Goal: Task Accomplishment & Management: Manage account settings

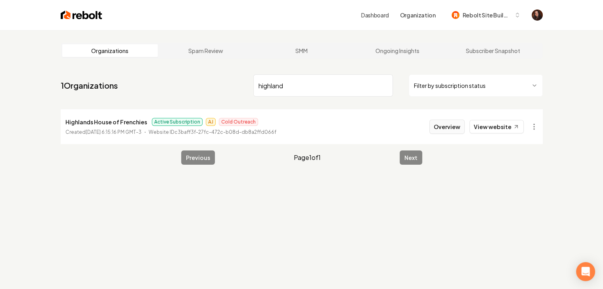
type input "highland"
click at [451, 129] on button "Overview" at bounding box center [446, 127] width 35 height 14
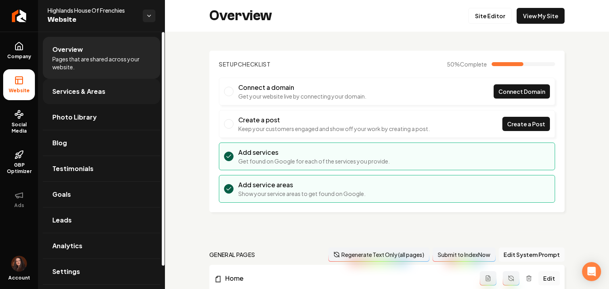
click at [97, 87] on span "Services & Areas" at bounding box center [78, 92] width 53 height 10
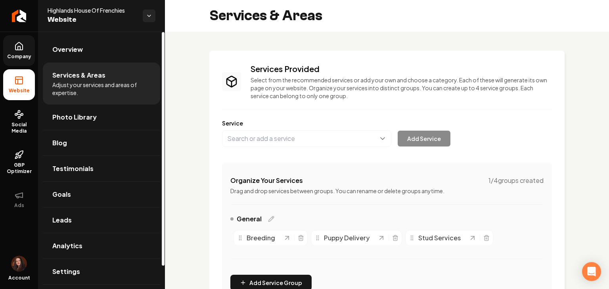
click at [7, 55] on span "Company" at bounding box center [19, 57] width 31 height 6
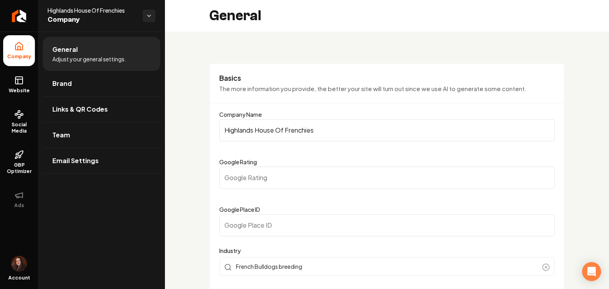
type input "(863) 414-1723"
type input "hhofrenchies@gmail.com"
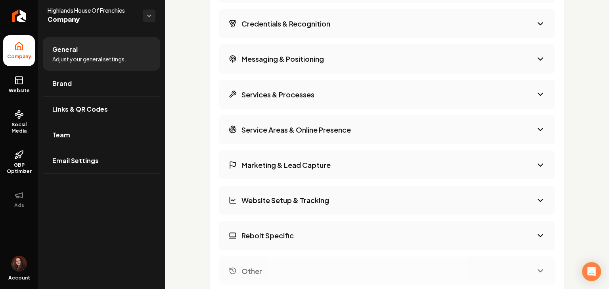
scroll to position [1110, 0]
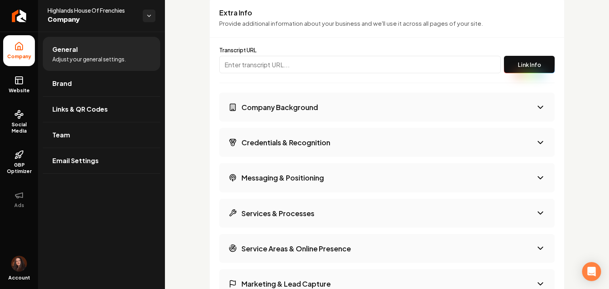
click at [246, 138] on h3 "Credentials & Recognition" at bounding box center [285, 143] width 89 height 10
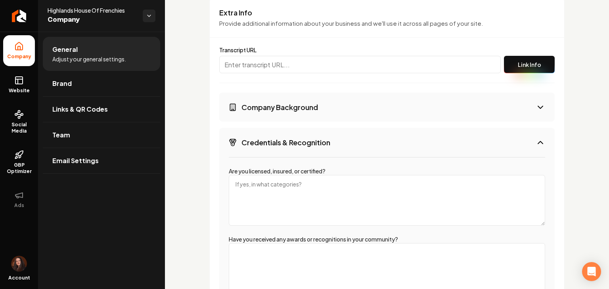
click at [247, 179] on textarea "Are you licensed, insured, or certified?" at bounding box center [387, 200] width 316 height 51
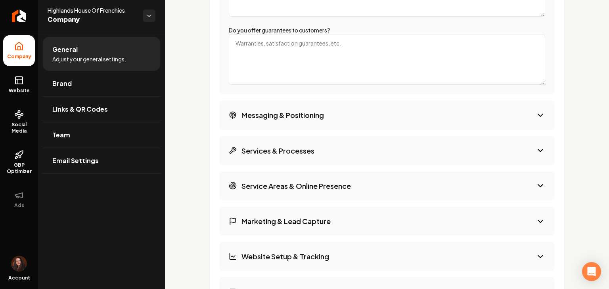
click at [278, 153] on h3 "Services & Processes" at bounding box center [277, 151] width 73 height 10
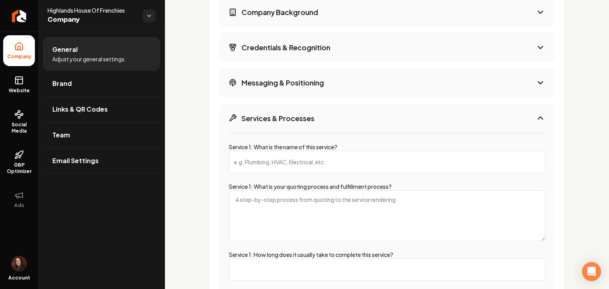
scroll to position [1189, 0]
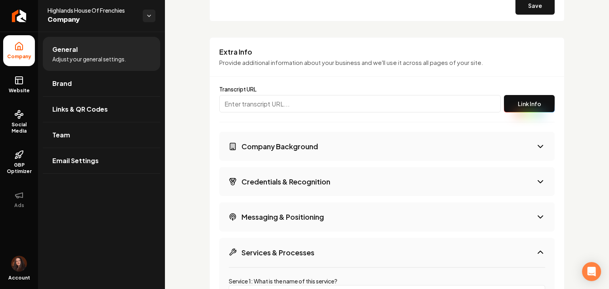
click at [284, 135] on button "Company Background" at bounding box center [386, 146] width 335 height 29
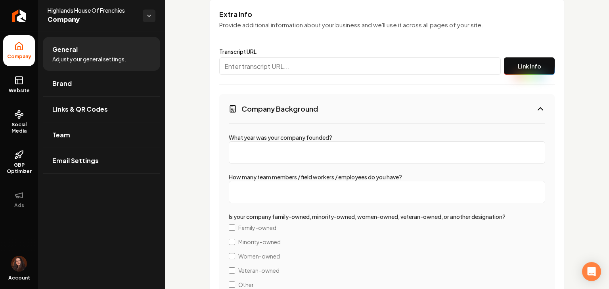
scroll to position [1110, 0]
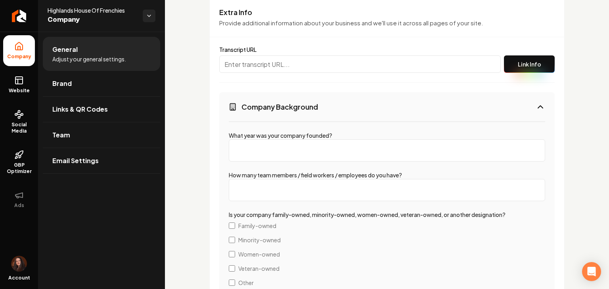
click at [274, 148] on input "What year was your company founded?" at bounding box center [387, 150] width 316 height 22
type input "2020"
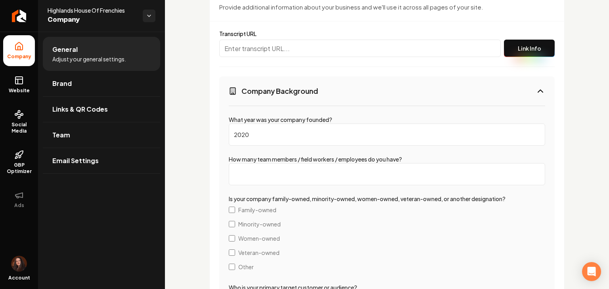
scroll to position [1189, 0]
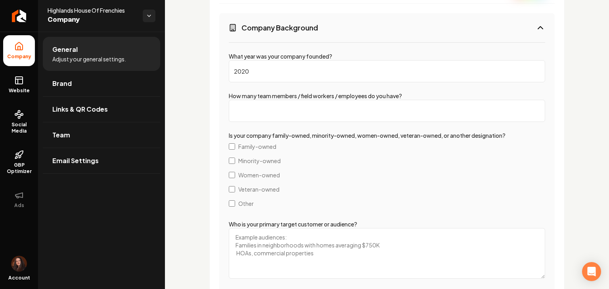
click at [254, 145] on span "Family-owned" at bounding box center [257, 147] width 38 height 8
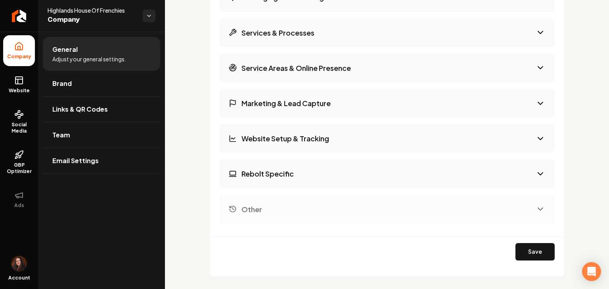
scroll to position [1784, 0]
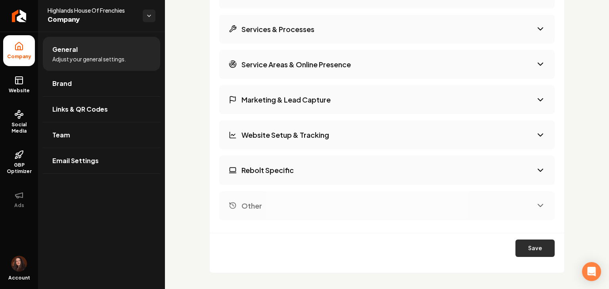
click at [515, 253] on button "Save" at bounding box center [534, 248] width 39 height 17
click at [34, 86] on link "Website" at bounding box center [19, 84] width 32 height 31
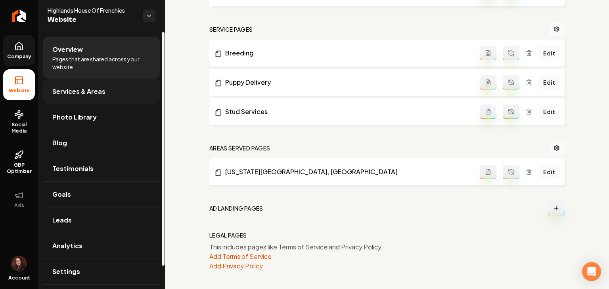
click at [89, 99] on link "Services & Areas" at bounding box center [101, 91] width 117 height 25
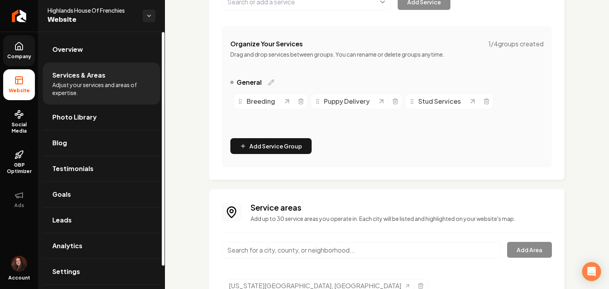
scroll to position [135, 0]
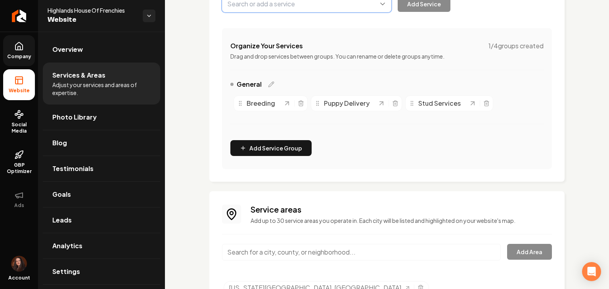
click at [260, 8] on button "Main content area" at bounding box center [306, 4] width 169 height 17
paste input "Breeding and Stud Service"
type input "Breeding and Stud Service"
click at [423, 6] on button "Add Service" at bounding box center [423, 4] width 53 height 16
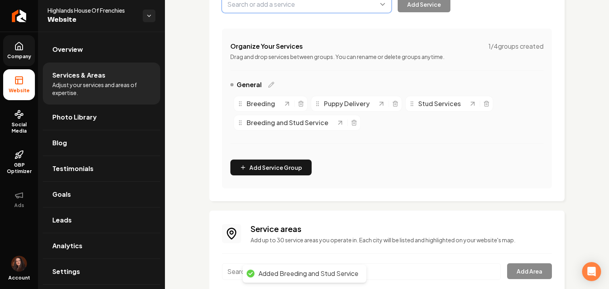
click at [263, 7] on button "Main content area" at bounding box center [306, 4] width 169 height 17
paste input "Puppy Sales"
type input "Puppy Sales"
click at [420, 4] on button "Add Service" at bounding box center [423, 4] width 53 height 16
click at [245, 11] on button "Main content area" at bounding box center [306, 4] width 169 height 17
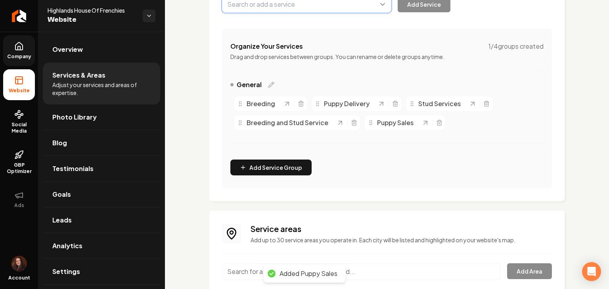
paste input "ake off Puppy Delivery"
type input "ake off Puppy Delivery"
click at [226, 6] on button "Main content area" at bounding box center [306, 4] width 169 height 17
paste input "ake off Puppy Delivery"
type input "ake off Puppy Delivery"
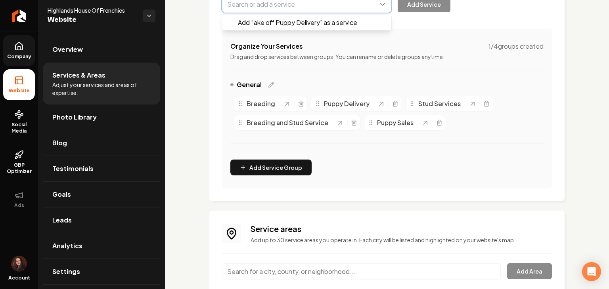
click at [227, 5] on button "Main content area" at bounding box center [306, 4] width 169 height 17
paste input "ake off Puppy Delivery"
drag, startPoint x: 242, startPoint y: 21, endPoint x: 287, endPoint y: 18, distance: 45.7
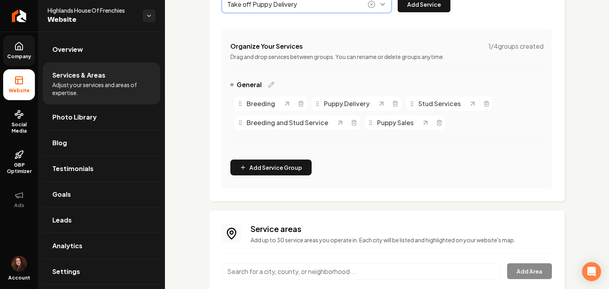
type input "Take off Puppy Delivery"
click at [412, 12] on div "Take off Puppy Delivery Add Service" at bounding box center [336, 4] width 228 height 17
click at [413, 9] on button "Add Service" at bounding box center [423, 4] width 53 height 16
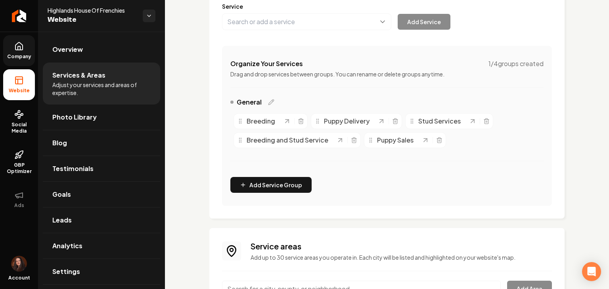
scroll to position [95, 0]
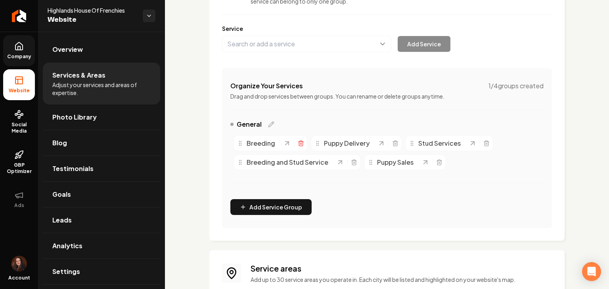
click at [301, 145] on icon "Main content area" at bounding box center [301, 143] width 6 height 6
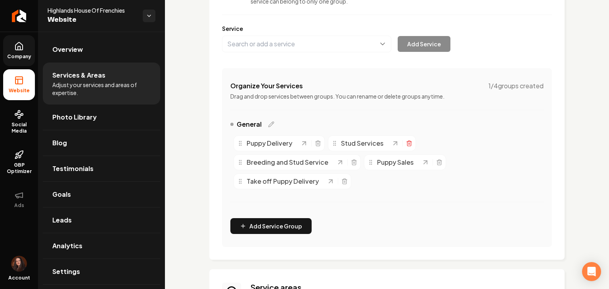
click at [407, 145] on icon "Main content area" at bounding box center [409, 143] width 6 height 6
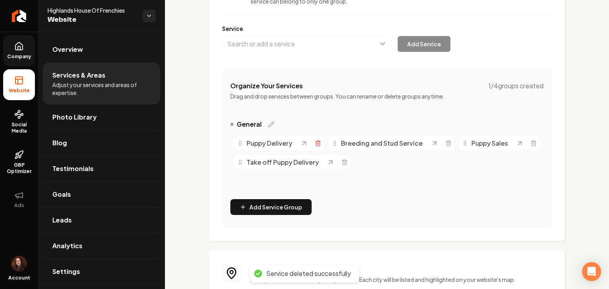
click at [316, 143] on icon "Main content area" at bounding box center [318, 143] width 6 height 6
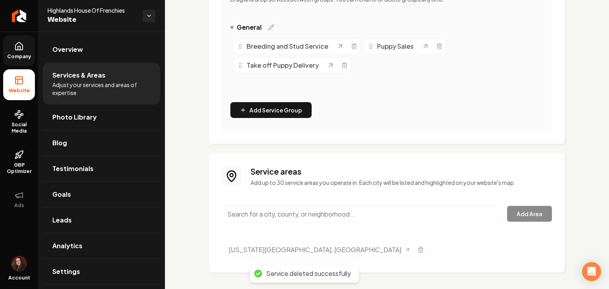
scroll to position [193, 0]
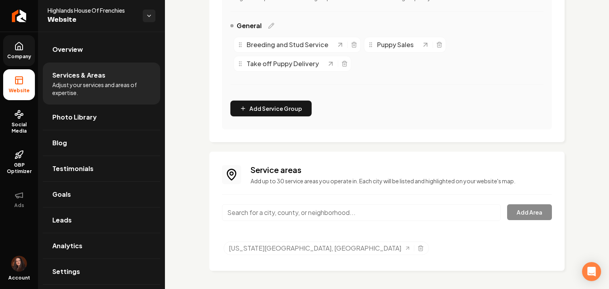
paste input "Orlando,"
click at [247, 214] on input "Orlando," at bounding box center [361, 212] width 279 height 17
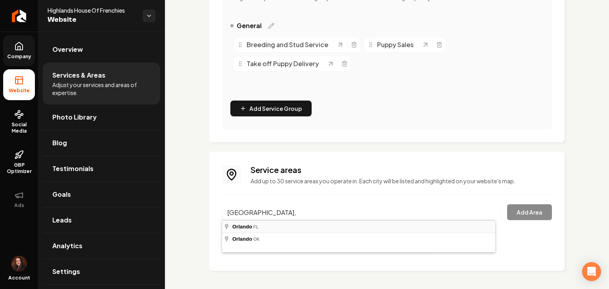
type input "Orlando, FL"
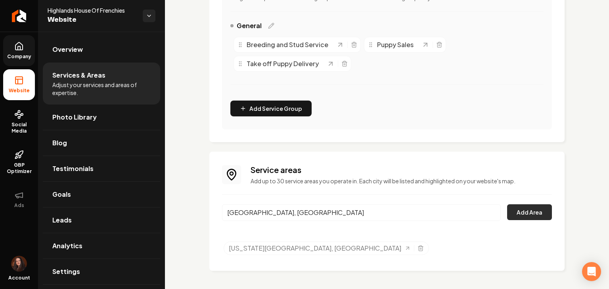
click at [512, 207] on button "Add Area" at bounding box center [529, 212] width 45 height 16
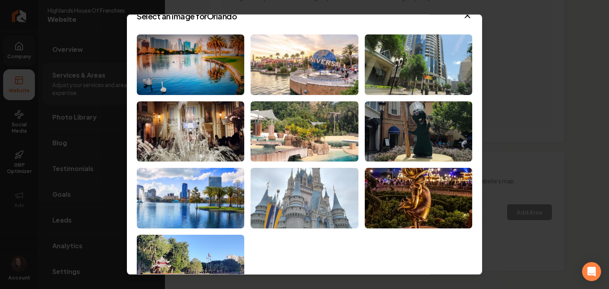
scroll to position [46, 0]
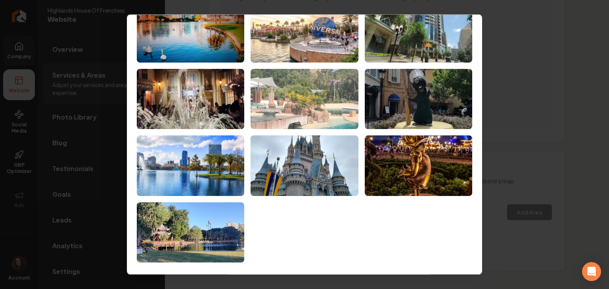
click at [293, 120] on img at bounding box center [303, 99] width 107 height 61
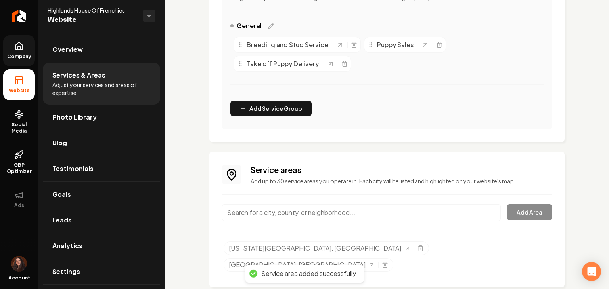
click at [268, 211] on input "Main content area" at bounding box center [361, 212] width 279 height 17
paste input "Lakeland,"
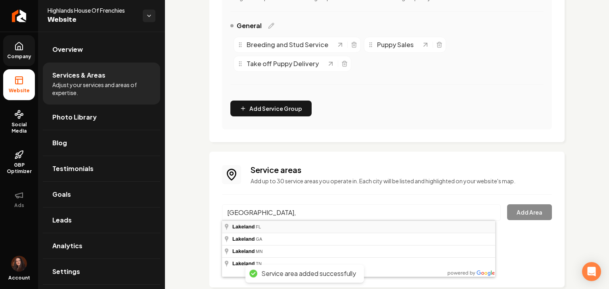
type input "Lakeland, FL"
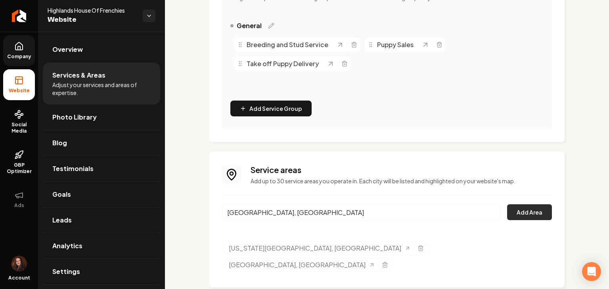
click at [523, 211] on button "Add Area" at bounding box center [529, 212] width 45 height 16
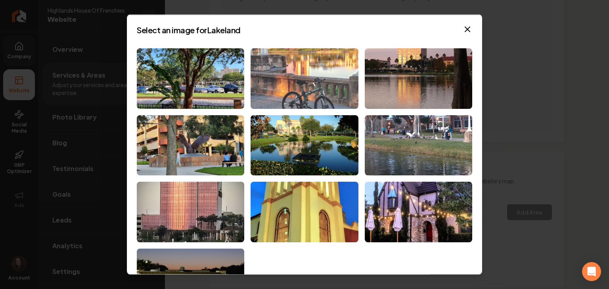
click at [303, 100] on img at bounding box center [303, 78] width 107 height 61
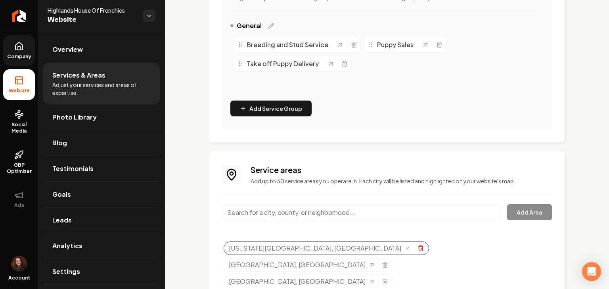
click at [418, 250] on icon "Selected tags" at bounding box center [420, 249] width 4 height 4
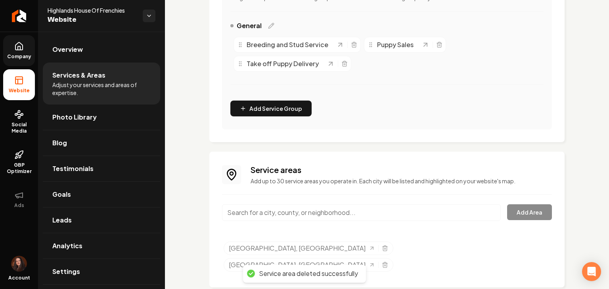
click at [293, 214] on input "Main content area" at bounding box center [361, 212] width 279 height 17
paste input "Fort Lauderdale"
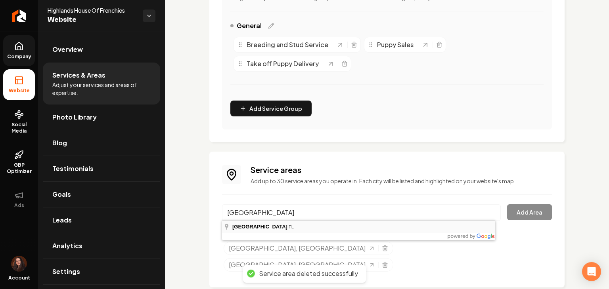
type input "Fort Lauderdale, FL"
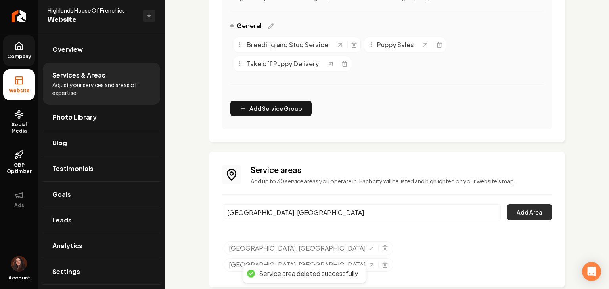
click at [510, 215] on button "Add Area" at bounding box center [529, 212] width 45 height 16
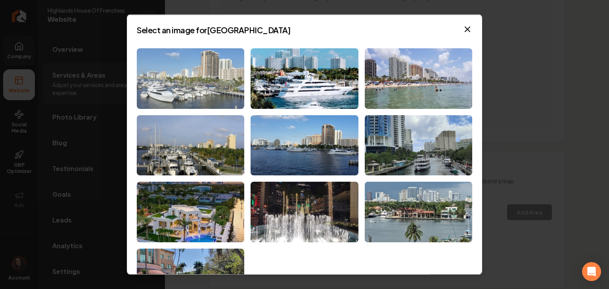
click at [178, 72] on img at bounding box center [190, 78] width 107 height 61
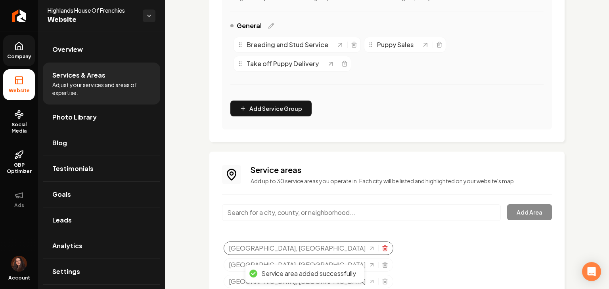
click at [382, 248] on icon "Selected tags" at bounding box center [385, 248] width 6 height 6
click at [382, 249] on icon "Selected tags" at bounding box center [385, 248] width 6 height 6
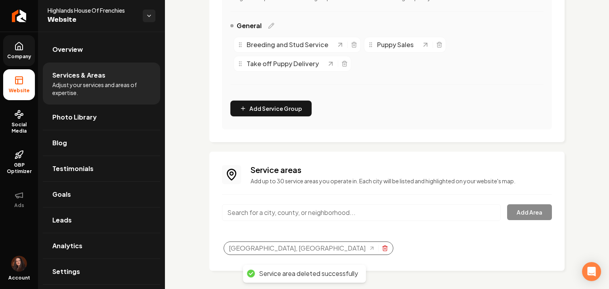
click at [382, 246] on icon "Selected tags" at bounding box center [385, 248] width 6 height 6
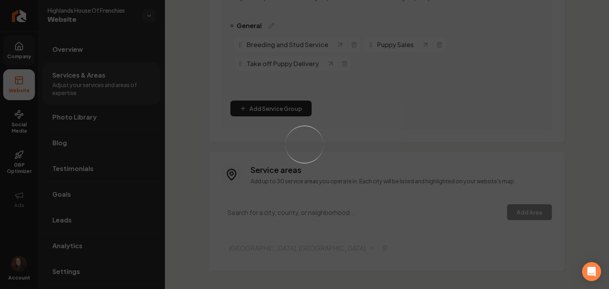
scroll to position [177, 0]
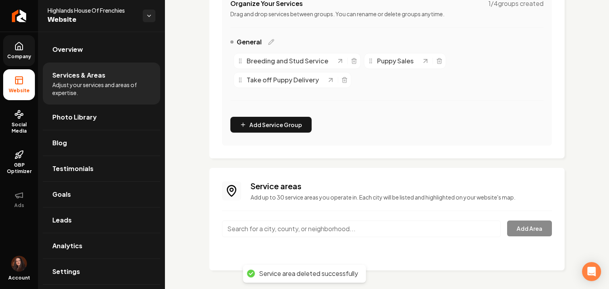
click at [263, 238] on div "Main content area" at bounding box center [361, 234] width 279 height 26
click at [263, 231] on input "Main content area" at bounding box center [361, 229] width 279 height 17
paste input "Sebring"
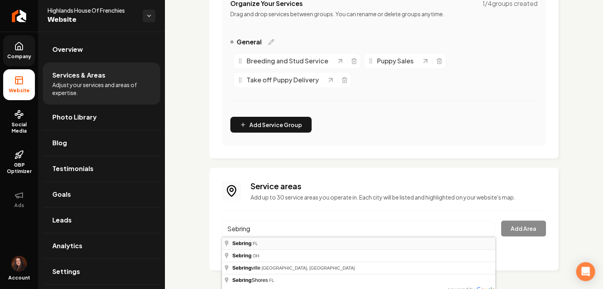
type input "Sebring, FL"
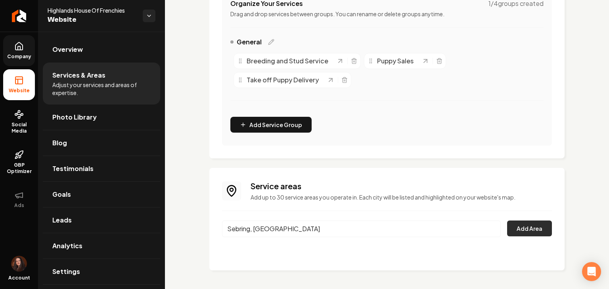
click at [513, 234] on button "Add Area" at bounding box center [529, 229] width 45 height 16
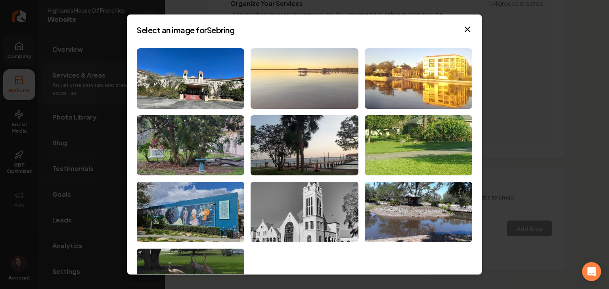
click at [313, 63] on img at bounding box center [303, 78] width 107 height 61
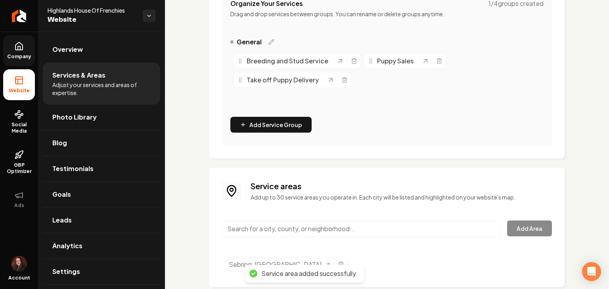
click at [274, 237] on div "Main content area" at bounding box center [361, 234] width 279 height 26
click at [247, 219] on div "Service areas Add up to 30 service areas you operate in. Each city will be list…" at bounding box center [387, 228] width 330 height 94
paste input "Highlands County"
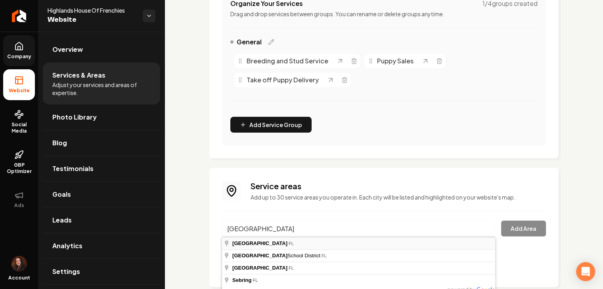
type input "Highlands County, FL"
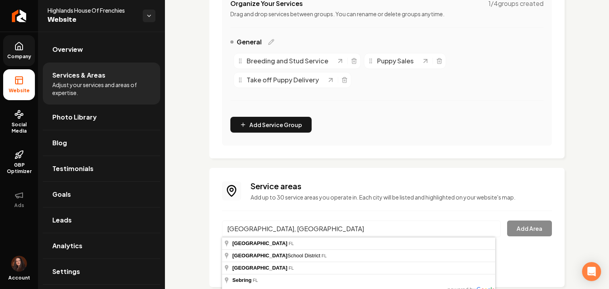
drag, startPoint x: 265, startPoint y: 242, endPoint x: 278, endPoint y: 240, distance: 12.9
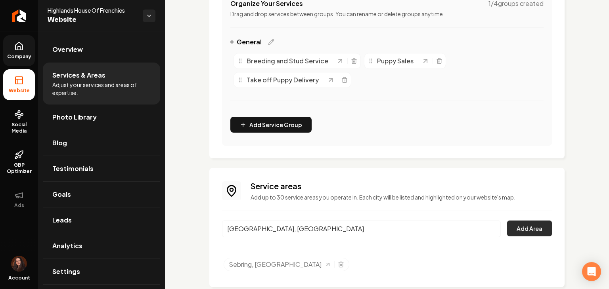
click at [514, 234] on button "Add Area" at bounding box center [529, 229] width 45 height 16
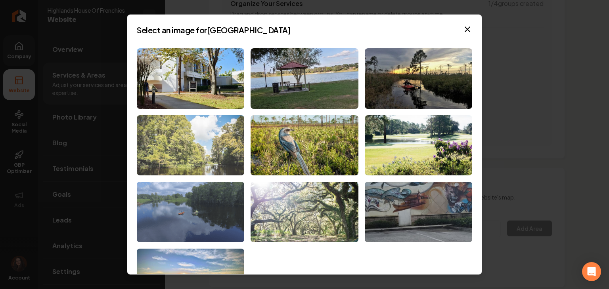
click at [205, 154] on img at bounding box center [190, 145] width 107 height 61
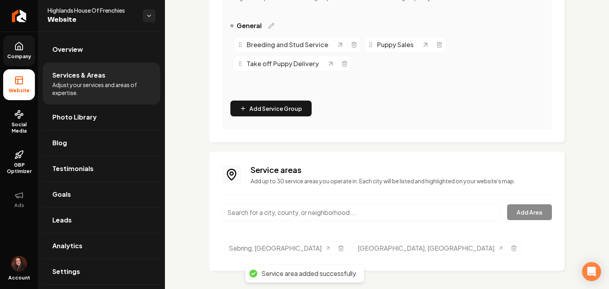
scroll to position [193, 0]
click at [303, 221] on div "Main content area" at bounding box center [361, 217] width 279 height 26
paste input "Orlando,"
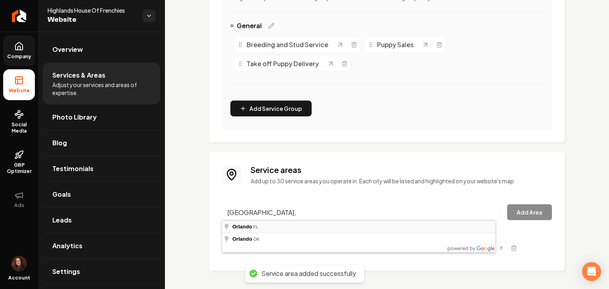
type input "Orlando, FL"
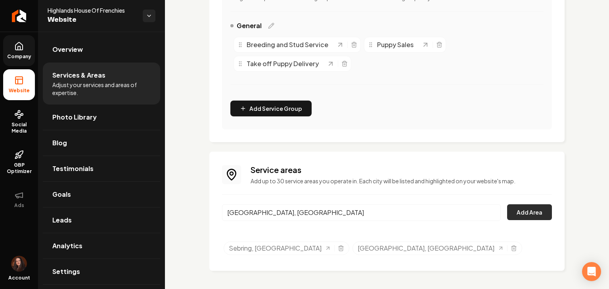
click at [512, 214] on button "Add Area" at bounding box center [529, 212] width 45 height 16
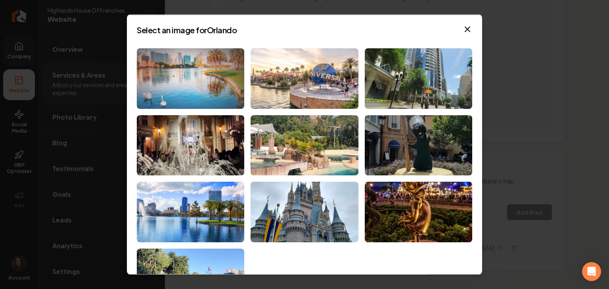
click at [206, 72] on img at bounding box center [190, 78] width 107 height 61
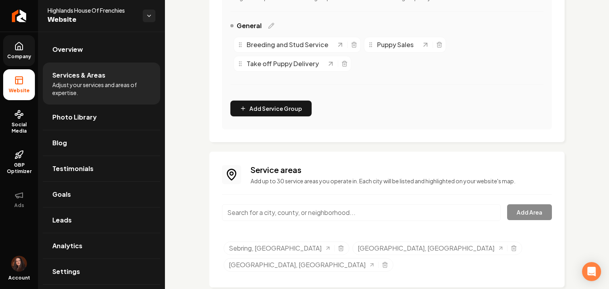
drag, startPoint x: 278, startPoint y: 218, endPoint x: 279, endPoint y: 227, distance: 9.1
click at [278, 218] on input "Main content area" at bounding box center [361, 212] width 279 height 17
paste input "Lakeland, F"
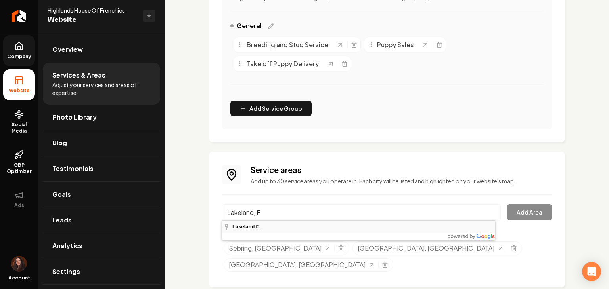
type input "Lakeland, FL"
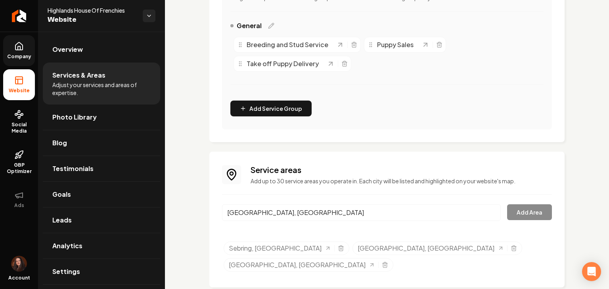
drag, startPoint x: 279, startPoint y: 228, endPoint x: 501, endPoint y: 222, distance: 221.2
click at [522, 215] on button "Add Area" at bounding box center [529, 212] width 45 height 16
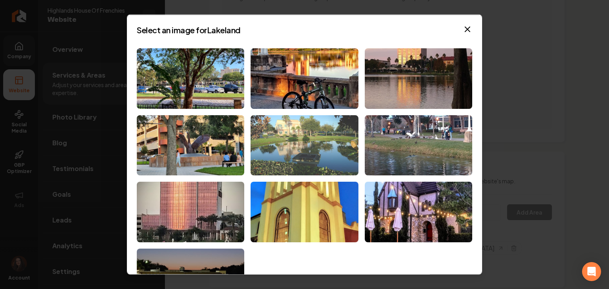
click at [306, 160] on img at bounding box center [303, 145] width 107 height 61
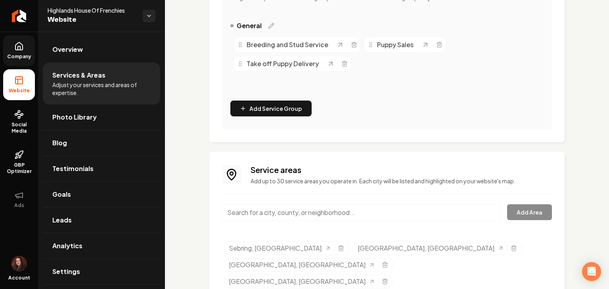
click at [252, 199] on div "Service areas Add up to 30 service areas you operate in. Each city will be list…" at bounding box center [387, 227] width 330 height 127
click at [252, 209] on input "Main content area" at bounding box center [361, 212] width 279 height 17
paste input "Fort Lauderdale,"
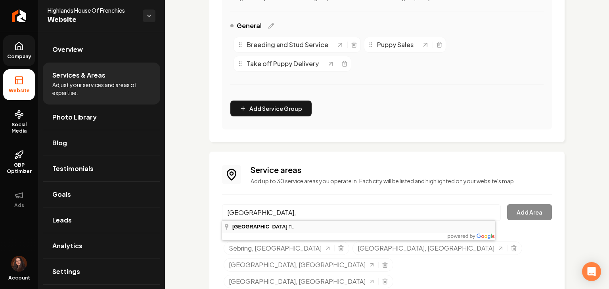
type input "Fort Lauderdale, FL"
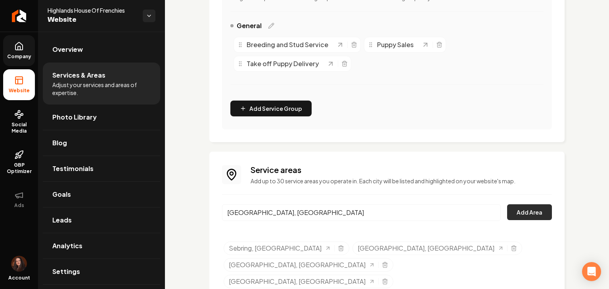
click at [515, 217] on button "Add Area" at bounding box center [529, 212] width 45 height 16
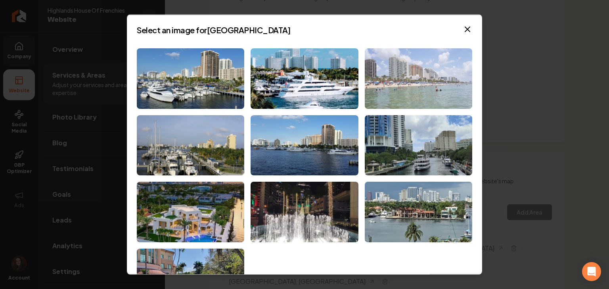
click at [435, 69] on img at bounding box center [418, 78] width 107 height 61
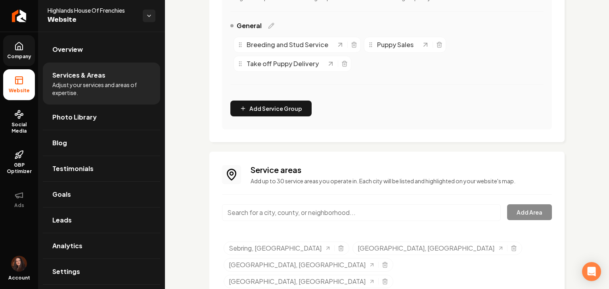
click at [269, 202] on div "Service areas Add up to 30 service areas you operate in. Each city will be list…" at bounding box center [387, 236] width 330 height 144
click at [270, 219] on input "Main content area" at bounding box center [361, 212] width 279 height 17
paste input "Atlanta,"
click at [285, 285] on div "Service areas Add up to 30 service areas you operate in. Each city will be list…" at bounding box center [386, 236] width 355 height 169
click at [263, 218] on input "Atlanta," at bounding box center [361, 212] width 279 height 17
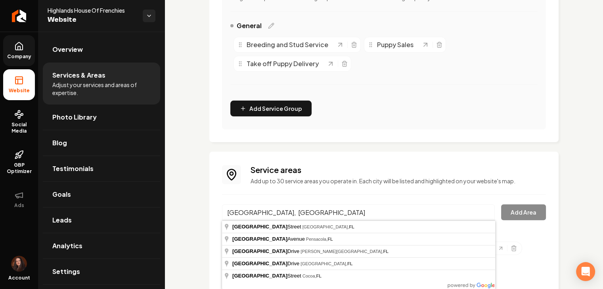
drag, startPoint x: 253, startPoint y: 212, endPoint x: 264, endPoint y: 212, distance: 11.1
click at [264, 212] on input "Atlanta, fl" at bounding box center [358, 212] width 273 height 17
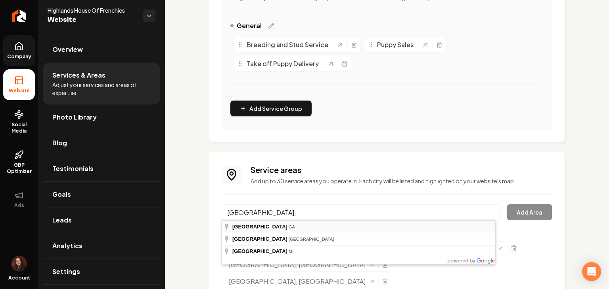
type input "Atlanta, GA"
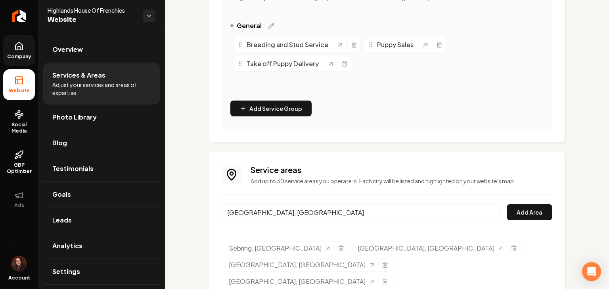
drag, startPoint x: 275, startPoint y: 212, endPoint x: 182, endPoint y: 213, distance: 93.5
click at [182, 213] on div "Services Provided Select from the recommended services or add your own and choo…" at bounding box center [387, 89] width 444 height 502
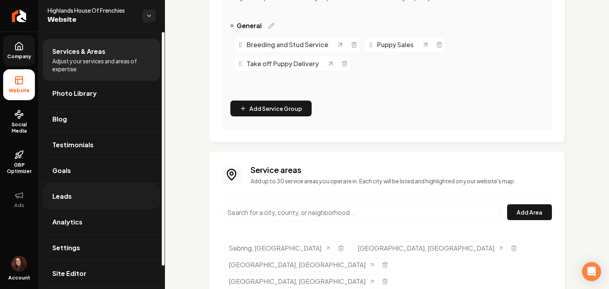
scroll to position [25, 0]
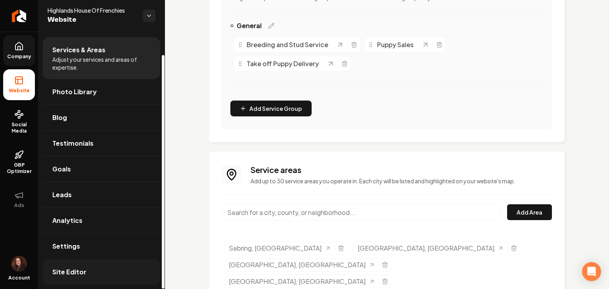
click at [108, 266] on link "Site Editor" at bounding box center [101, 272] width 117 height 25
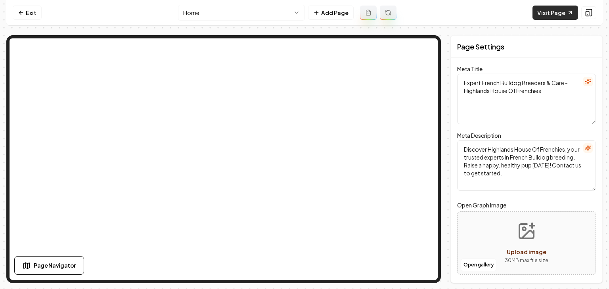
click at [558, 16] on link "Visit Page" at bounding box center [555, 13] width 46 height 14
click at [31, 19] on link "Exit" at bounding box center [27, 13] width 29 height 14
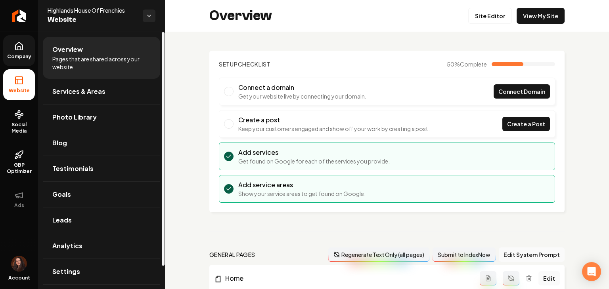
click at [14, 46] on icon at bounding box center [19, 47] width 10 height 10
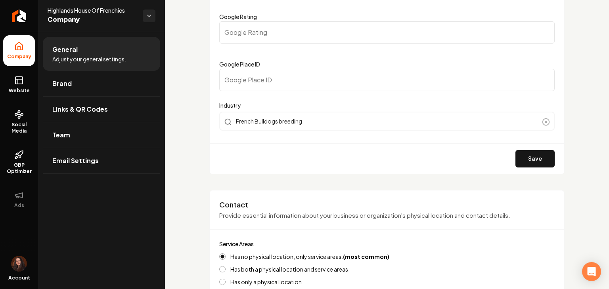
scroll to position [159, 0]
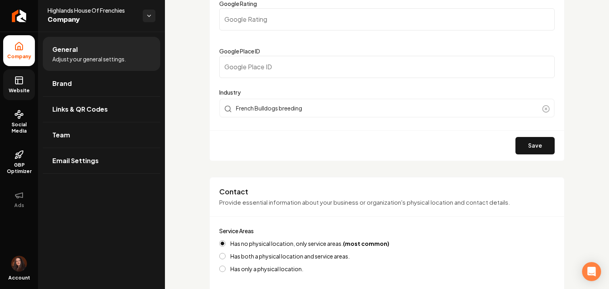
click at [25, 84] on link "Website" at bounding box center [19, 84] width 32 height 31
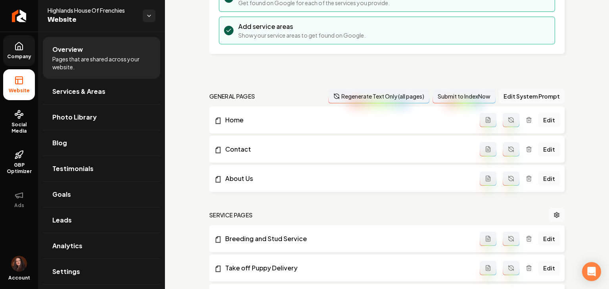
click at [386, 92] on button "Regenerate Text Only (all pages)" at bounding box center [378, 96] width 101 height 14
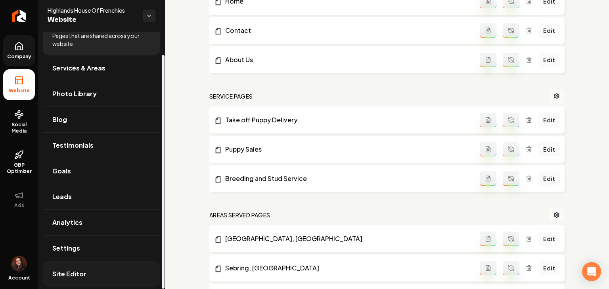
scroll to position [25, 0]
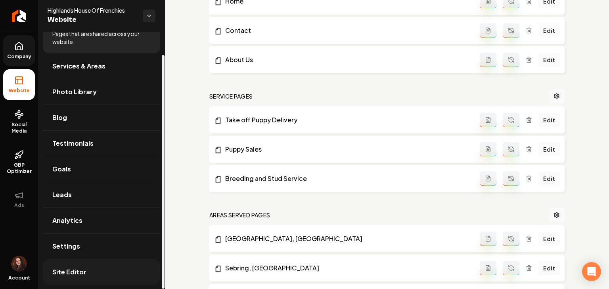
click at [82, 268] on span "Site Editor" at bounding box center [69, 273] width 34 height 10
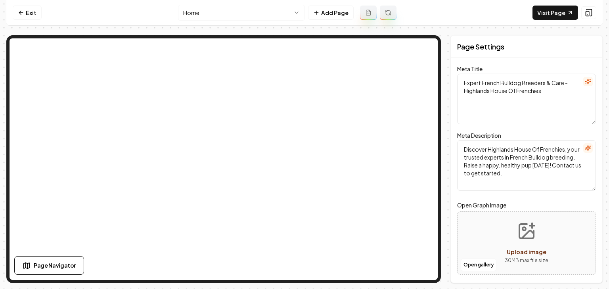
type textarea "Top French Bulldog Breeder in Florida | Highlands House of Frenchies"
type textarea "Discover Highlands House of Frenchies, top breeders of French Bulldogs in Flori…"
click at [186, 11] on html "Computer Required This feature is only available on a computer. Please switch t…" at bounding box center [304, 144] width 609 height 289
click at [36, 19] on link "Exit" at bounding box center [27, 13] width 29 height 14
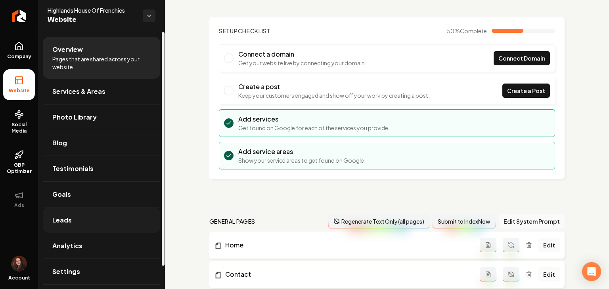
scroll to position [159, 0]
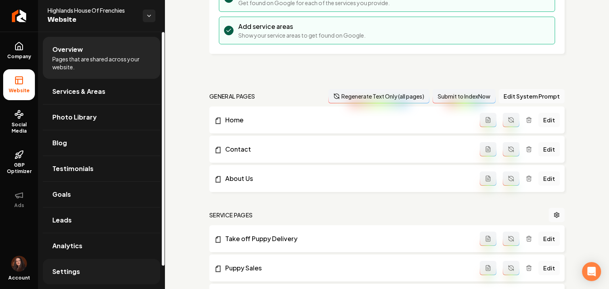
click at [101, 266] on link "Settings" at bounding box center [101, 271] width 117 height 25
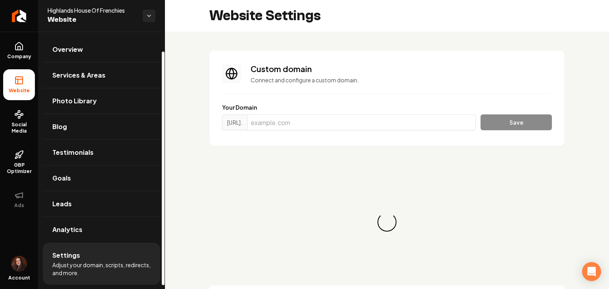
scroll to position [25, 0]
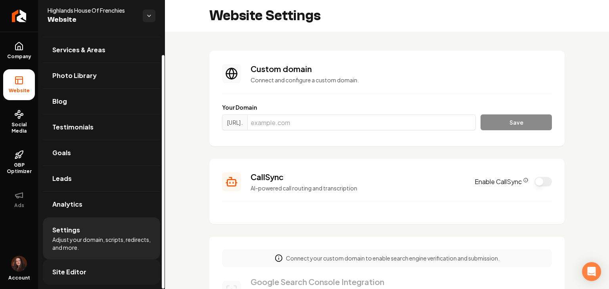
click at [104, 269] on link "Site Editor" at bounding box center [101, 272] width 117 height 25
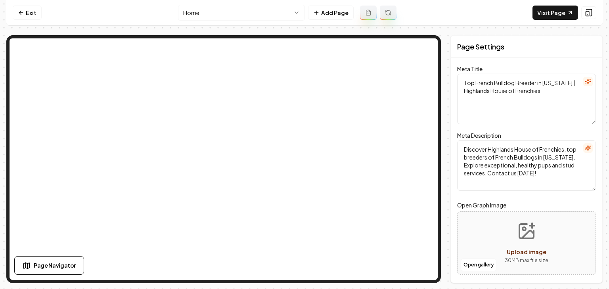
click at [184, 14] on html "Computer Required This feature is only available on a computer. Please switch t…" at bounding box center [304, 144] width 609 height 289
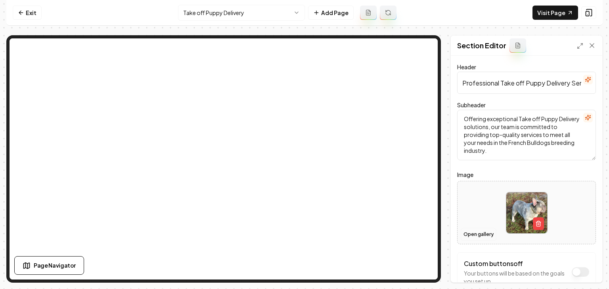
click at [471, 234] on button "Open gallery" at bounding box center [479, 234] width 36 height 13
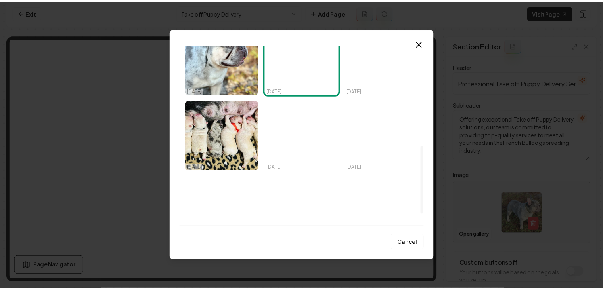
scroll to position [277, 0]
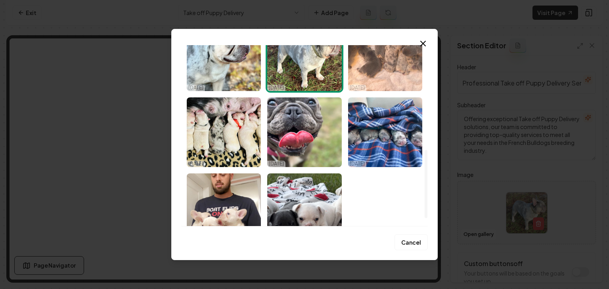
click at [380, 75] on img "Select image image_68d15cfb5c7cd75eb8699365.jpg" at bounding box center [385, 56] width 74 height 70
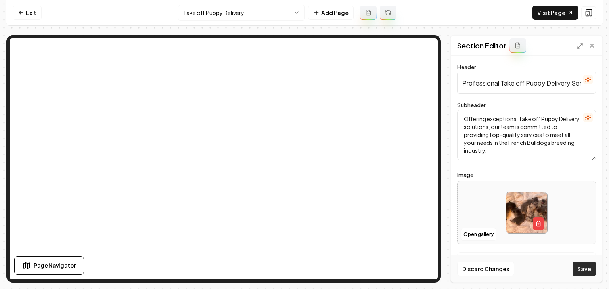
click at [577, 271] on button "Save" at bounding box center [583, 269] width 23 height 14
click at [244, 13] on html "Computer Required This feature is only available on a computer. Please switch t…" at bounding box center [304, 144] width 609 height 289
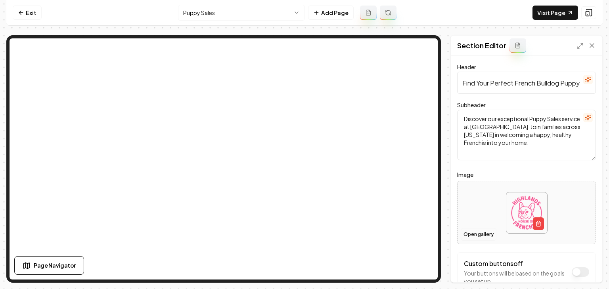
click at [466, 235] on button "Open gallery" at bounding box center [479, 234] width 36 height 13
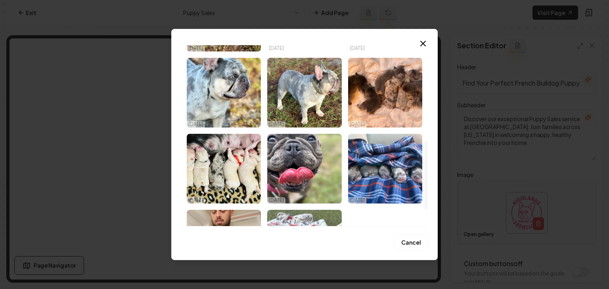
scroll to position [218, 0]
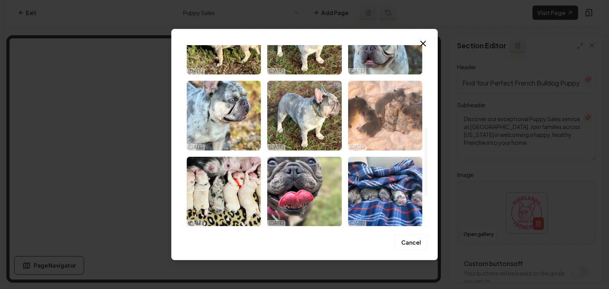
click at [380, 120] on img "Select image image_68d15cfb5c7cd75eb8699365.jpg" at bounding box center [385, 116] width 74 height 70
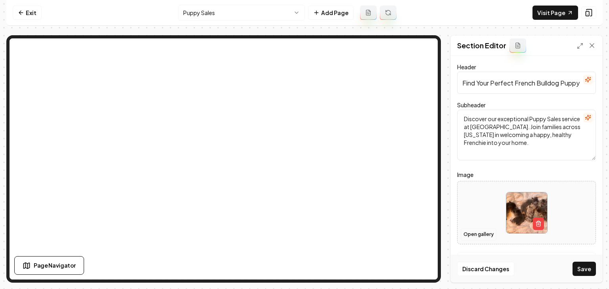
click at [471, 233] on button "Open gallery" at bounding box center [479, 234] width 36 height 13
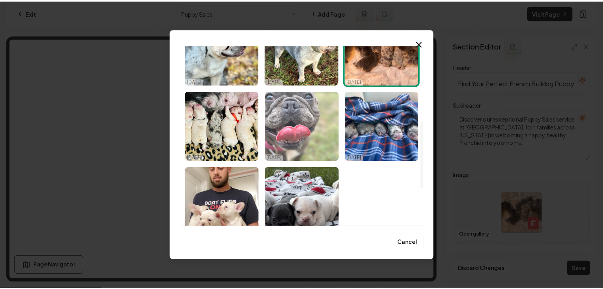
scroll to position [297, 0]
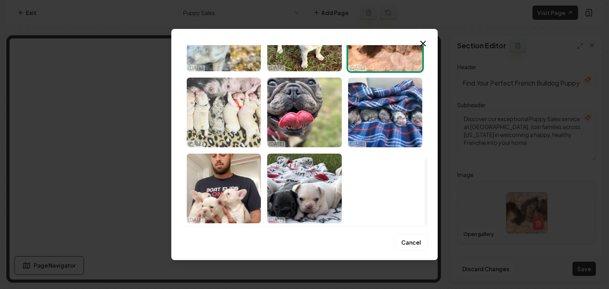
click at [230, 108] on img "Select image image_68d15ce85c7cd75eb86917a1.jpg" at bounding box center [224, 113] width 74 height 70
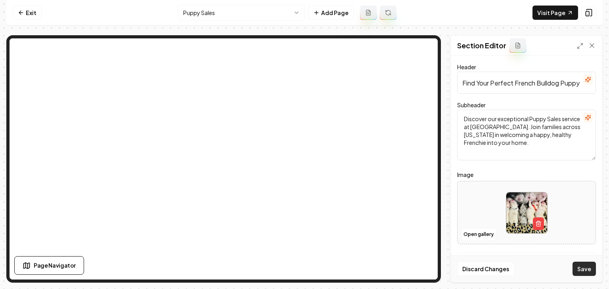
click at [583, 270] on button "Save" at bounding box center [583, 269] width 23 height 14
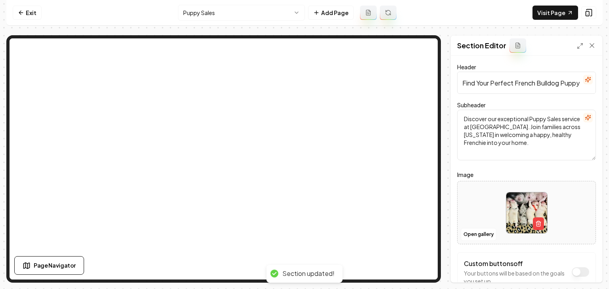
click at [248, 17] on html "Computer Required This feature is only available on a computer. Please switch t…" at bounding box center [304, 144] width 609 height 289
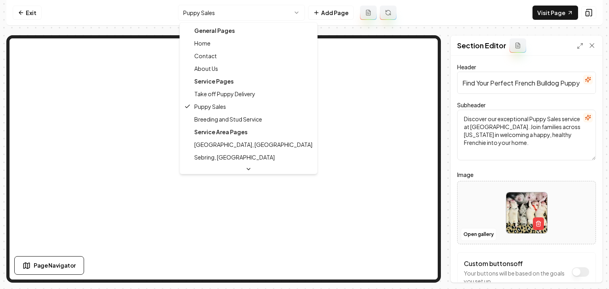
drag, startPoint x: 227, startPoint y: 96, endPoint x: 236, endPoint y: 124, distance: 29.6
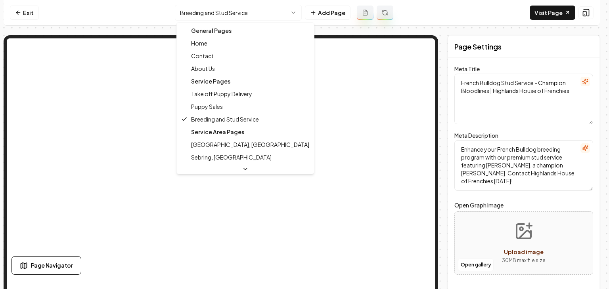
click at [195, 7] on html "Computer Required This feature is only available on a computer. Please switch t…" at bounding box center [304, 144] width 609 height 289
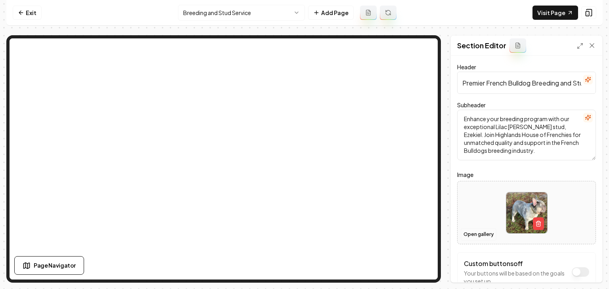
click at [476, 238] on button "Open gallery" at bounding box center [479, 234] width 36 height 13
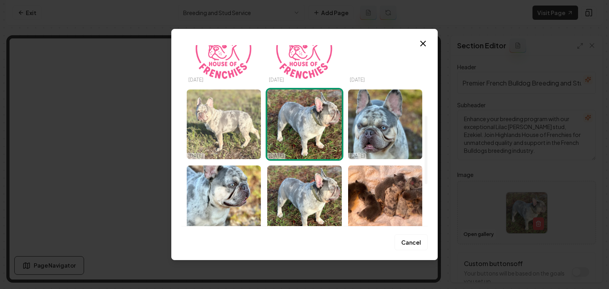
scroll to position [119, 0]
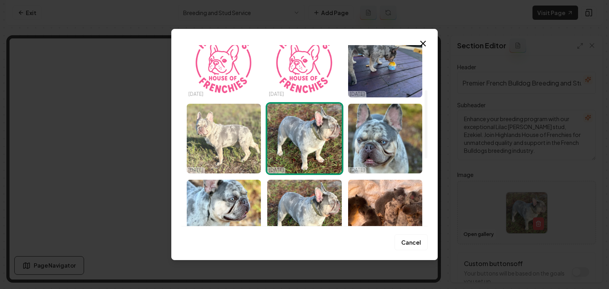
click at [243, 140] on img "Select image image_68d15d6f5c7cd75eb86c9644.jpg" at bounding box center [224, 139] width 74 height 70
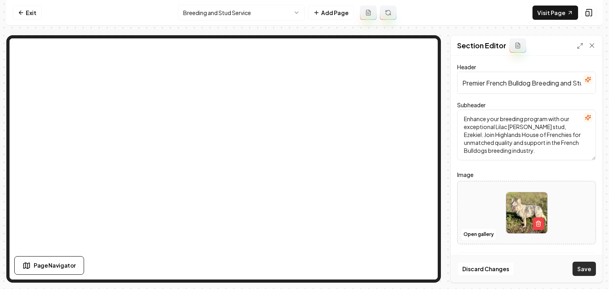
click at [577, 268] on button "Save" at bounding box center [583, 269] width 23 height 14
click at [470, 235] on button "Open gallery" at bounding box center [479, 234] width 36 height 13
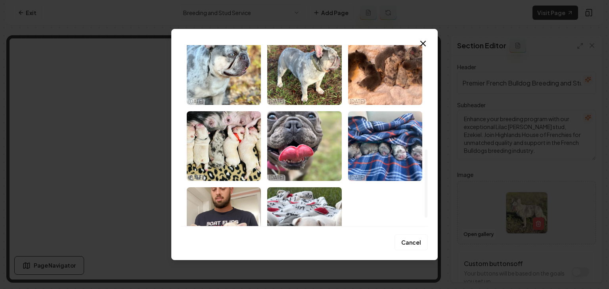
scroll to position [277, 0]
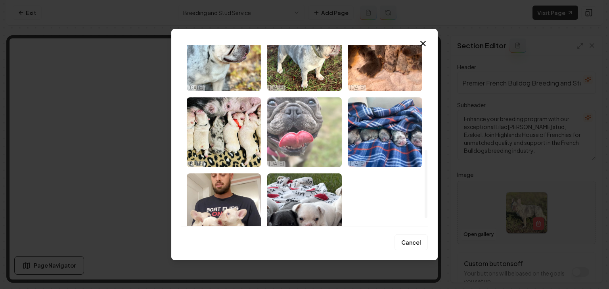
click at [282, 142] on img "Select image image_68d15c515c7cd75eb8651605.jpg" at bounding box center [304, 132] width 74 height 70
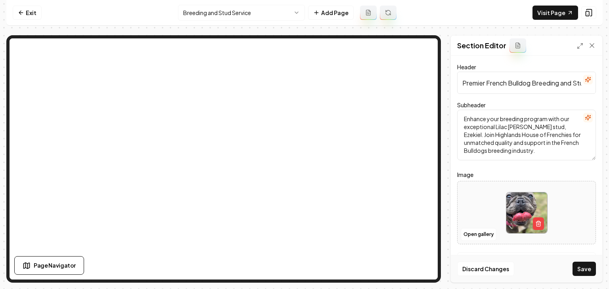
click at [577, 265] on button "Save" at bounding box center [583, 269] width 23 height 14
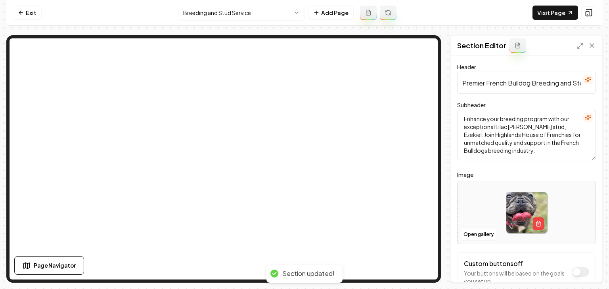
click at [201, 12] on html "Computer Required This feature is only available on a computer. Please switch t…" at bounding box center [304, 144] width 609 height 289
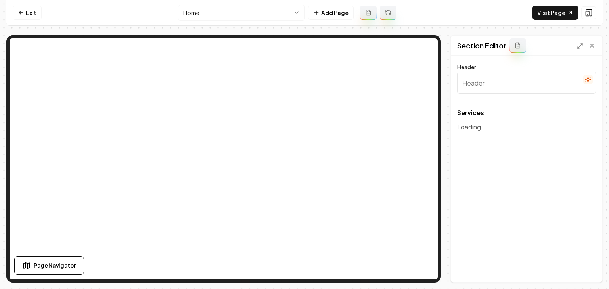
type input "Our Premium Frenchie Services"
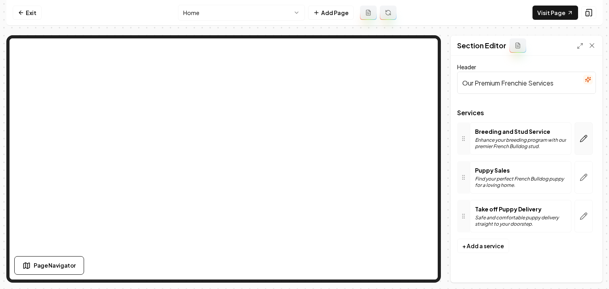
click at [590, 141] on button "button" at bounding box center [583, 138] width 18 height 32
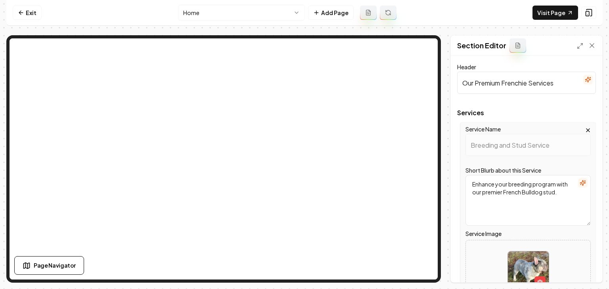
scroll to position [159, 0]
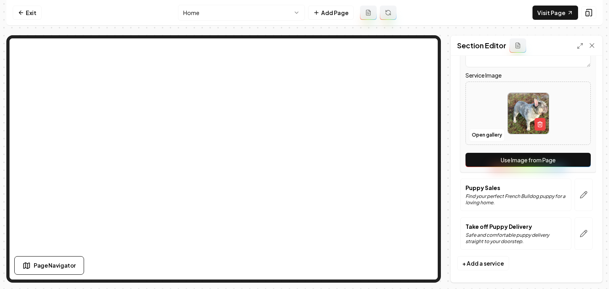
click at [575, 155] on button "Use Image from Page" at bounding box center [527, 160] width 125 height 14
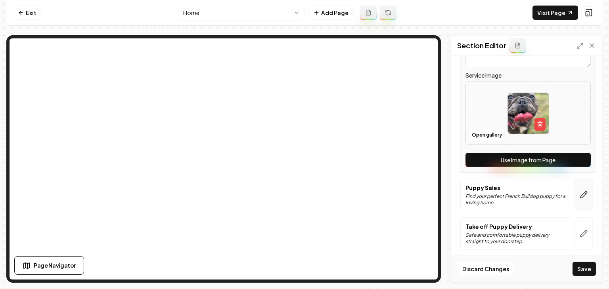
click at [581, 189] on button "button" at bounding box center [583, 195] width 18 height 32
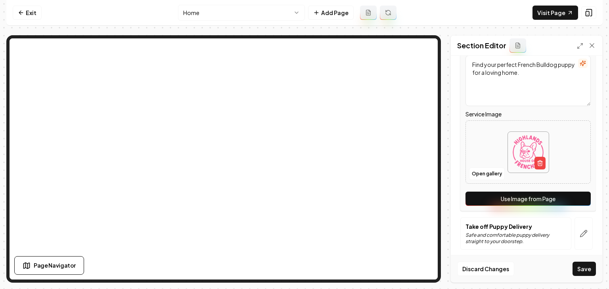
scroll to position [0, 0]
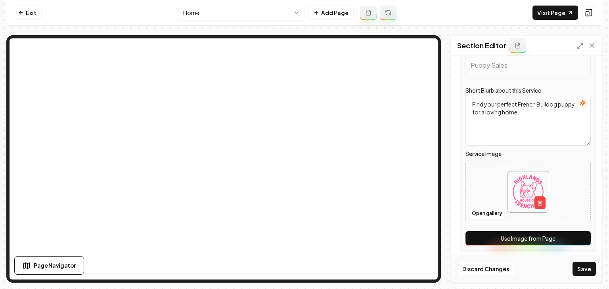
click at [565, 244] on button "Use Image from Page" at bounding box center [527, 238] width 125 height 14
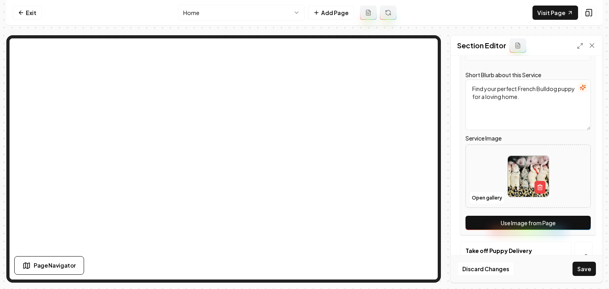
scroll to position [162, 0]
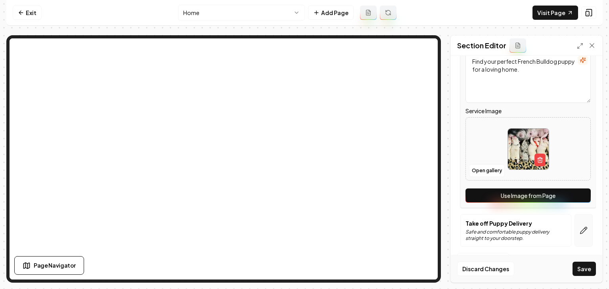
click at [575, 225] on button "button" at bounding box center [583, 230] width 18 height 32
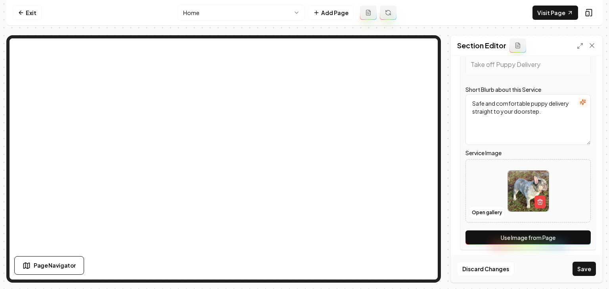
click at [561, 236] on button "Use Image from Page" at bounding box center [527, 238] width 125 height 14
click at [587, 274] on button "Save" at bounding box center [583, 269] width 23 height 14
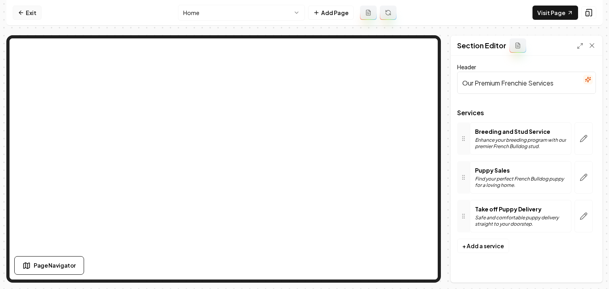
click at [34, 11] on link "Exit" at bounding box center [27, 13] width 29 height 14
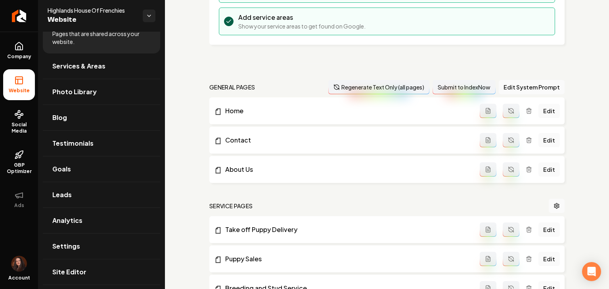
scroll to position [145, 0]
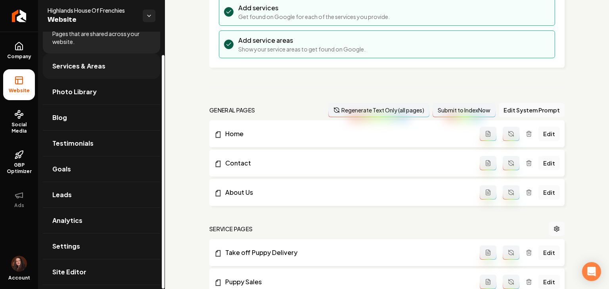
click at [67, 70] on span "Services & Areas" at bounding box center [78, 66] width 53 height 10
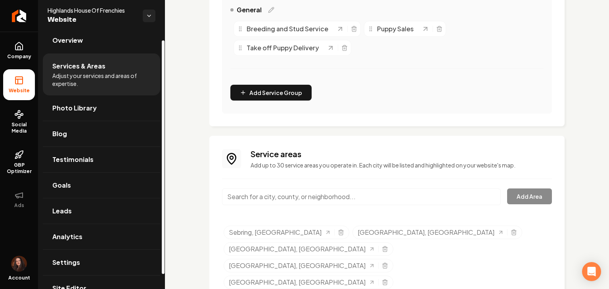
scroll to position [210, 0]
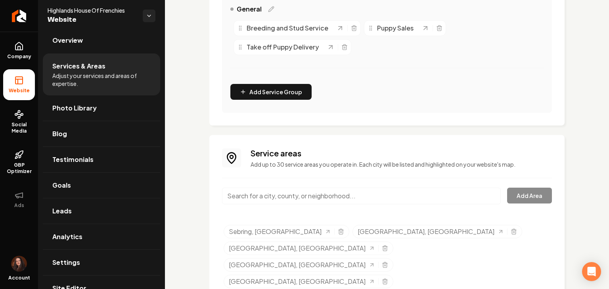
click at [293, 198] on input "Main content area" at bounding box center [361, 196] width 279 height 17
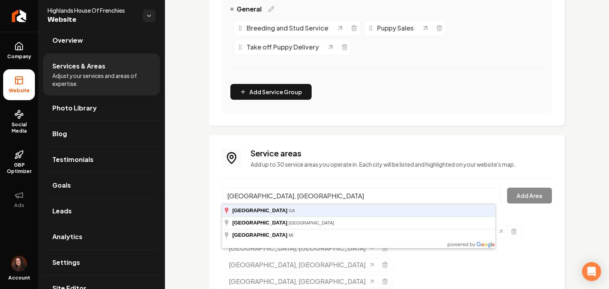
type input "Atlanta, GA"
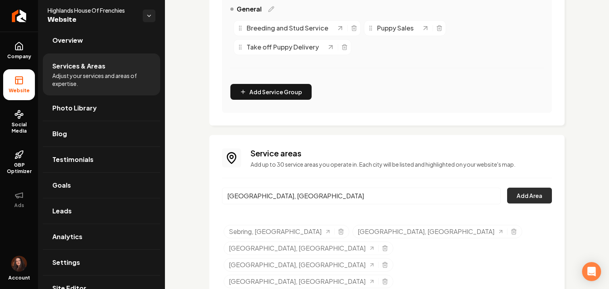
click at [528, 201] on button "Add Area" at bounding box center [529, 196] width 45 height 16
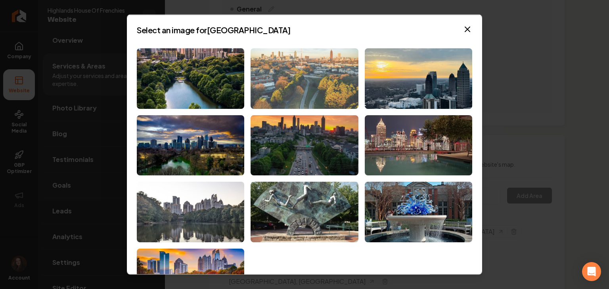
click at [315, 82] on img at bounding box center [303, 78] width 107 height 61
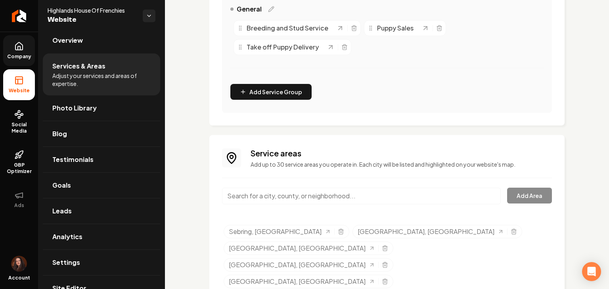
click at [24, 53] on link "Company" at bounding box center [19, 50] width 32 height 31
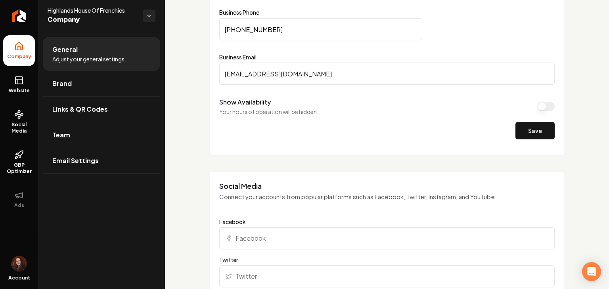
scroll to position [448, 0]
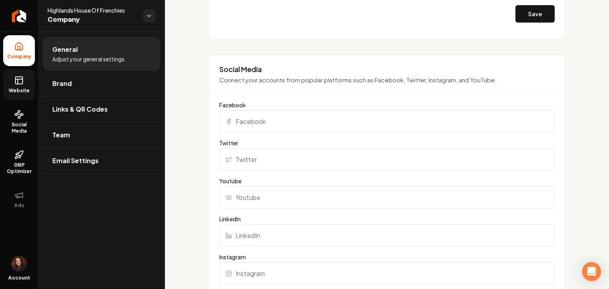
click at [12, 93] on span "Website" at bounding box center [19, 91] width 27 height 6
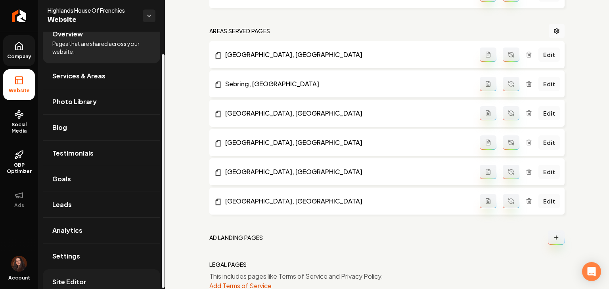
scroll to position [25, 0]
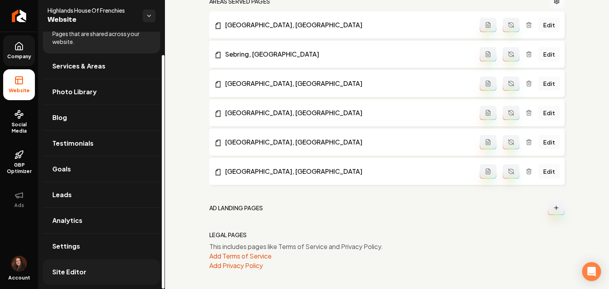
click at [86, 267] on link "Site Editor" at bounding box center [101, 272] width 117 height 25
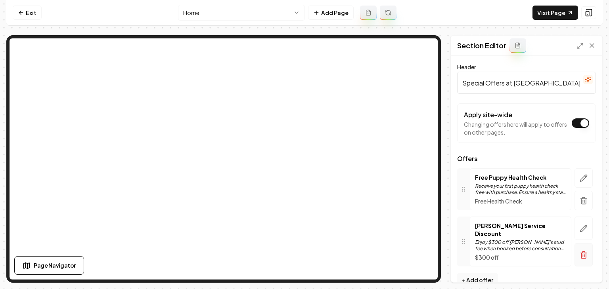
click at [579, 254] on button "button" at bounding box center [583, 254] width 18 height 23
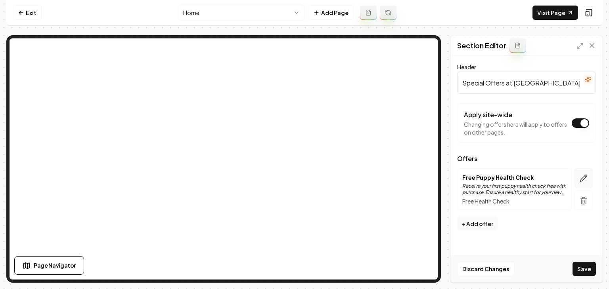
click at [581, 175] on icon "button" at bounding box center [583, 178] width 8 height 8
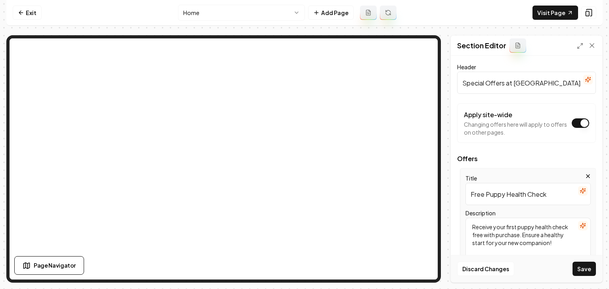
click at [529, 195] on input "Free Puppy Health Check" at bounding box center [527, 194] width 125 height 22
paste input "10 Percent off for Repeat Customer and First Responders."
drag, startPoint x: 533, startPoint y: 200, endPoint x: 436, endPoint y: 200, distance: 96.7
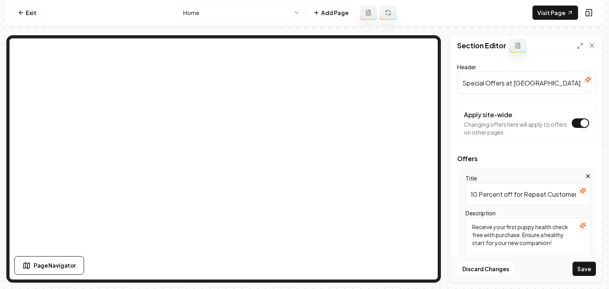
click at [410, 163] on div "Page Settings Section Editor Header Special Offers at Highlands House Of French…" at bounding box center [304, 159] width 596 height 248
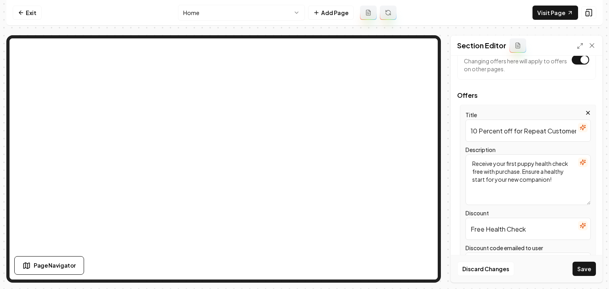
scroll to position [119, 0]
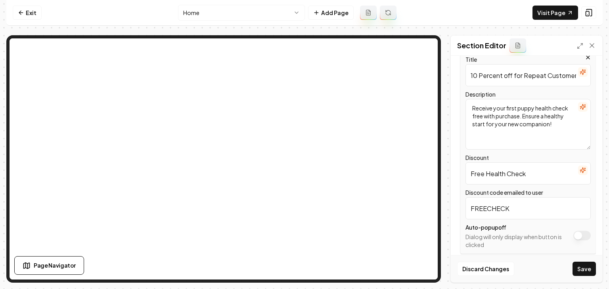
click at [524, 79] on input "10 Percent off for Repeat Customer and First Responders." at bounding box center [527, 75] width 125 height 22
drag, startPoint x: 511, startPoint y: 78, endPoint x: 476, endPoint y: 78, distance: 35.3
click at [476, 78] on input "10 Percent off for Repeat Customer and First Responders." at bounding box center [527, 75] width 125 height 22
drag, startPoint x: 492, startPoint y: 76, endPoint x: 459, endPoint y: 74, distance: 33.4
click at [459, 74] on div "Title 10% off for Repeat Customer and First Responders. Description Receive you…" at bounding box center [526, 152] width 139 height 204
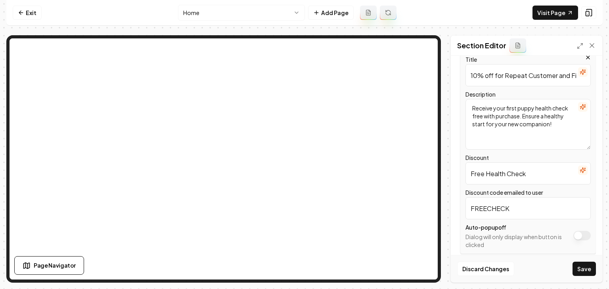
type input "10% off for Repeat Customer and First Responders."
drag, startPoint x: 529, startPoint y: 180, endPoint x: 445, endPoint y: 186, distance: 84.3
click at [445, 186] on div "Page Settings Section Editor Header Special Offers at Highlands House Of French…" at bounding box center [304, 159] width 596 height 248
paste input "10% off"
type input "10% off"
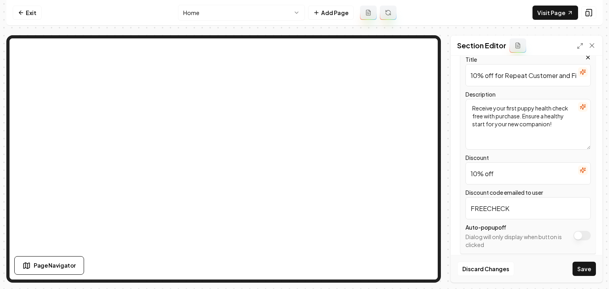
drag, startPoint x: 522, startPoint y: 206, endPoint x: 444, endPoint y: 208, distance: 77.7
click at [444, 208] on div "Page Settings Section Editor Header Special Offers at Highlands House Of French…" at bounding box center [304, 159] width 596 height 248
type input "1"
type input "REPEAT10"
drag, startPoint x: 539, startPoint y: 122, endPoint x: 446, endPoint y: 101, distance: 95.5
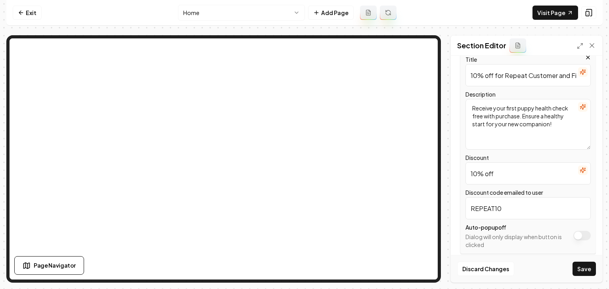
click at [418, 62] on div "Page Settings Section Editor Header Special Offers at Highlands House Of French…" at bounding box center [304, 159] width 596 height 248
click at [584, 110] on textarea "Description" at bounding box center [527, 124] width 125 height 51
click at [579, 110] on icon "button" at bounding box center [582, 107] width 6 height 6
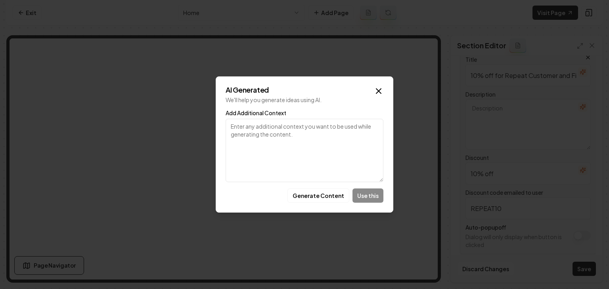
click at [322, 159] on textarea "Add Additional Context" at bounding box center [304, 150] width 158 height 63
paste textarea "10% off"
type textarea "10% off"
paste textarea "10 Percent off for Repeat Customer and First Responders."
type textarea "10 Percent off for Repeat Customer and First Responders."
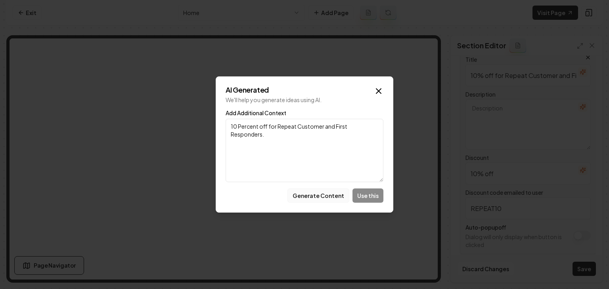
click at [333, 195] on button "Generate Content" at bounding box center [318, 196] width 62 height 14
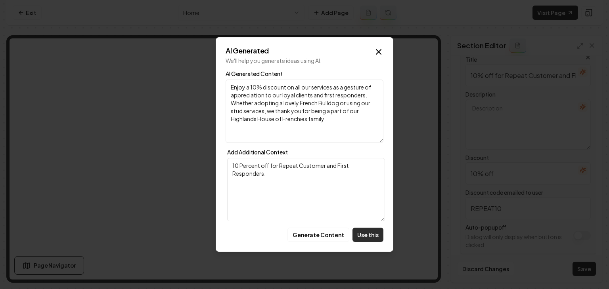
click at [359, 235] on button "Use this" at bounding box center [367, 235] width 31 height 14
type textarea "Enjoy a 10% discount on all our services as a gesture of appreciation to our lo…"
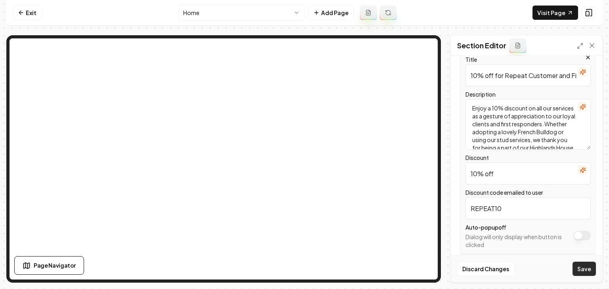
click at [575, 264] on button "Save" at bounding box center [583, 269] width 23 height 14
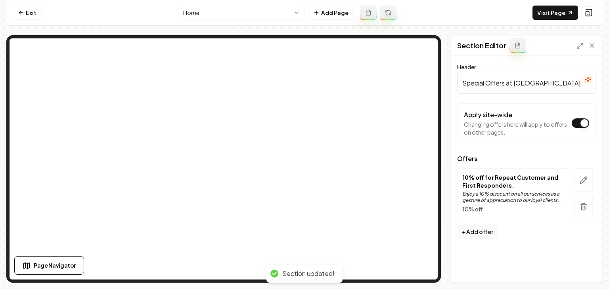
scroll to position [0, 0]
click at [579, 180] on button "button" at bounding box center [583, 179] width 18 height 23
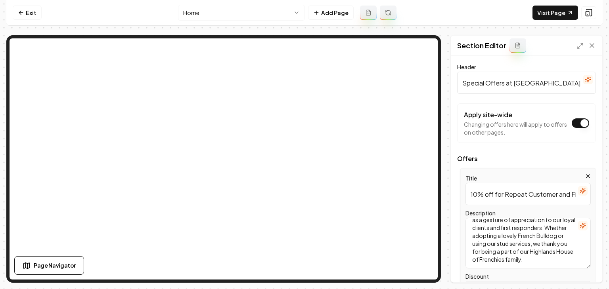
scroll to position [31, 0]
drag, startPoint x: 528, startPoint y: 251, endPoint x: 541, endPoint y: 265, distance: 18.5
click at [541, 265] on textarea "Enjoy a 10% discount on all our services as a gesture of appreciation to our lo…" at bounding box center [527, 243] width 125 height 51
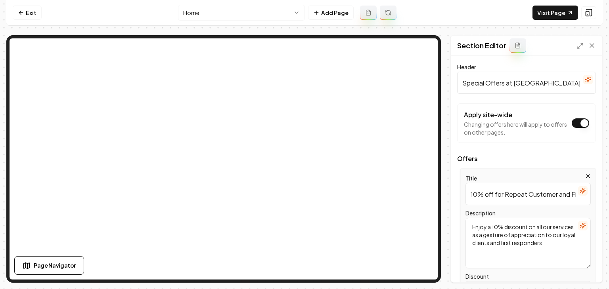
scroll to position [0, 0]
type textarea "Enjoy a 10% discount on all our services as a gesture of appreciation to our lo…"
click at [582, 275] on button "Save" at bounding box center [583, 269] width 23 height 14
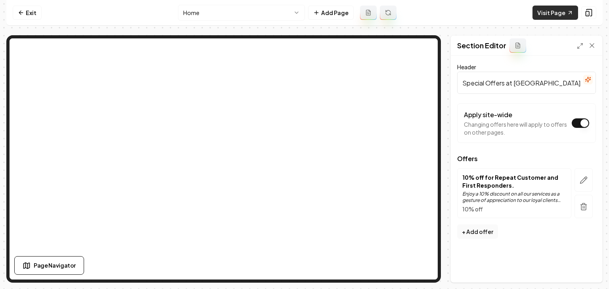
click at [538, 12] on link "Visit Page" at bounding box center [555, 13] width 46 height 14
click at [585, 80] on icon "button" at bounding box center [588, 79] width 6 height 6
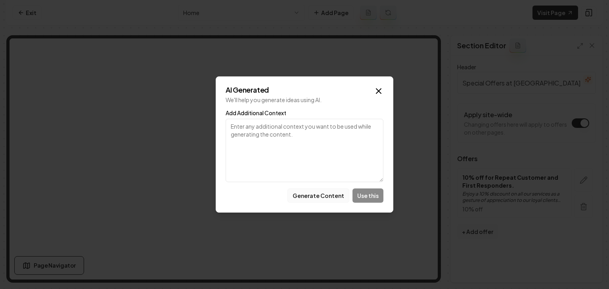
click at [294, 198] on button "Generate Content" at bounding box center [318, 196] width 62 height 14
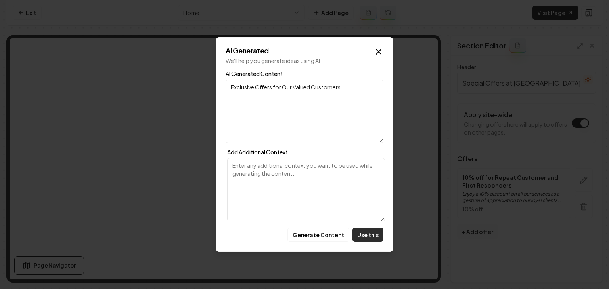
click at [369, 235] on button "Use this" at bounding box center [367, 235] width 31 height 14
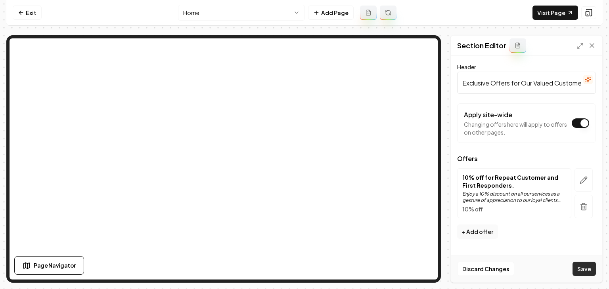
click at [593, 275] on button "Save" at bounding box center [583, 269] width 23 height 14
drag, startPoint x: 511, startPoint y: 82, endPoint x: 608, endPoint y: 84, distance: 97.5
click at [602, 84] on div "Computer Required This feature is only available on a computer. Please switch t…" at bounding box center [304, 144] width 609 height 289
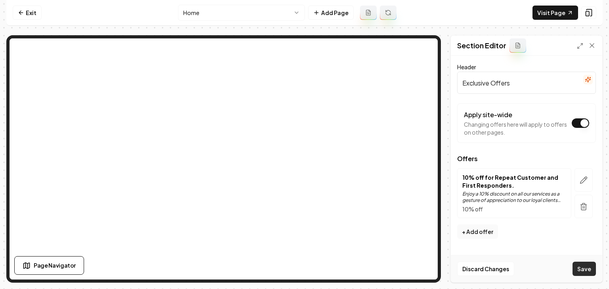
type input "Exclusive Offers"
click at [582, 268] on button "Save" at bounding box center [583, 269] width 23 height 14
click at [18, 14] on icon at bounding box center [21, 13] width 6 height 6
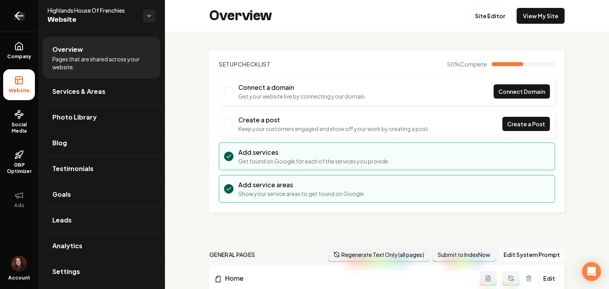
click at [23, 19] on icon "Return to dashboard" at bounding box center [19, 16] width 13 height 13
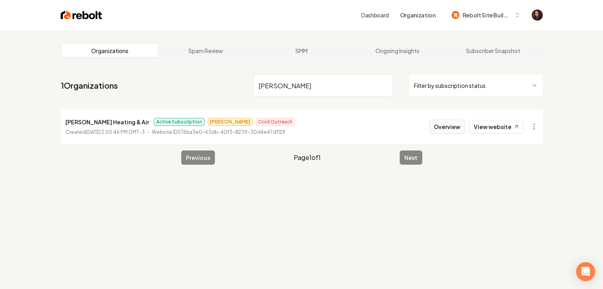
type input "BALCOM"
click at [455, 132] on button "Overview" at bounding box center [446, 127] width 35 height 14
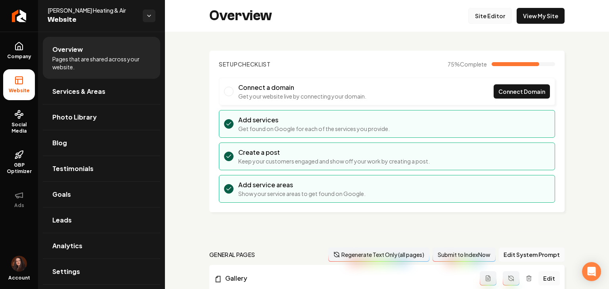
click at [469, 18] on link "Site Editor" at bounding box center [490, 16] width 44 height 16
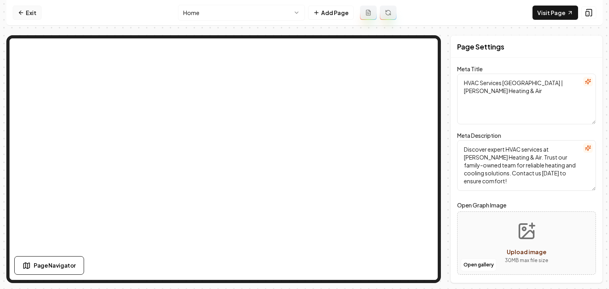
click at [16, 8] on link "Exit" at bounding box center [27, 13] width 29 height 14
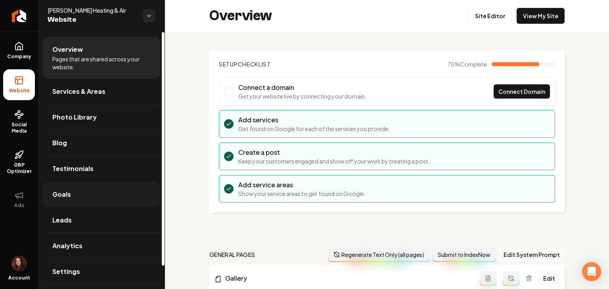
click at [87, 202] on link "Goals" at bounding box center [101, 194] width 117 height 25
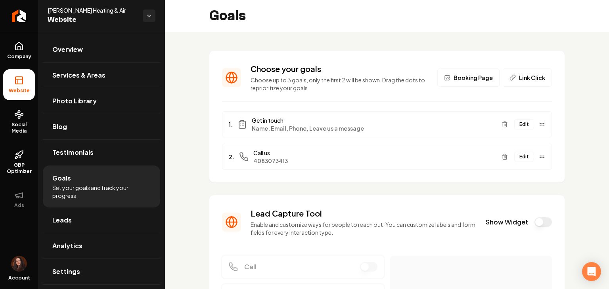
click at [514, 127] on button "Edit" at bounding box center [524, 124] width 20 height 10
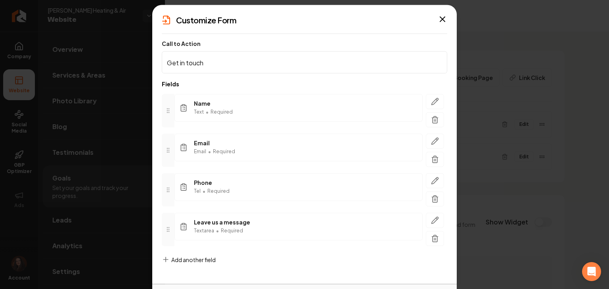
click at [209, 257] on span "Add another field" at bounding box center [193, 260] width 44 height 8
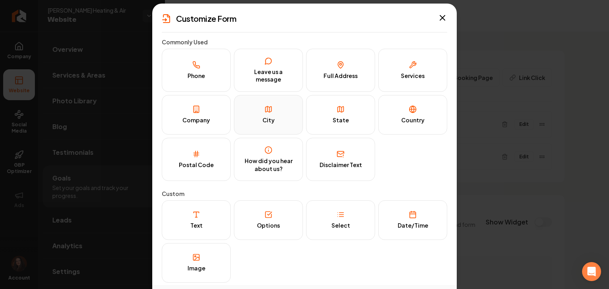
click at [287, 127] on button "City" at bounding box center [268, 115] width 69 height 40
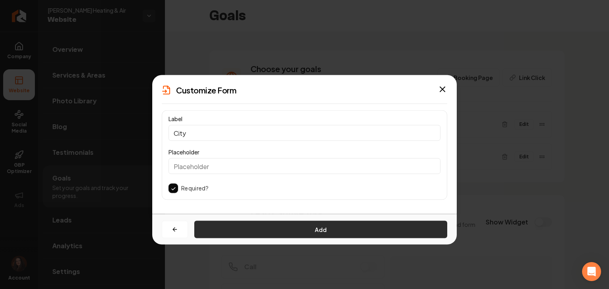
click at [215, 232] on button "Add" at bounding box center [320, 229] width 253 height 17
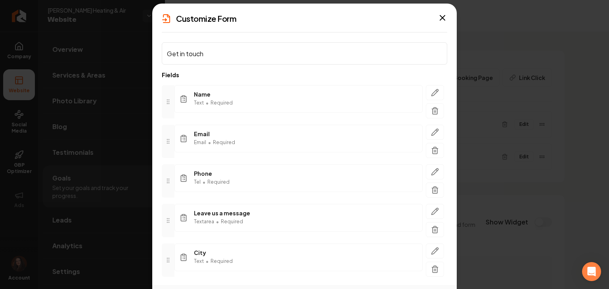
scroll to position [35, 0]
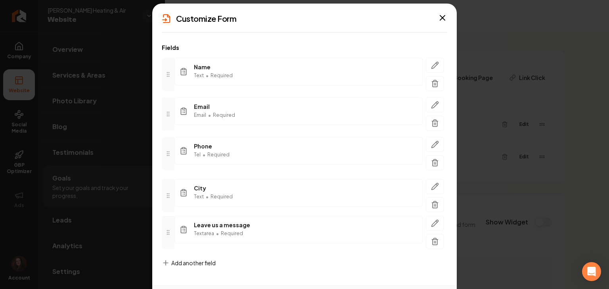
drag, startPoint x: 171, startPoint y: 235, endPoint x: 164, endPoint y: 198, distance: 37.5
click at [164, 198] on div at bounding box center [168, 195] width 13 height 33
click at [350, 281] on div "Call to Action Get in touch Fields Name Text • Required Email Email • Required …" at bounding box center [304, 162] width 304 height 247
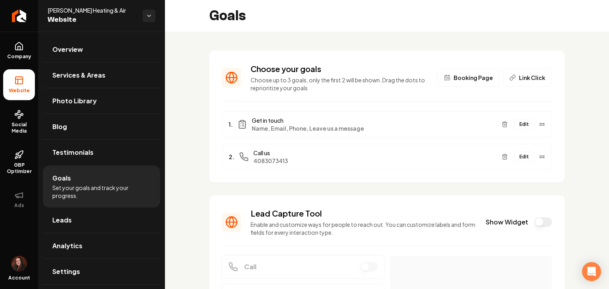
drag, startPoint x: 607, startPoint y: 134, endPoint x: 600, endPoint y: 141, distance: 10.1
click at [517, 127] on button "Edit" at bounding box center [524, 124] width 20 height 10
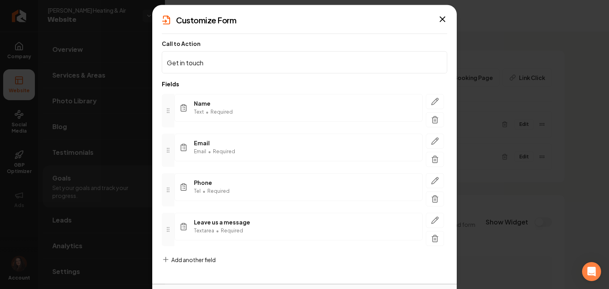
click at [208, 273] on div "Add another field" at bounding box center [189, 266] width 54 height 21
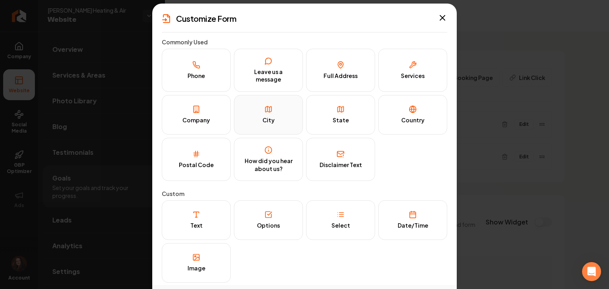
click at [245, 99] on button "City" at bounding box center [268, 115] width 69 height 40
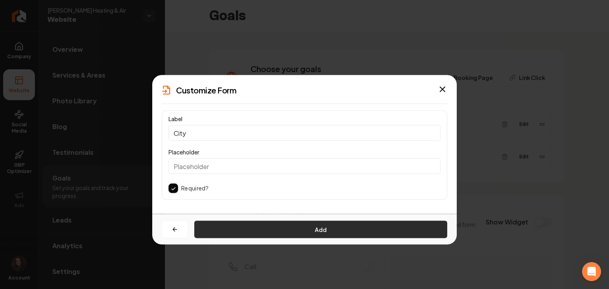
click at [270, 227] on button "Add" at bounding box center [320, 229] width 253 height 17
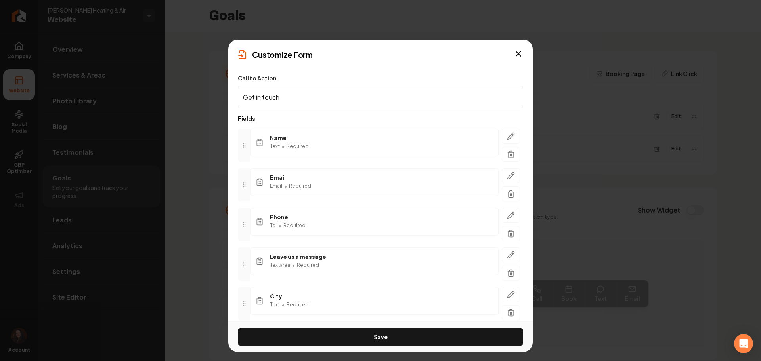
drag, startPoint x: 608, startPoint y: 2, endPoint x: 257, endPoint y: 302, distance: 462.4
click at [266, 289] on div "City Text • Required" at bounding box center [374, 301] width 248 height 28
drag, startPoint x: 242, startPoint y: 303, endPoint x: 243, endPoint y: 267, distance: 36.1
click at [243, 267] on icon at bounding box center [244, 268] width 6 height 6
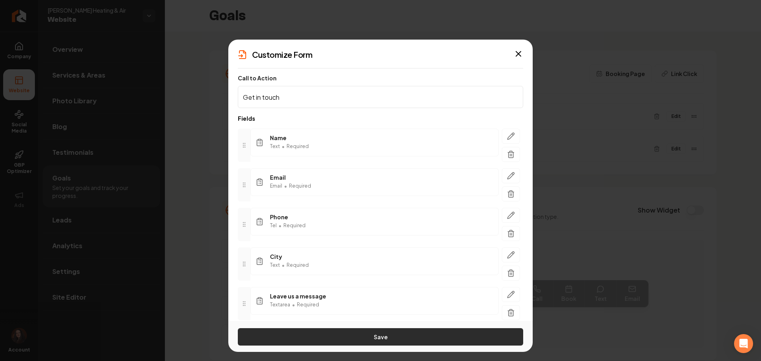
click at [287, 289] on button "Save" at bounding box center [380, 337] width 285 height 17
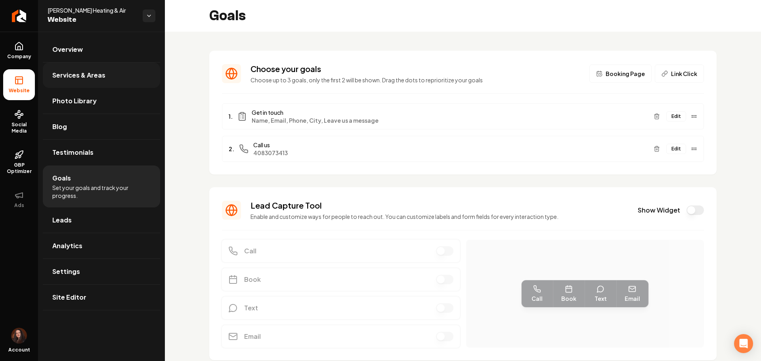
click at [78, 83] on link "Services & Areas" at bounding box center [101, 75] width 117 height 25
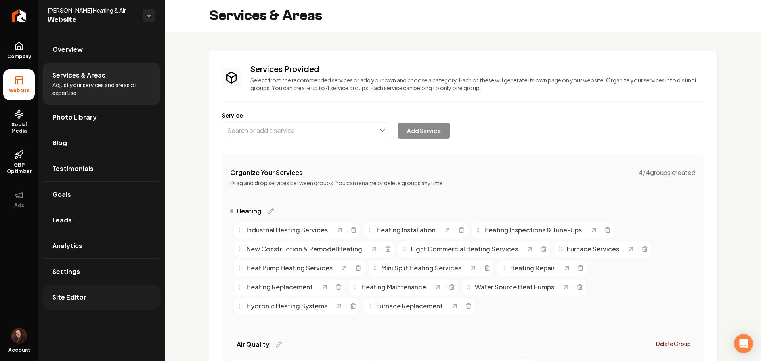
click at [125, 289] on link "Site Editor" at bounding box center [101, 297] width 117 height 25
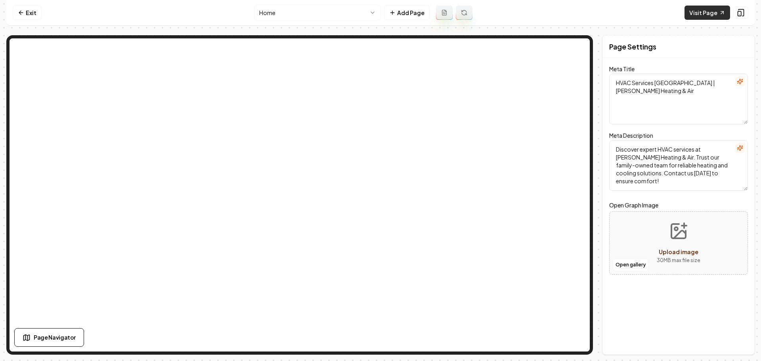
click at [602, 10] on link "Visit Page" at bounding box center [707, 13] width 46 height 14
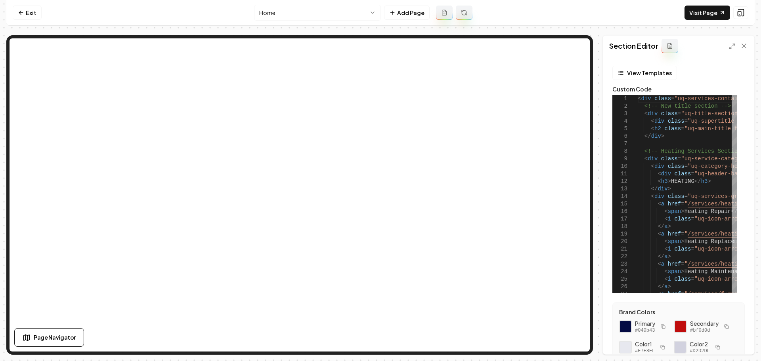
click at [602, 43] on div at bounding box center [738, 46] width 19 height 8
click at [602, 43] on icon at bounding box center [732, 46] width 6 height 6
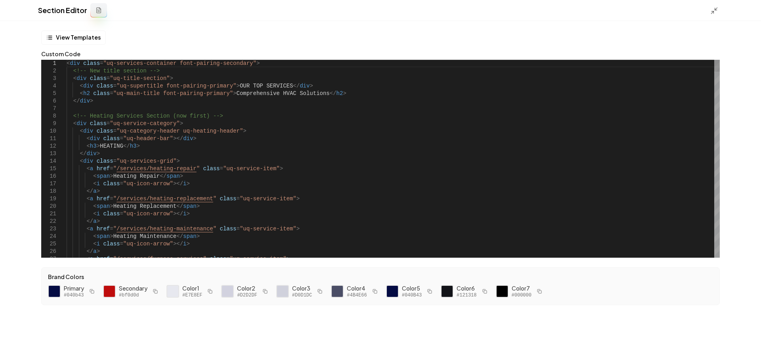
type textarea "**********"
type textarea "*"
type textarea "**********"
type textarea "**"
type textarea "**********"
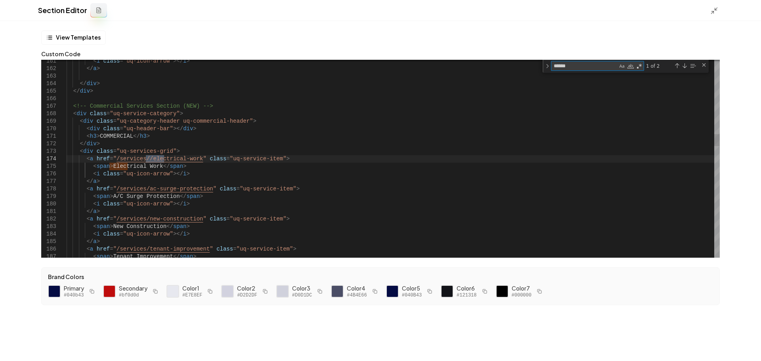
type textarea "******"
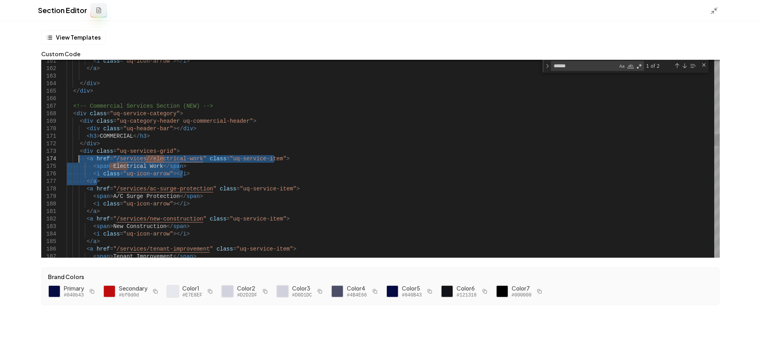
drag, startPoint x: 98, startPoint y: 181, endPoint x: 78, endPoint y: 161, distance: 28.3
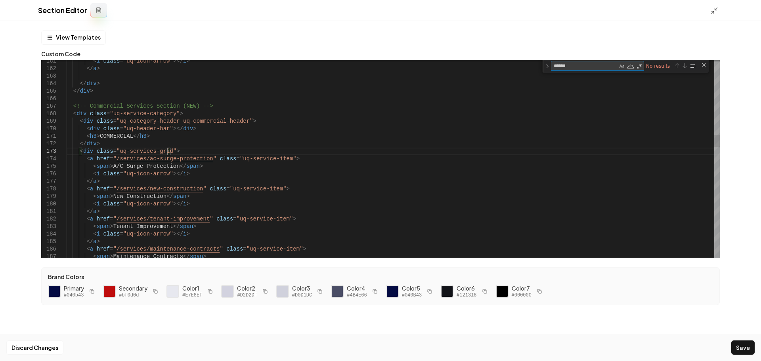
click at [572, 67] on textarea "******" at bounding box center [584, 65] width 66 height 9
drag, startPoint x: 570, startPoint y: 67, endPoint x: 533, endPoint y: 68, distance: 37.7
click at [533, 68] on div "161 162 163 164 165 166 167 168 169 170 171 172 173 174 175 176 177 178 179 180…" at bounding box center [380, 159] width 678 height 198
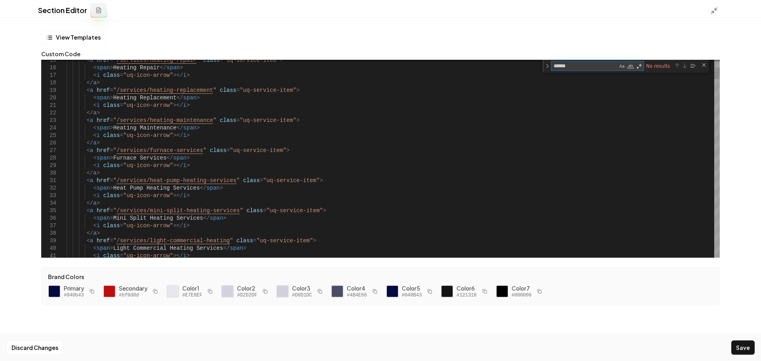
scroll to position [0, 103]
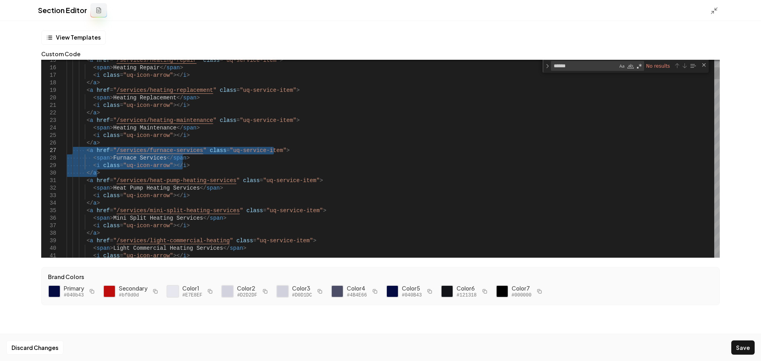
drag, startPoint x: 113, startPoint y: 174, endPoint x: 74, endPoint y: 153, distance: 44.5
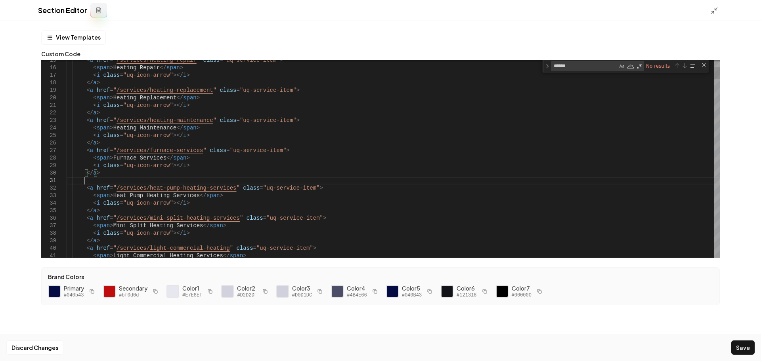
scroll to position [0, 18]
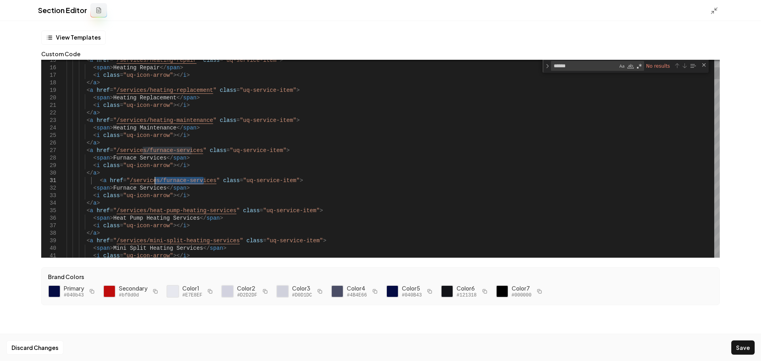
drag, startPoint x: 204, startPoint y: 181, endPoint x: 154, endPoint y: 180, distance: 50.7
drag, startPoint x: 158, startPoint y: 187, endPoint x: 135, endPoint y: 189, distance: 23.0
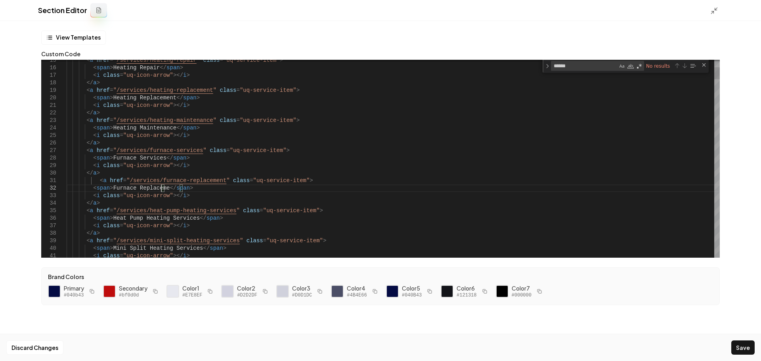
scroll to position [8, 100]
click at [602, 289] on button "Save" at bounding box center [742, 348] width 23 height 14
type textarea "**********"
click at [602, 10] on div at bounding box center [716, 10] width 13 height 9
click at [602, 11] on icon at bounding box center [714, 11] width 8 height 8
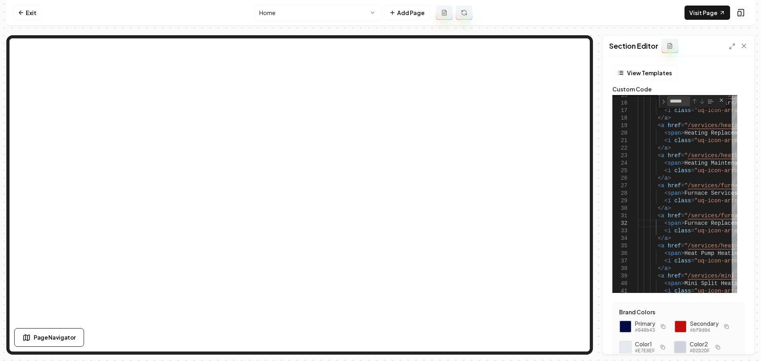
click at [36, 16] on link "Exit" at bounding box center [27, 13] width 29 height 14
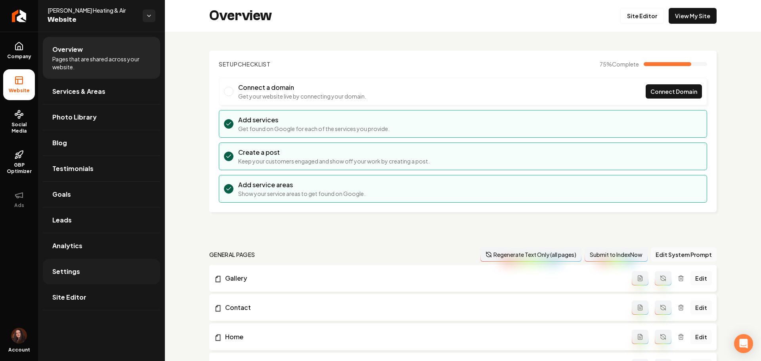
click at [105, 262] on link "Settings" at bounding box center [101, 271] width 117 height 25
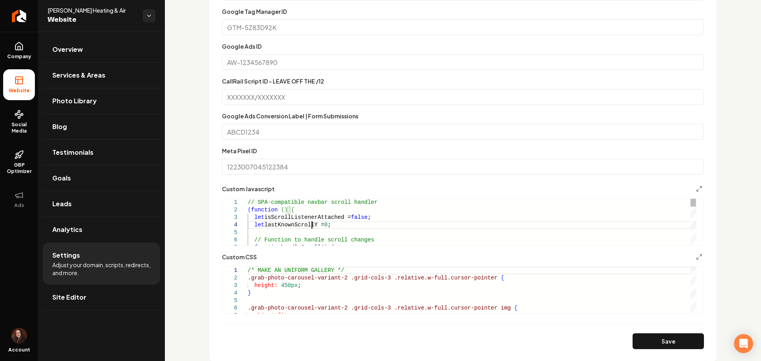
drag, startPoint x: 312, startPoint y: 228, endPoint x: 312, endPoint y: 235, distance: 6.3
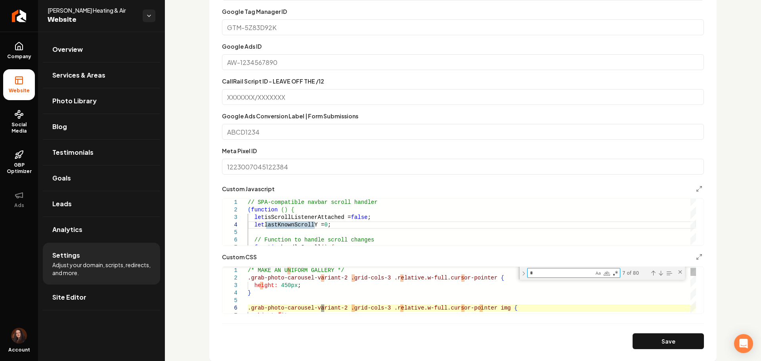
type textarea "**"
type textarea "**********"
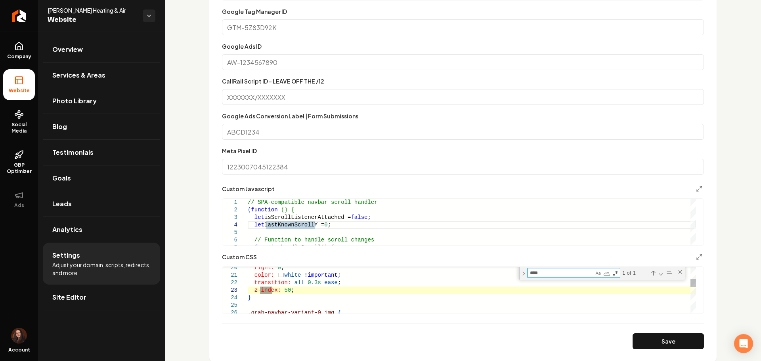
type textarea "****"
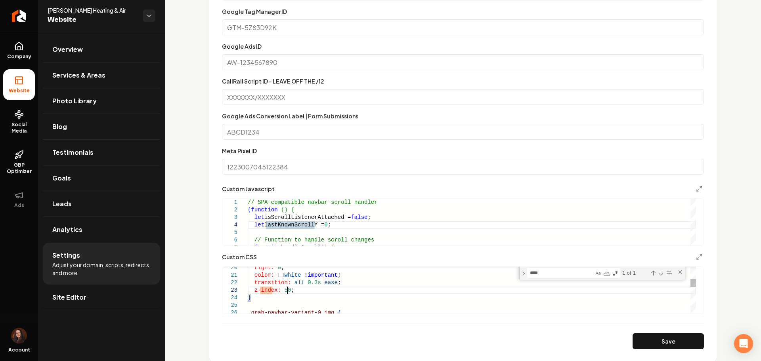
click at [602, 289] on button "Save" at bounding box center [667, 342] width 71 height 16
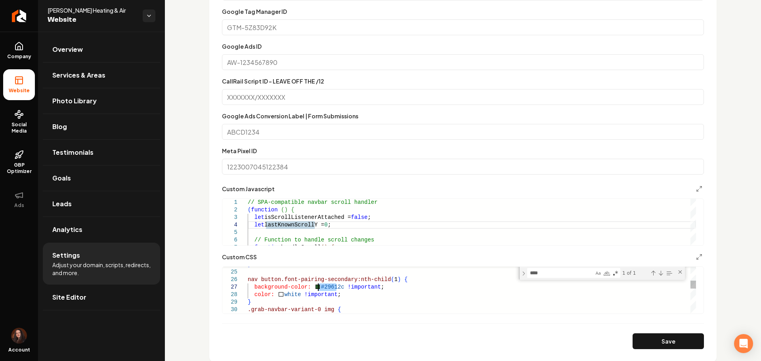
drag, startPoint x: 338, startPoint y: 289, endPoint x: 316, endPoint y: 287, distance: 22.2
click at [316, 287] on div "} nav button.font-pairing-secondary:nth-child ( 1 ) { background-color: #29612c…" at bounding box center [472, 364] width 448 height 578
drag, startPoint x: 333, startPoint y: 295, endPoint x: 244, endPoint y: 292, distance: 89.6
click at [248, 289] on div "} nav button.font-pairing-secondary:nth-child ( 1 ) { background-color: white !…" at bounding box center [472, 364] width 448 height 578
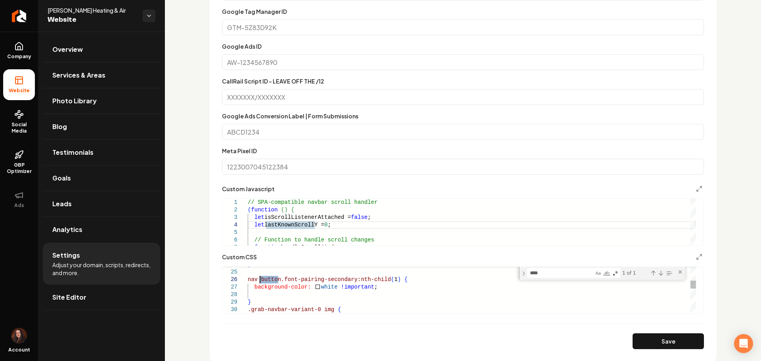
drag, startPoint x: 279, startPoint y: 281, endPoint x: 261, endPoint y: 279, distance: 18.3
click at [261, 279] on div "} nav button.font-pairing-secondary:nth-child ( 1 ) { background-color: white !…" at bounding box center [472, 364] width 448 height 578
click at [602, 289] on button "Save" at bounding box center [667, 342] width 71 height 16
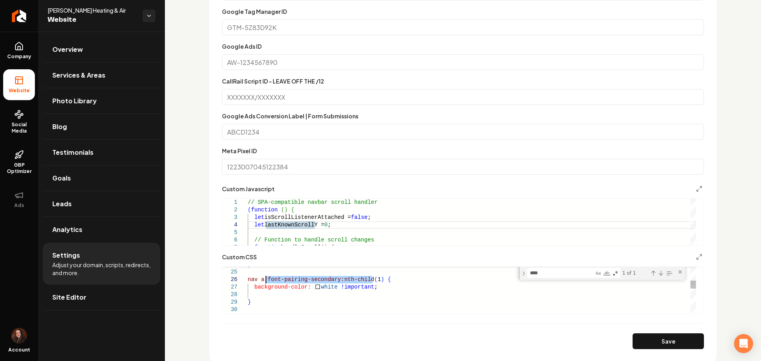
drag, startPoint x: 373, startPoint y: 280, endPoint x: 284, endPoint y: 292, distance: 89.3
click at [266, 279] on div "} nav a.font-pairing-secondary:nth-child ( 1 ) { background-color: white !impor…" at bounding box center [472, 367] width 448 height 585
click at [602, 289] on button "Save" at bounding box center [667, 342] width 71 height 16
type textarea "**********"
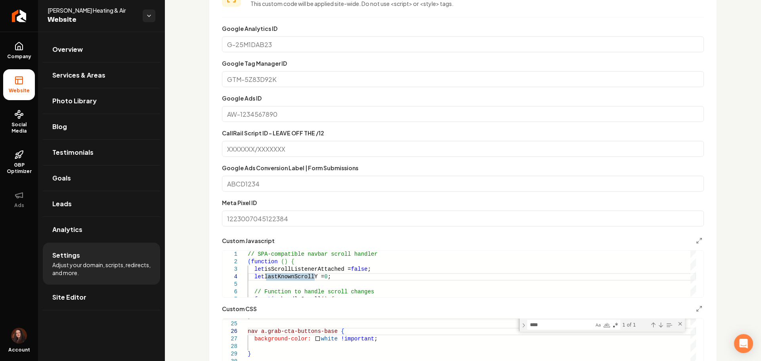
scroll to position [435, 0]
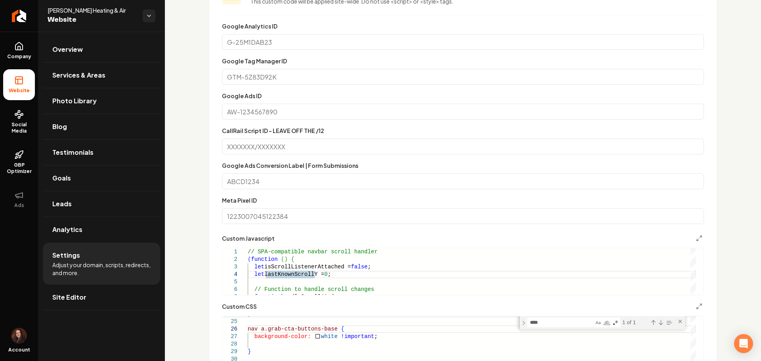
drag, startPoint x: 27, startPoint y: 18, endPoint x: 42, endPoint y: 7, distance: 19.3
click at [27, 18] on link "Return to dashboard" at bounding box center [19, 16] width 38 height 32
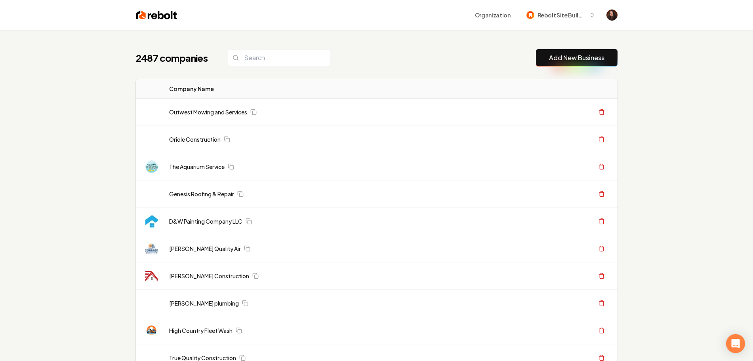
click at [346, 55] on div "2487 companies Add New Business" at bounding box center [377, 57] width 482 height 17
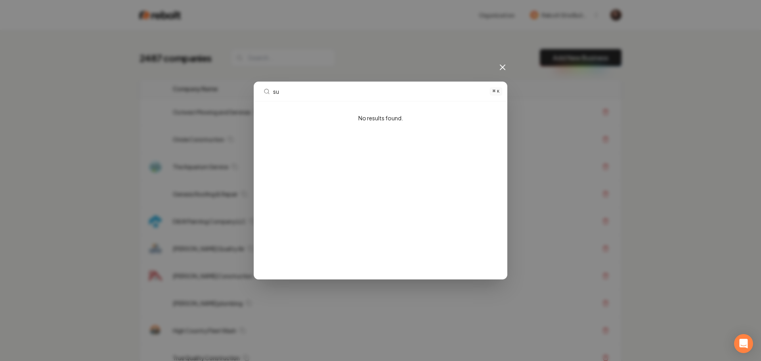
type input "s"
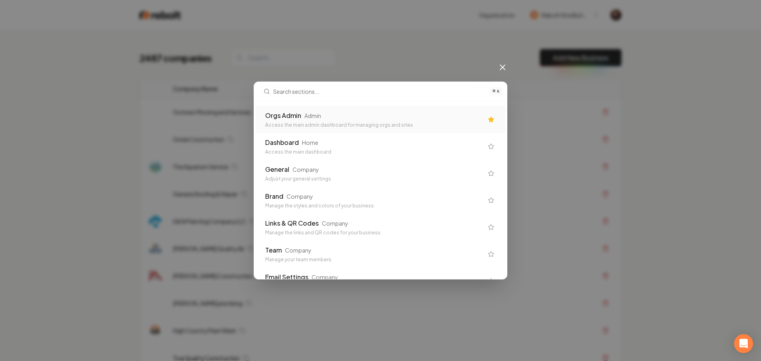
click at [363, 120] on div "Orgs Admin Admin" at bounding box center [374, 116] width 218 height 10
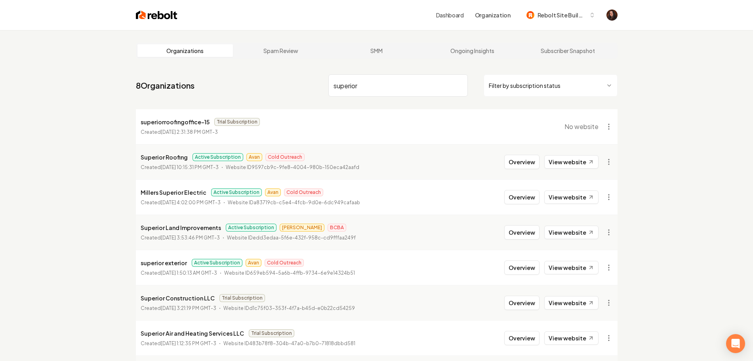
type input "superior"
click at [522, 160] on button "Overview" at bounding box center [521, 162] width 35 height 14
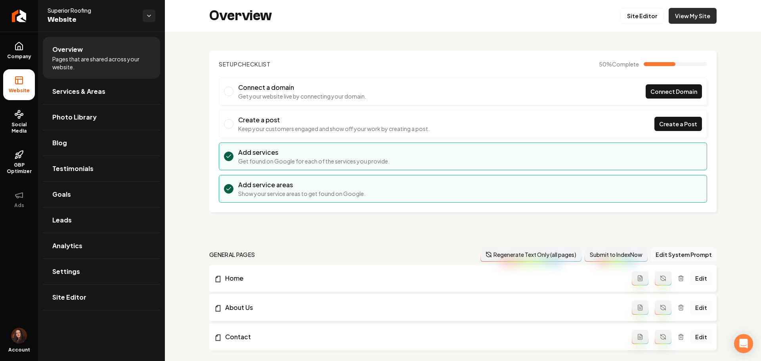
click at [602, 13] on link "View My Site" at bounding box center [693, 16] width 48 height 16
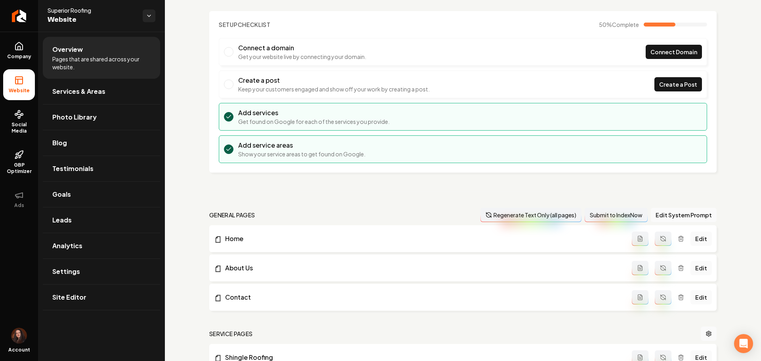
scroll to position [99, 0]
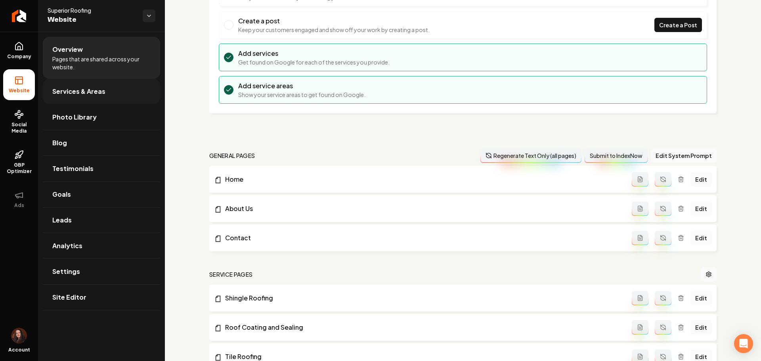
click at [71, 88] on span "Services & Areas" at bounding box center [78, 92] width 53 height 10
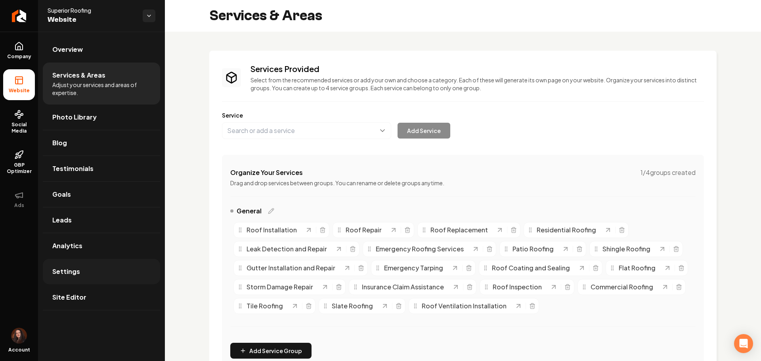
click at [104, 274] on link "Settings" at bounding box center [101, 271] width 117 height 25
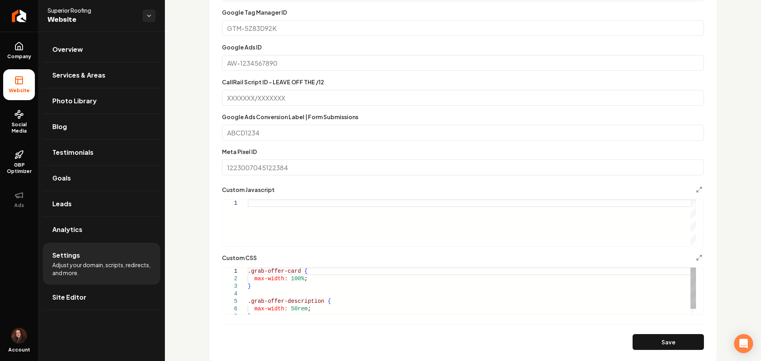
scroll to position [0, 3]
click at [249, 274] on div ".grab-offer-card { max-width: 100% ; } .grab-offer-description { max-width: 50r…" at bounding box center [472, 294] width 448 height 53
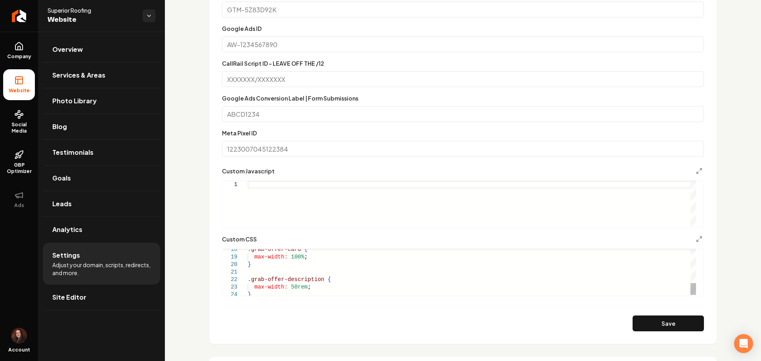
scroll to position [446, 0]
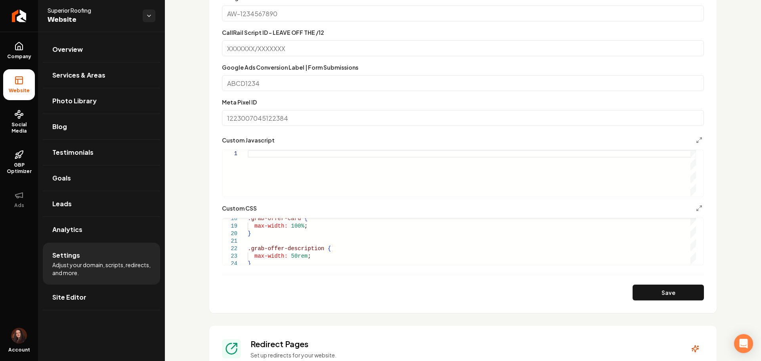
click at [602, 289] on button "Save" at bounding box center [667, 293] width 71 height 16
drag, startPoint x: 268, startPoint y: 233, endPoint x: 228, endPoint y: 227, distance: 40.1
click at [248, 227] on div ".grab-navbar-variant-3-container { //////// height: 8rem ; max-height: 8rem ; }" at bounding box center [472, 277] width 448 height 181
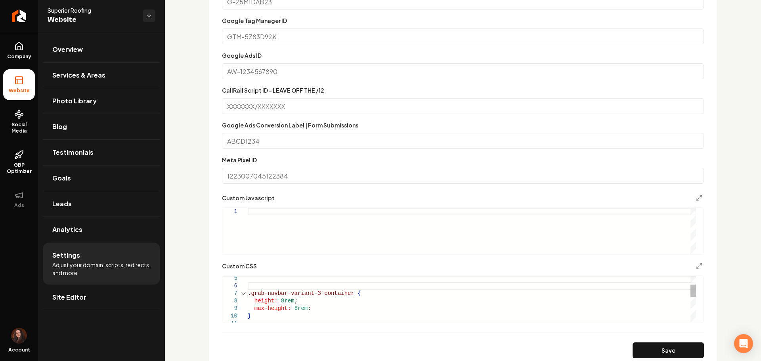
scroll to position [347, 0]
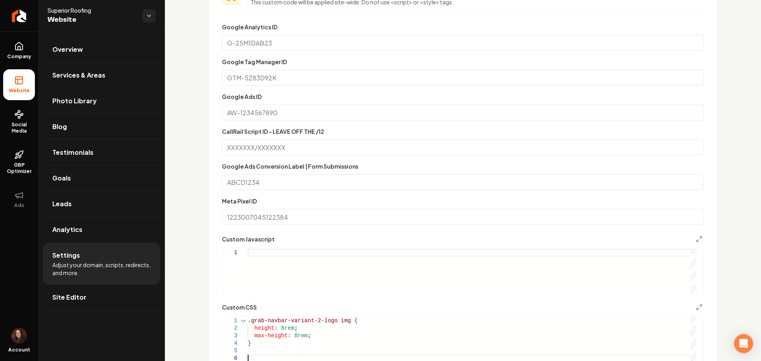
type textarea "**********"
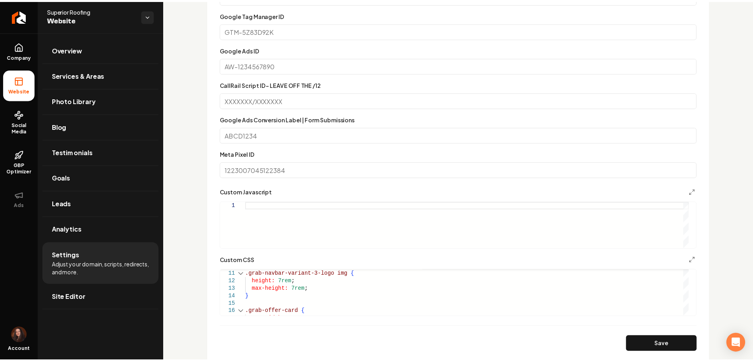
scroll to position [396, 0]
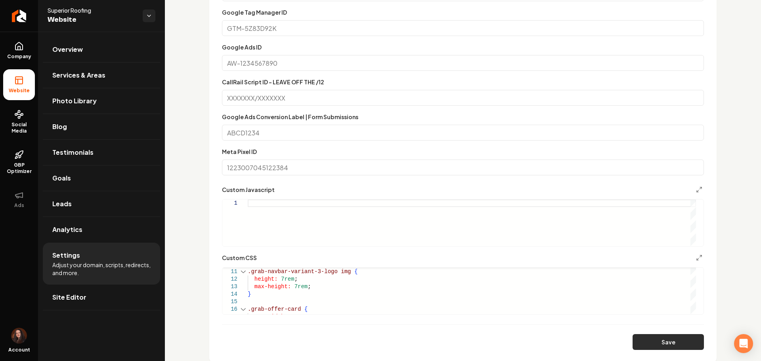
click at [602, 289] on button "Save" at bounding box center [667, 342] width 71 height 16
click at [22, 18] on icon "Return to dashboard" at bounding box center [19, 16] width 13 height 13
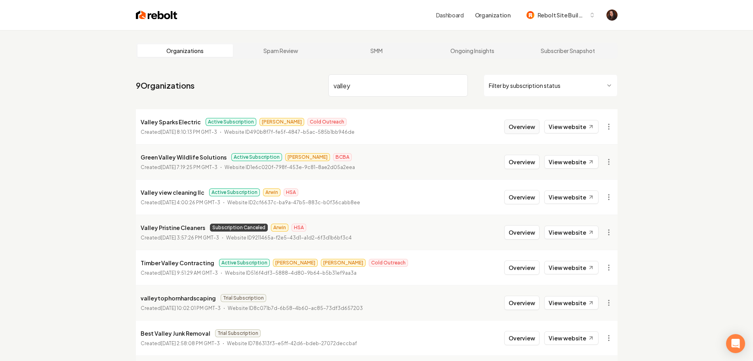
type input "valley"
click at [518, 124] on button "Overview" at bounding box center [521, 127] width 35 height 14
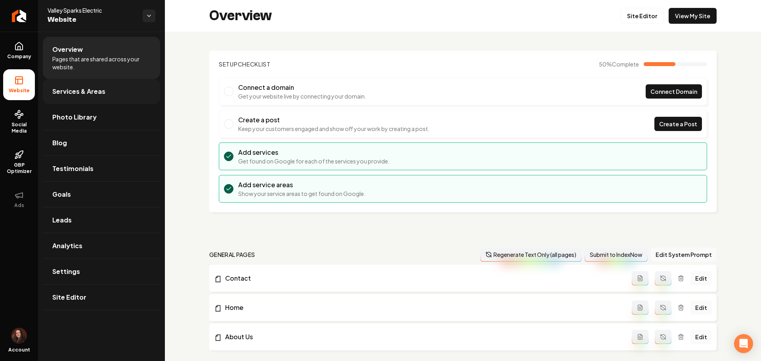
click at [99, 101] on link "Services & Areas" at bounding box center [101, 91] width 117 height 25
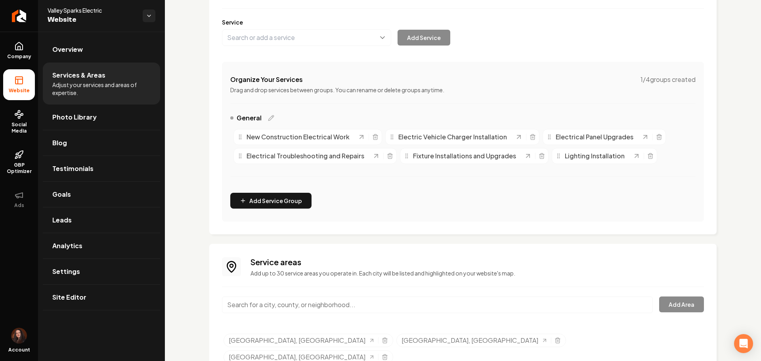
scroll to position [114, 0]
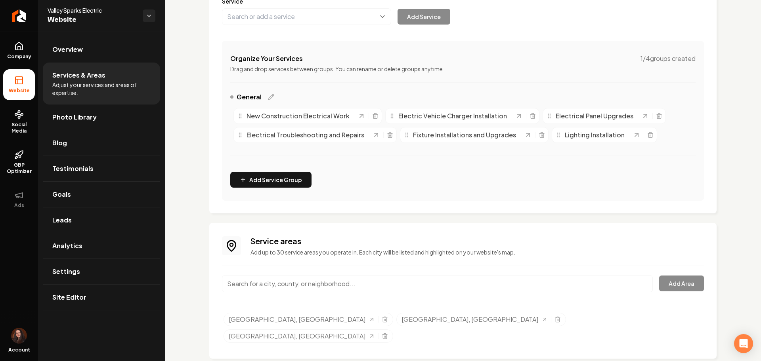
click at [250, 279] on input "Main content area" at bounding box center [437, 284] width 431 height 17
paste input "[GEOGRAPHIC_DATA]"
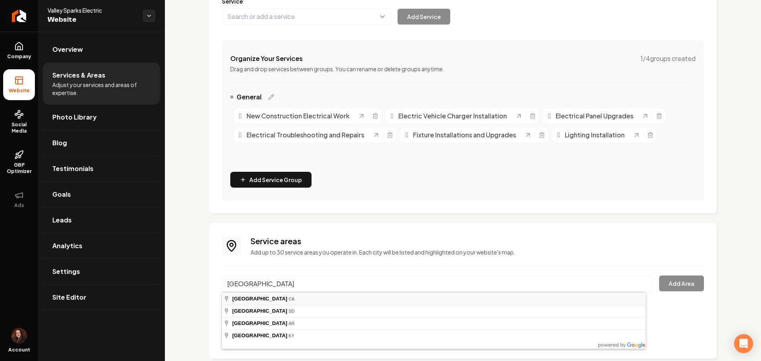
type input "[GEOGRAPHIC_DATA], [GEOGRAPHIC_DATA]"
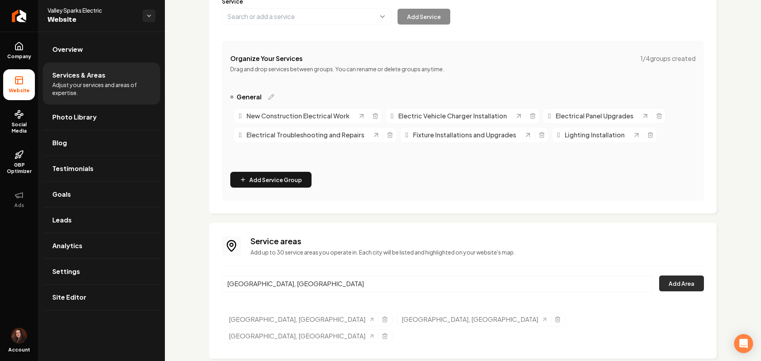
click at [659, 286] on button "Add Area" at bounding box center [681, 284] width 45 height 16
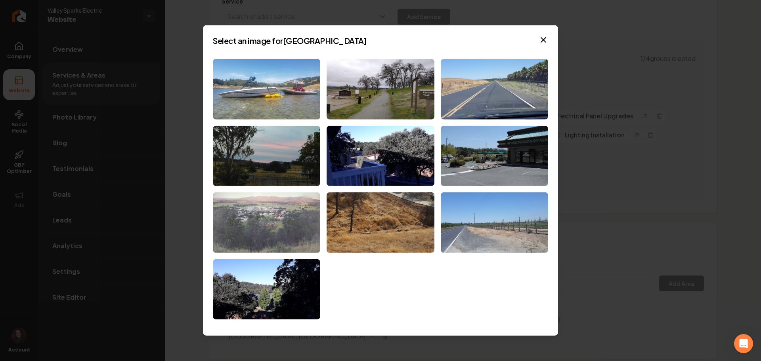
click at [292, 227] on img at bounding box center [266, 223] width 107 height 61
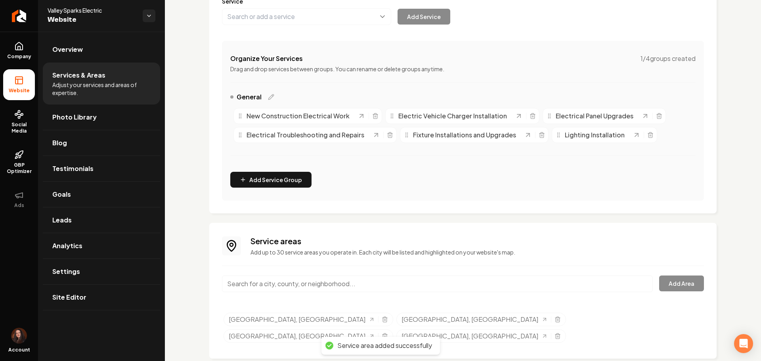
click at [281, 289] on input "Main content area" at bounding box center [437, 284] width 431 height 17
paste input "Ripon"
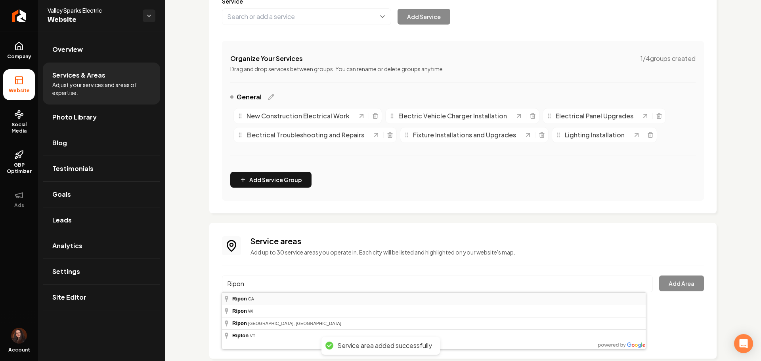
type input "Ripon, CA"
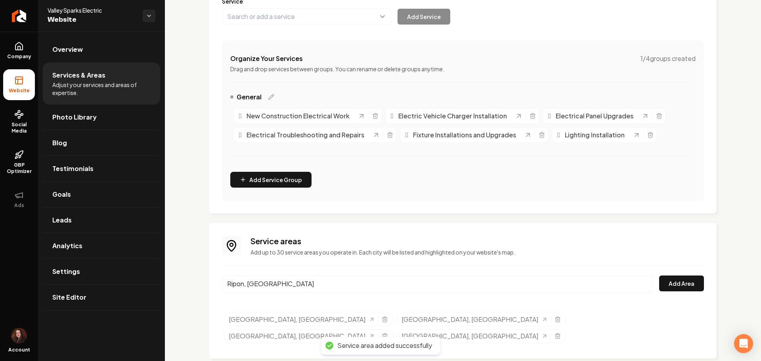
click at [671, 293] on div "Ripon, CA Add Area" at bounding box center [463, 289] width 482 height 26
click at [685, 283] on button "Add Area" at bounding box center [681, 284] width 45 height 16
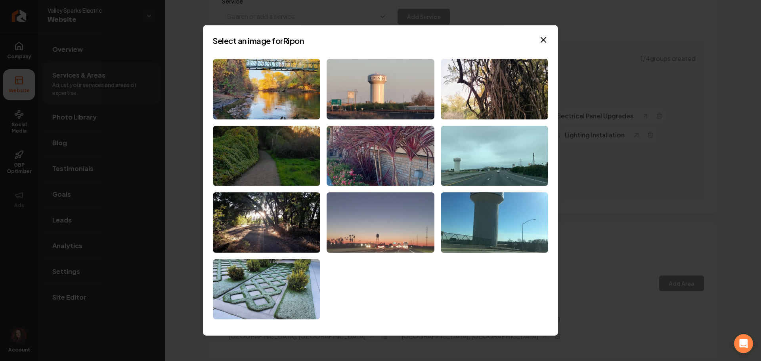
click at [330, 232] on img at bounding box center [380, 223] width 107 height 61
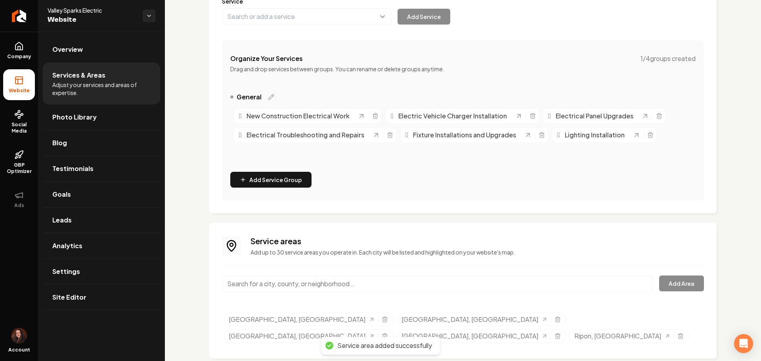
click at [277, 286] on input "Main content area" at bounding box center [437, 284] width 431 height 17
paste input "Brentwood"
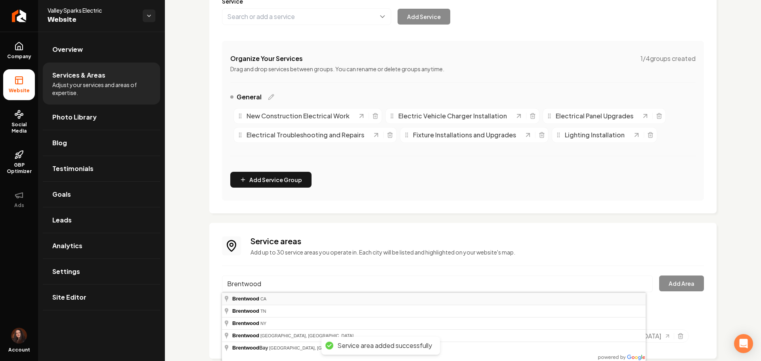
type input "Brentwood, CA"
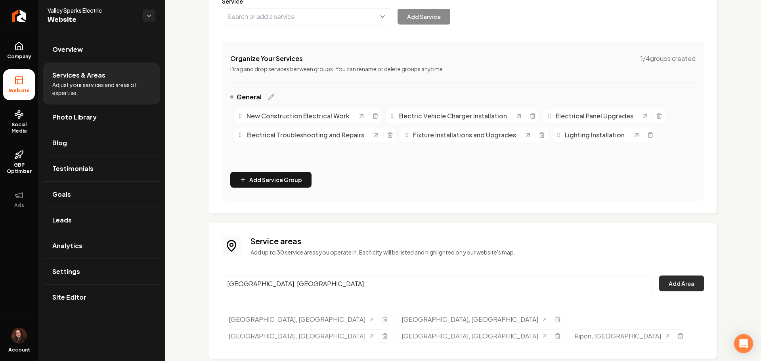
click at [659, 286] on button "Add Area" at bounding box center [681, 284] width 45 height 16
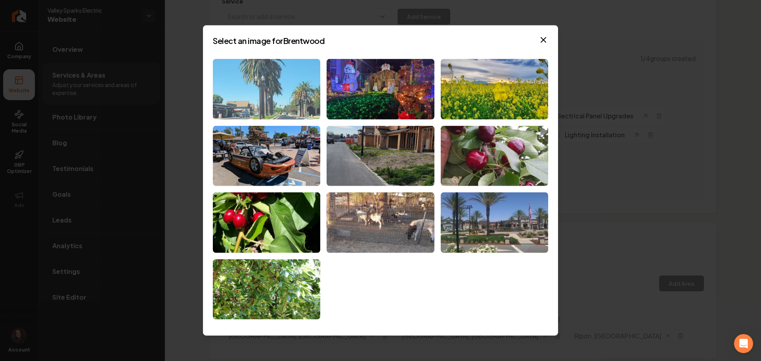
click at [269, 93] on img at bounding box center [266, 89] width 107 height 61
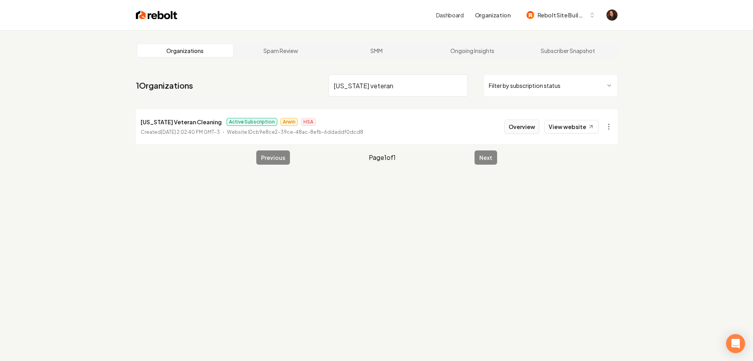
type input "florida veteran"
click at [513, 125] on button "Overview" at bounding box center [521, 127] width 35 height 14
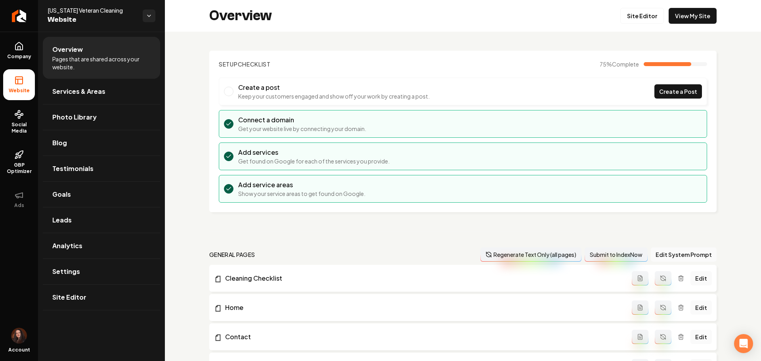
click at [637, 24] on div "Overview Site Editor View My Site" at bounding box center [463, 16] width 596 height 32
click at [637, 22] on link "Site Editor" at bounding box center [642, 16] width 44 height 16
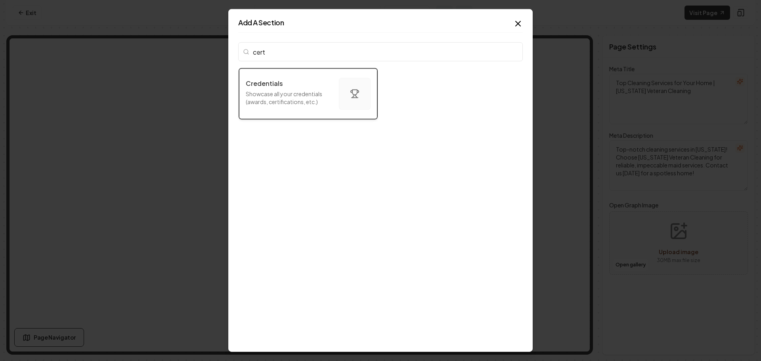
type input "cert"
click at [298, 83] on div "Credentials" at bounding box center [289, 84] width 87 height 10
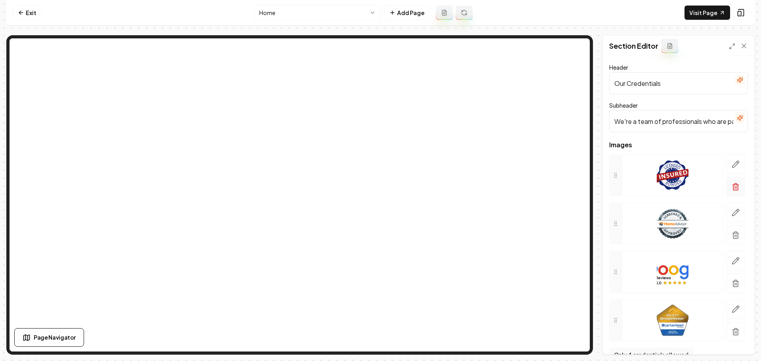
click at [729, 191] on button "button" at bounding box center [735, 186] width 18 height 19
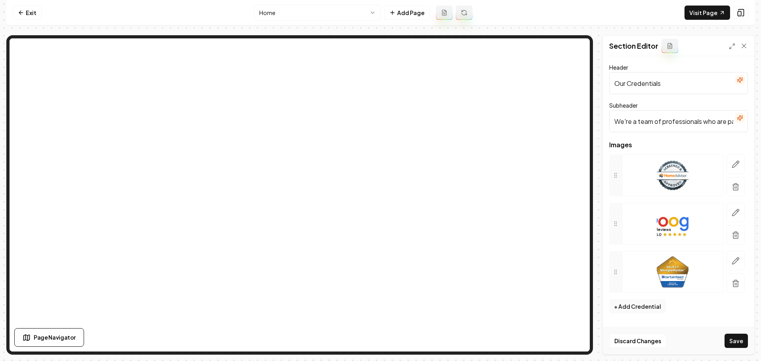
click at [728, 191] on button "button" at bounding box center [735, 186] width 18 height 19
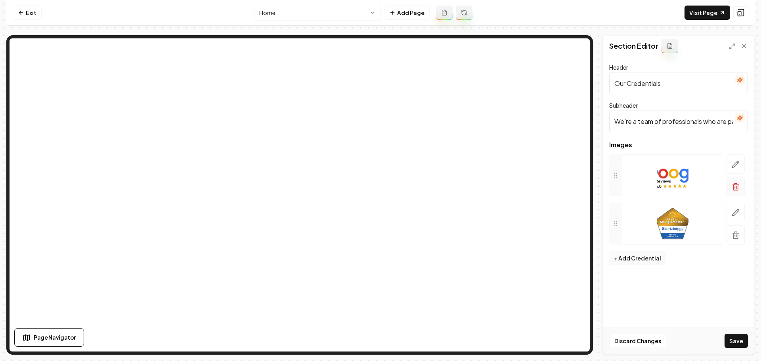
click button "button" at bounding box center [735, 186] width 18 height 19
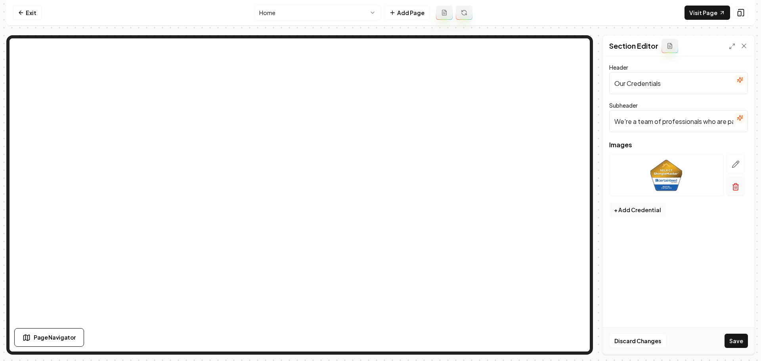
click at [734, 194] on button "button" at bounding box center [735, 186] width 18 height 19
click at [639, 170] on form "Header Our Credentials Subheader We're a team of professionals who are passiona…" at bounding box center [678, 130] width 139 height 134
click at [638, 168] on button "+ Add Credential" at bounding box center [637, 162] width 57 height 14
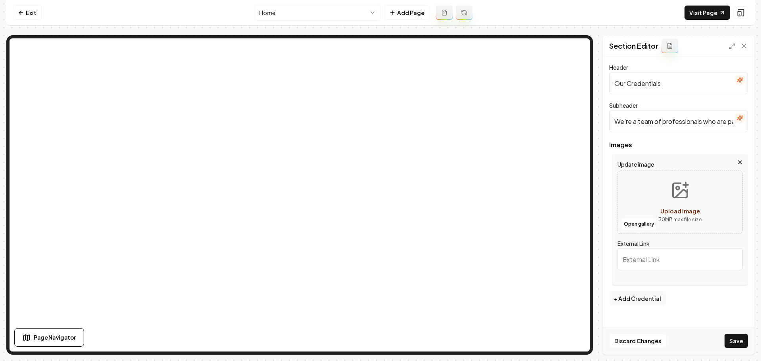
click at [645, 197] on div "Open gallery Upload image 30 MB max file size" at bounding box center [679, 202] width 125 height 63
type input "**********"
click at [628, 292] on button "+ Add Credential" at bounding box center [637, 299] width 57 height 14
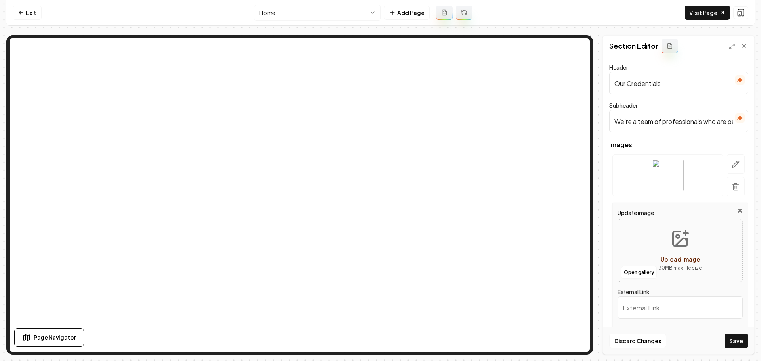
click at [635, 256] on div "Open gallery Upload image 30 MB max file size" at bounding box center [679, 250] width 125 height 63
type input "**********"
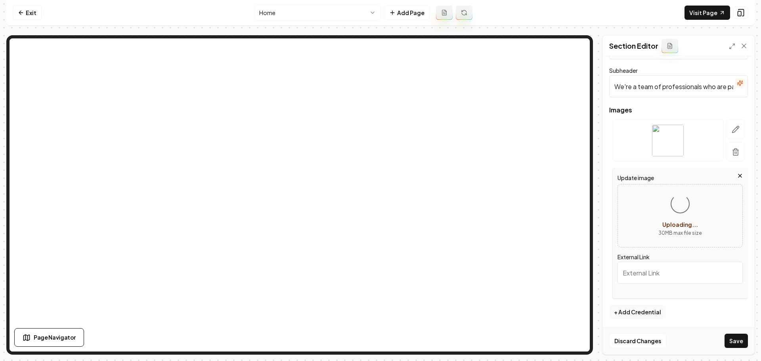
scroll to position [36, 0]
click at [634, 311] on button "+ Add Credential" at bounding box center [637, 311] width 57 height 14
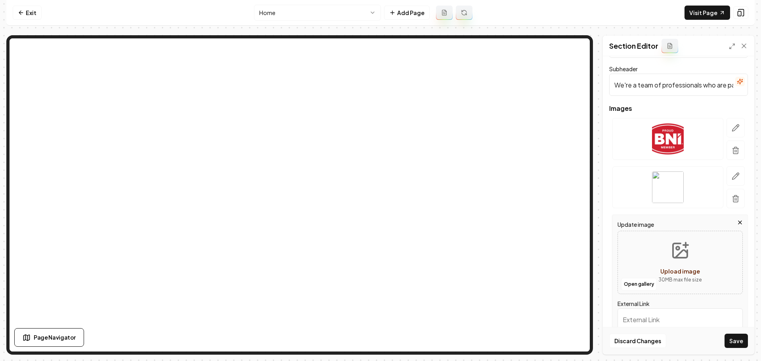
click at [648, 250] on div "Open gallery Upload image 30 MB max file size" at bounding box center [679, 262] width 125 height 63
type input "**********"
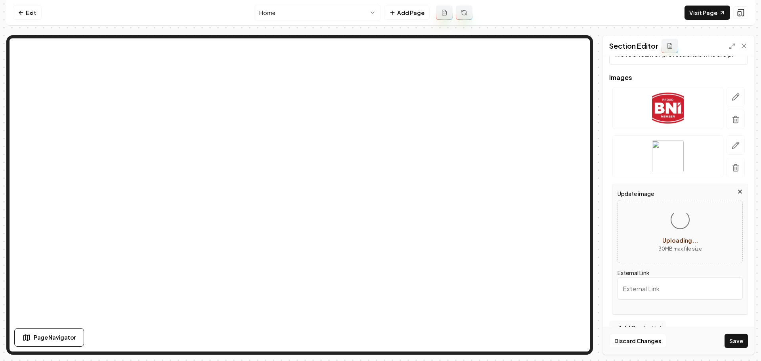
scroll to position [85, 0]
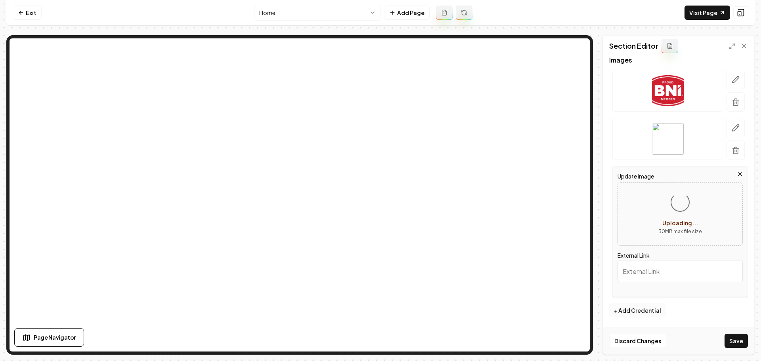
click at [635, 306] on button "+ Add Credential" at bounding box center [637, 311] width 57 height 14
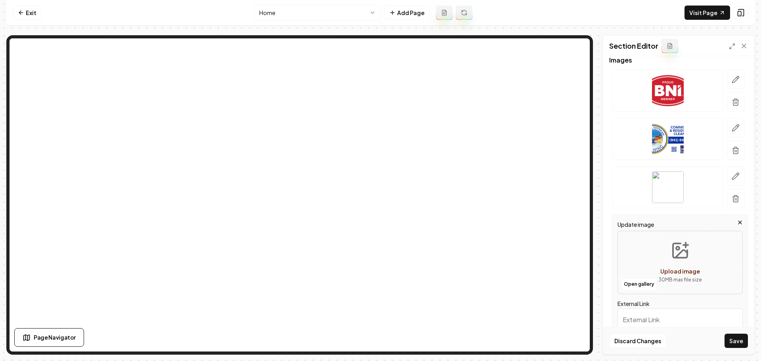
click at [652, 267] on button "Upload image 30 MB max file size" at bounding box center [680, 262] width 56 height 55
type input "**********"
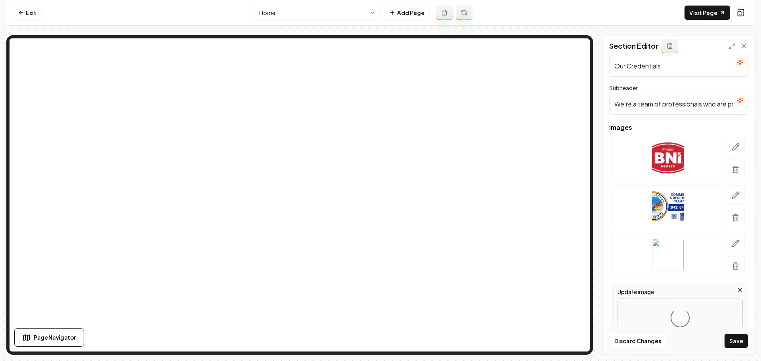
scroll to position [0, 0]
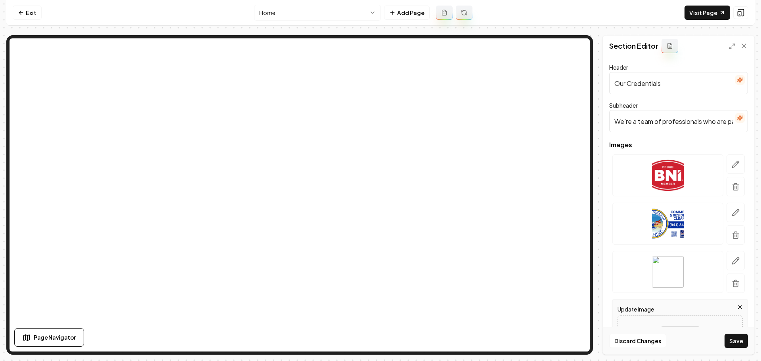
click at [735, 85] on div at bounding box center [740, 80] width 10 height 10
click at [737, 82] on icon "button" at bounding box center [739, 80] width 5 height 5
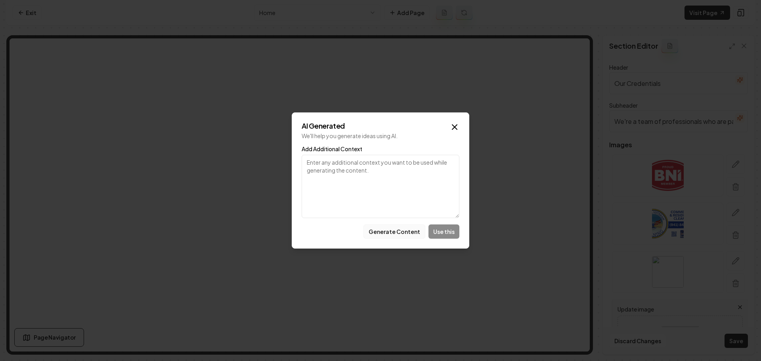
click at [377, 233] on button "Generate Content" at bounding box center [394, 232] width 62 height 14
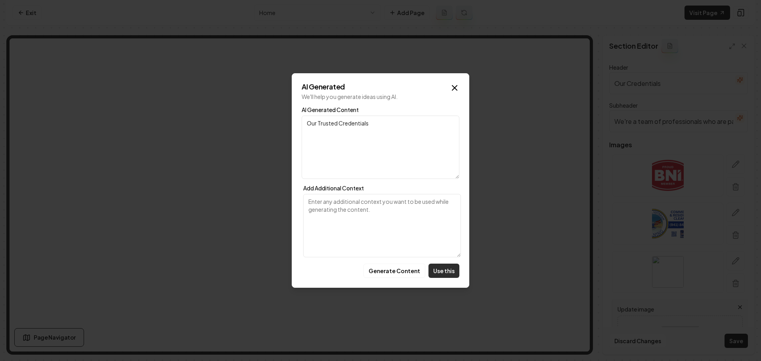
drag, startPoint x: 435, startPoint y: 273, endPoint x: 439, endPoint y: 269, distance: 6.2
click at [435, 273] on button "Use this" at bounding box center [443, 271] width 31 height 14
type input "Our Trusted Credentials"
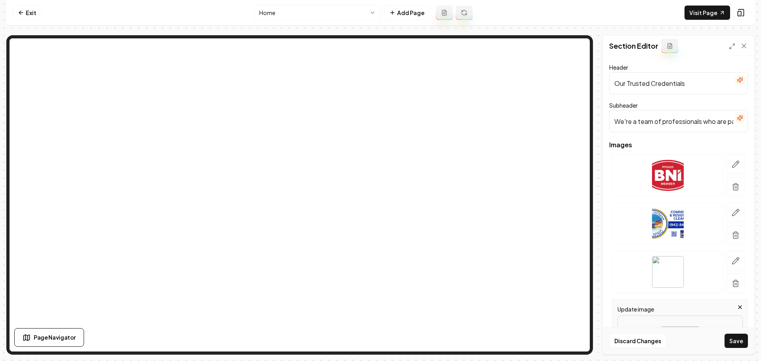
click at [737, 119] on icon "button" at bounding box center [740, 118] width 6 height 6
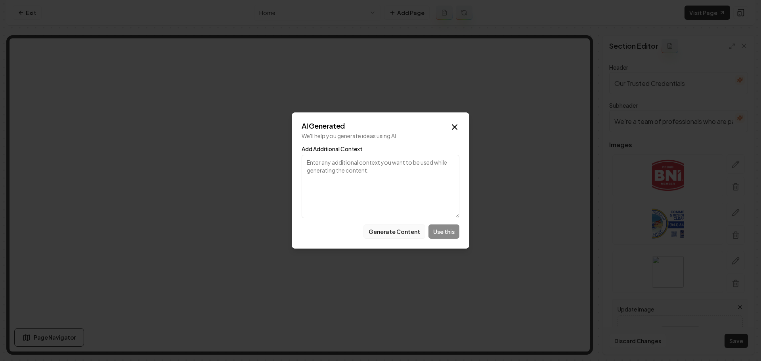
click at [411, 227] on button "Generate Content" at bounding box center [394, 232] width 62 height 14
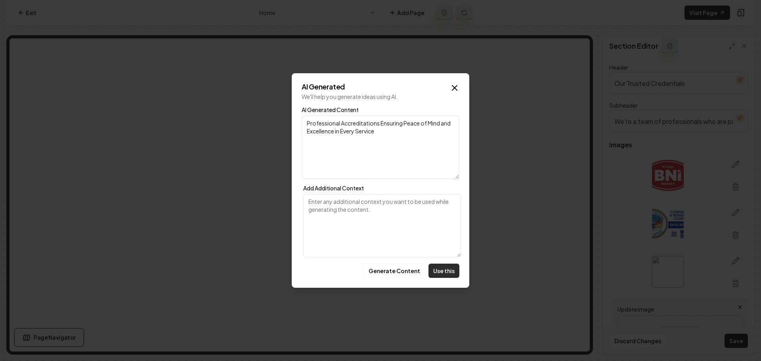
click at [438, 266] on button "Use this" at bounding box center [443, 271] width 31 height 14
type input "Professional Accreditations Ensuring Peace of Mind and Excellence in Every Serv…"
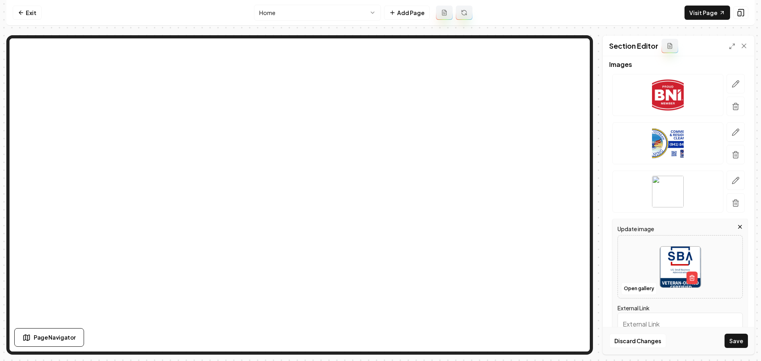
scroll to position [133, 0]
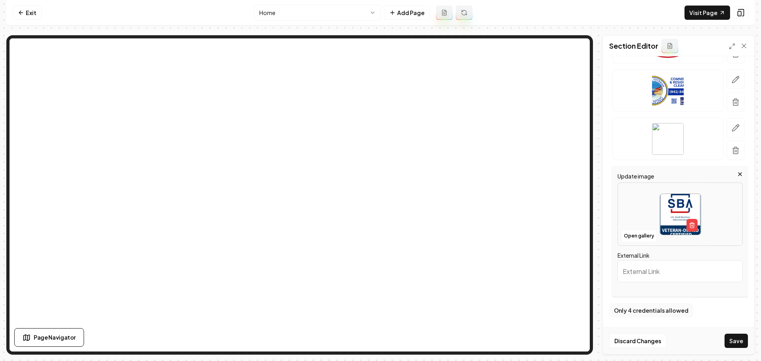
click at [745, 340] on button "Save" at bounding box center [735, 341] width 23 height 14
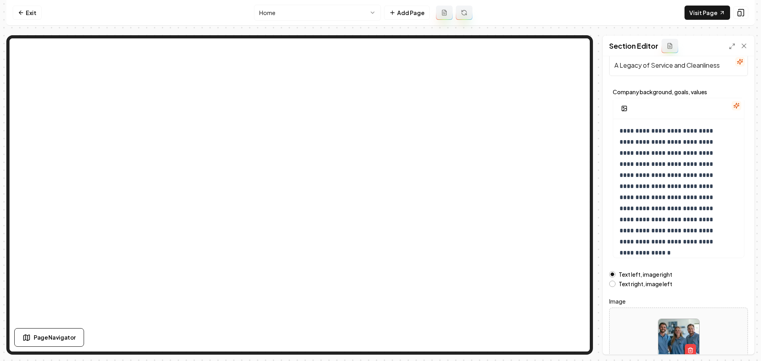
scroll to position [67, 0]
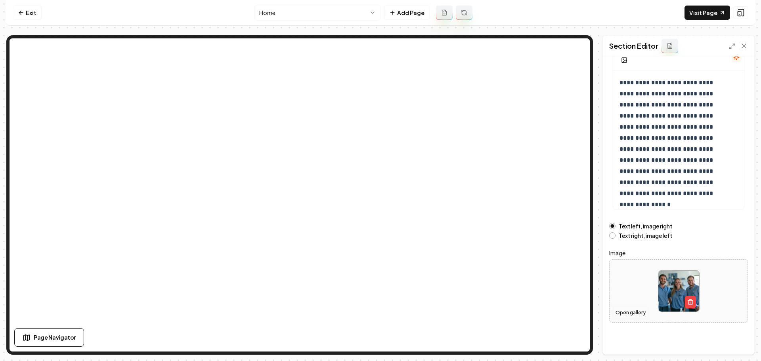
click at [628, 309] on button "Open gallery" at bounding box center [631, 313] width 36 height 13
click at [620, 278] on div at bounding box center [679, 291] width 138 height 54
type input "**********"
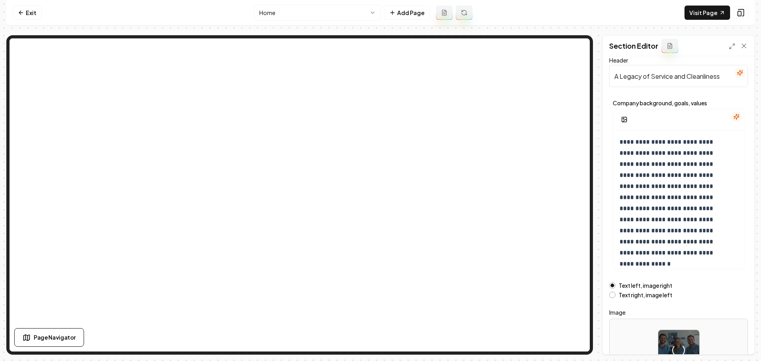
scroll to position [0, 0]
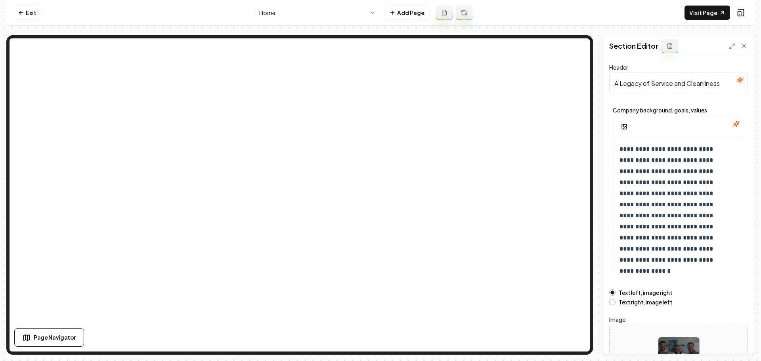
click at [737, 81] on icon "button" at bounding box center [740, 80] width 6 height 6
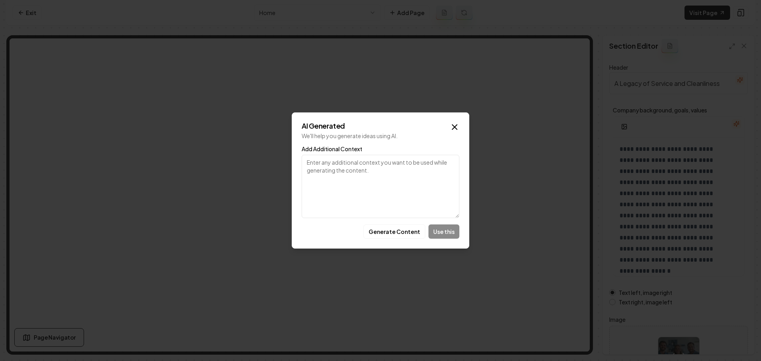
click at [393, 243] on div "AI Generated We'll help you generate ideas using AI. Add Additional Context Gen…" at bounding box center [381, 181] width 178 height 136
click at [394, 238] on button "Generate Content" at bounding box center [394, 232] width 62 height 14
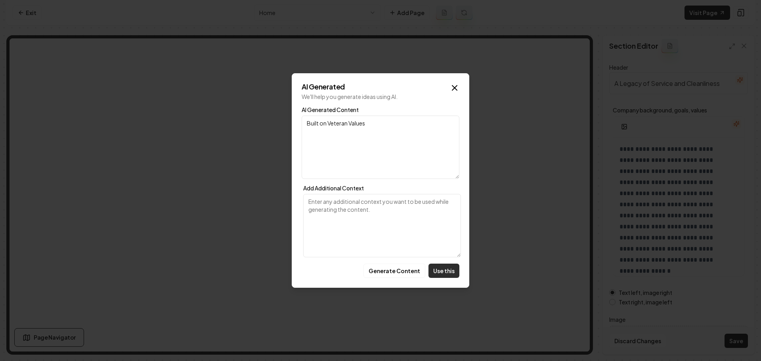
click at [443, 276] on button "Use this" at bounding box center [443, 271] width 31 height 14
type input "Built on Veteran Values"
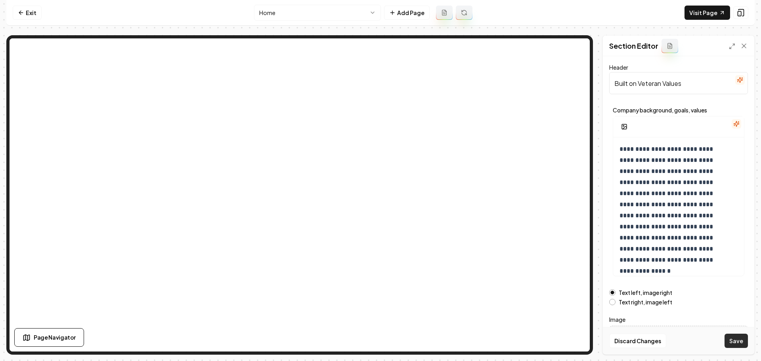
click at [742, 346] on button "Save" at bounding box center [735, 341] width 23 height 14
click at [621, 125] on button "button" at bounding box center [624, 127] width 16 height 14
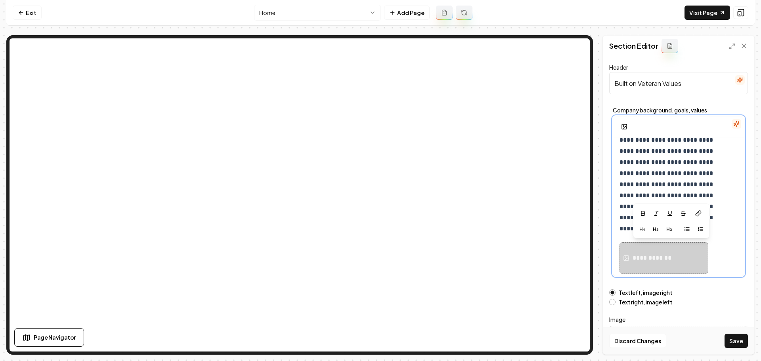
scroll to position [67, 0]
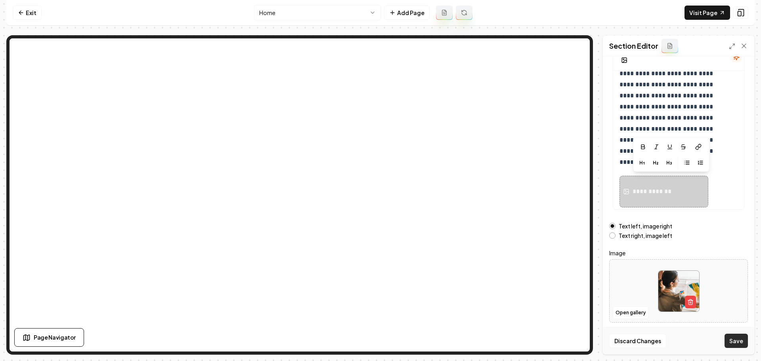
click at [737, 338] on button "Save" at bounding box center [735, 341] width 23 height 14
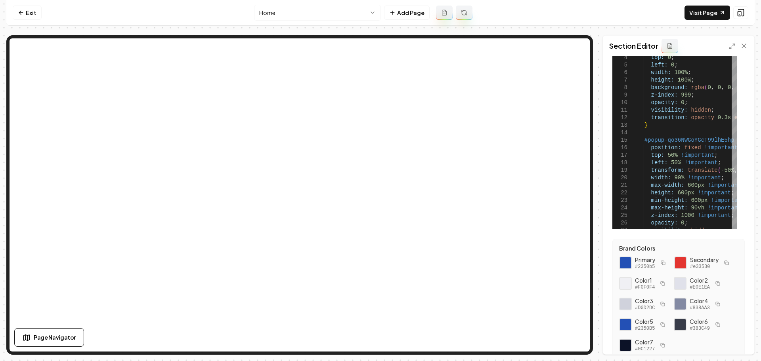
scroll to position [65, 0]
drag, startPoint x: 655, startPoint y: 291, endPoint x: 620, endPoint y: 262, distance: 46.1
click at [620, 262] on div "Primary #2350b5 Secondary #e33530 Color 1 #F0F0F4 Color 2 #E0E1EA Color 3 #D0D2…" at bounding box center [678, 303] width 119 height 97
copy div "Primary #2350b5 Secondary #e33530"
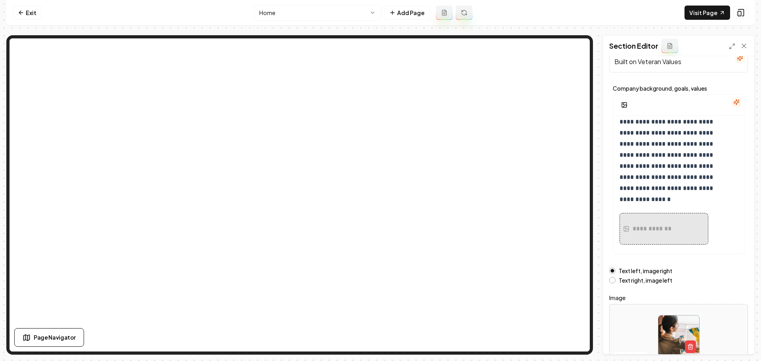
scroll to position [50, 0]
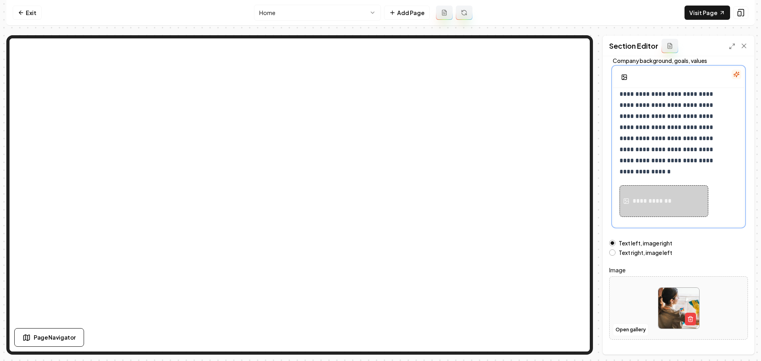
click at [643, 206] on div "**********" at bounding box center [663, 201] width 89 height 32
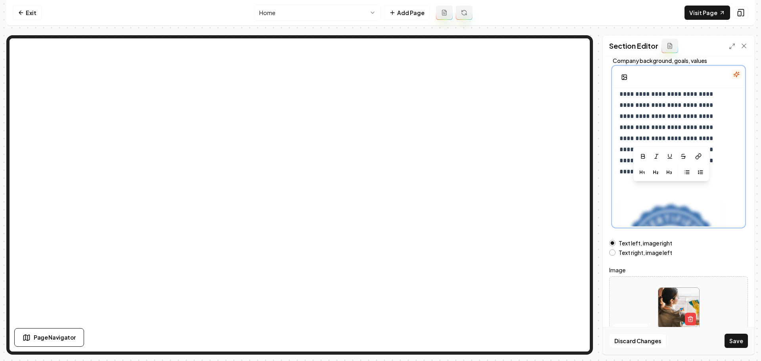
scroll to position [166, 0]
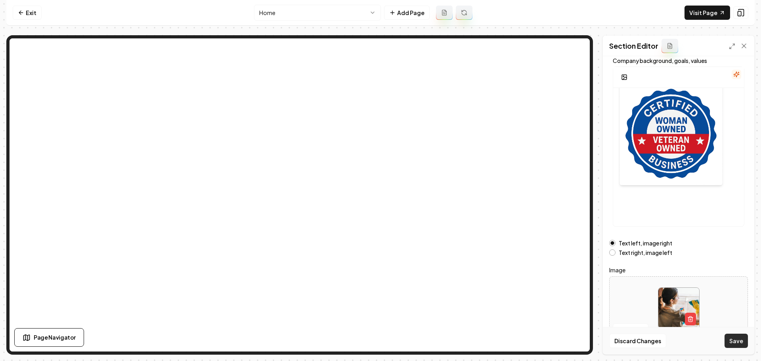
click at [739, 343] on button "Save" at bounding box center [735, 341] width 23 height 14
click at [37, 7] on link "Exit" at bounding box center [27, 13] width 29 height 14
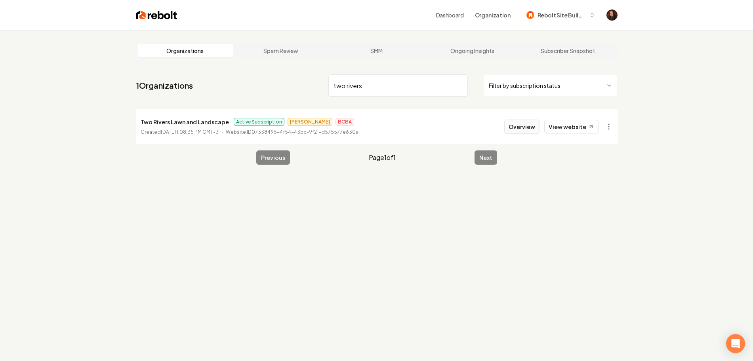
type input "two rivers"
click at [510, 125] on button "Overview" at bounding box center [521, 127] width 35 height 14
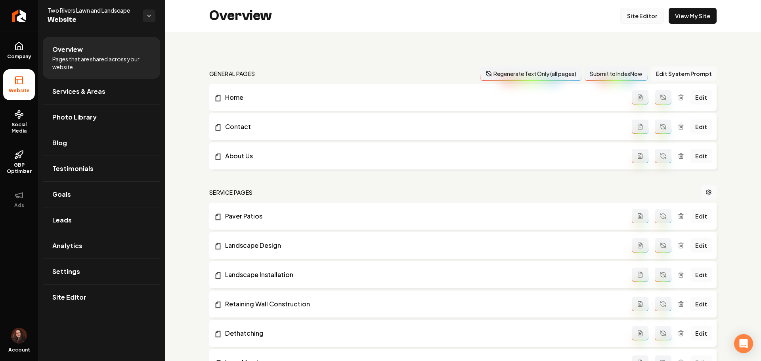
click at [650, 12] on link "Site Editor" at bounding box center [642, 16] width 44 height 16
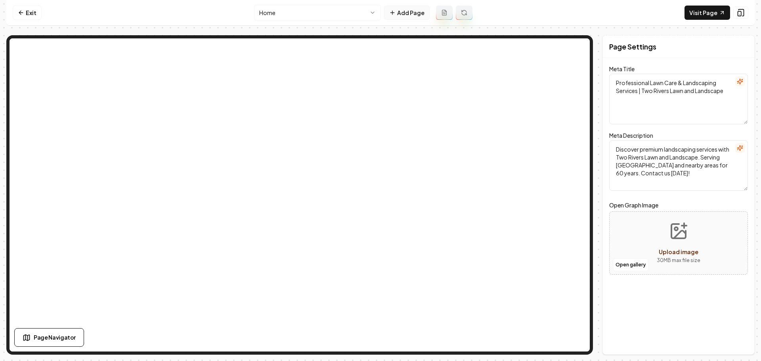
click at [399, 7] on button "Add Page" at bounding box center [407, 13] width 46 height 14
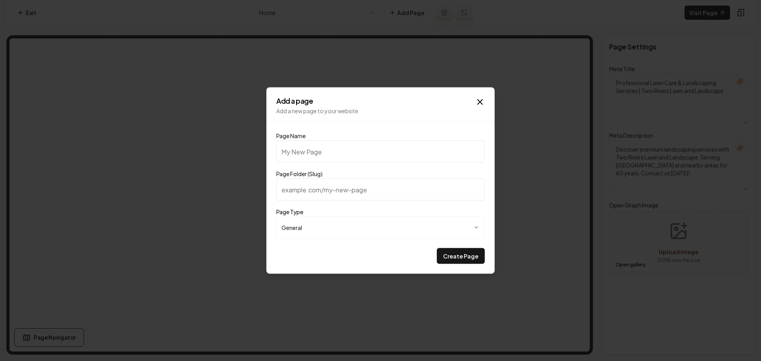
type input "Client Stories"
type input "client-stories"
type input "Client Stories"
click at [462, 251] on button "Create Page" at bounding box center [461, 256] width 48 height 16
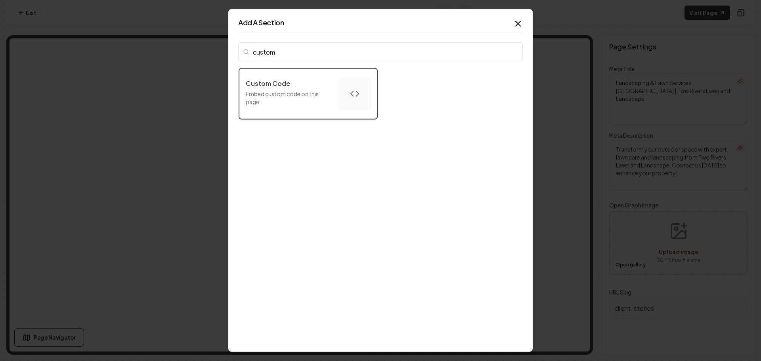
type input "custom"
click at [295, 89] on div "Custom Code Embed custom code on this page." at bounding box center [289, 94] width 87 height 30
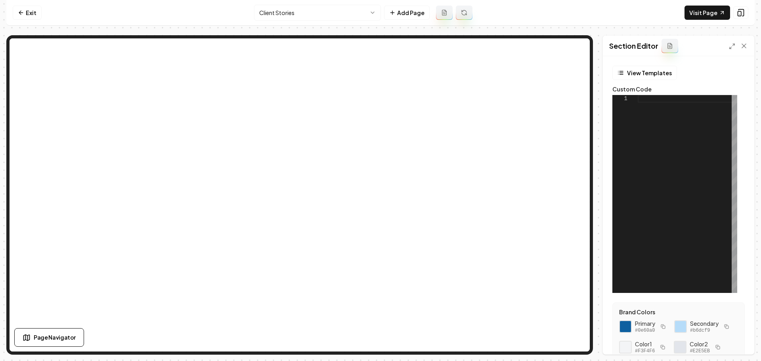
drag, startPoint x: 614, startPoint y: 229, endPoint x: 614, endPoint y: 211, distance: 17.8
click at [638, 228] on div at bounding box center [687, 194] width 99 height 198
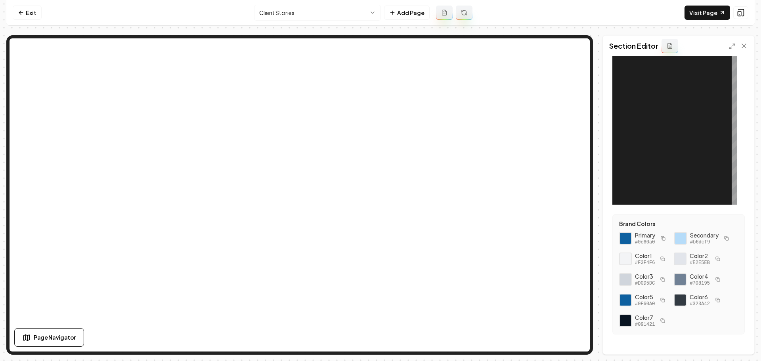
scroll to position [97, 0]
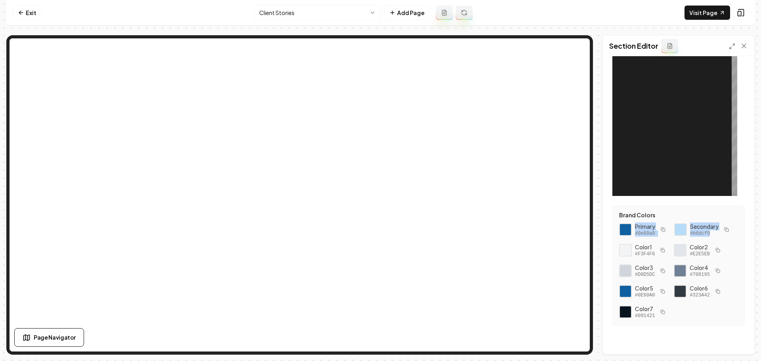
drag, startPoint x: 655, startPoint y: 259, endPoint x: 611, endPoint y: 228, distance: 54.1
click at [611, 228] on form "View Templates Custom Code 1 Brand Colors Primary #0e60a0 Secondary #b6dcf9 Col…" at bounding box center [678, 157] width 139 height 376
copy div "Primary #0e60a0 Secondary #b6dcf9"
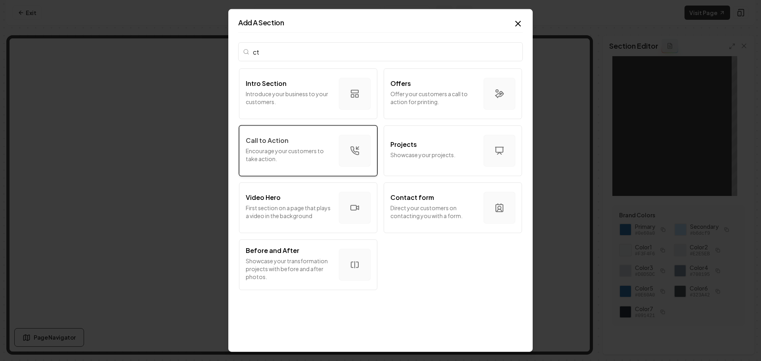
type input "ct"
click at [307, 149] on p "Encourage your customers to take action." at bounding box center [289, 155] width 87 height 16
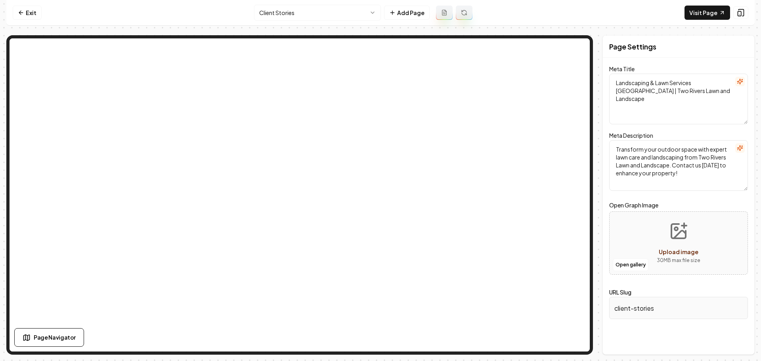
scroll to position [0, 0]
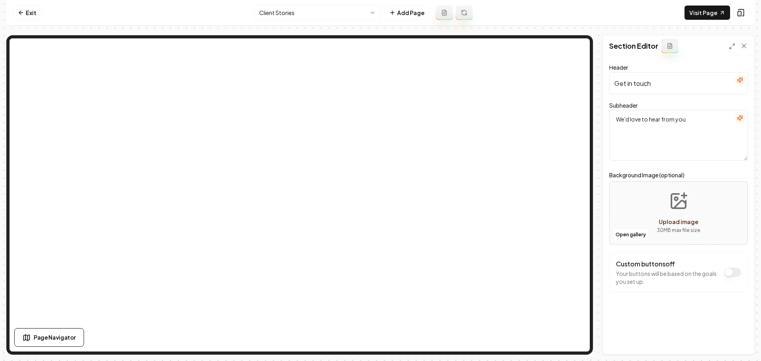
click at [737, 121] on button "button" at bounding box center [740, 118] width 10 height 10
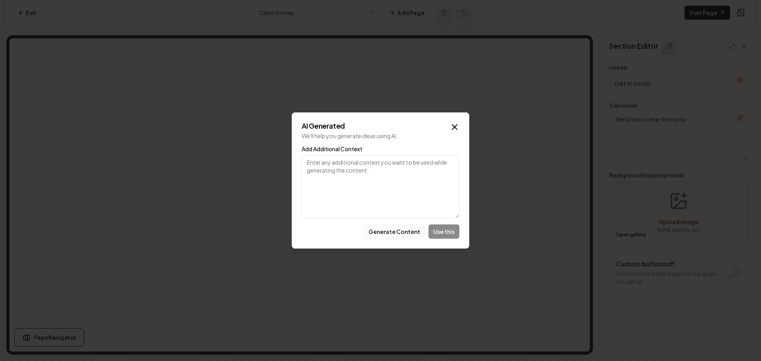
click at [403, 233] on button "Generate Content" at bounding box center [394, 232] width 62 height 14
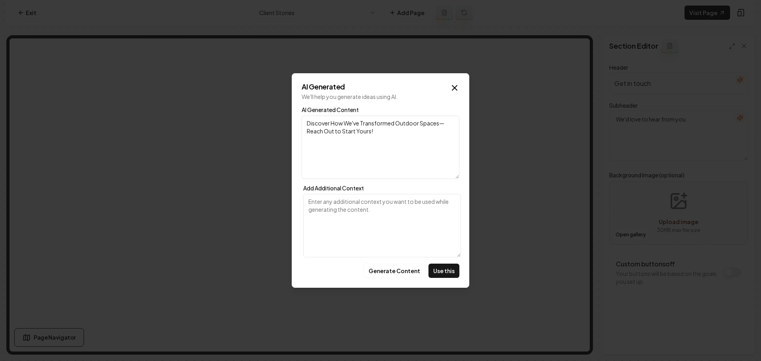
click at [445, 279] on div "AI Generated We'll help you generate ideas using AI. AI Generated Content Disco…" at bounding box center [381, 180] width 178 height 215
click at [443, 271] on button "Use this" at bounding box center [443, 271] width 31 height 14
type textarea "Discover How We've Transformed Outdoor Spaces—Reach Out to Start Yours!"
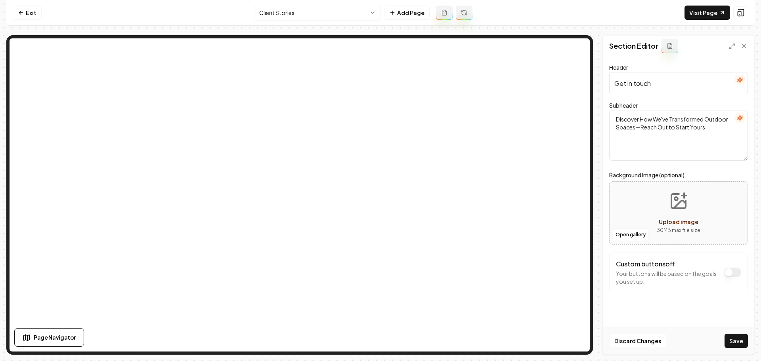
click at [738, 84] on button "button" at bounding box center [740, 80] width 10 height 10
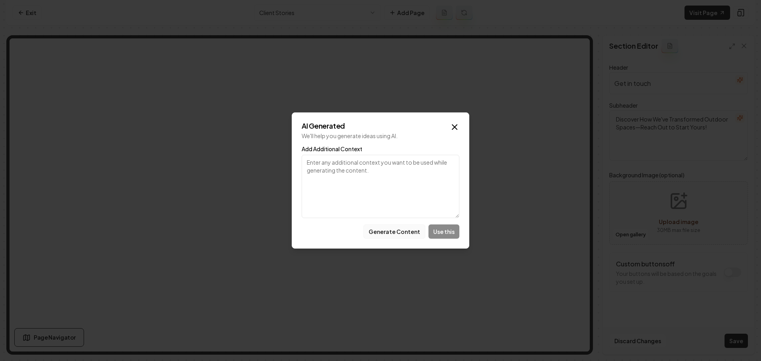
click at [385, 226] on button "Generate Content" at bounding box center [394, 232] width 62 height 14
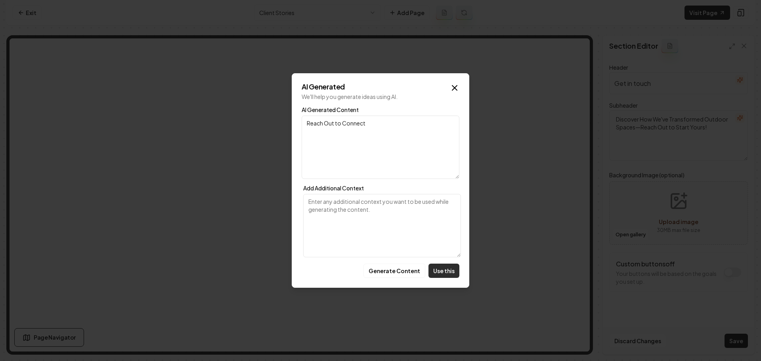
click at [441, 273] on button "Use this" at bounding box center [443, 271] width 31 height 14
type input "Reach Out to Connect"
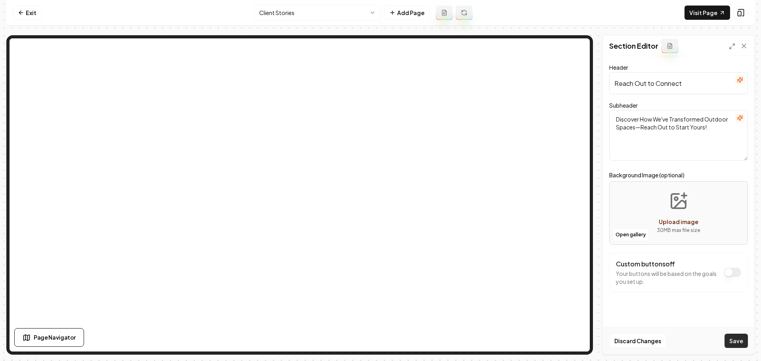
click at [736, 338] on button "Save" at bounding box center [735, 341] width 23 height 14
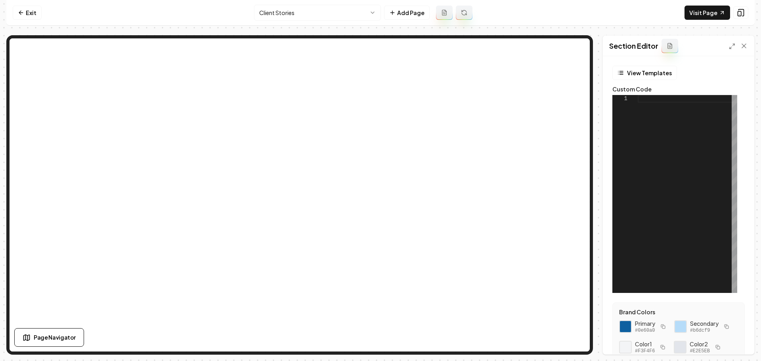
click at [675, 155] on div at bounding box center [687, 194] width 99 height 198
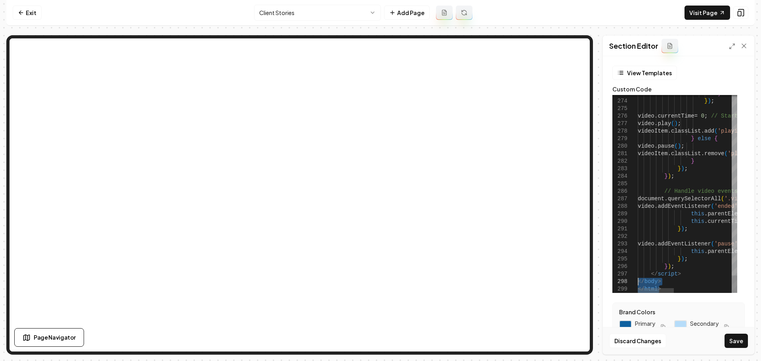
drag, startPoint x: 663, startPoint y: 287, endPoint x: 632, endPoint y: 284, distance: 30.2
click at [734, 284] on div at bounding box center [735, 284] width 6 height 17
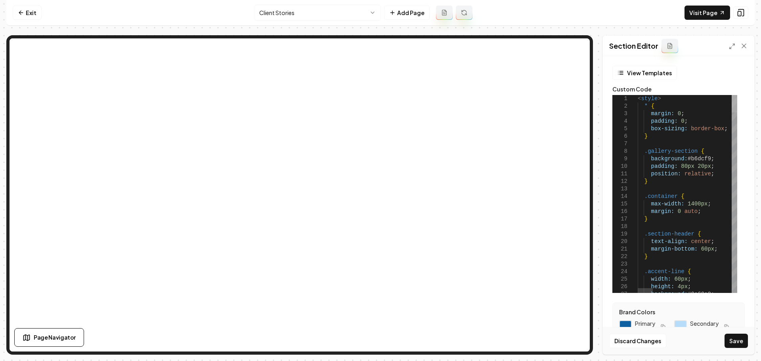
click at [737, 95] on div at bounding box center [735, 103] width 6 height 17
drag, startPoint x: 649, startPoint y: 136, endPoint x: 632, endPoint y: 111, distance: 29.8
drag, startPoint x: 667, startPoint y: 96, endPoint x: 635, endPoint y: 96, distance: 32.5
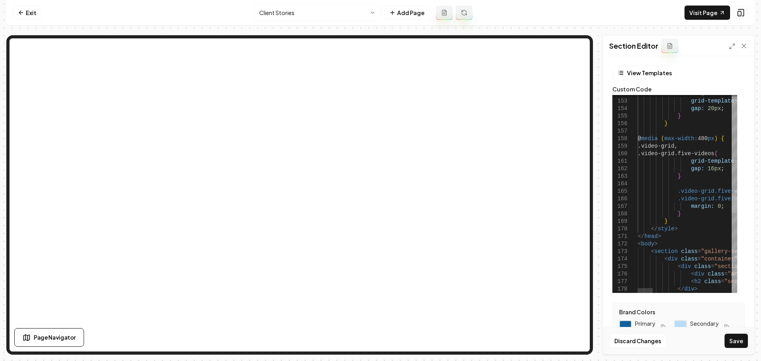
click at [737, 204] on div at bounding box center [735, 204] width 6 height 17
drag, startPoint x: 657, startPoint y: 243, endPoint x: 638, endPoint y: 236, distance: 20.3
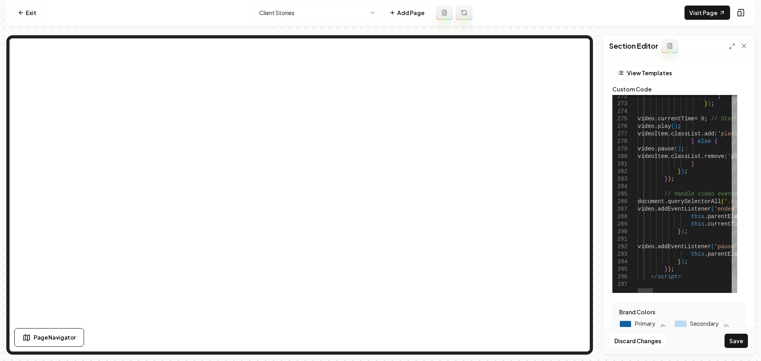
click at [734, 293] on div at bounding box center [735, 284] width 6 height 17
click at [733, 342] on button "Save" at bounding box center [735, 341] width 23 height 14
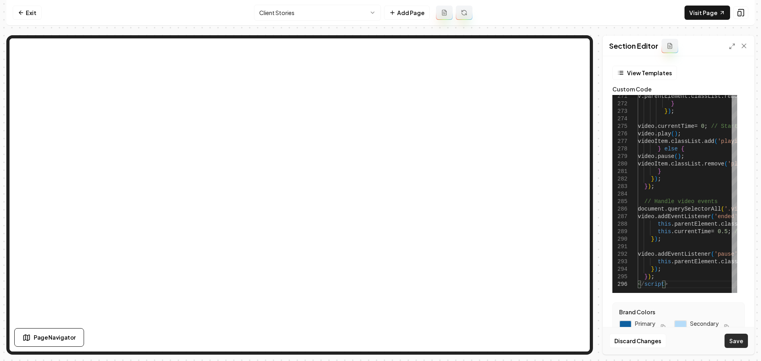
click at [733, 350] on div "Discard Changes Save" at bounding box center [678, 340] width 151 height 27
click at [734, 347] on button "Save" at bounding box center [735, 341] width 23 height 14
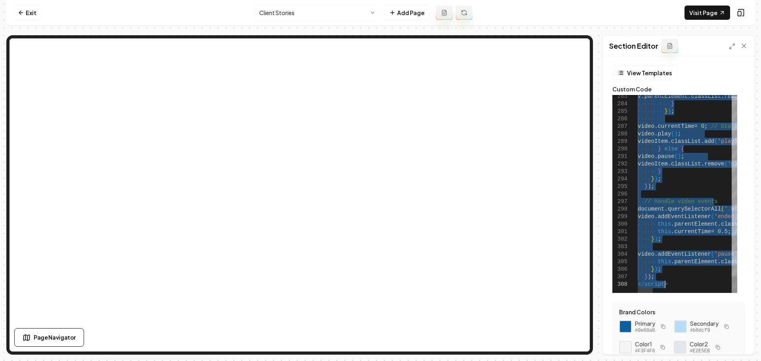
scroll to position [0, 27]
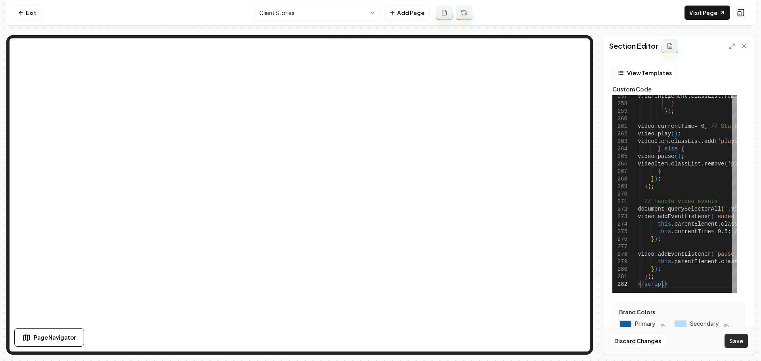
click at [738, 346] on button "Save" at bounding box center [735, 341] width 23 height 14
click at [708, 15] on link "Visit Page" at bounding box center [707, 13] width 46 height 14
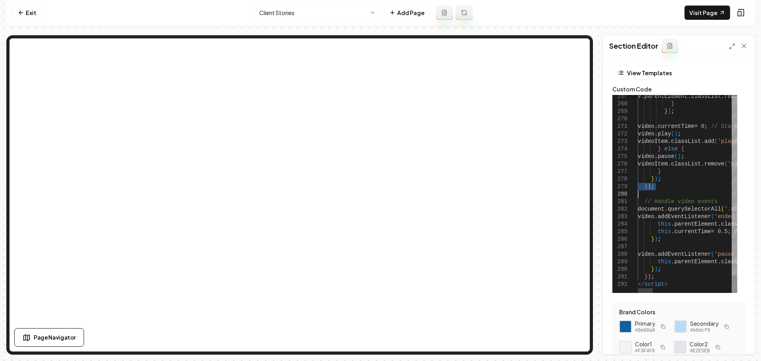
click at [731, 342] on button "Save" at bounding box center [735, 341] width 23 height 14
type textarea "**********"
type textarea "*"
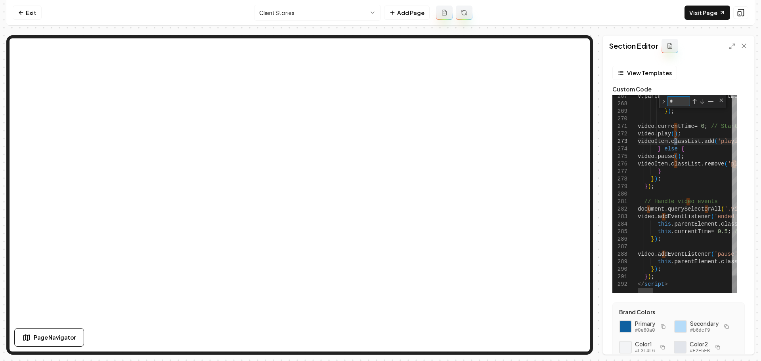
type textarea "**********"
type textarea "**"
type textarea "**********"
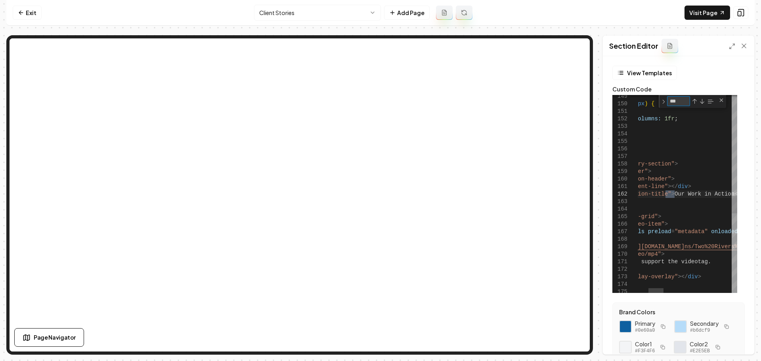
type textarea "***"
drag, startPoint x: 720, startPoint y: 195, endPoint x: 666, endPoint y: 195, distance: 53.9
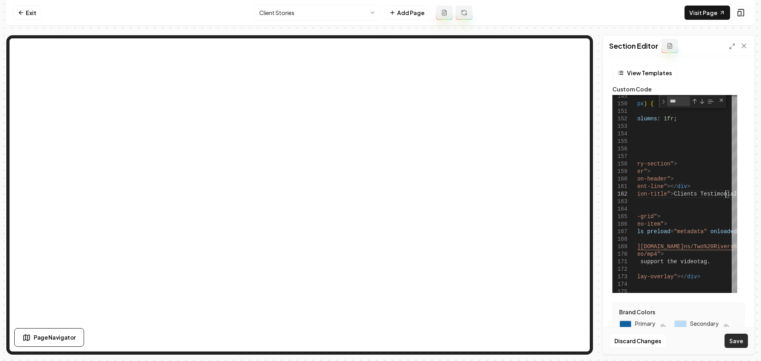
type textarea "**********"
click at [734, 339] on button "Save" at bounding box center [735, 341] width 23 height 14
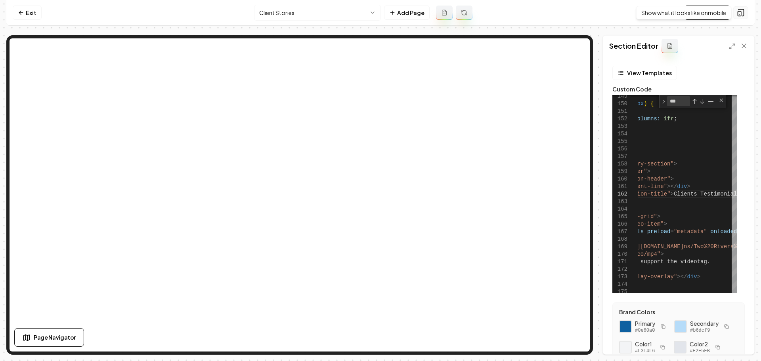
click at [741, 18] on button at bounding box center [740, 12] width 15 height 13
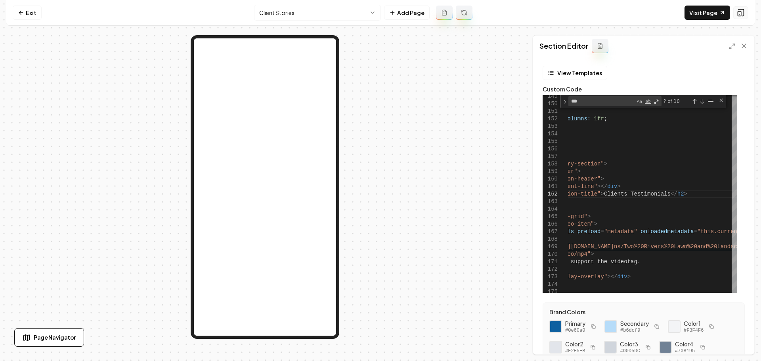
click at [745, 17] on button at bounding box center [740, 12] width 15 height 13
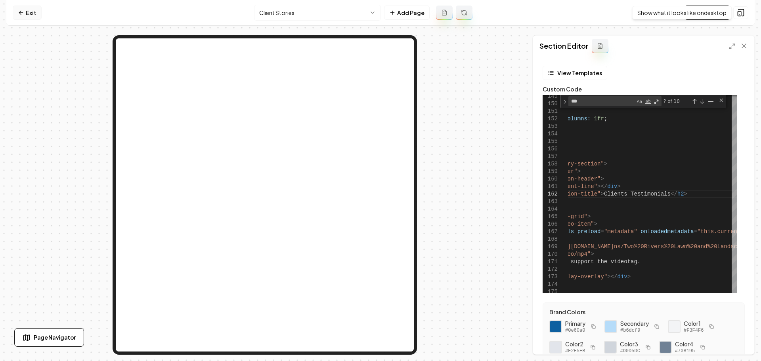
click at [34, 9] on link "Exit" at bounding box center [27, 13] width 29 height 14
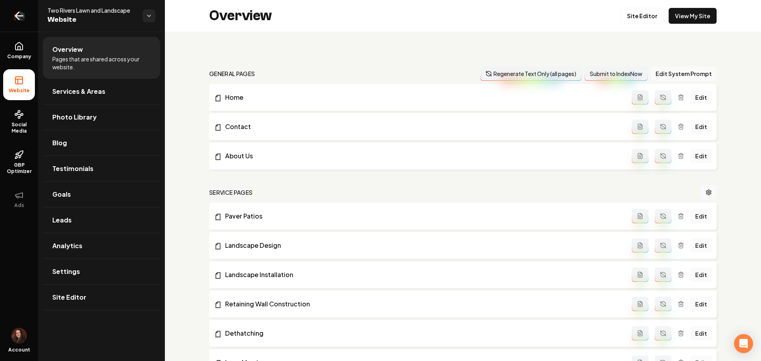
click at [19, 12] on icon "Return to dashboard" at bounding box center [17, 16] width 4 height 8
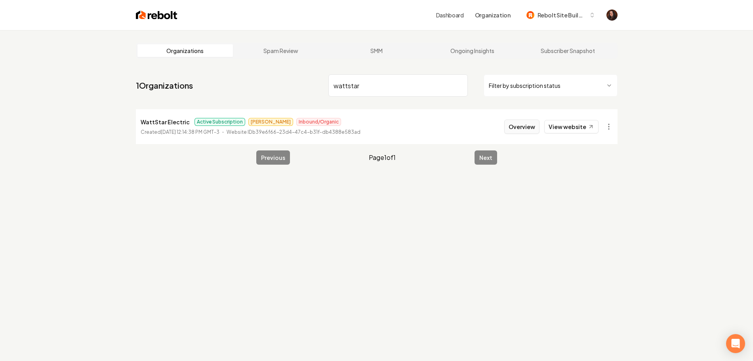
type input "wattstar"
click at [518, 122] on button "Overview" at bounding box center [521, 127] width 35 height 14
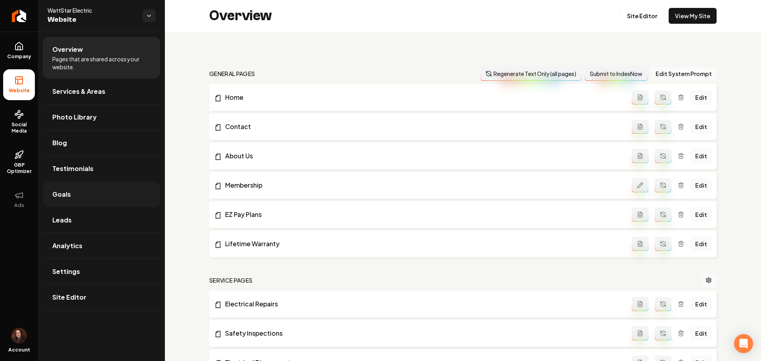
click at [84, 189] on link "Goals" at bounding box center [101, 194] width 117 height 25
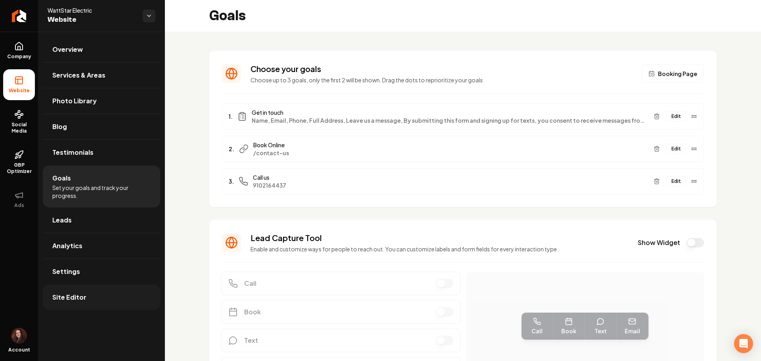
click at [89, 295] on link "Site Editor" at bounding box center [101, 297] width 117 height 25
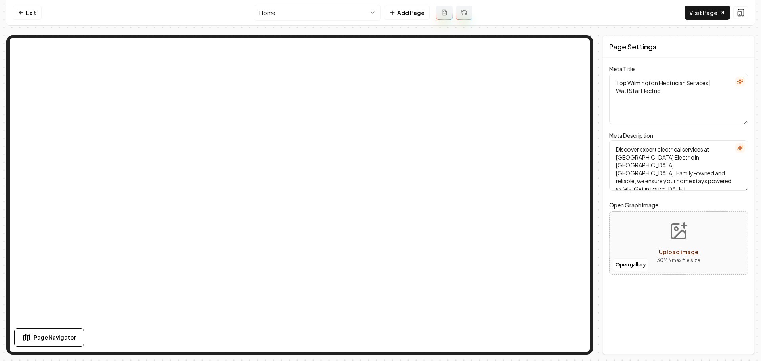
click at [309, 11] on html "Computer Required This feature is only available on a computer. Please switch t…" at bounding box center [380, 180] width 761 height 361
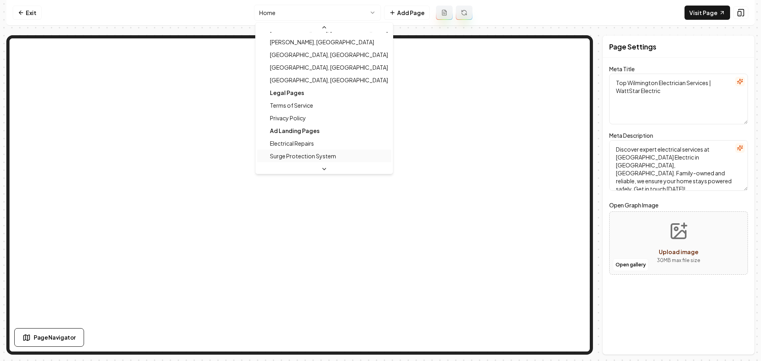
scroll to position [419, 0]
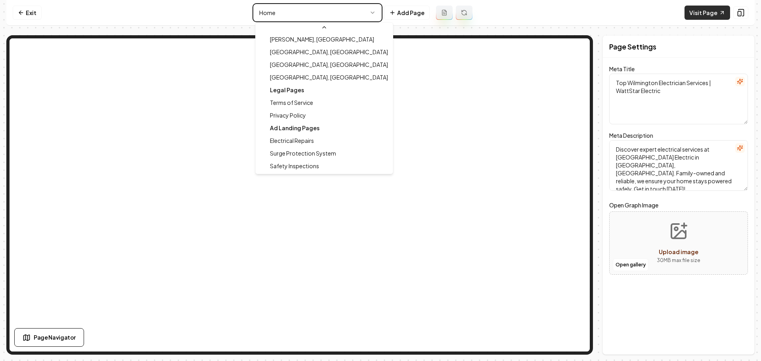
click at [691, 12] on html "Computer Required This feature is only available on a computer. Please switch t…" at bounding box center [380, 180] width 761 height 361
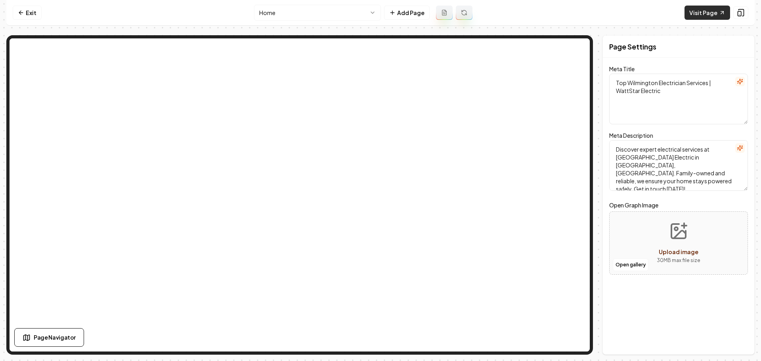
click at [694, 15] on link "Visit Page" at bounding box center [707, 13] width 46 height 14
click at [17, 19] on nav "Exit Home Add Page Visit Page" at bounding box center [380, 13] width 748 height 26
click at [22, 13] on icon at bounding box center [21, 13] width 6 height 6
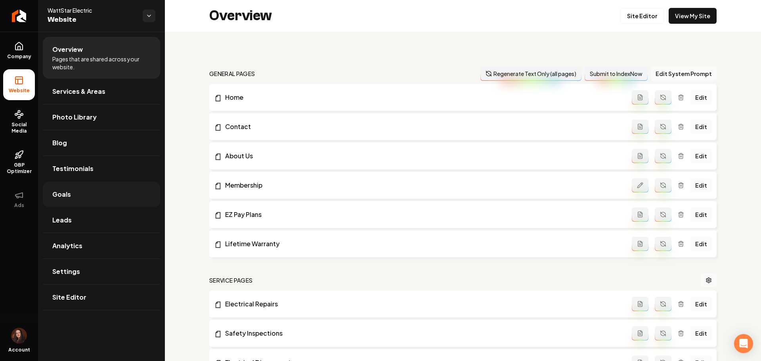
drag, startPoint x: 76, startPoint y: 202, endPoint x: 76, endPoint y: 197, distance: 4.4
click at [76, 201] on link "Goals" at bounding box center [101, 194] width 117 height 25
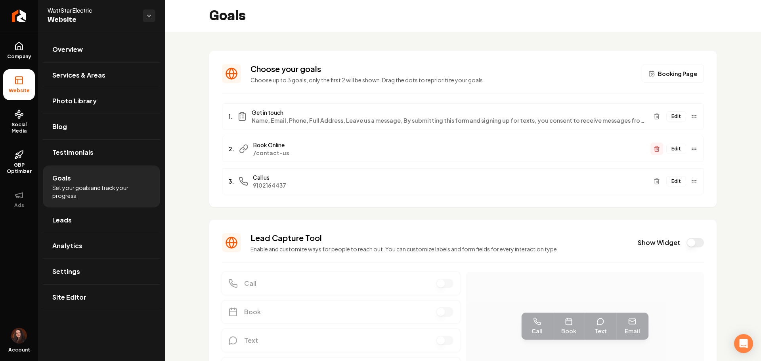
click at [653, 147] on icon "Main content area" at bounding box center [656, 149] width 6 height 6
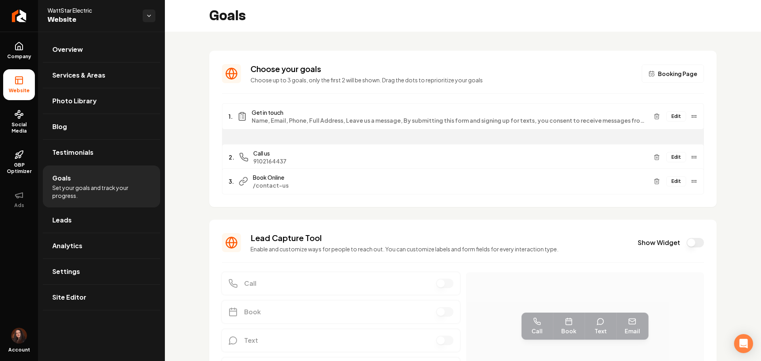
drag, startPoint x: 686, startPoint y: 180, endPoint x: 690, endPoint y: 156, distance: 24.4
click at [690, 156] on div "2. Call us [PHONE_NUMBER] Edit" at bounding box center [463, 157] width 482 height 26
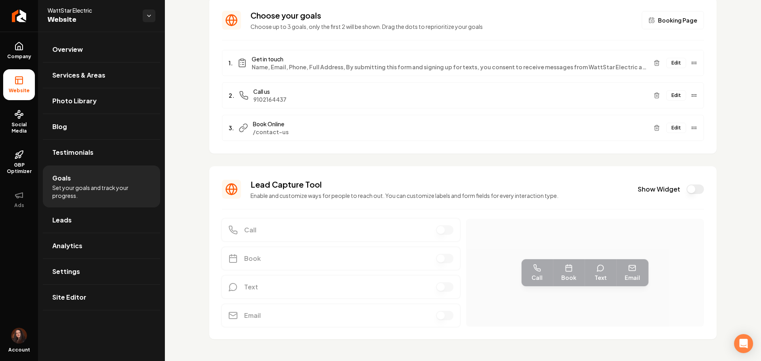
scroll to position [63, 0]
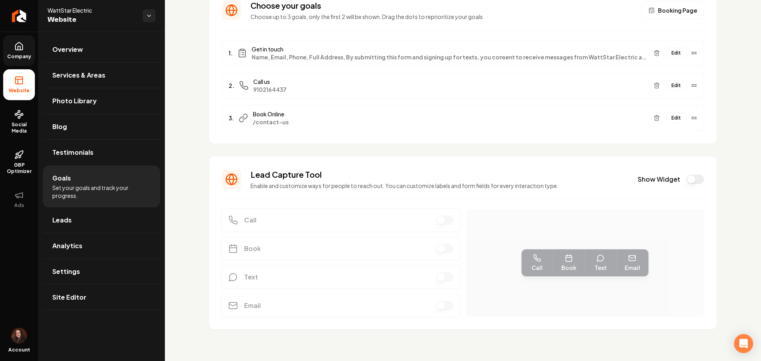
click at [25, 47] on link "Company" at bounding box center [19, 50] width 32 height 31
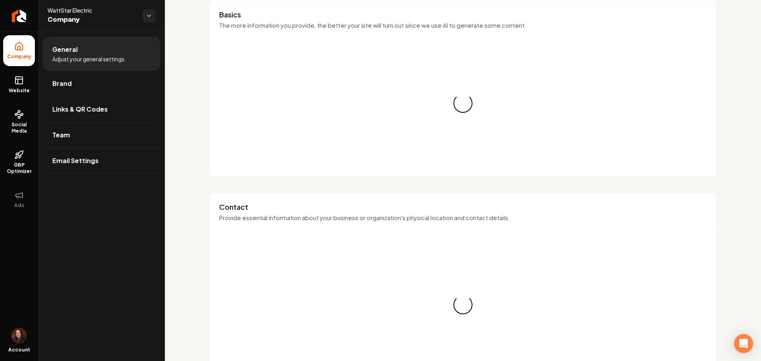
click at [71, 76] on link "Brand" at bounding box center [101, 83] width 117 height 25
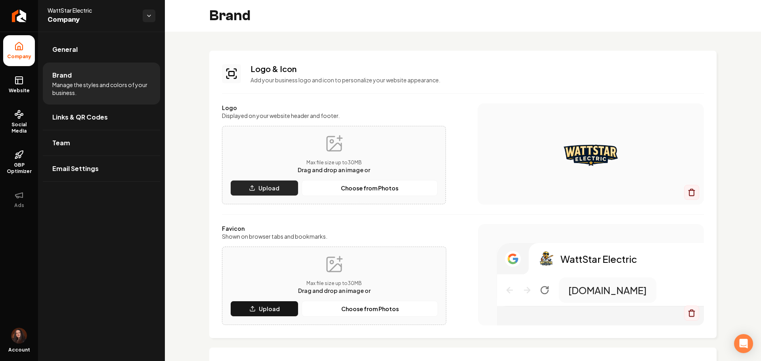
click at [248, 180] on button "Upload" at bounding box center [264, 188] width 68 height 16
click at [271, 193] on button "Upload" at bounding box center [264, 188] width 68 height 16
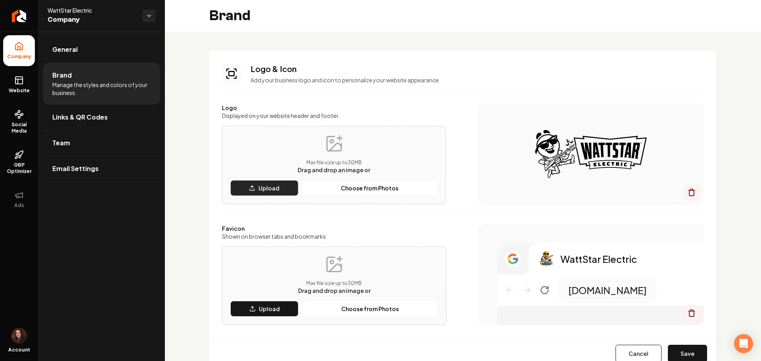
click at [262, 193] on button "Upload" at bounding box center [264, 188] width 68 height 16
click at [260, 313] on button "Upload" at bounding box center [264, 309] width 68 height 16
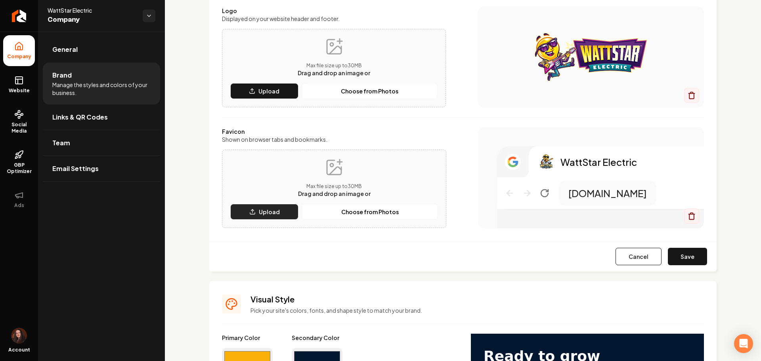
scroll to position [99, 0]
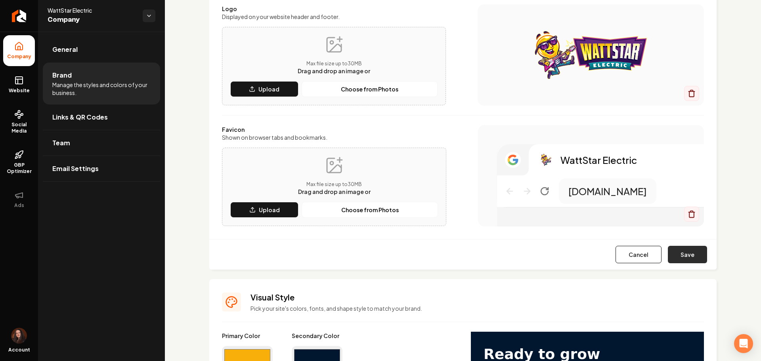
click at [677, 254] on button "Save" at bounding box center [687, 254] width 39 height 17
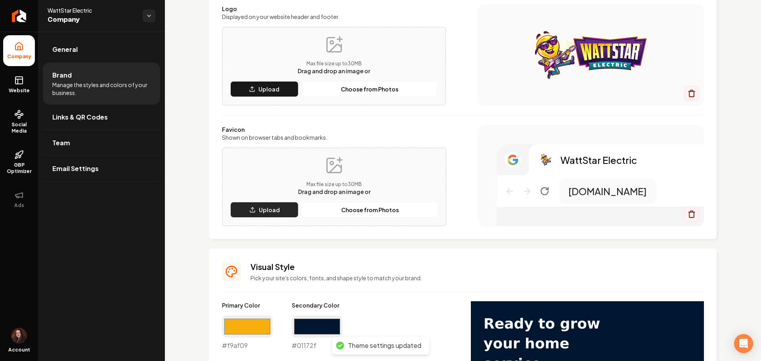
click at [246, 210] on button "Upload" at bounding box center [264, 210] width 68 height 16
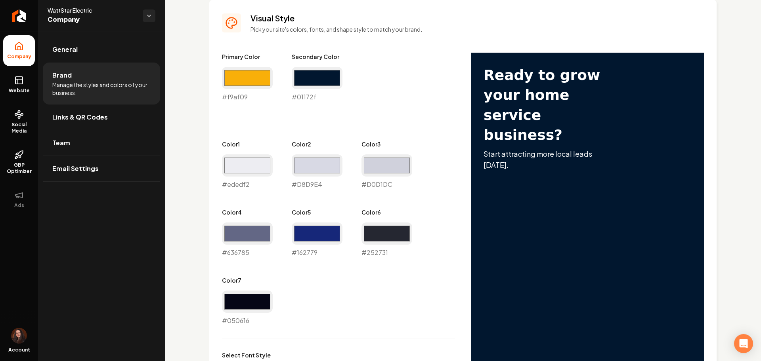
scroll to position [347, 0]
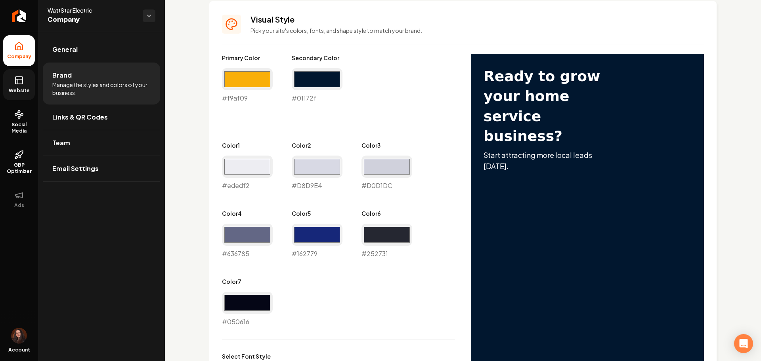
click at [15, 86] on link "Website" at bounding box center [19, 84] width 32 height 31
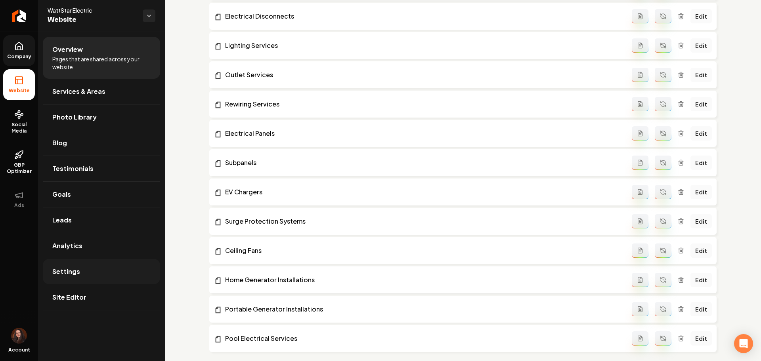
click at [75, 269] on span "Settings" at bounding box center [66, 272] width 28 height 10
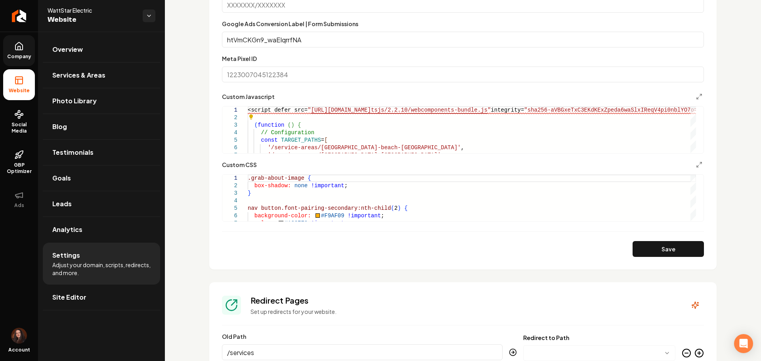
scroll to position [595, 0]
type textarea "**********"
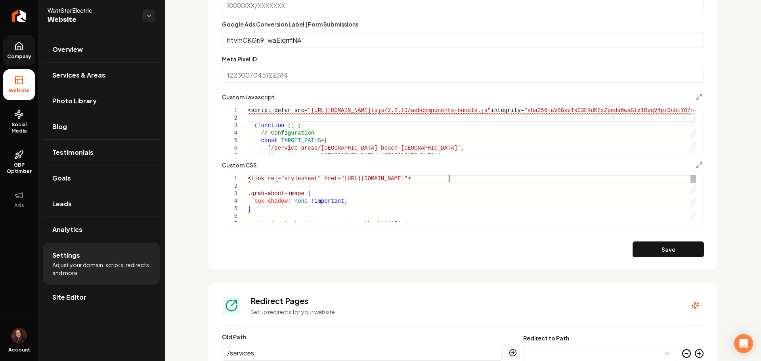
scroll to position [15, 0]
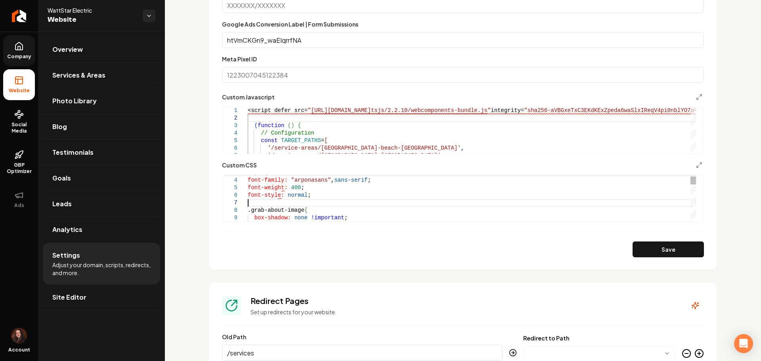
scroll to position [46, 3]
click at [686, 254] on button "Save" at bounding box center [667, 250] width 71 height 16
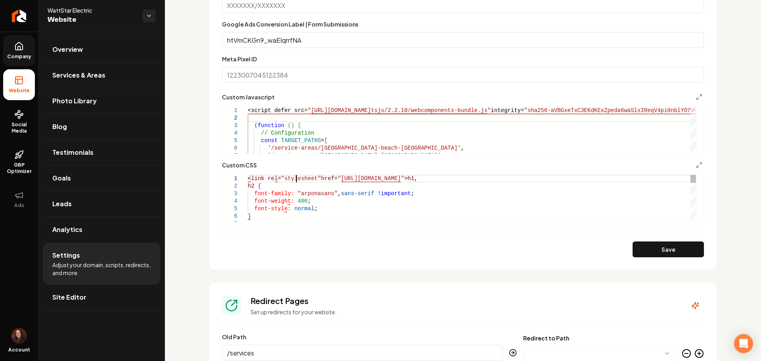
scroll to position [31, 0]
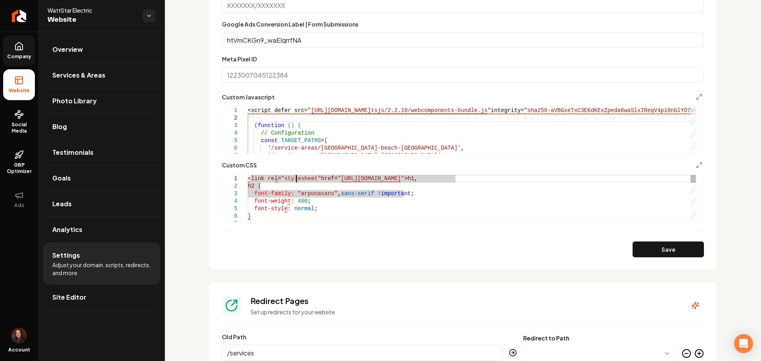
drag, startPoint x: 295, startPoint y: 179, endPoint x: 302, endPoint y: 180, distance: 7.3
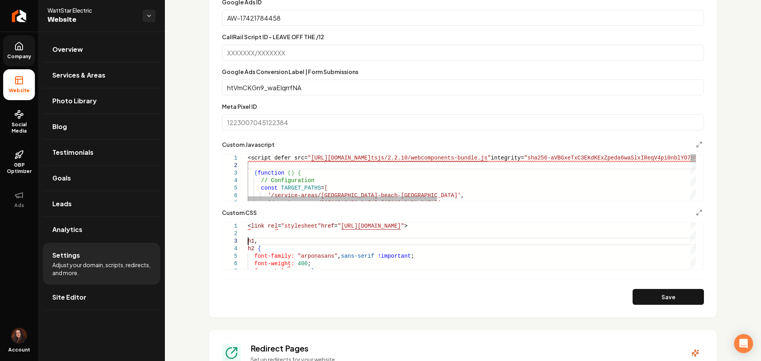
scroll to position [546, 0]
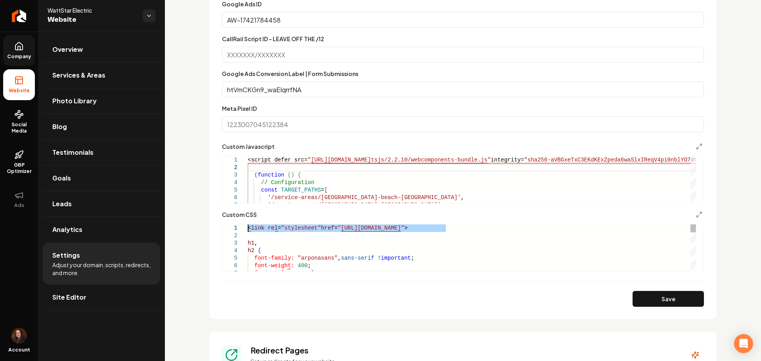
drag, startPoint x: 454, startPoint y: 229, endPoint x: 245, endPoint y: 228, distance: 209.6
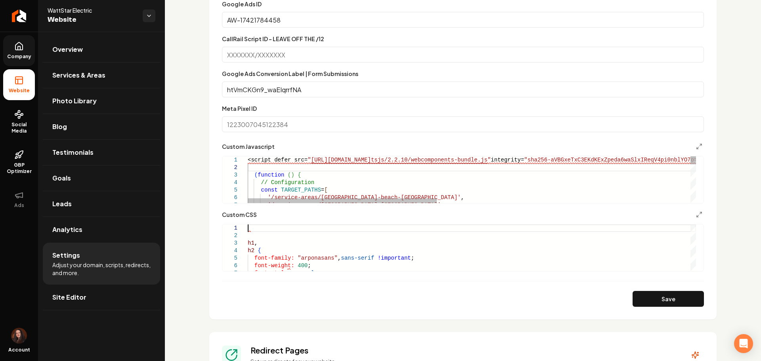
type textarea "**********"
click at [646, 296] on button "Save" at bounding box center [667, 299] width 71 height 16
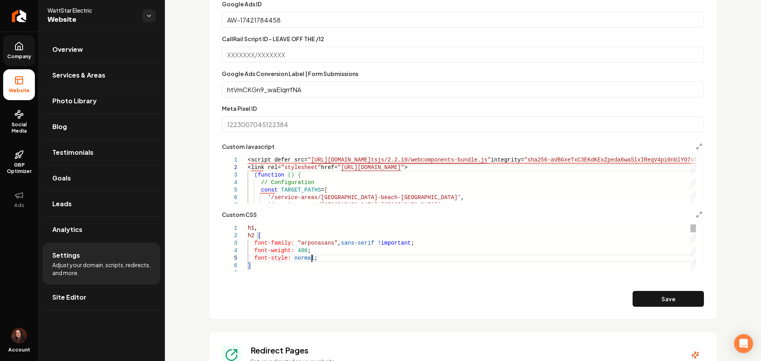
scroll to position [15, 0]
drag, startPoint x: 320, startPoint y: 261, endPoint x: 249, endPoint y: 243, distance: 72.9
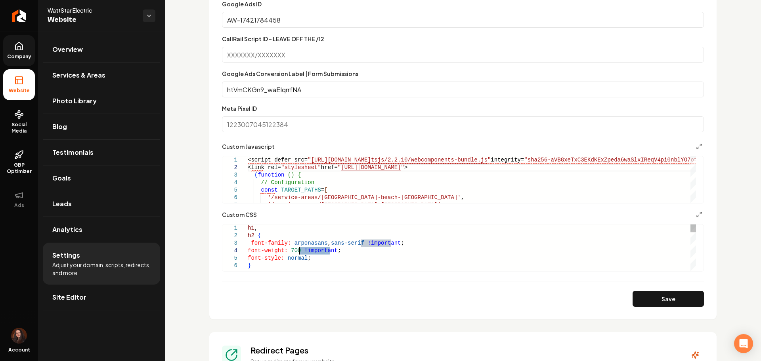
drag, startPoint x: 331, startPoint y: 253, endPoint x: 301, endPoint y: 251, distance: 30.2
click at [649, 296] on button "Save" at bounding box center [667, 299] width 71 height 16
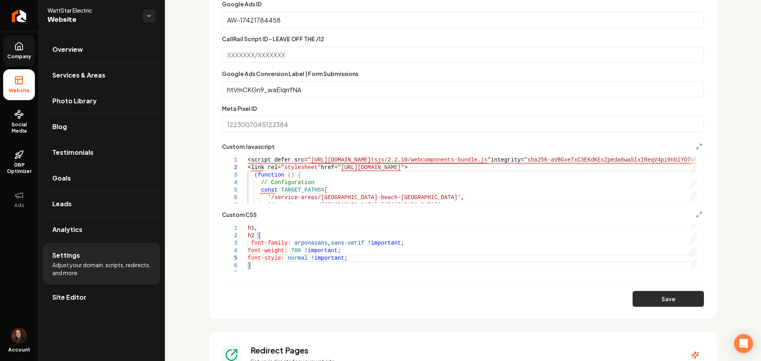
type textarea "**********"
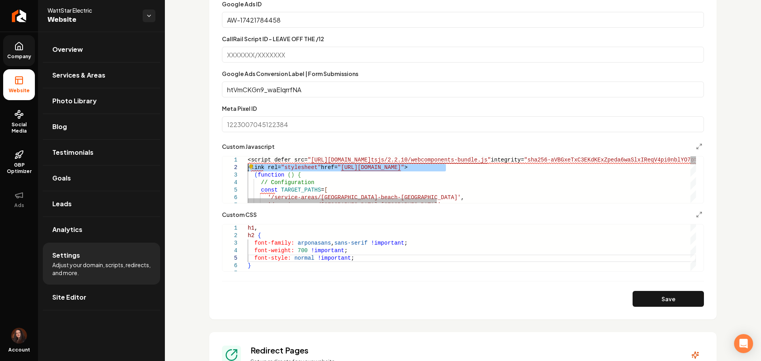
drag, startPoint x: 459, startPoint y: 168, endPoint x: 246, endPoint y: 167, distance: 212.0
drag, startPoint x: 417, startPoint y: 167, endPoint x: 245, endPoint y: 166, distance: 171.6
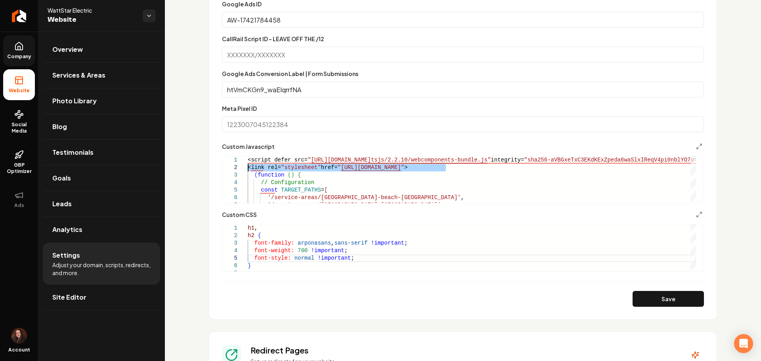
type textarea "**********"
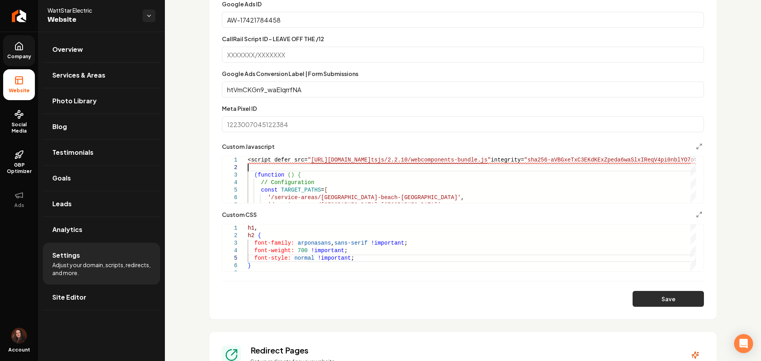
click at [632, 298] on button "Save" at bounding box center [667, 299] width 71 height 16
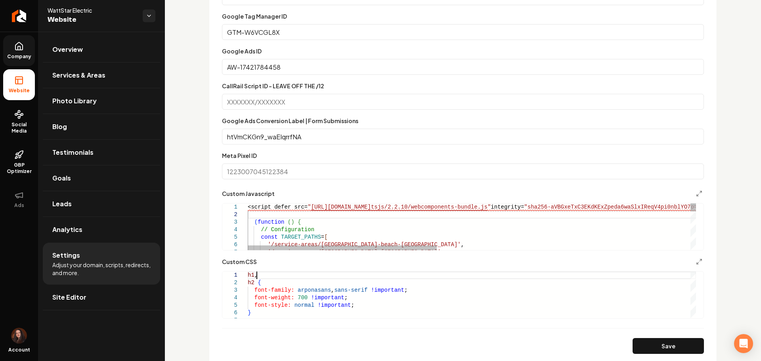
scroll to position [496, 0]
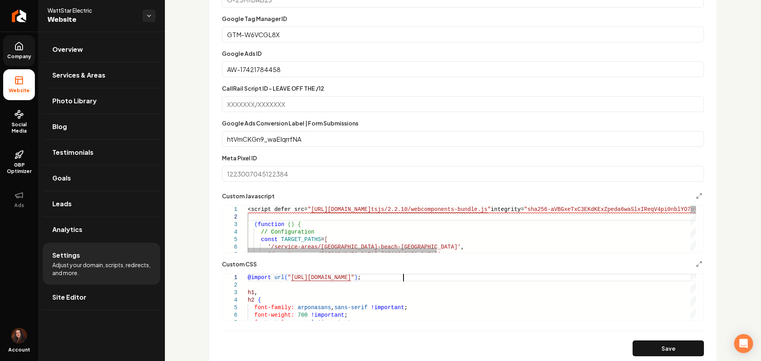
type textarea "**********"
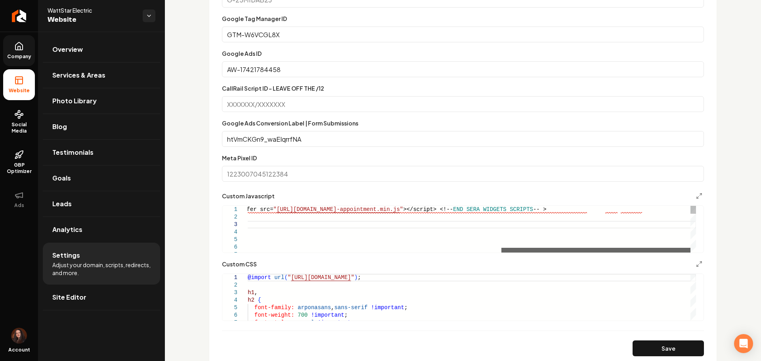
click at [633, 248] on div "Main content area" at bounding box center [595, 250] width 189 height 5
click at [667, 344] on button "Save" at bounding box center [667, 349] width 71 height 16
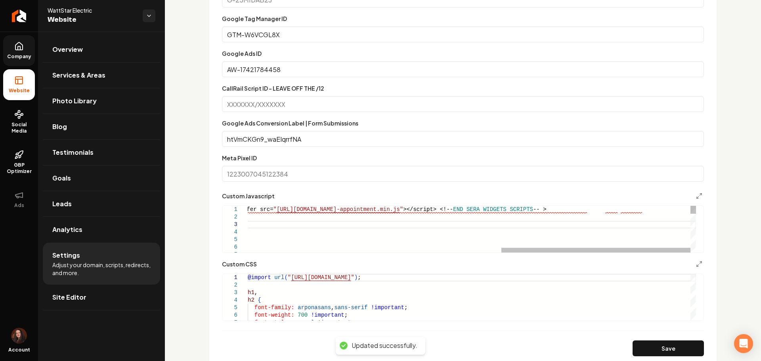
scroll to position [0, 31]
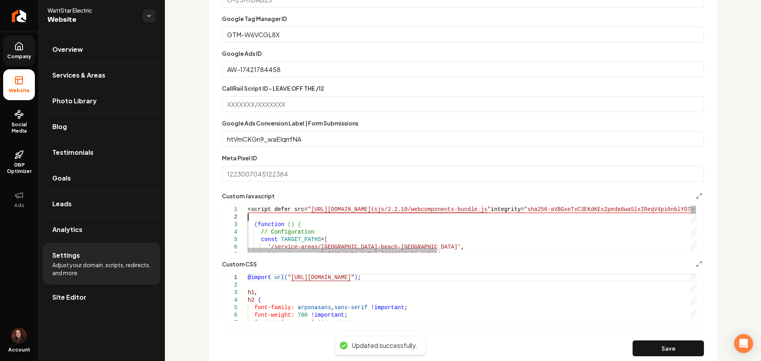
drag, startPoint x: 582, startPoint y: 212, endPoint x: 683, endPoint y: 216, distance: 100.7
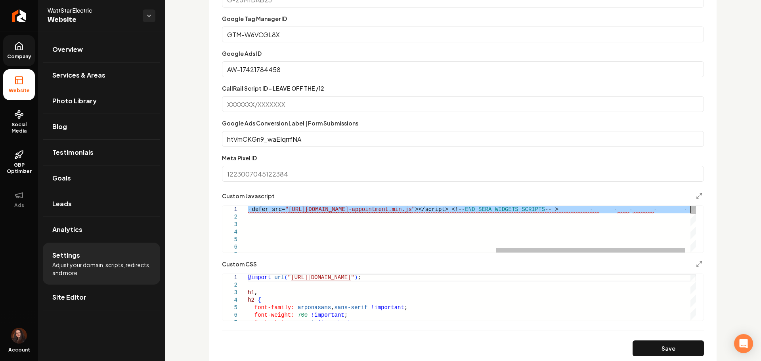
drag, startPoint x: 657, startPoint y: 212, endPoint x: 724, endPoint y: 210, distance: 67.0
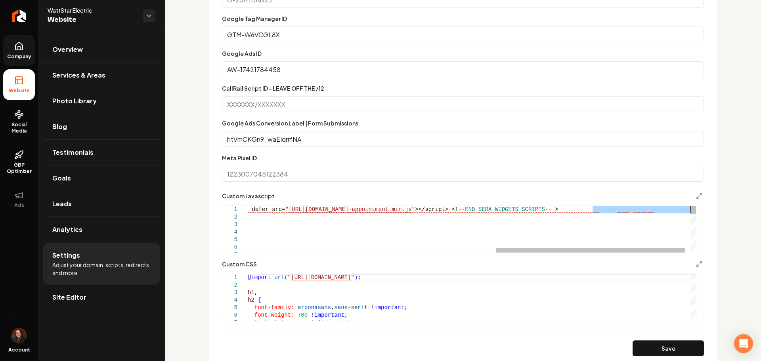
drag, startPoint x: 592, startPoint y: 211, endPoint x: 715, endPoint y: 207, distance: 123.3
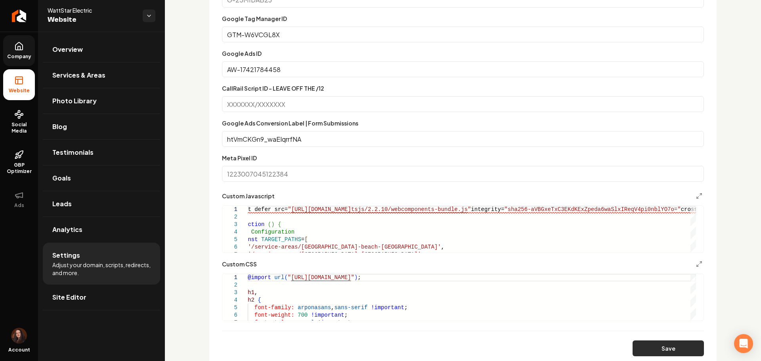
click at [632, 348] on button "Save" at bounding box center [667, 349] width 71 height 16
type textarea "**********"
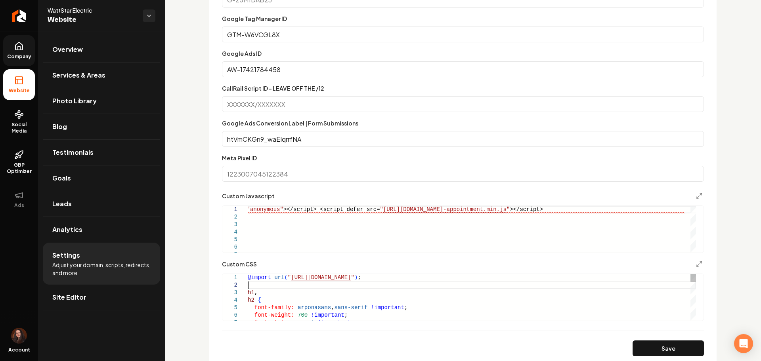
drag, startPoint x: 399, startPoint y: 310, endPoint x: 258, endPoint y: 309, distance: 140.3
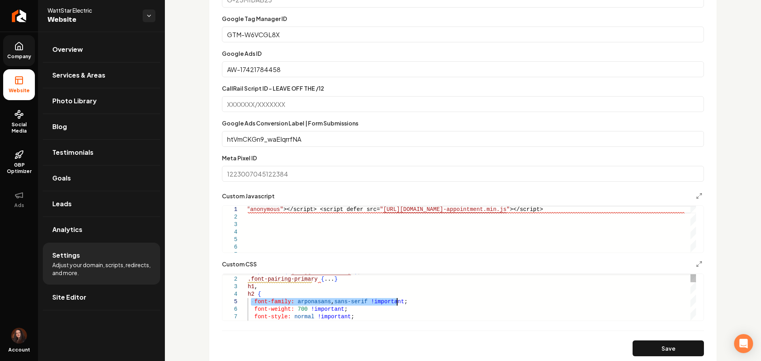
drag, startPoint x: 250, startPoint y: 302, endPoint x: 403, endPoint y: 303, distance: 153.4
drag, startPoint x: 327, startPoint y: 280, endPoint x: 318, endPoint y: 283, distance: 9.1
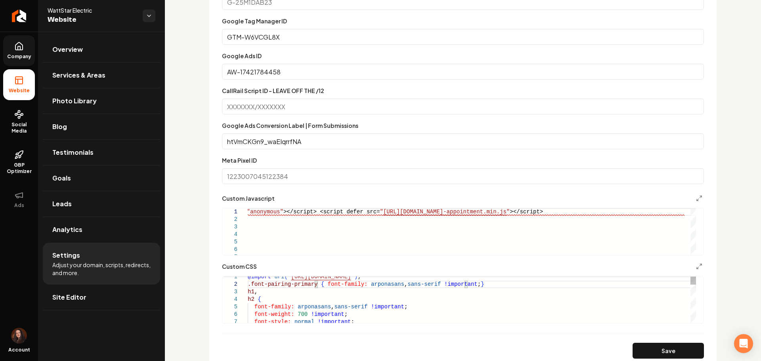
scroll to position [493, 0]
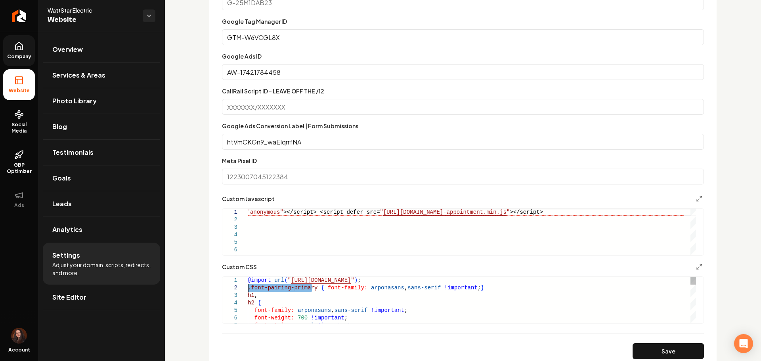
drag, startPoint x: 311, startPoint y: 289, endPoint x: 245, endPoint y: 291, distance: 67.0
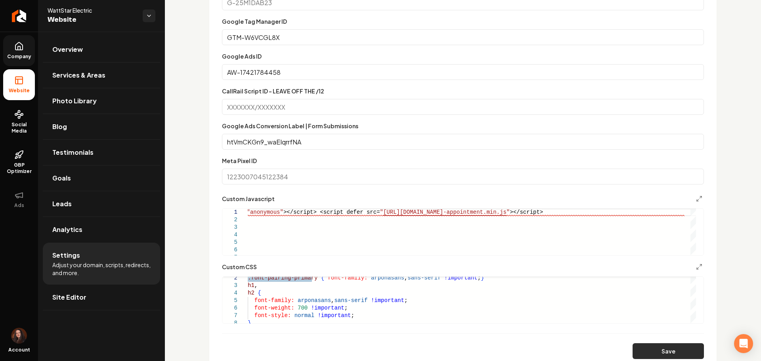
click at [635, 350] on button "Save" at bounding box center [667, 352] width 71 height 16
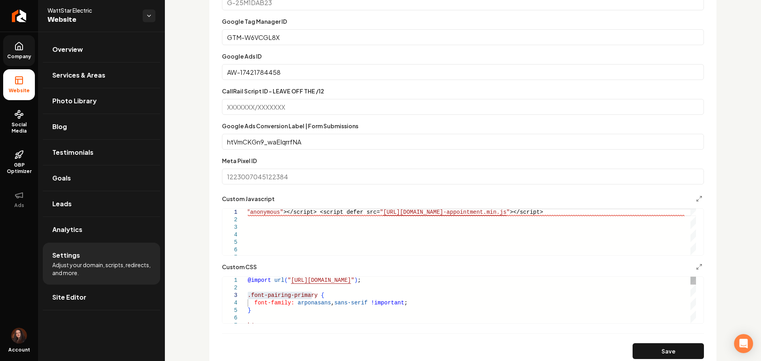
click at [634, 354] on button "Save" at bounding box center [667, 352] width 71 height 16
type textarea "**********"
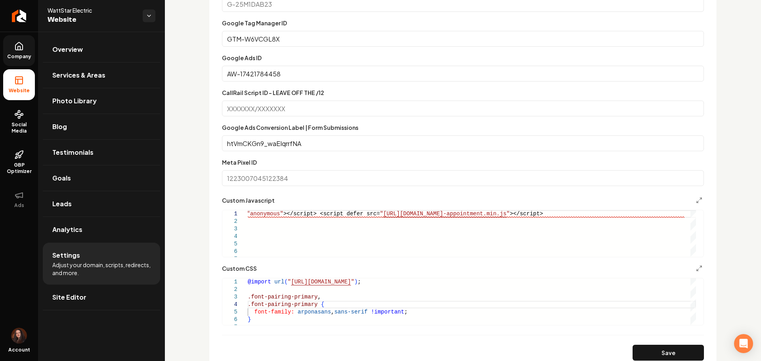
scroll to position [493, 0]
click at [19, 60] on link "Company" at bounding box center [19, 50] width 32 height 31
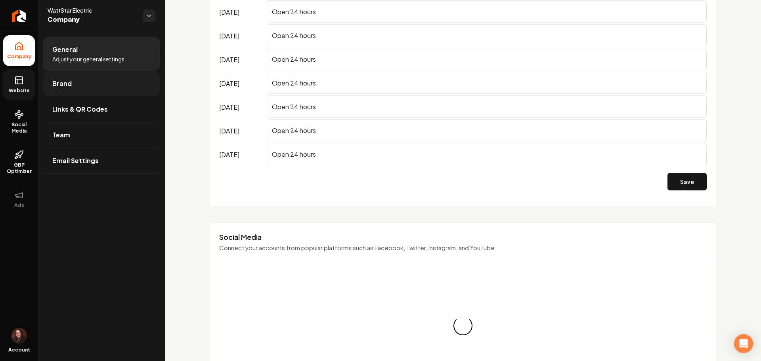
click at [77, 79] on link "Brand" at bounding box center [101, 83] width 117 height 25
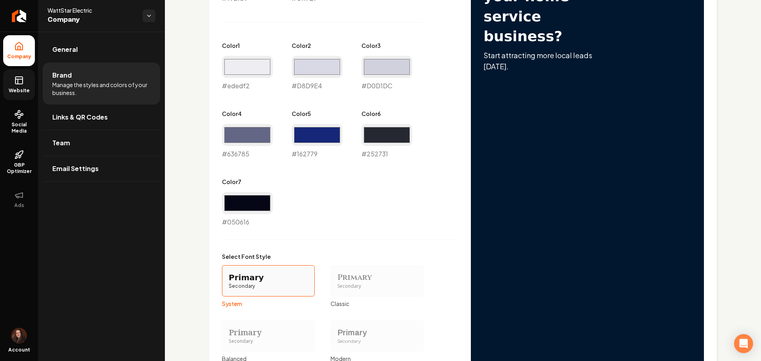
scroll to position [345, 0]
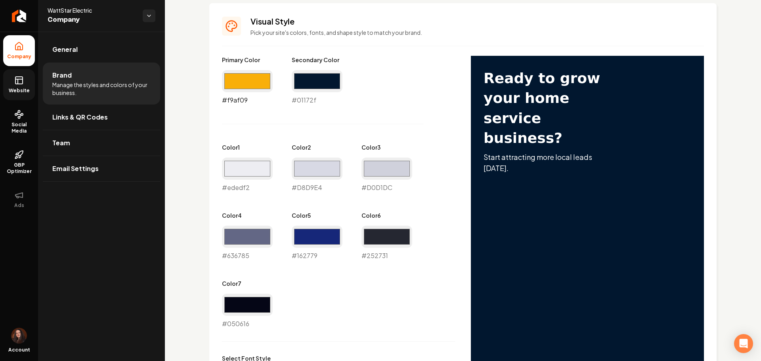
click at [258, 90] on input "#f9af09" at bounding box center [247, 81] width 51 height 22
click at [228, 87] on input "#0f2a56" at bounding box center [247, 81] width 51 height 22
type input "#3f2a56"
click at [312, 76] on input "#01172f" at bounding box center [317, 81] width 51 height 22
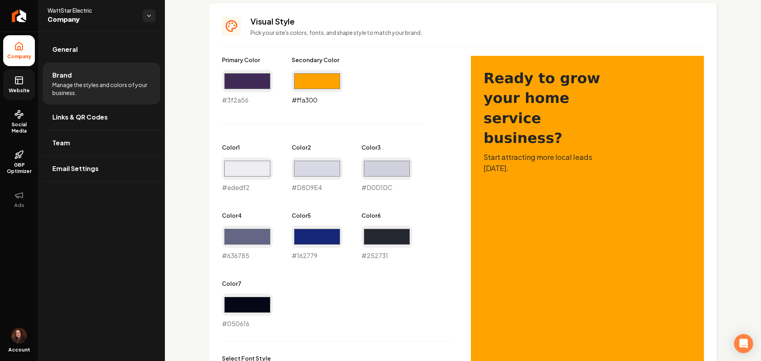
type input "#ffa300"
click at [253, 170] on input "#ededf2" at bounding box center [247, 169] width 51 height 22
type input "#f1e6b2"
click at [337, 310] on div "Primary Color #3f2a56 #3f2a56 Secondary Color #ffa300 #ffa300 Color 1 #f1e6b2 #…" at bounding box center [338, 192] width 233 height 273
click at [330, 174] on input "#d8d9e4" at bounding box center [317, 169] width 51 height 22
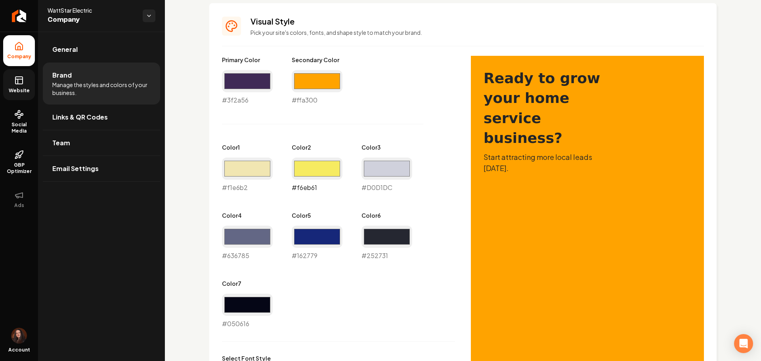
type input "#f6eb61"
click at [376, 182] on div "#d0d1dc #D0D1DC" at bounding box center [386, 175] width 51 height 35
click at [376, 174] on input "#d0d1dc" at bounding box center [386, 169] width 51 height 22
click at [392, 169] on input "#ffe600" at bounding box center [386, 169] width 51 height 22
type input "#ffc600"
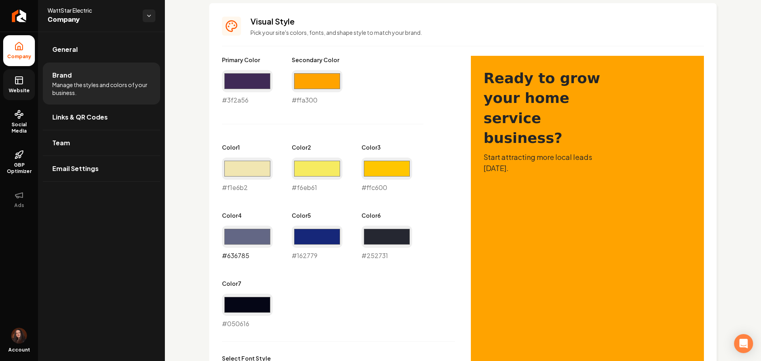
click at [241, 231] on input "#636785" at bounding box center [247, 237] width 51 height 22
click at [239, 236] on input "#636785" at bounding box center [247, 237] width 51 height 22
type input "#006269"
click at [315, 253] on div "#162779 #162779" at bounding box center [317, 243] width 51 height 35
click at [310, 241] on input "#162779" at bounding box center [317, 237] width 51 height 22
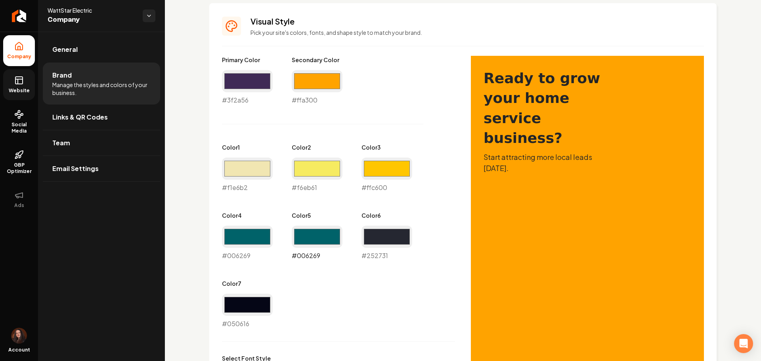
type input "#006269"
click at [245, 168] on input "#f1e6b2" at bounding box center [247, 169] width 51 height 22
click at [191, 268] on div "Logo & Icon Add your business logo and icon to personalize your website appeara…" at bounding box center [463, 144] width 596 height 915
click at [251, 248] on div "#006269 #006269" at bounding box center [247, 243] width 51 height 35
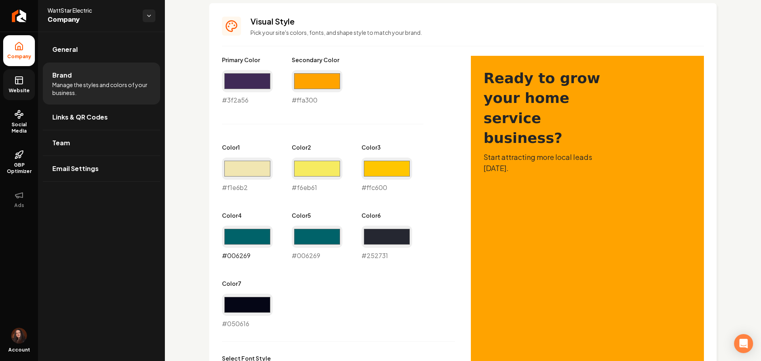
click at [248, 243] on input "#006269" at bounding box center [247, 237] width 51 height 22
click at [253, 170] on input "#f1e6b2" at bounding box center [247, 169] width 51 height 22
click at [195, 246] on div "Logo & Icon Add your business logo and icon to personalize your website appeara…" at bounding box center [463, 144] width 596 height 915
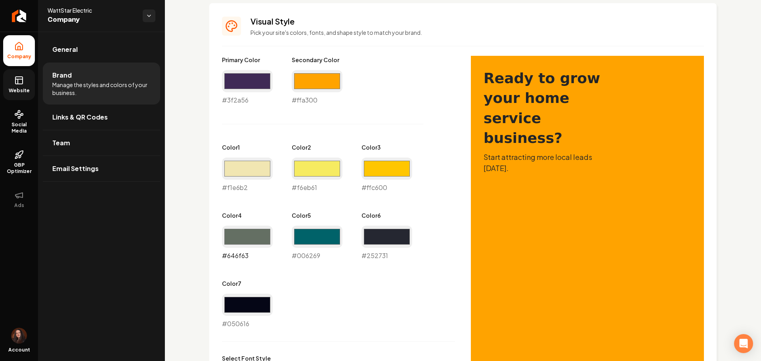
click at [245, 244] on input "#646f63" at bounding box center [247, 237] width 51 height 22
click at [252, 232] on input "#642f6e" at bounding box center [247, 237] width 51 height 22
type input "#642f6c"
click at [485, 359] on div "Primary Color #3f2a56 #3f2a56 Secondary Color #ffa300 #ffa300 Color 1 #f1e6b2 #…" at bounding box center [463, 298] width 482 height 484
click at [229, 306] on input "#050616" at bounding box center [247, 305] width 51 height 22
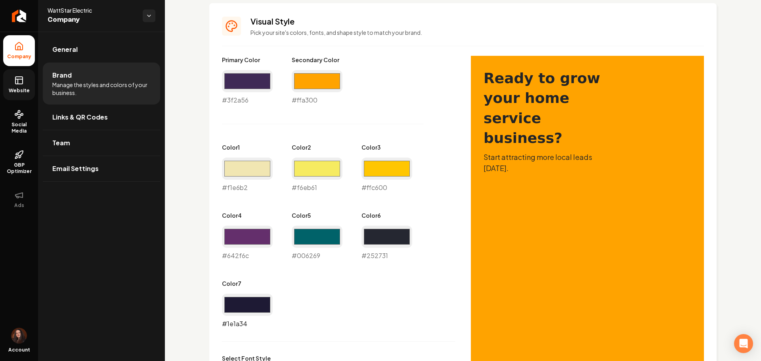
type input "#1e1a34"
click at [378, 258] on div "#252731 #252731" at bounding box center [386, 243] width 51 height 35
click at [379, 245] on input "#252731" at bounding box center [386, 237] width 51 height 22
type input "#006269"
click at [327, 238] on input "#006269" at bounding box center [317, 237] width 51 height 22
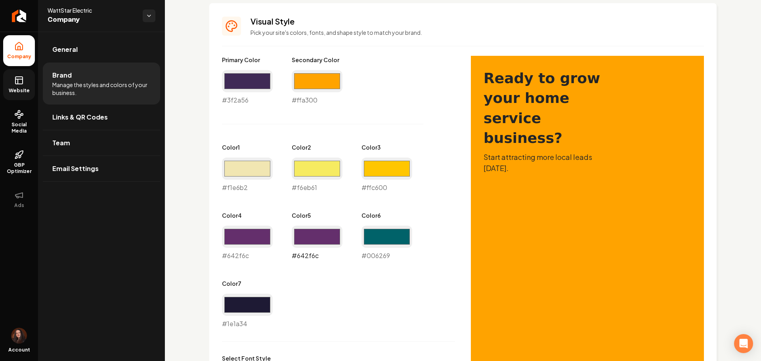
type input "#642f6c"
click at [251, 242] on input "#642f6c" at bounding box center [247, 237] width 51 height 22
click at [244, 238] on input "#d47f0d" at bounding box center [247, 237] width 51 height 22
click at [236, 243] on input "#d47f7d" at bounding box center [247, 237] width 51 height 22
type input "#d40f7d"
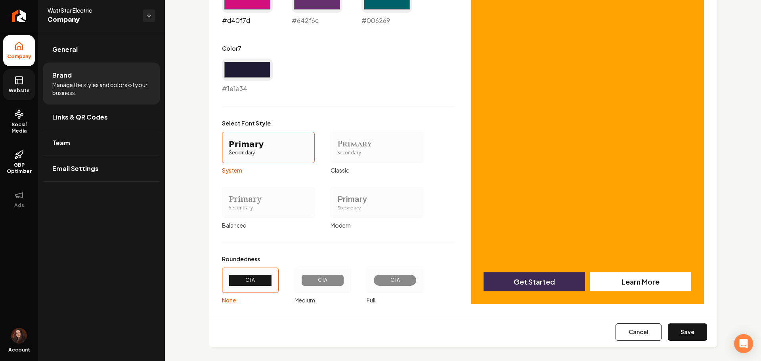
scroll to position [585, 0]
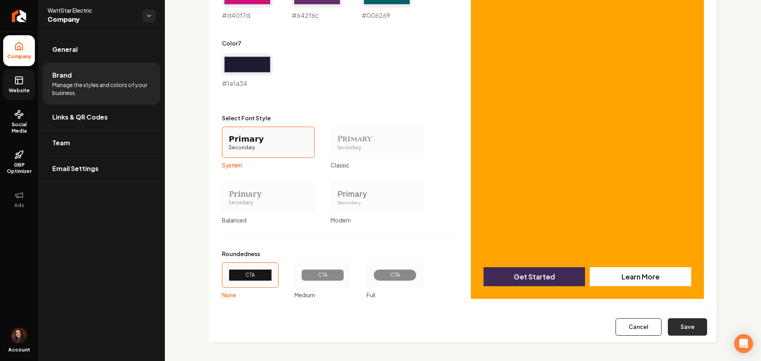
click at [668, 330] on button "Save" at bounding box center [687, 327] width 39 height 17
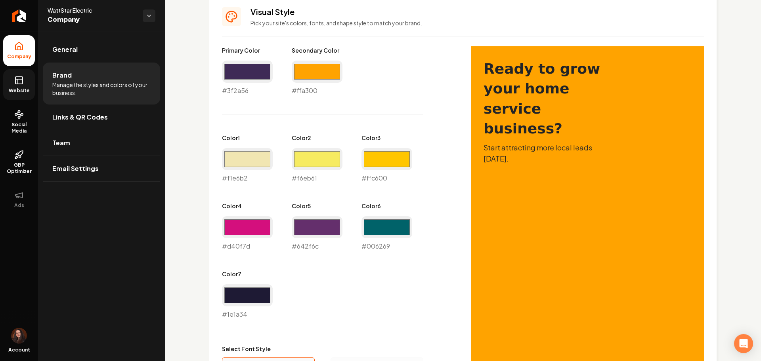
scroll to position [357, 0]
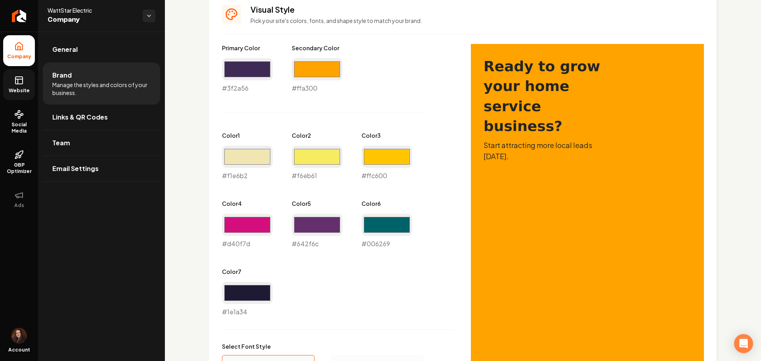
click at [31, 92] on span "Website" at bounding box center [19, 91] width 27 height 6
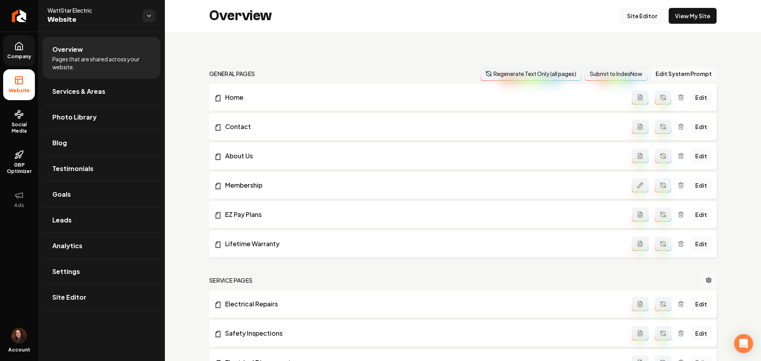
click at [631, 17] on link "Site Editor" at bounding box center [642, 16] width 44 height 16
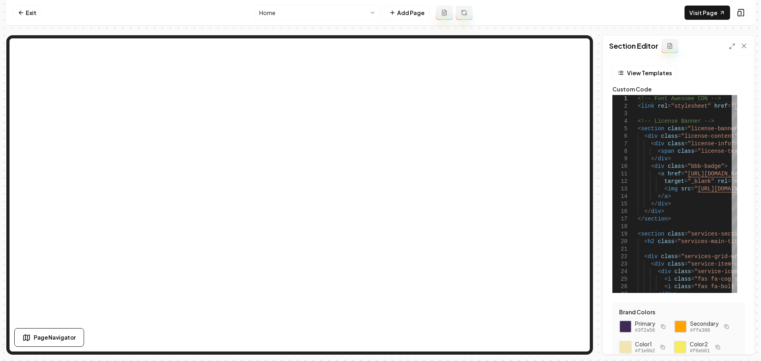
drag, startPoint x: 731, startPoint y: 48, endPoint x: 727, endPoint y: 63, distance: 15.5
click at [731, 48] on icon at bounding box center [732, 46] width 6 height 6
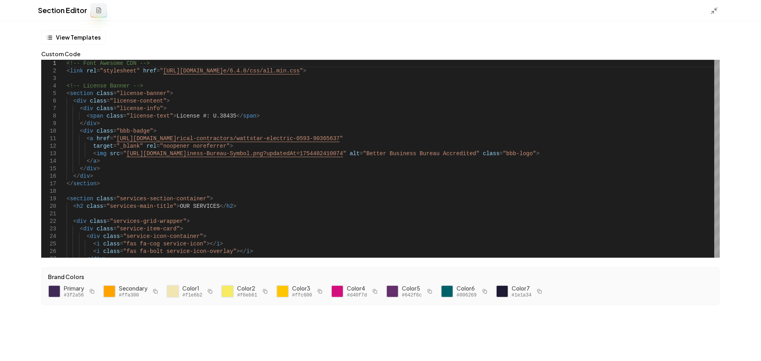
click at [719, 15] on div "Section Editor" at bounding box center [380, 10] width 761 height 21
click at [716, 12] on icon at bounding box center [714, 11] width 8 height 8
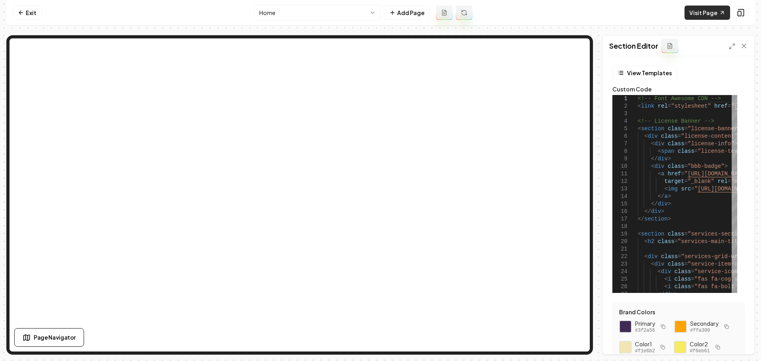
click at [716, 12] on link "Visit Page" at bounding box center [707, 13] width 46 height 14
type textarea "**********"
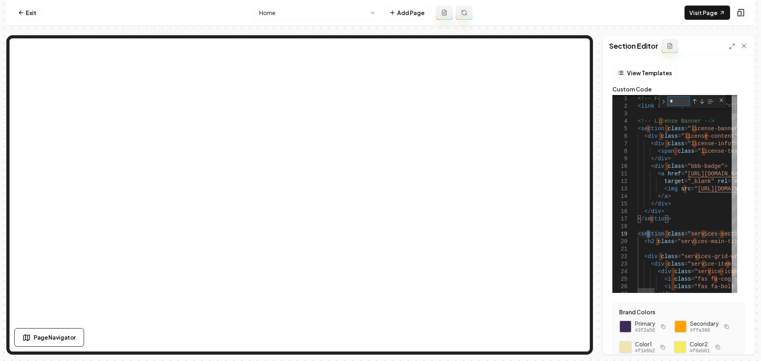
type textarea "**"
type textarea "**********"
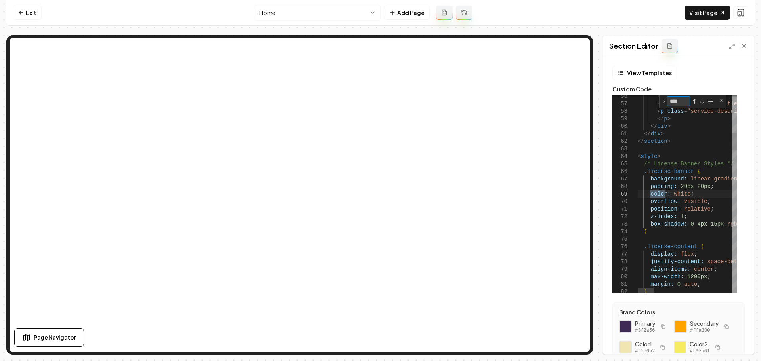
type textarea "***"
type textarea "**********"
type textarea "*"
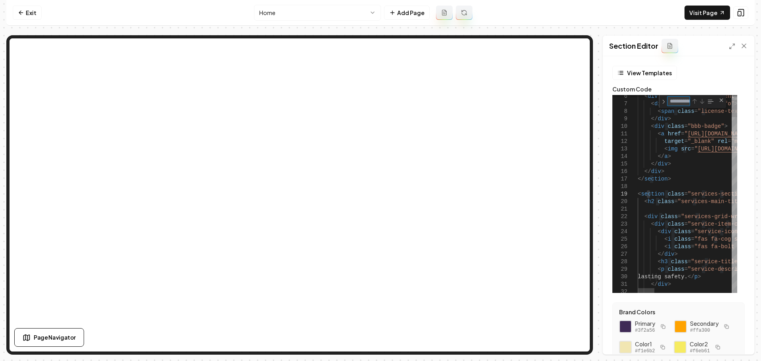
type textarea "**********"
type textarea "**"
type textarea "**********"
type textarea "****"
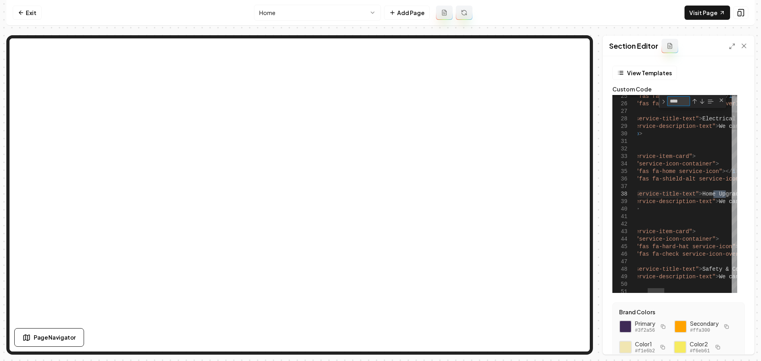
type textarea "**********"
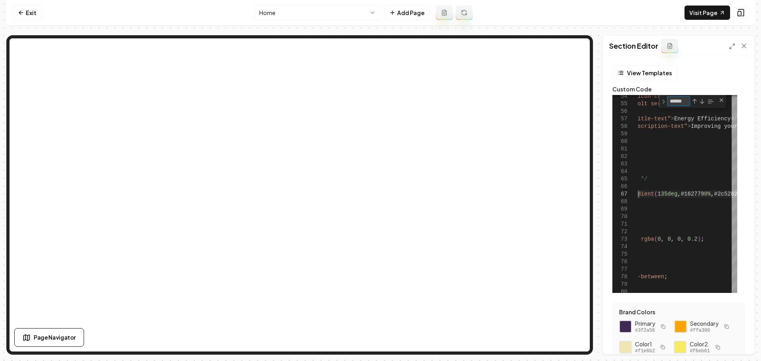
type textarea "******"
click at [664, 326] on rect "button" at bounding box center [663, 327] width 3 height 3
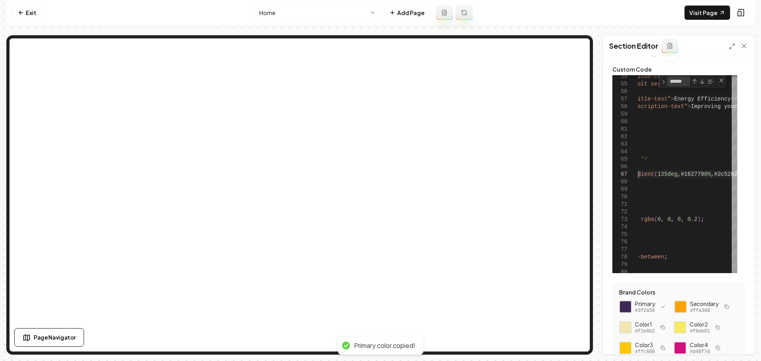
click at [722, 312] on button "button" at bounding box center [727, 307] width 10 height 10
drag, startPoint x: 696, startPoint y: 173, endPoint x: 674, endPoint y: 175, distance: 21.9
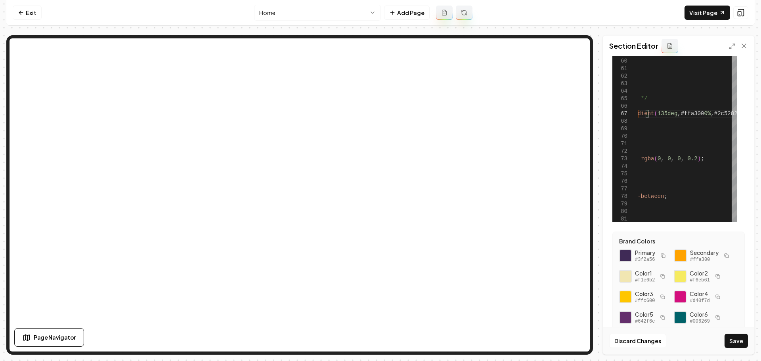
scroll to position [97, 0]
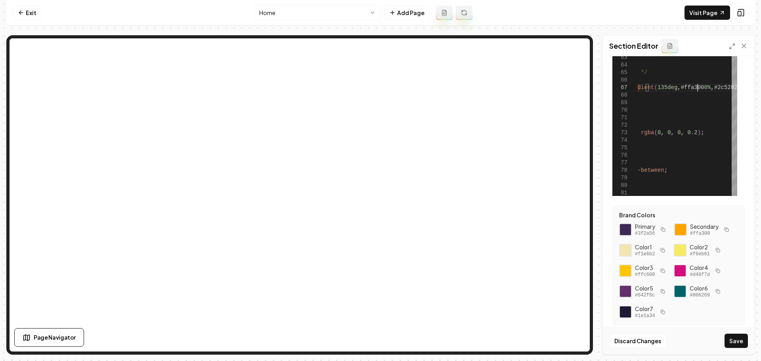
click at [713, 296] on button "button" at bounding box center [718, 292] width 10 height 10
drag, startPoint x: 717, startPoint y: 105, endPoint x: 694, endPoint y: 108, distance: 23.6
click at [665, 291] on rect "button" at bounding box center [663, 292] width 3 height 3
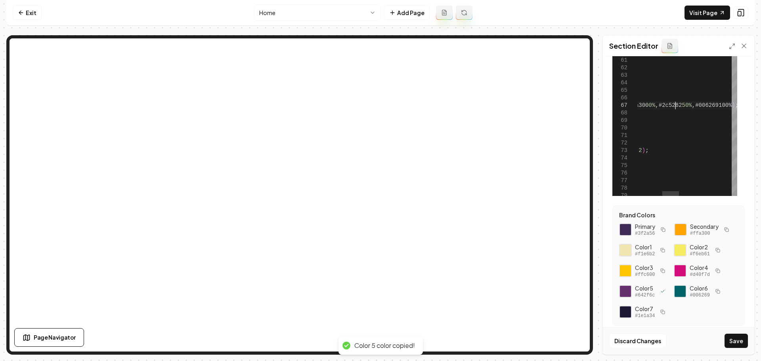
scroll to position [46, 220]
drag, startPoint x: 675, startPoint y: 107, endPoint x: 655, endPoint y: 106, distance: 20.6
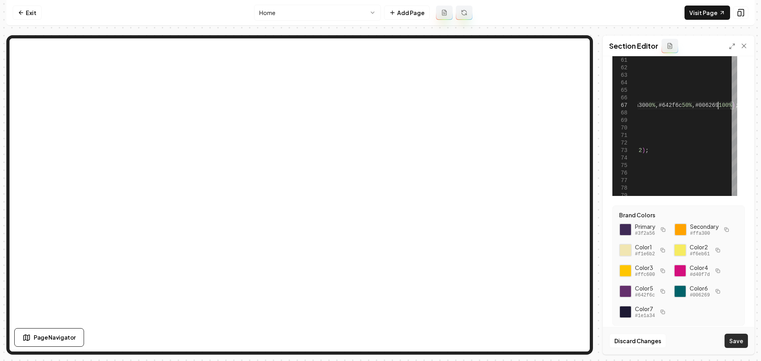
click at [732, 342] on button "Save" at bounding box center [735, 341] width 23 height 14
type textarea "**********"
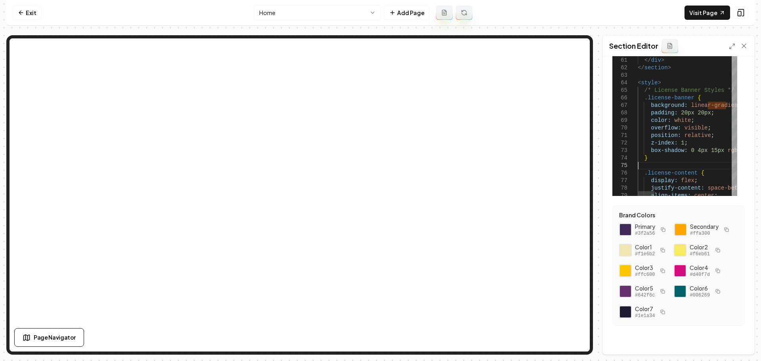
type textarea "**"
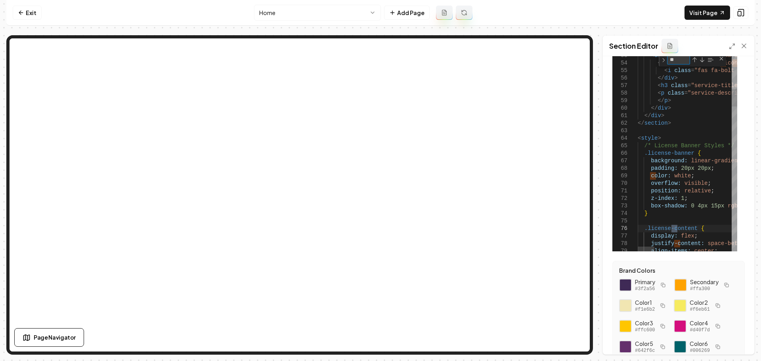
type textarea "**********"
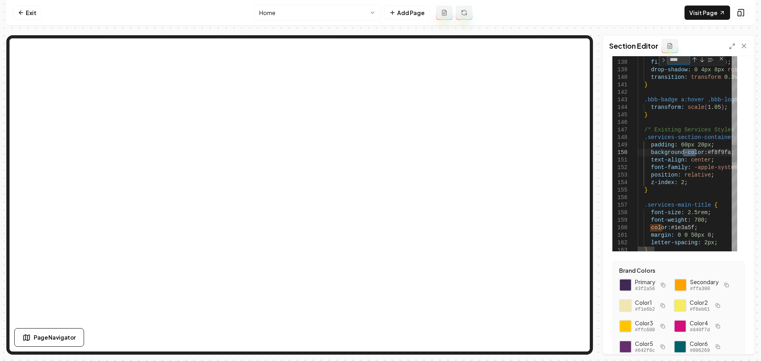
type textarea "*****"
type textarea "**********"
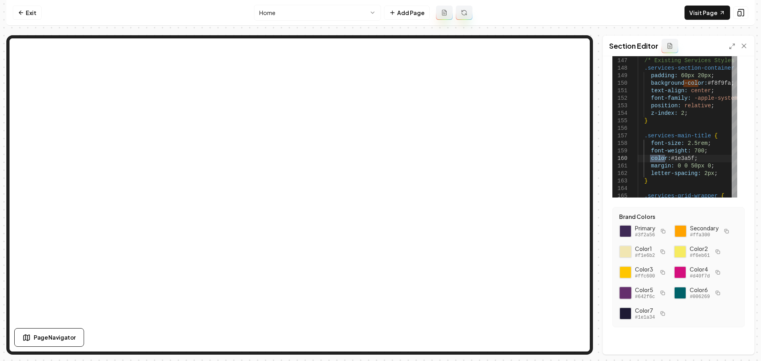
scroll to position [97, 0]
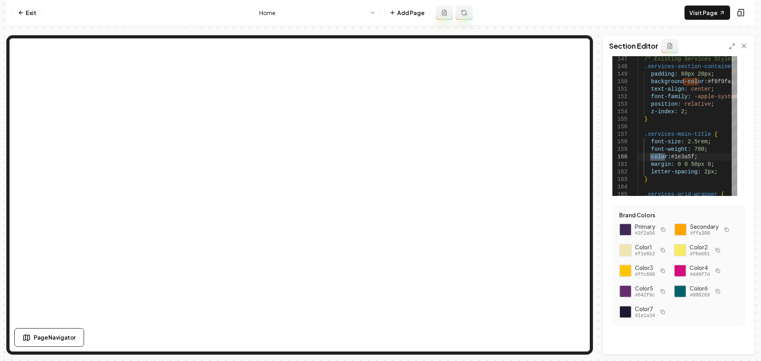
type textarea "*****"
click at [667, 294] on button "button" at bounding box center [663, 292] width 10 height 10
drag, startPoint x: 692, startPoint y: 158, endPoint x: 670, endPoint y: 157, distance: 21.8
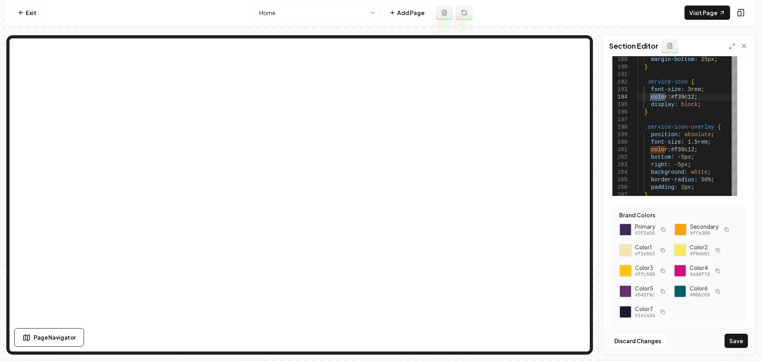
click at [713, 276] on button "button" at bounding box center [718, 271] width 10 height 10
drag, startPoint x: 694, startPoint y: 148, endPoint x: 673, endPoint y: 148, distance: 21.0
type textarea "**********"
click at [737, 340] on button "Save" at bounding box center [735, 341] width 23 height 14
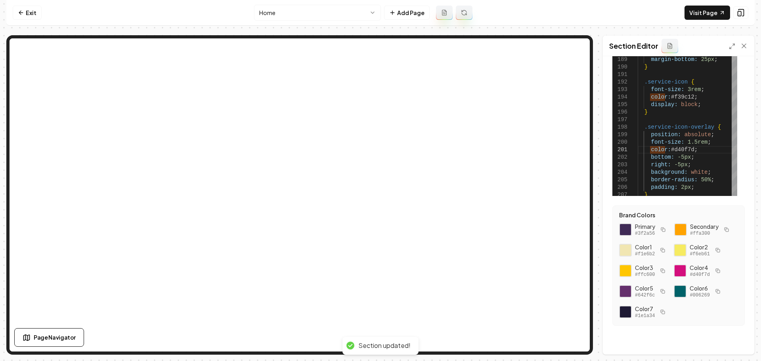
click at [667, 274] on button "button" at bounding box center [663, 271] width 10 height 10
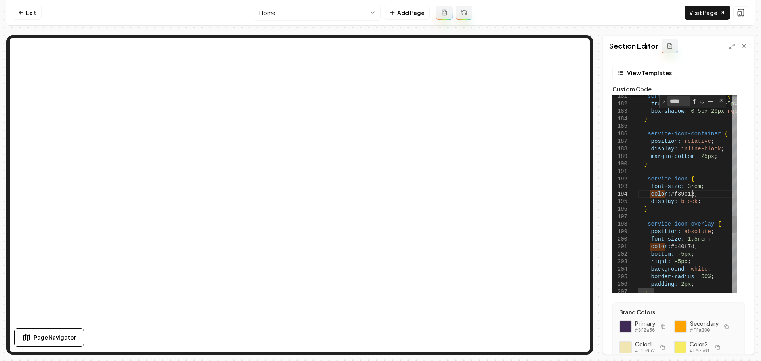
scroll to position [46, 55]
drag, startPoint x: 693, startPoint y: 193, endPoint x: 672, endPoint y: 194, distance: 21.0
click at [733, 342] on button "Save" at bounding box center [735, 341] width 23 height 14
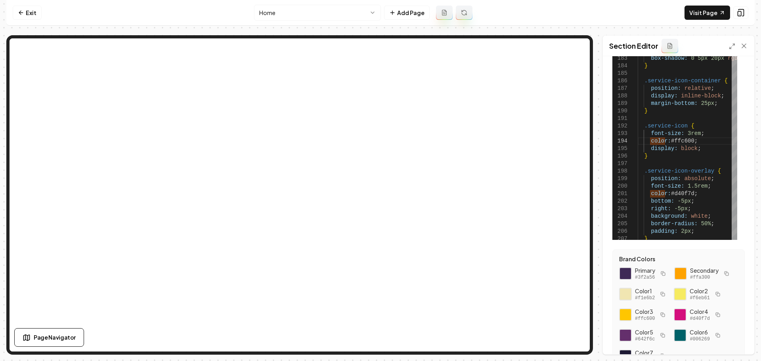
scroll to position [97, 0]
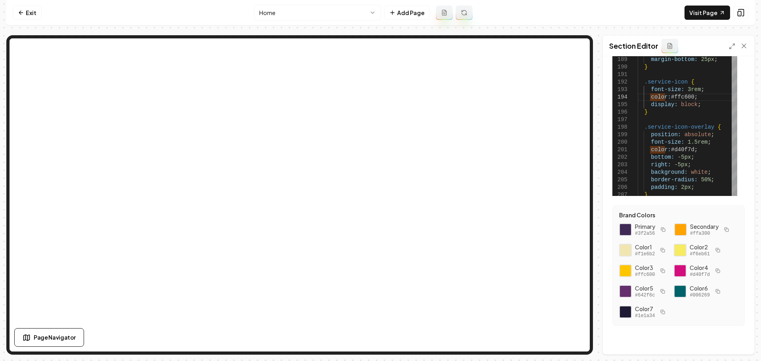
click at [667, 292] on button "button" at bounding box center [663, 292] width 10 height 10
type textarea "**********"
type textarea "*"
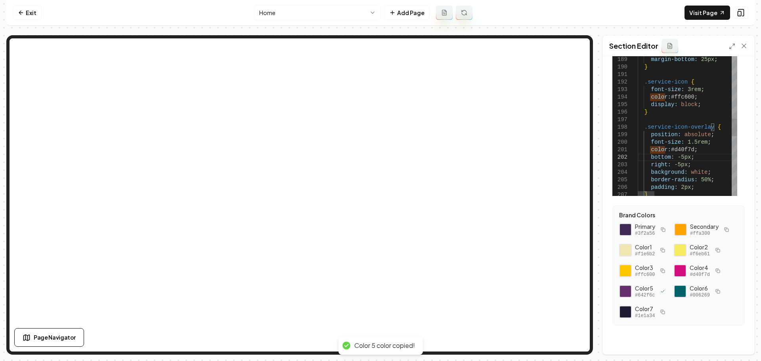
scroll to position [42, 0]
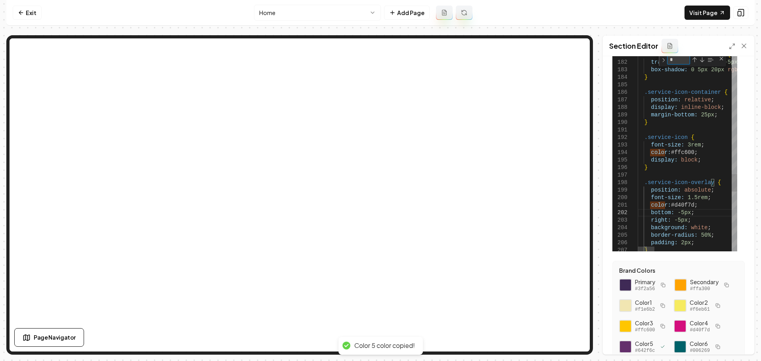
type textarea "**********"
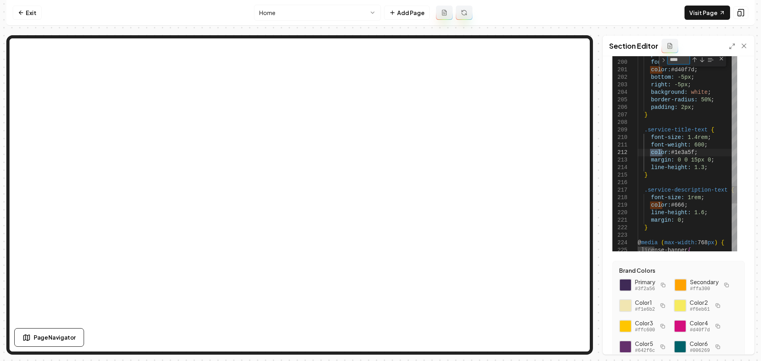
type textarea "*****"
drag, startPoint x: 694, startPoint y: 155, endPoint x: 673, endPoint y: 155, distance: 21.8
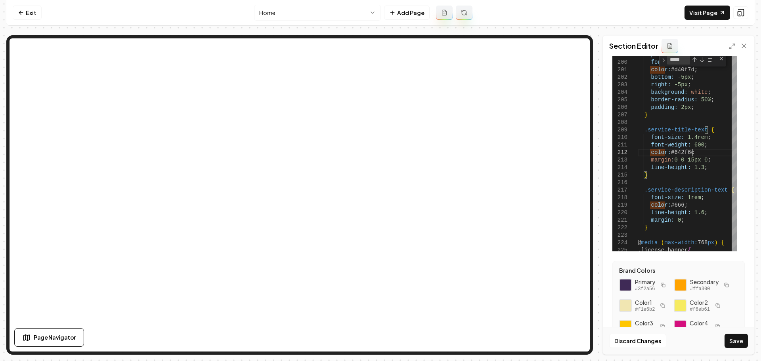
click at [665, 287] on icon "button" at bounding box center [663, 285] width 5 height 5
drag, startPoint x: 691, startPoint y: 152, endPoint x: 674, endPoint y: 155, distance: 17.7
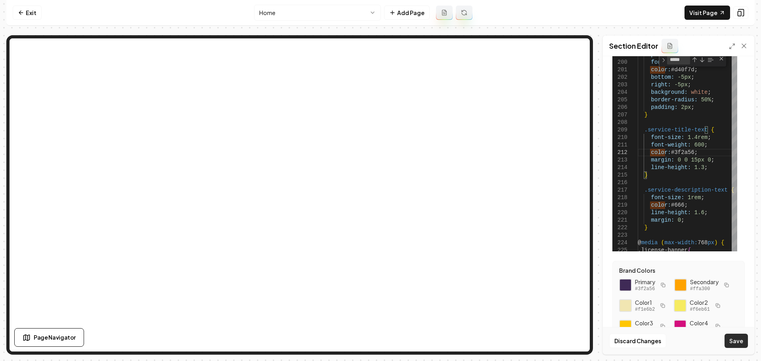
type textarea "**********"
click at [736, 343] on button "Save" at bounding box center [735, 341] width 23 height 14
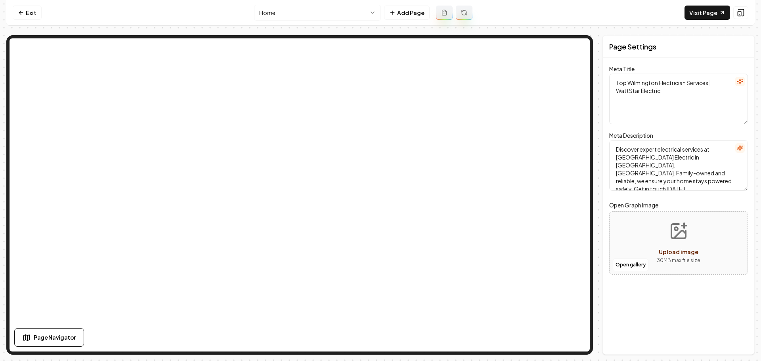
scroll to position [0, 0]
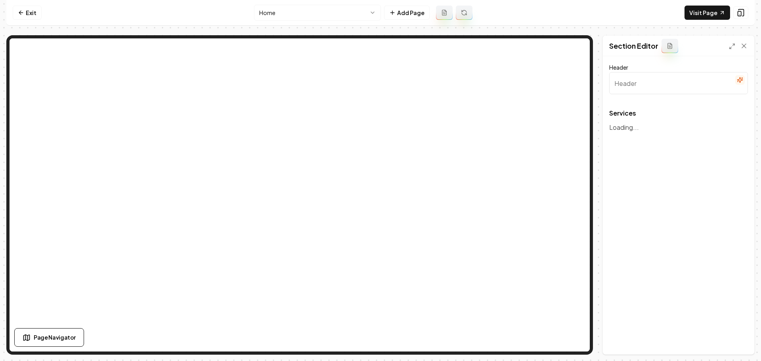
type input "Our Expert Electrical Services"
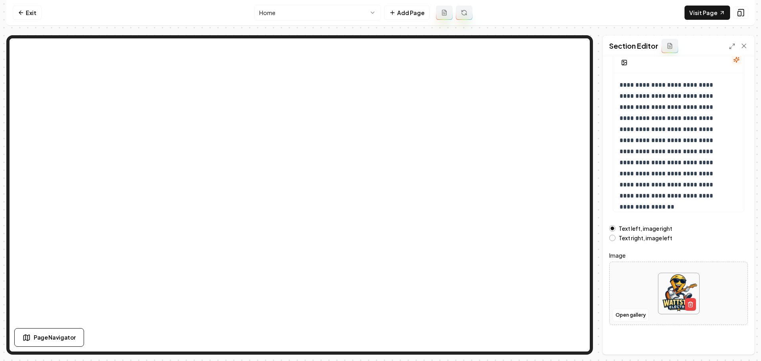
scroll to position [67, 0]
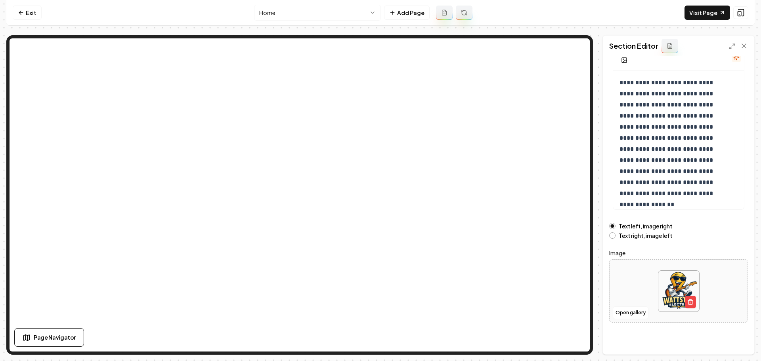
click at [640, 280] on div at bounding box center [679, 291] width 138 height 54
type input "**********"
click at [722, 338] on div "Discard Changes Save" at bounding box center [678, 340] width 151 height 27
click at [726, 339] on button "Save" at bounding box center [735, 341] width 23 height 14
click at [749, 49] on div "Section Editor" at bounding box center [678, 46] width 151 height 21
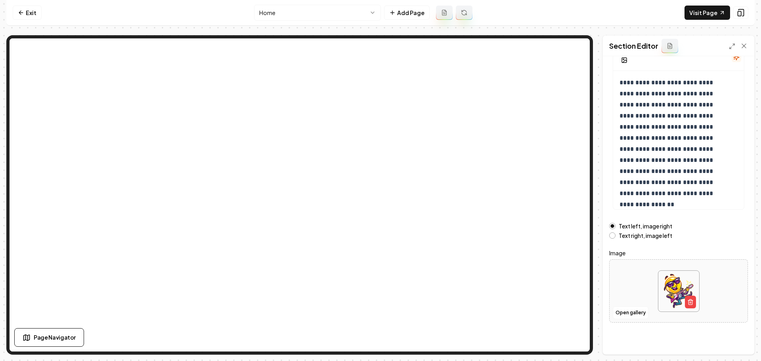
click at [748, 47] on div "Section Editor" at bounding box center [678, 46] width 151 height 21
click at [745, 46] on icon at bounding box center [744, 46] width 8 height 8
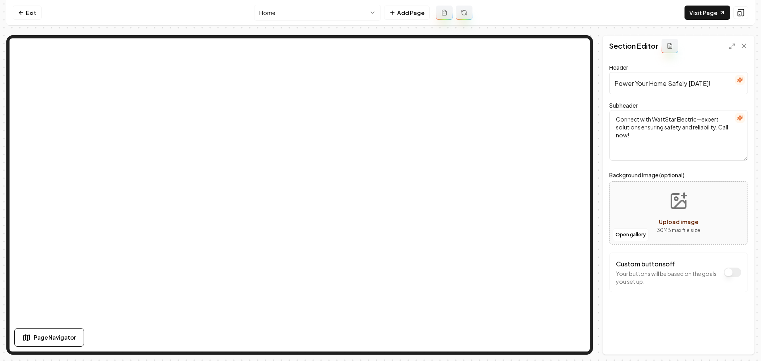
click at [626, 217] on div "Open gallery Upload image 30 MB max file size" at bounding box center [678, 213] width 139 height 63
type input "**********"
click at [625, 209] on div at bounding box center [679, 213] width 138 height 54
type input "**********"
click at [730, 344] on button "Save" at bounding box center [735, 341] width 23 height 14
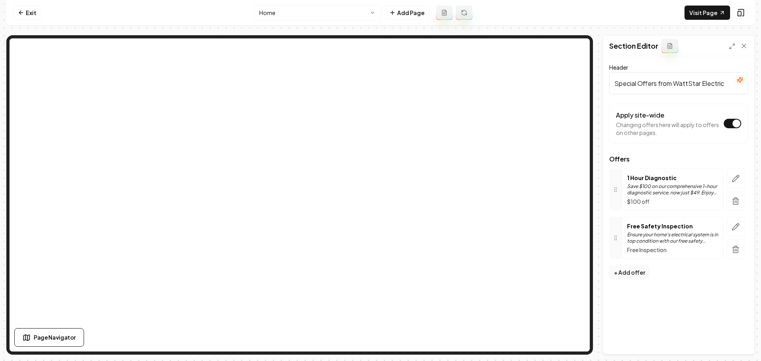
click at [343, 10] on html "Computer Required This feature is only available on a computer. Please switch t…" at bounding box center [380, 180] width 761 height 361
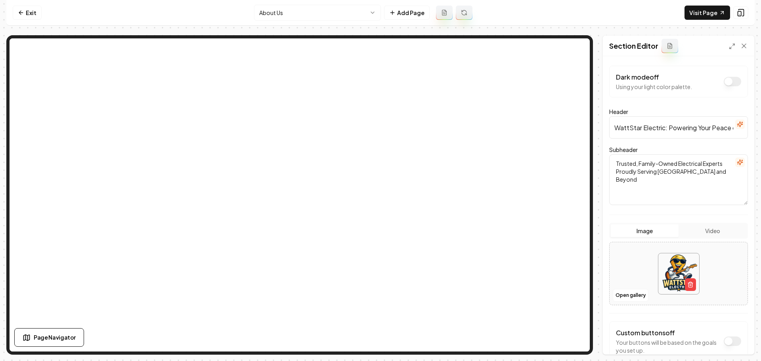
click at [625, 256] on div at bounding box center [679, 274] width 138 height 54
type input "**********"
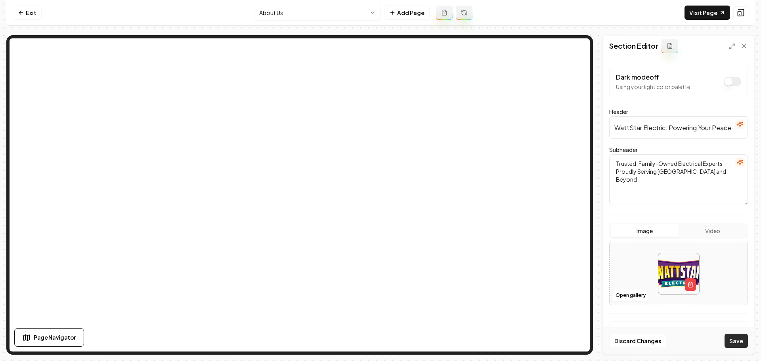
click at [734, 340] on button "Save" at bounding box center [735, 341] width 23 height 14
click at [632, 266] on div "Remove Remove" at bounding box center [679, 274] width 138 height 54
type input "**********"
click at [734, 339] on button "Save" at bounding box center [735, 341] width 23 height 14
click at [621, 301] on button "Open gallery" at bounding box center [631, 295] width 36 height 13
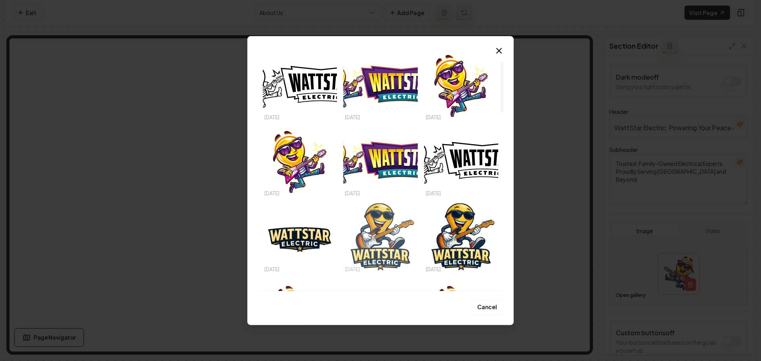
scroll to position [50, 0]
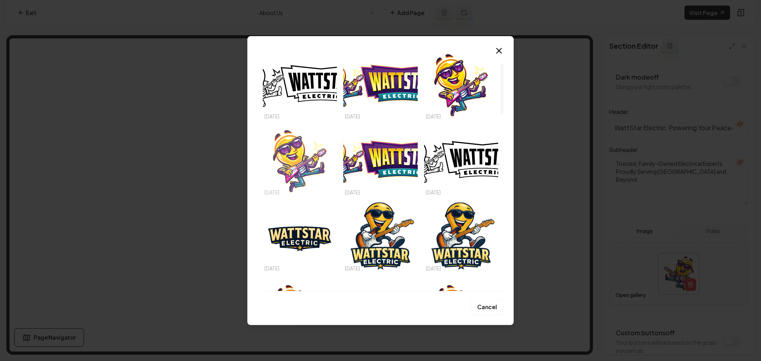
click at [298, 166] on img "Select image image_68d59dc85c7cd75eb86d7a04.svg" at bounding box center [300, 161] width 74 height 70
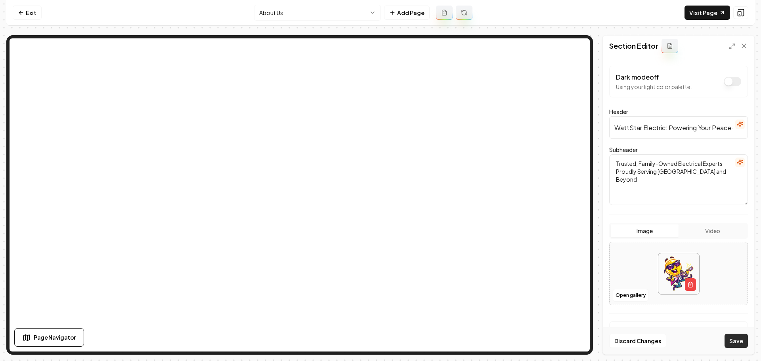
click at [733, 338] on button "Save" at bounding box center [735, 341] width 23 height 14
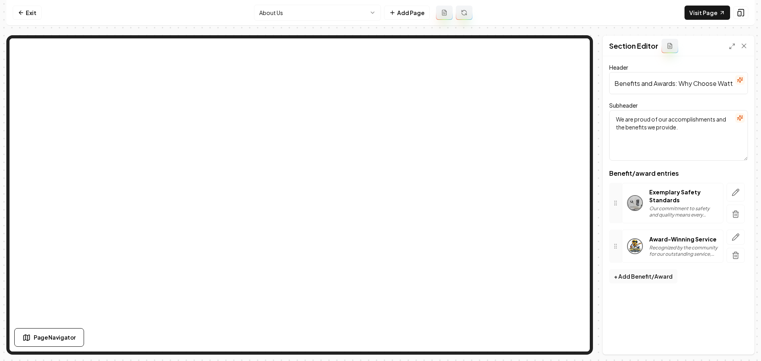
click at [740, 191] on button "button" at bounding box center [735, 192] width 18 height 19
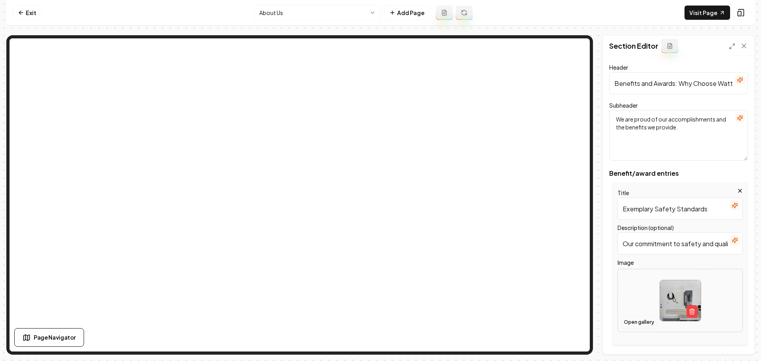
click at [630, 321] on button "Open gallery" at bounding box center [639, 322] width 36 height 13
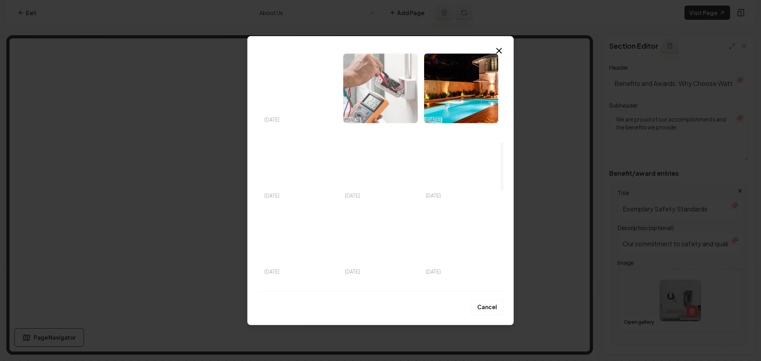
scroll to position [545, 0]
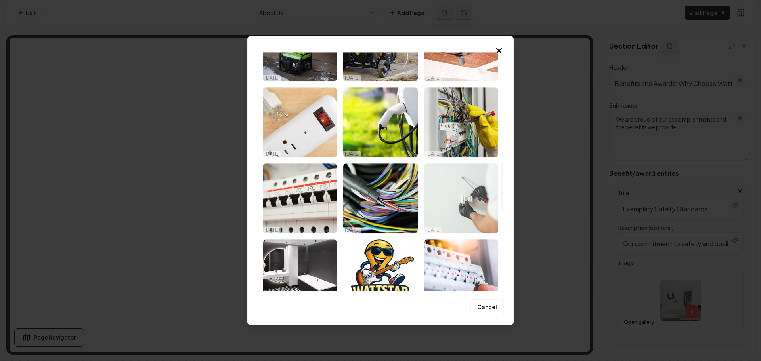
click at [441, 201] on img "Select image image_689257e55c7cd75eb884afdc.jpeg" at bounding box center [461, 199] width 74 height 70
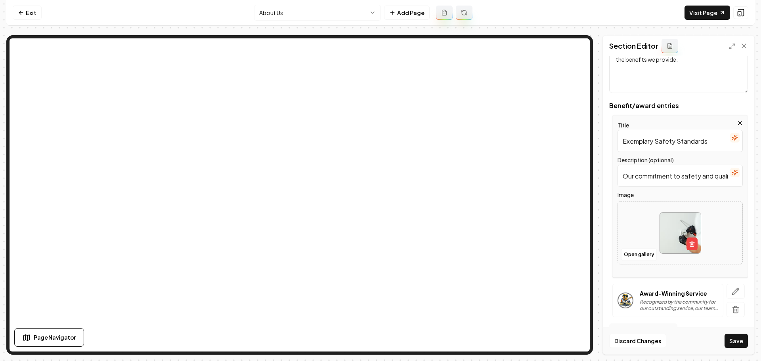
scroll to position [88, 0]
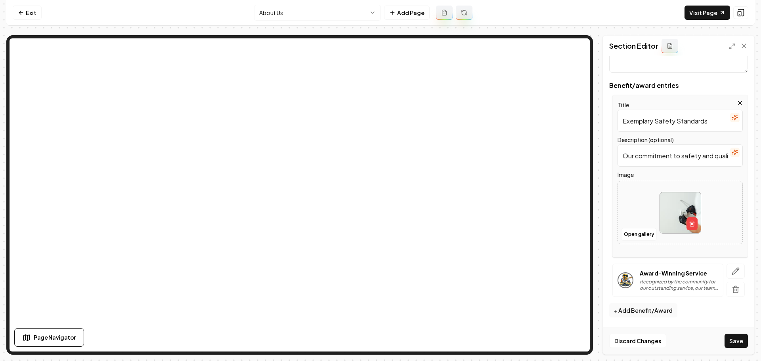
click at [732, 271] on icon "button" at bounding box center [736, 272] width 8 height 8
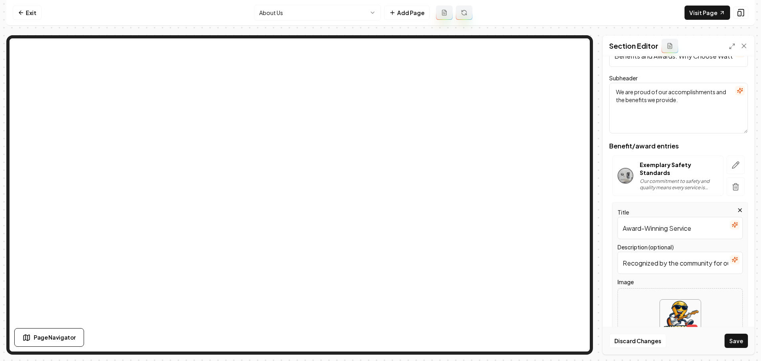
scroll to position [95, 0]
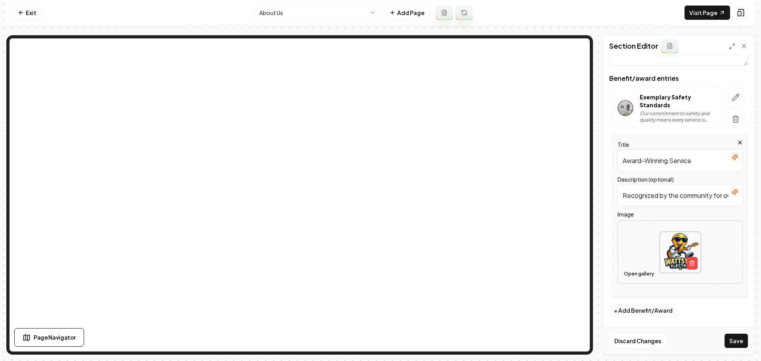
click at [648, 273] on button "Open gallery" at bounding box center [639, 274] width 36 height 13
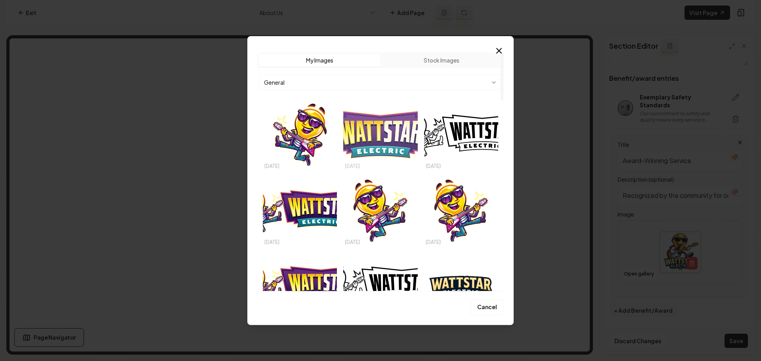
click at [369, 130] on img "Select image image_68d5a2685c7cd75eb8980581.svg" at bounding box center [380, 135] width 74 height 70
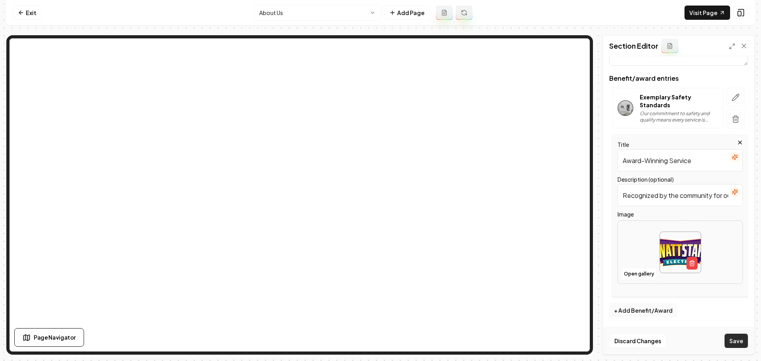
click at [743, 341] on button "Save" at bounding box center [735, 341] width 23 height 14
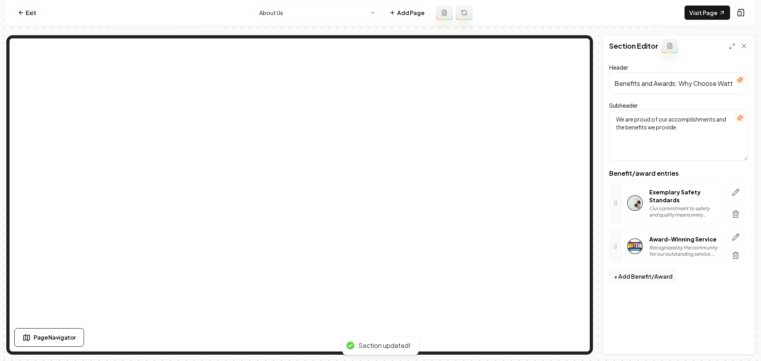
scroll to position [0, 0]
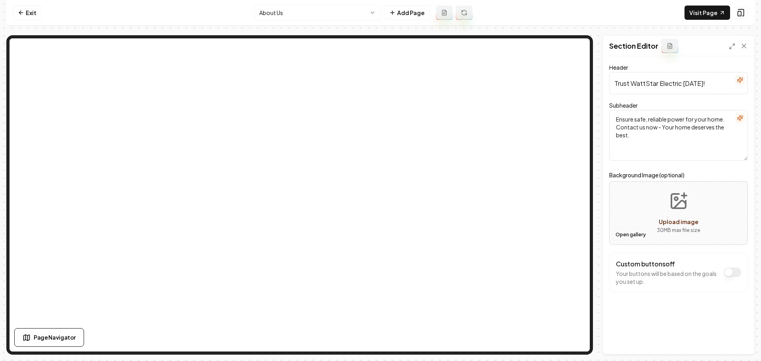
click at [631, 234] on button "Open gallery" at bounding box center [631, 235] width 36 height 13
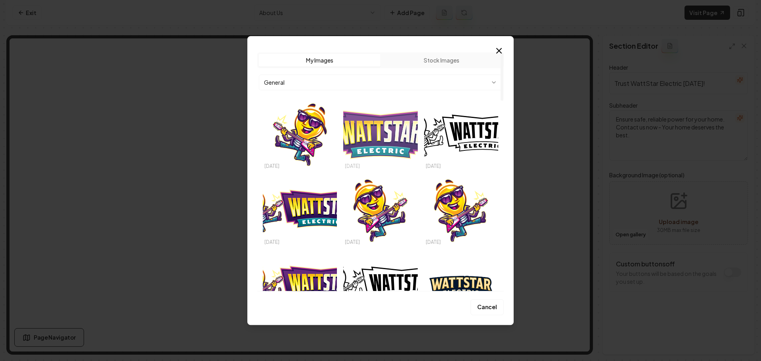
click at [378, 141] on img "Select image image_68d5a2685c7cd75eb8980581.svg" at bounding box center [380, 135] width 74 height 70
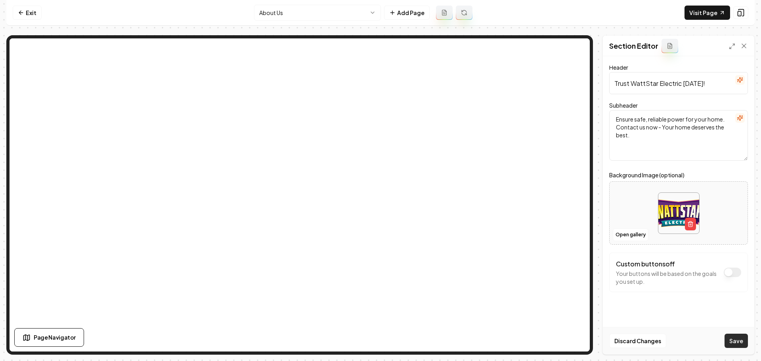
click at [739, 343] on button "Save" at bounding box center [735, 341] width 23 height 14
click at [320, 12] on html "Computer Required This feature is only available on a computer. Please switch t…" at bounding box center [380, 180] width 761 height 361
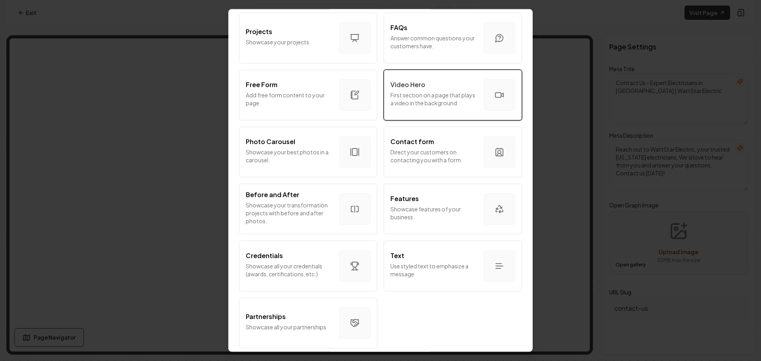
scroll to position [406, 0]
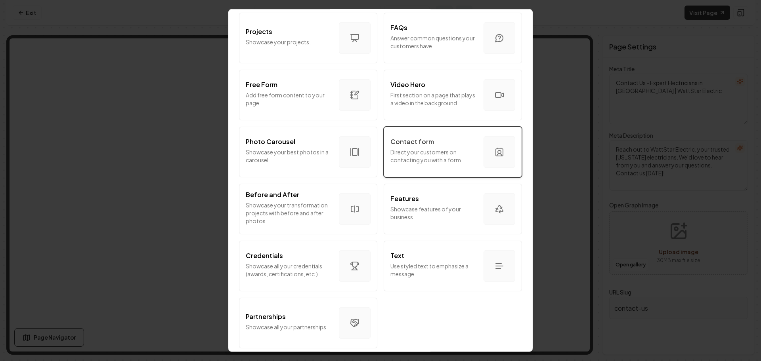
click at [447, 155] on p "Direct your customers on contacting you with a form." at bounding box center [433, 156] width 87 height 16
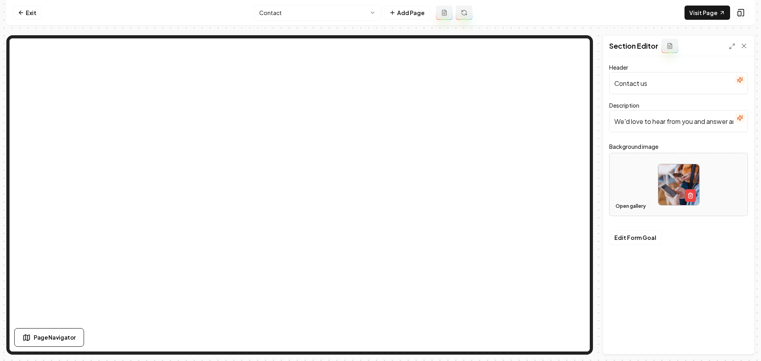
click at [636, 208] on button "Open gallery" at bounding box center [631, 206] width 36 height 13
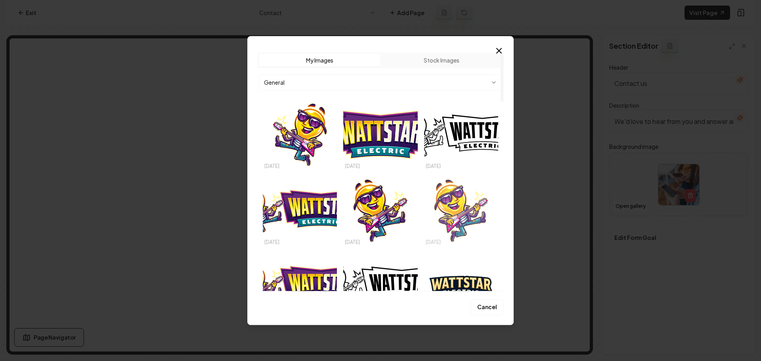
scroll to position [50, 0]
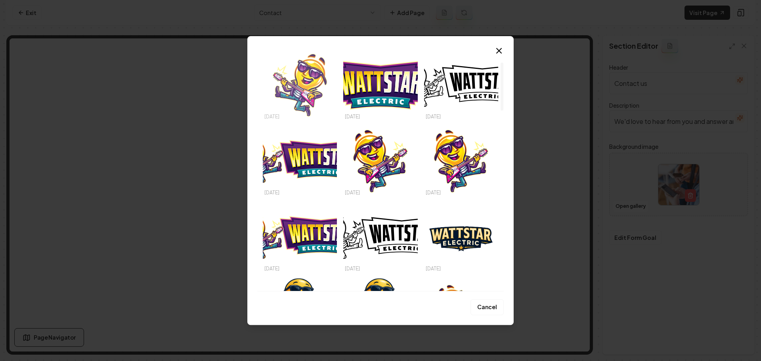
click at [317, 92] on img "Select image image_68d5a2795c7cd75eb89864fe.svg" at bounding box center [300, 85] width 74 height 70
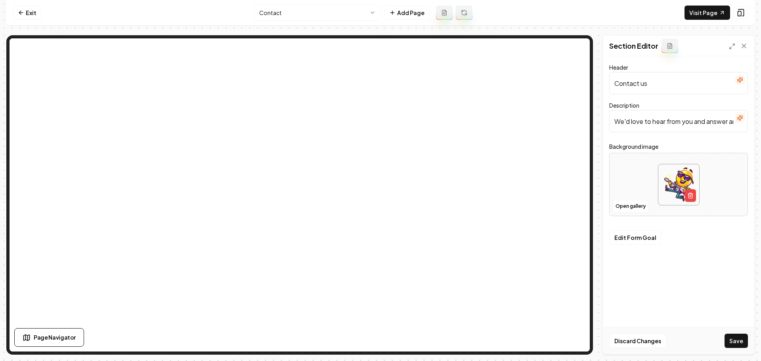
click at [743, 340] on button "Save" at bounding box center [735, 341] width 23 height 14
click at [620, 207] on button "Open gallery" at bounding box center [631, 206] width 36 height 13
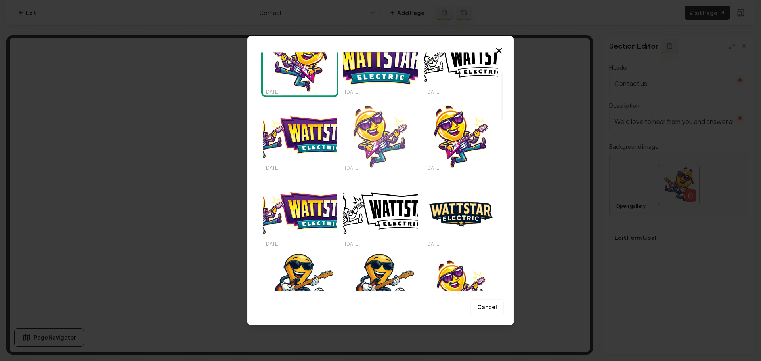
scroll to position [99, 0]
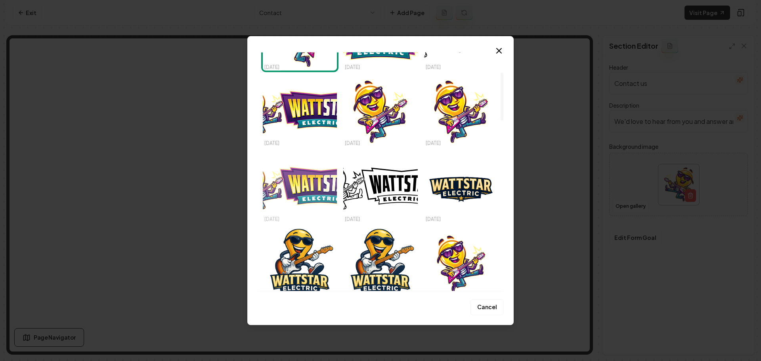
click at [327, 194] on img "Select image image_68d59dc25c7cd75eb86d556d.svg" at bounding box center [300, 188] width 74 height 70
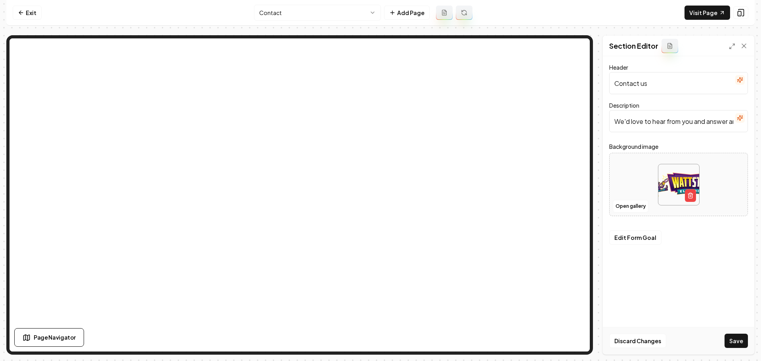
click at [728, 341] on button "Save" at bounding box center [735, 341] width 23 height 14
click at [631, 193] on div at bounding box center [679, 185] width 138 height 54
type input "**********"
click at [736, 334] on button "Save" at bounding box center [735, 341] width 23 height 14
click at [701, 12] on link "Visit Page" at bounding box center [707, 13] width 46 height 14
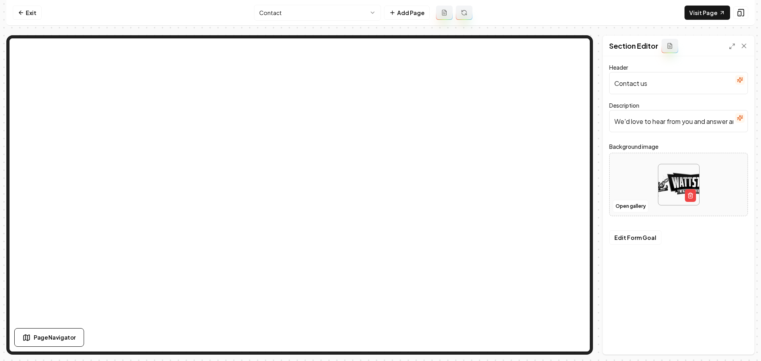
click at [635, 185] on div at bounding box center [679, 185] width 138 height 54
type input "**********"
click at [737, 340] on button "Save" at bounding box center [735, 341] width 23 height 14
click at [633, 191] on div at bounding box center [679, 185] width 138 height 54
type input "**********"
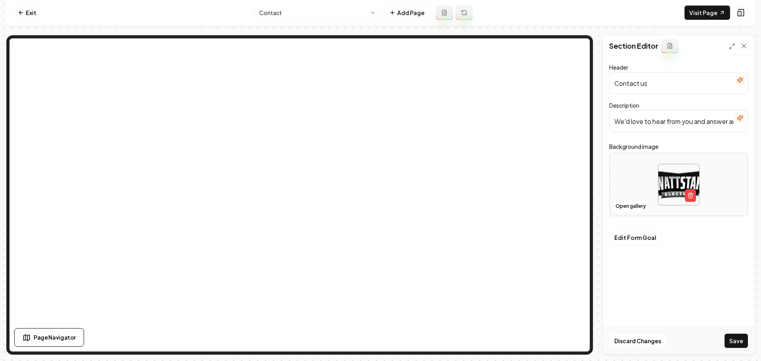
click at [739, 344] on button "Save" at bounding box center [735, 341] width 23 height 14
click at [329, 12] on html "Computer Required This feature is only available on a computer. Please switch t…" at bounding box center [380, 180] width 761 height 361
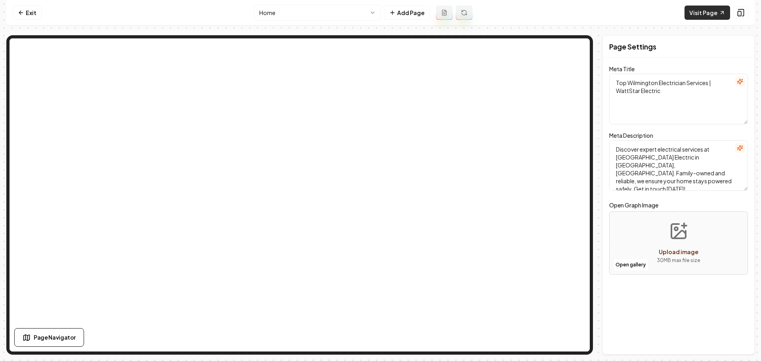
click at [705, 13] on link "Visit Page" at bounding box center [707, 13] width 46 height 14
click at [30, 9] on link "Exit" at bounding box center [27, 13] width 29 height 14
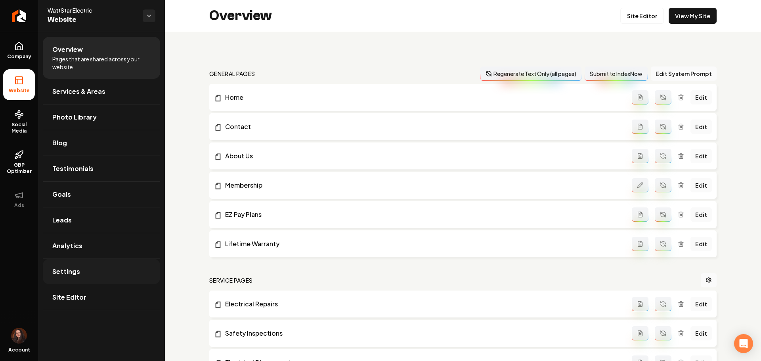
scroll to position [248, 0]
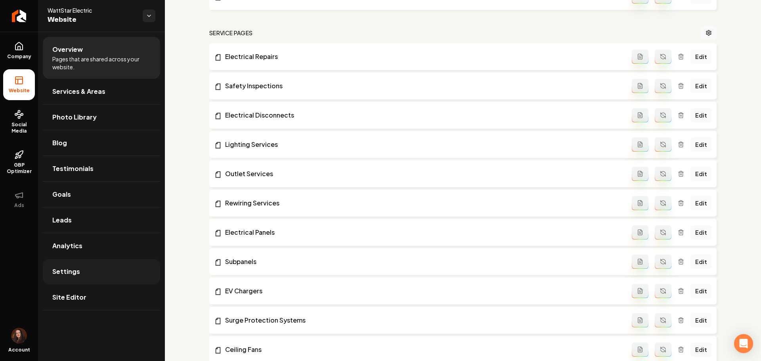
click at [69, 277] on link "Settings" at bounding box center [101, 271] width 117 height 25
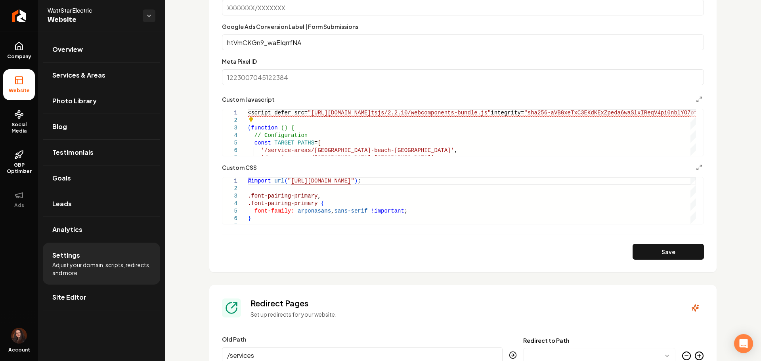
scroll to position [594, 0]
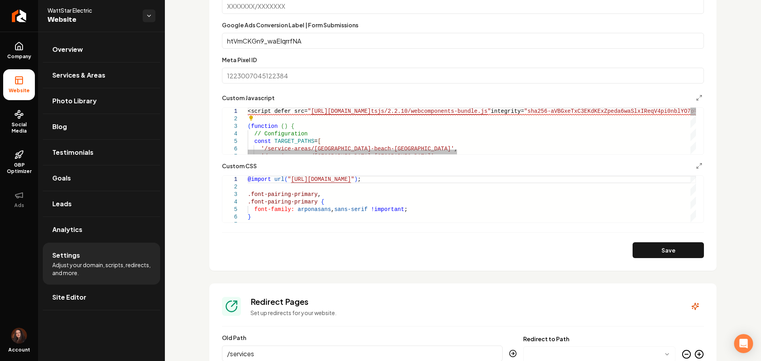
type textarea "**********"
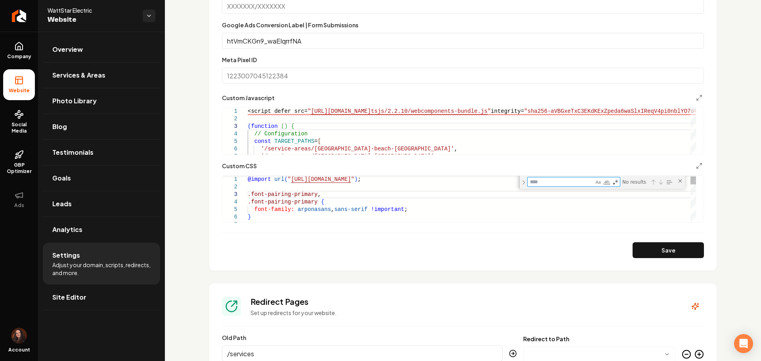
type textarea "**********"
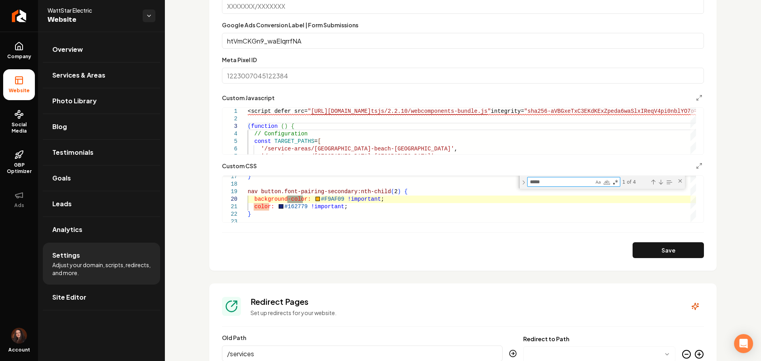
type textarea "*****"
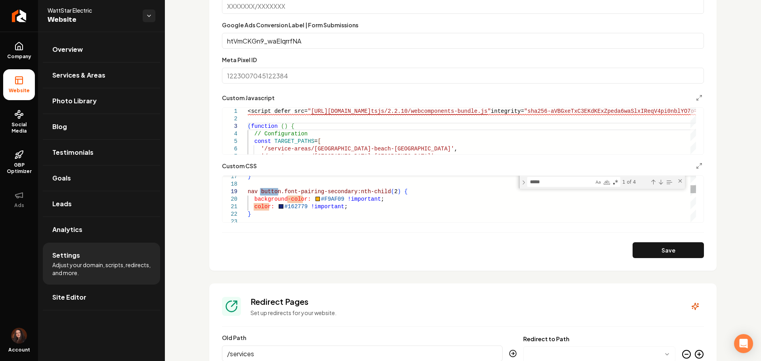
drag, startPoint x: 279, startPoint y: 191, endPoint x: 259, endPoint y: 193, distance: 19.9
click at [259, 193] on div "} nav button.font-pairing-secondary:nth-child ( 2 ) { background-color: #F9AF09…" at bounding box center [472, 340] width 448 height 600
click at [384, 193] on div "} nav button.font-pairing-secondary:nth-child ( 2 ) { background-color: #F9AF09…" at bounding box center [472, 340] width 448 height 600
drag, startPoint x: 277, startPoint y: 192, endPoint x: 260, endPoint y: 193, distance: 17.5
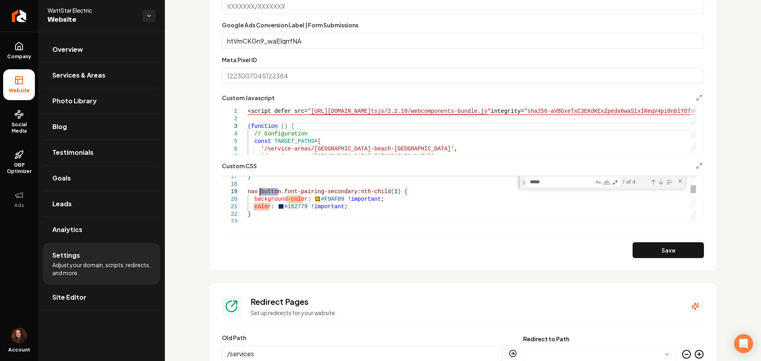
click at [260, 193] on div "} nav button.font-pairing-secondary:nth-child ( 1 ) { background-color: #F9AF09…" at bounding box center [472, 340] width 448 height 600
click at [265, 192] on div "} nav a.font-pairing-secondary:nth-child ( 1 ) { background-color: #F9AF09 !imp…" at bounding box center [472, 340] width 448 height 600
drag, startPoint x: 266, startPoint y: 192, endPoint x: 372, endPoint y: 191, distance: 106.6
click at [372, 191] on div "} nav a.font-pairing-secondary:nth-child ( 1 ) { background-color: #F9AF09 !imp…" at bounding box center [472, 340] width 448 height 600
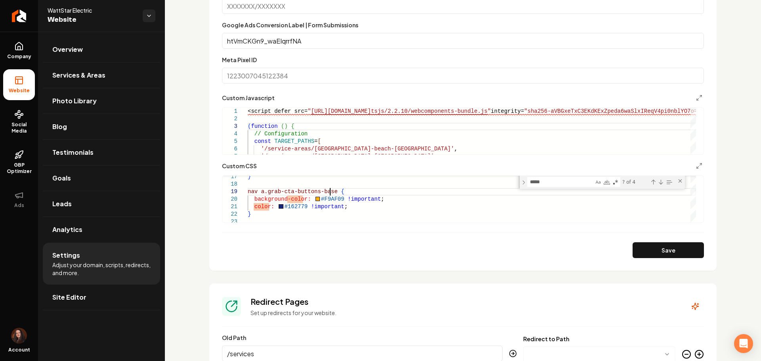
drag, startPoint x: 669, startPoint y: 255, endPoint x: 659, endPoint y: 255, distance: 9.5
click at [668, 255] on button "Save" at bounding box center [667, 251] width 71 height 16
drag, startPoint x: 340, startPoint y: 200, endPoint x: 312, endPoint y: 197, distance: 27.9
click at [312, 197] on div "} nav a.grab-cta-buttons-base { background-color: #F9AF09 !important ; color: #…" at bounding box center [472, 340] width 448 height 600
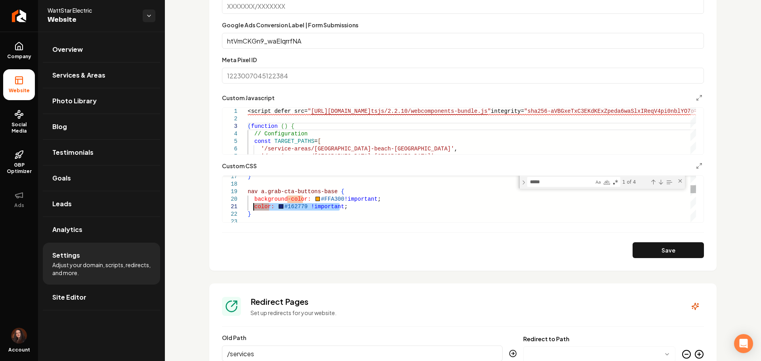
drag, startPoint x: 342, startPoint y: 208, endPoint x: 302, endPoint y: 213, distance: 40.3
click at [252, 205] on div "} nav a.grab-cta-buttons-base { background-color: #FFA300 !important ; color: #…" at bounding box center [472, 340] width 448 height 600
click at [673, 245] on button "Save" at bounding box center [667, 251] width 71 height 16
click at [18, 54] on span "Company" at bounding box center [19, 57] width 31 height 6
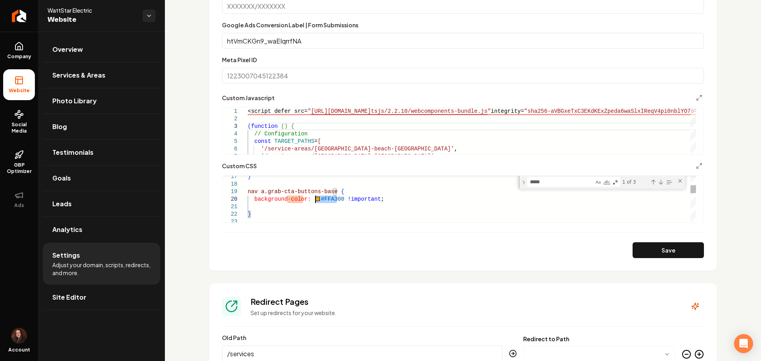
drag, startPoint x: 338, startPoint y: 201, endPoint x: 312, endPoint y: 201, distance: 25.4
click at [312, 201] on div "} nav a.grab-cta-buttons-base { background-color: #FFA300 !important ; }" at bounding box center [472, 340] width 448 height 600
click at [633, 247] on button "Save" at bounding box center [667, 251] width 71 height 16
click at [563, 184] on textarea "*****" at bounding box center [560, 182] width 66 height 9
drag, startPoint x: 304, startPoint y: 200, endPoint x: 281, endPoint y: 201, distance: 23.0
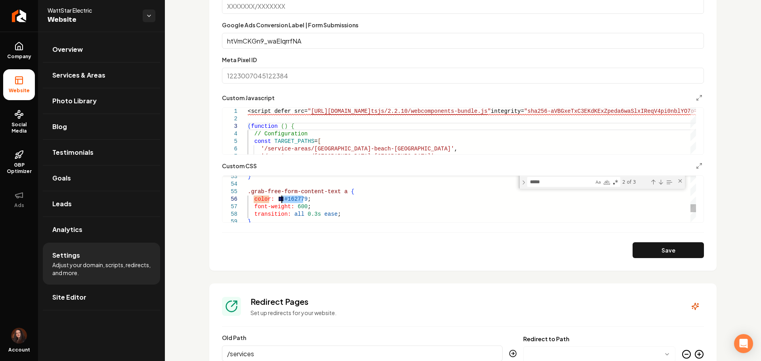
click at [281, 201] on div "} .grab-free-form-content-text a { color: #162779 ; font-weight: 600 ; transiti…" at bounding box center [472, 69] width 448 height 600
click at [559, 185] on textarea "*****" at bounding box center [560, 182] width 66 height 9
drag, startPoint x: 302, startPoint y: 203, endPoint x: 277, endPoint y: 202, distance: 25.8
click at [277, 202] on div ".grab-free-form-content-text a:hover { color: #F9AF09 ; }" at bounding box center [472, 16] width 448 height 600
click at [546, 183] on textarea "*****" at bounding box center [560, 182] width 66 height 9
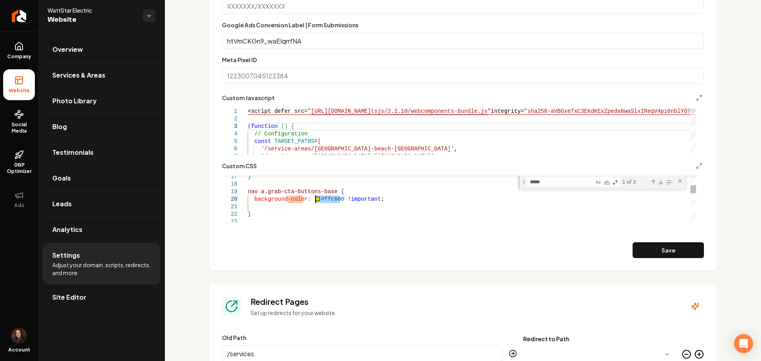
drag, startPoint x: 340, startPoint y: 199, endPoint x: 314, endPoint y: 197, distance: 25.8
click at [314, 197] on div "} nav a.grab-cta-buttons-base { background-color: #ffc600 !important ; }" at bounding box center [472, 340] width 448 height 600
click at [580, 181] on textarea "*****" at bounding box center [560, 182] width 66 height 9
type textarea "**********"
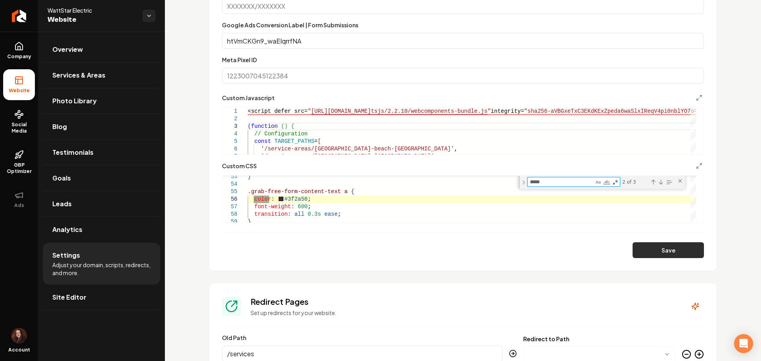
click at [670, 249] on button "Save" at bounding box center [667, 251] width 71 height 16
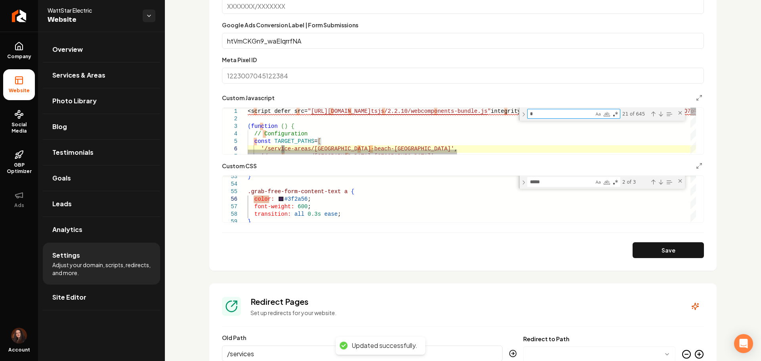
type textarea "**********"
type textarea "**"
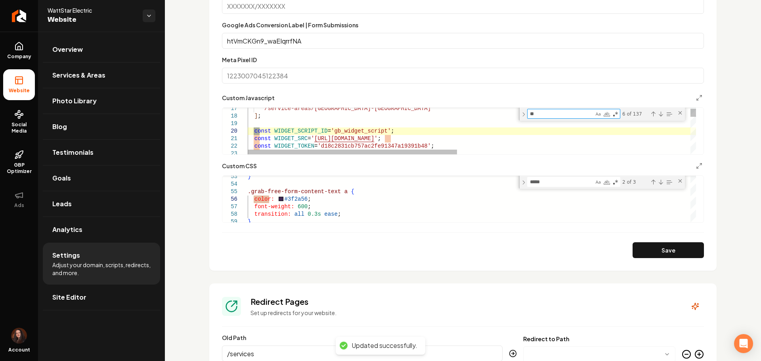
type textarea "**********"
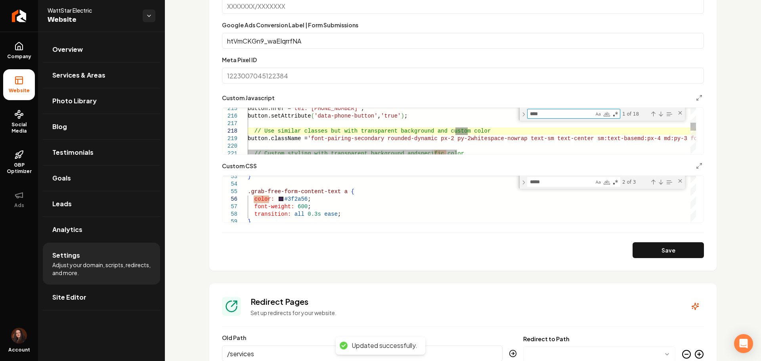
type textarea "*****"
type textarea "**********"
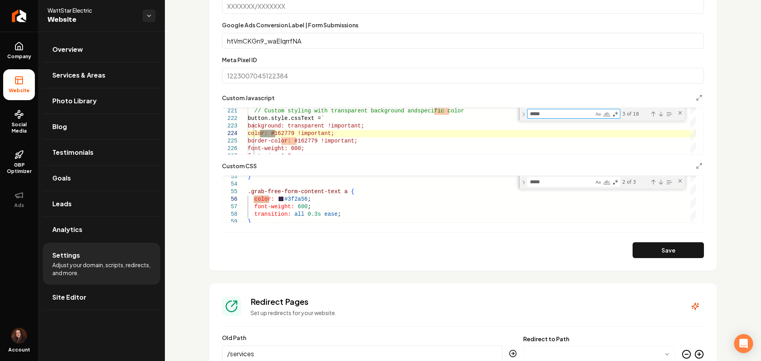
type textarea "*****"
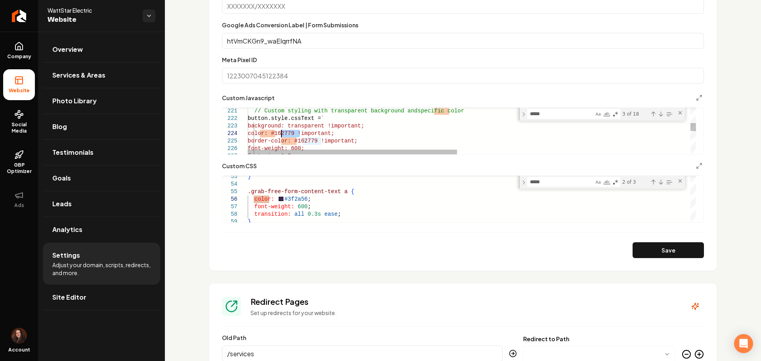
drag, startPoint x: 301, startPoint y: 131, endPoint x: 292, endPoint y: 134, distance: 9.7
drag, startPoint x: 301, startPoint y: 134, endPoint x: 280, endPoint y: 134, distance: 21.0
drag, startPoint x: 328, startPoint y: 143, endPoint x: 305, endPoint y: 143, distance: 23.0
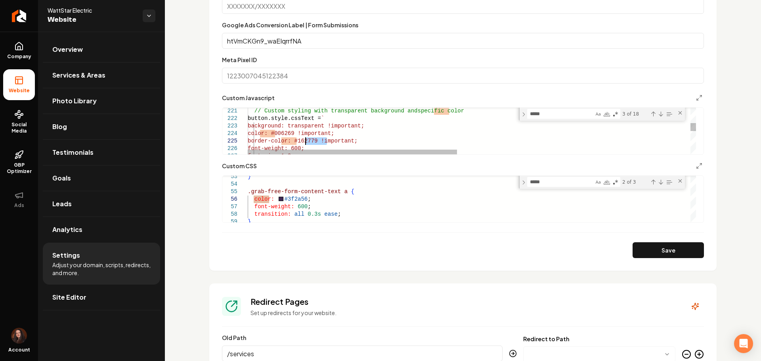
drag, startPoint x: 302, startPoint y: 143, endPoint x: 325, endPoint y: 143, distance: 23.0
click at [549, 113] on textarea "*****" at bounding box center [560, 113] width 66 height 9
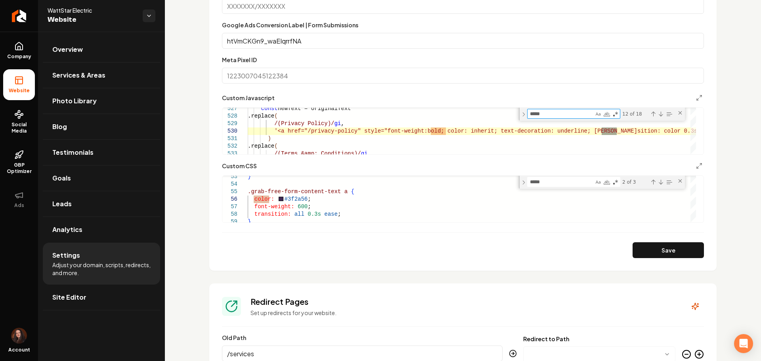
click at [652, 246] on button "Save" at bounding box center [667, 251] width 71 height 16
drag, startPoint x: 542, startPoint y: 115, endPoint x: 520, endPoint y: 115, distance: 22.2
click at [524, 115] on div "***** color 12 of 18" at bounding box center [602, 114] width 166 height 13
type textarea "**********"
type textarea "*"
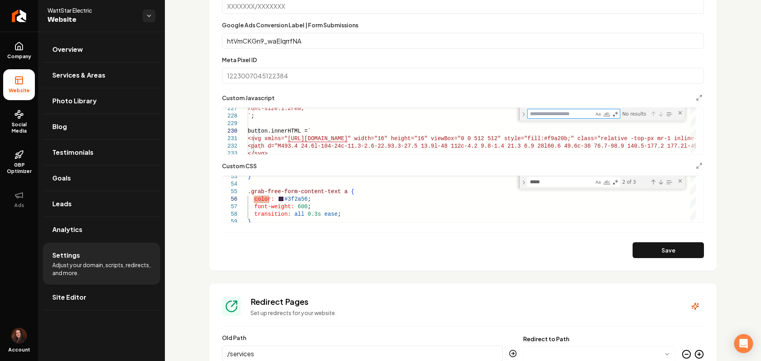
type textarea "*"
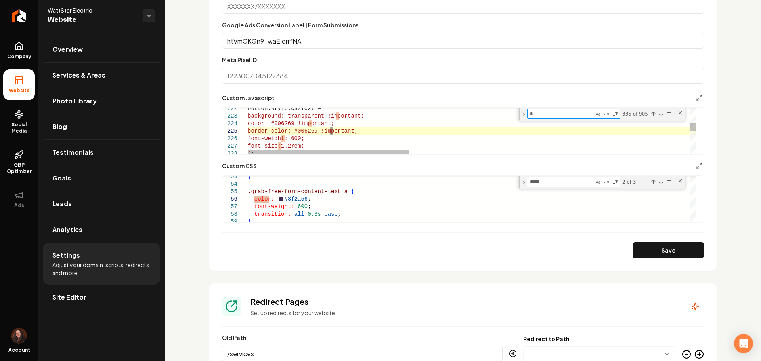
type textarea "**********"
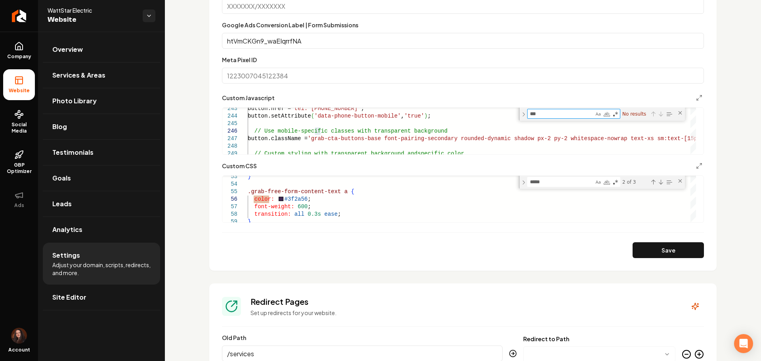
type textarea "**"
type textarea "**********"
type textarea "*"
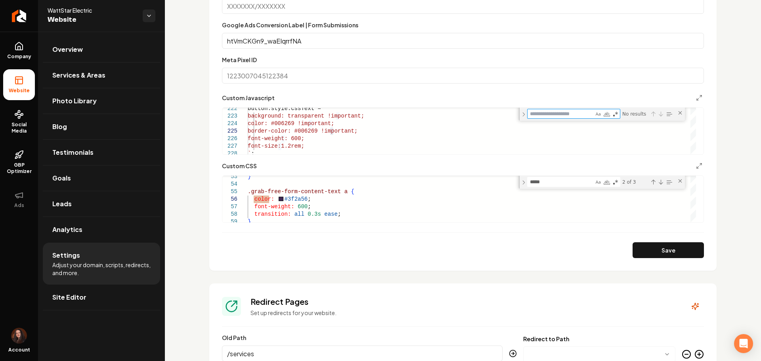
type textarea "**********"
type textarea "*"
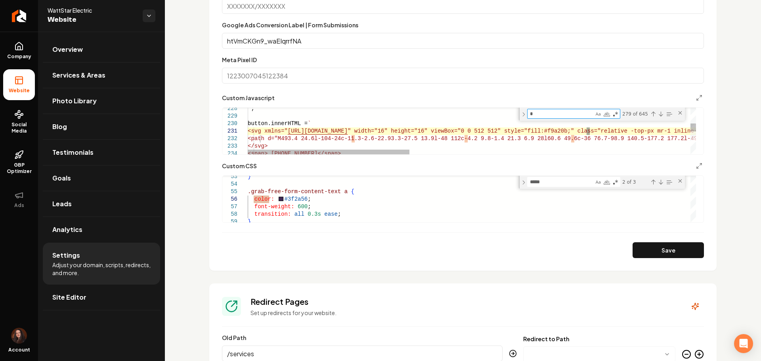
type textarea "**********"
type textarea "**"
type textarea "**********"
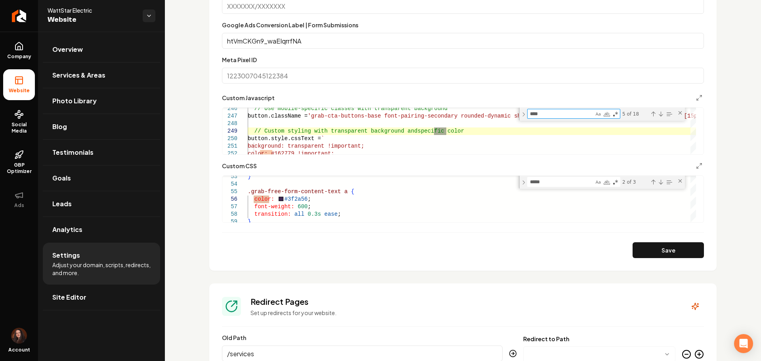
type textarea "*****"
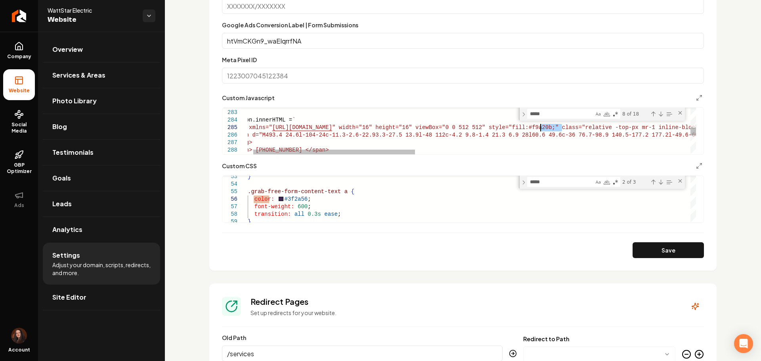
drag, startPoint x: 562, startPoint y: 130, endPoint x: 542, endPoint y: 128, distance: 19.9
click at [645, 252] on button "Save" at bounding box center [667, 251] width 71 height 16
click at [562, 115] on textarea "*****" at bounding box center [560, 113] width 66 height 9
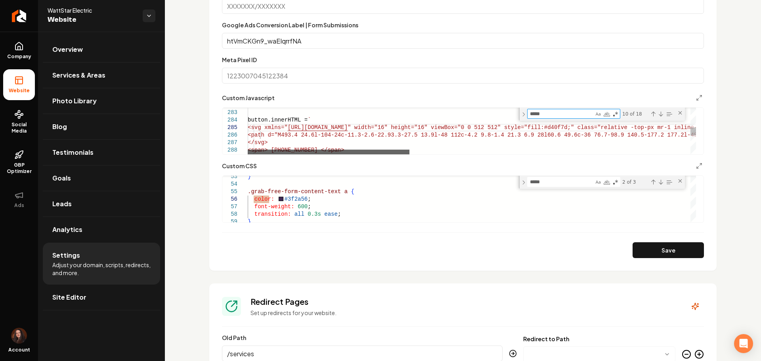
click at [331, 154] on div "Main content area" at bounding box center [329, 152] width 162 height 5
click at [318, 155] on div "Main content area" at bounding box center [329, 152] width 162 height 5
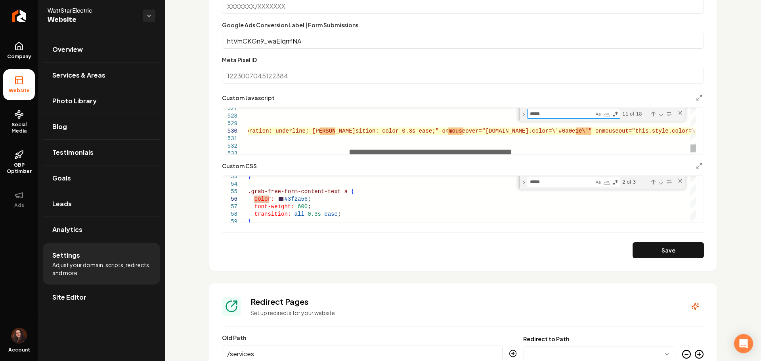
click at [476, 150] on div "Main content area" at bounding box center [431, 152] width 162 height 5
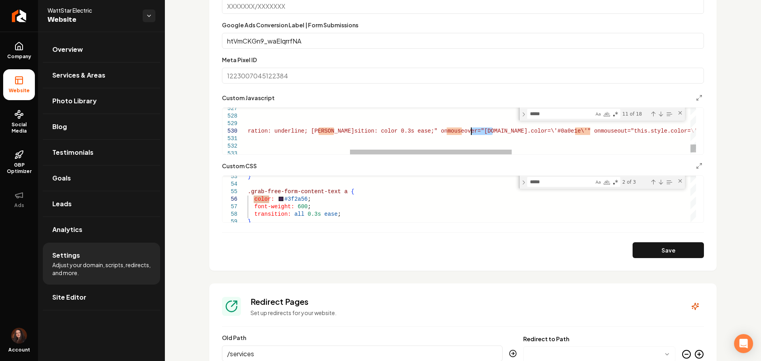
drag, startPoint x: 492, startPoint y: 132, endPoint x: 471, endPoint y: 132, distance: 21.0
click at [574, 115] on textarea "*****" at bounding box center [560, 113] width 66 height 9
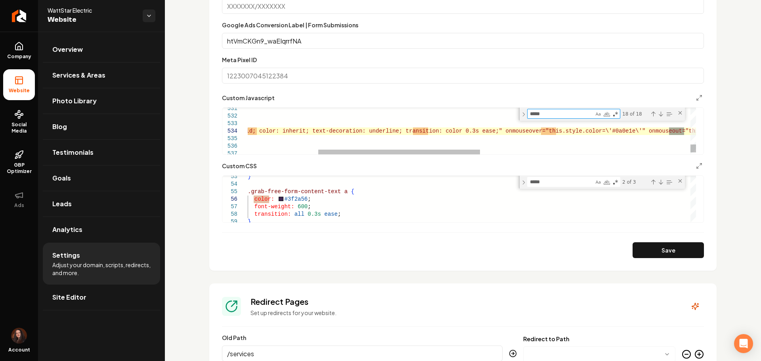
click at [570, 118] on div "***** color" at bounding box center [573, 114] width 93 height 10
click at [570, 116] on textarea "*****" at bounding box center [560, 113] width 66 height 9
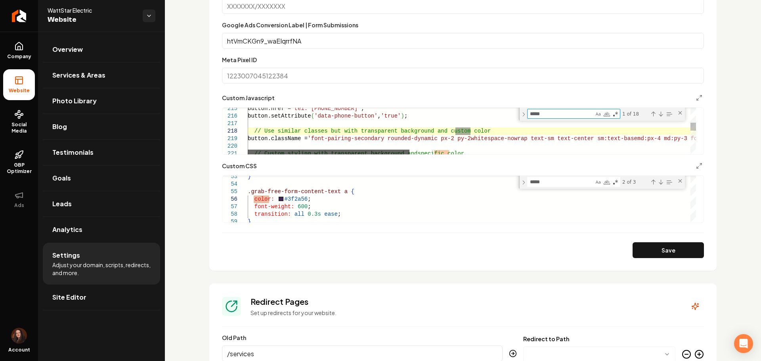
click at [361, 155] on div "Main content area" at bounding box center [329, 152] width 162 height 5
type textarea "**********"
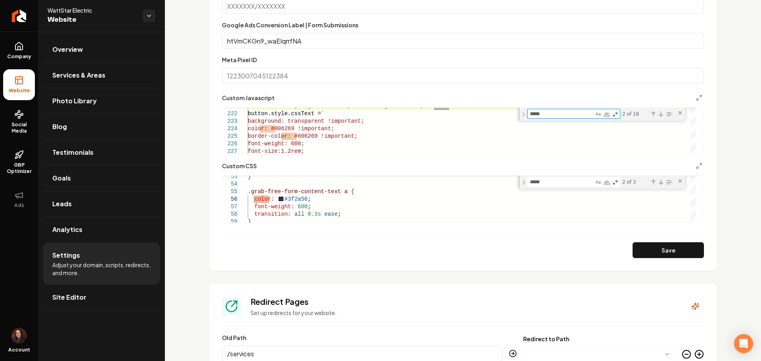
drag, startPoint x: 654, startPoint y: 250, endPoint x: 648, endPoint y: 250, distance: 6.3
click at [653, 250] on button "Save" at bounding box center [667, 251] width 71 height 16
click at [553, 184] on textarea "*****" at bounding box center [560, 182] width 66 height 9
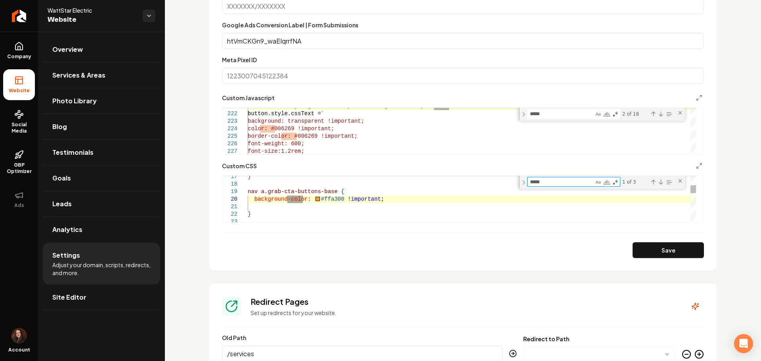
scroll to position [61, 0]
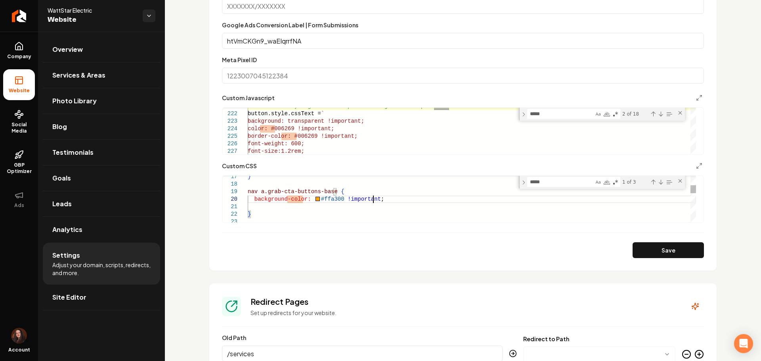
click at [375, 199] on div "} nav a.grab-cta-buttons-base { background-color: #ffa300 !important ; }" at bounding box center [472, 340] width 448 height 600
click at [336, 199] on div "} nav a.grab-cta-buttons-base { background-color: #ffa300 !important ; }" at bounding box center [472, 340] width 448 height 600
click at [554, 185] on textarea "*****" at bounding box center [560, 182] width 66 height 9
drag, startPoint x: 337, startPoint y: 201, endPoint x: 313, endPoint y: 199, distance: 24.3
click at [313, 199] on div "} nav a.grab-cta-buttons-base { background-color: #ffa300 !important ; }" at bounding box center [472, 340] width 448 height 600
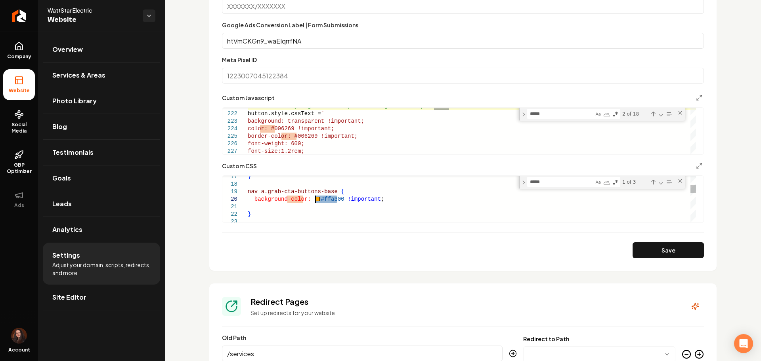
type textarea "**********"
click at [632, 246] on button "Save" at bounding box center [667, 251] width 71 height 16
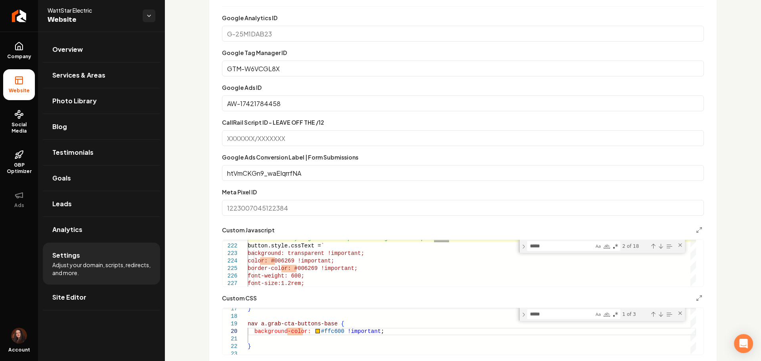
scroll to position [404, 0]
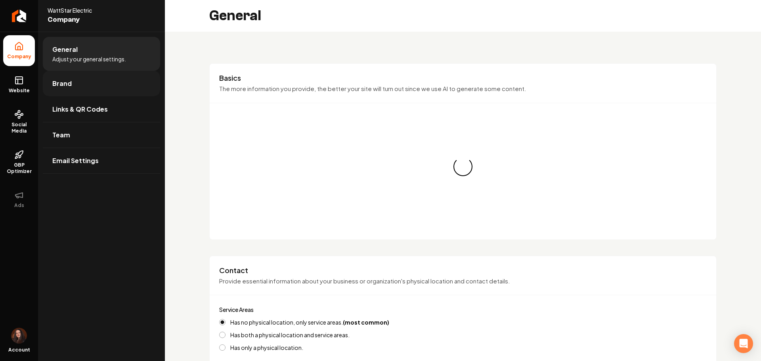
click at [58, 80] on span "Brand" at bounding box center [61, 84] width 19 height 10
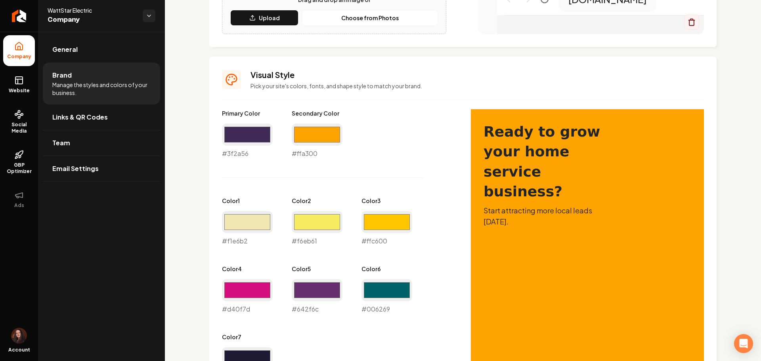
scroll to position [297, 0]
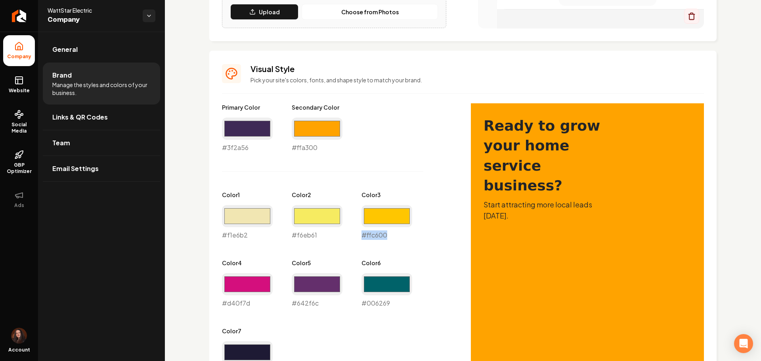
drag, startPoint x: 392, startPoint y: 234, endPoint x: 362, endPoint y: 232, distance: 29.4
click at [362, 232] on div "#ffc600 #ffc600" at bounding box center [386, 222] width 51 height 35
copy div "#ffc600"
drag, startPoint x: 255, startPoint y: 148, endPoint x: 221, endPoint y: 151, distance: 34.6
click at [221, 151] on div "Visual Style Pick your site's colors, fonts, and shape style to match your bran…" at bounding box center [462, 325] width 507 height 549
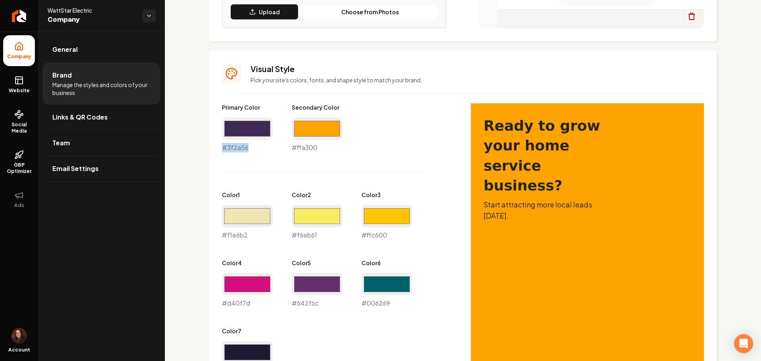
copy div "#3f2a56"
drag, startPoint x: 271, startPoint y: 304, endPoint x: 208, endPoint y: 299, distance: 64.0
click at [208, 299] on div "Logo & Icon Add your business logo and icon to personalize your website appeara…" at bounding box center [463, 176] width 596 height 885
copy div "#d40f7d"
drag, startPoint x: 327, startPoint y: 151, endPoint x: 290, endPoint y: 148, distance: 37.4
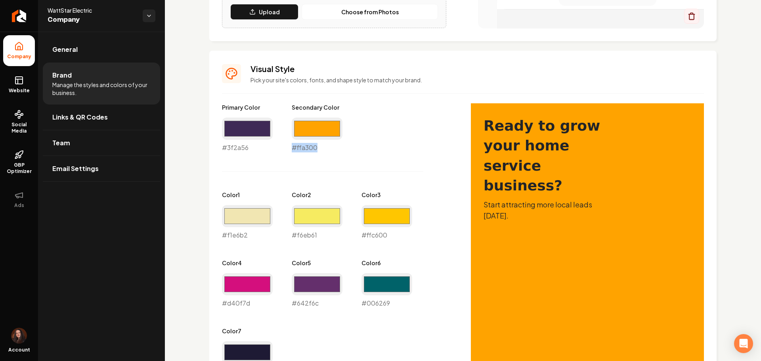
click at [290, 148] on div "Primary Color #3f2a56 #3f2a56 Secondary Color #ffa300 #ffa300 Color 1 #f1e6b2 #…" at bounding box center [338, 239] width 233 height 273
copy div "#ffa300"
drag, startPoint x: 394, startPoint y: 305, endPoint x: 362, endPoint y: 302, distance: 32.3
click at [362, 302] on div "#006269 #006269" at bounding box center [386, 290] width 51 height 35
copy div "#006269"
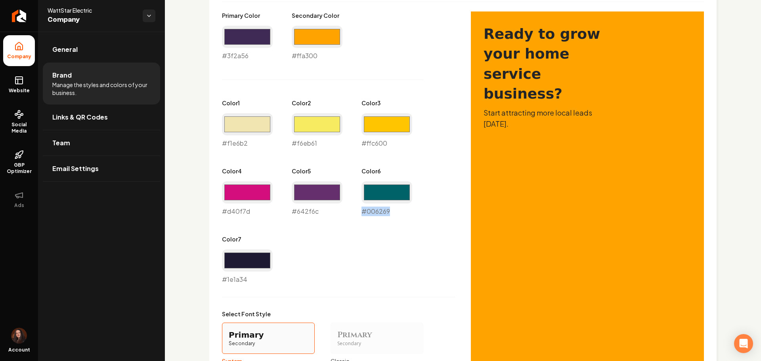
scroll to position [396, 0]
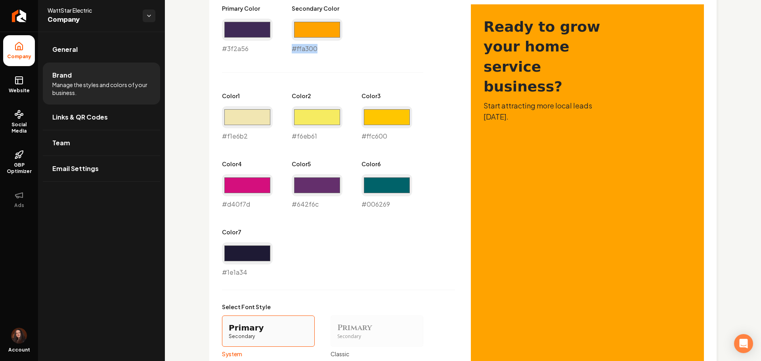
drag, startPoint x: 304, startPoint y: 47, endPoint x: 289, endPoint y: 47, distance: 14.7
click at [289, 47] on div "Primary Color #3f2a56 #3f2a56 Secondary Color #ffa300 #ffa300 Color 1 #f1e6b2 #…" at bounding box center [338, 140] width 233 height 273
drag, startPoint x: 252, startPoint y: 204, endPoint x: 222, endPoint y: 200, distance: 30.0
click at [214, 203] on div "Visual Style Pick your site's colors, fonts, and shape style to match your bran…" at bounding box center [462, 226] width 507 height 549
copy div "#d40f7d"
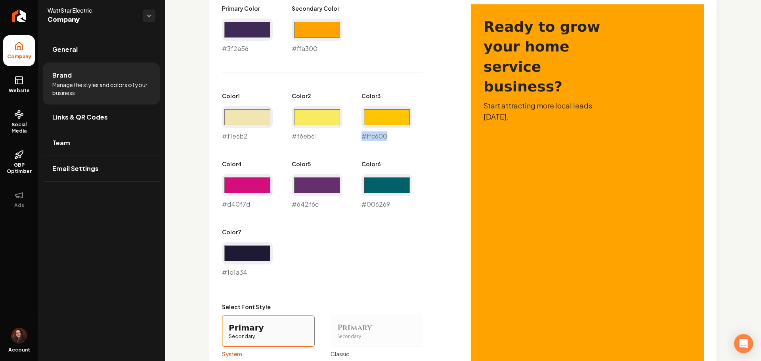
drag, startPoint x: 394, startPoint y: 138, endPoint x: 334, endPoint y: 136, distance: 59.1
click at [356, 137] on div "Primary Color #3f2a56 #3f2a56 Secondary Color #ffa300 #ffa300 Color 1 #f1e6b2 #…" at bounding box center [338, 140] width 233 height 273
copy div "#ffc600"
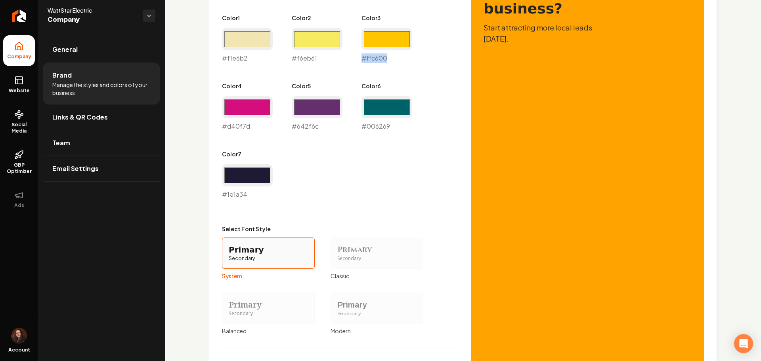
scroll to position [545, 0]
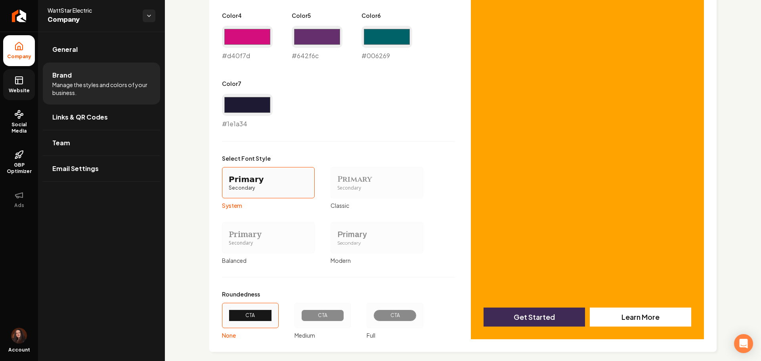
click at [17, 74] on link "Website" at bounding box center [19, 84] width 32 height 31
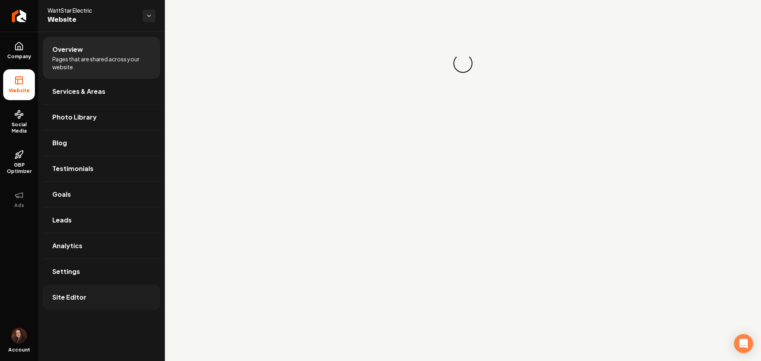
click at [121, 297] on link "Site Editor" at bounding box center [101, 297] width 117 height 25
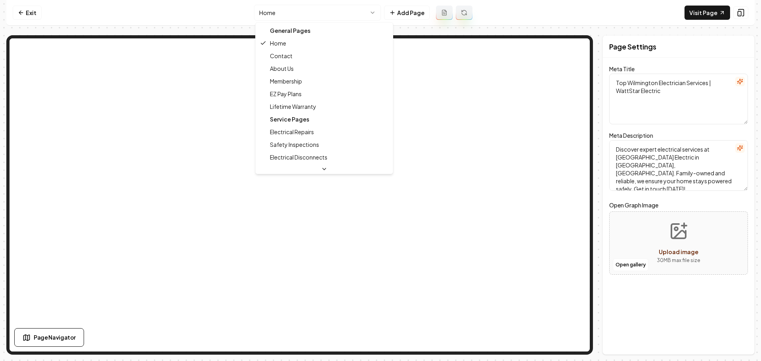
click at [308, 11] on html "Computer Required This feature is only available on a computer. Please switch t…" at bounding box center [380, 180] width 761 height 361
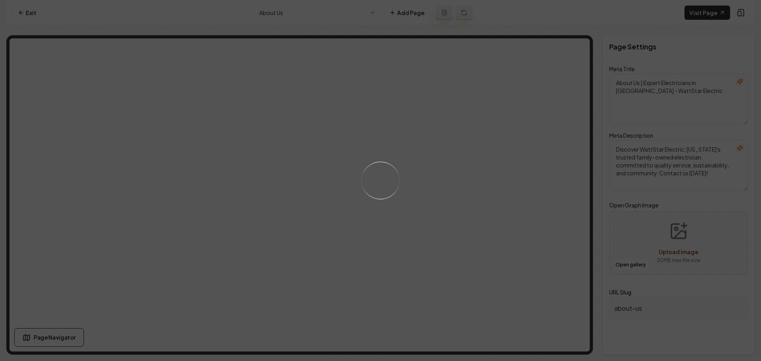
click at [296, 13] on div "Loading..." at bounding box center [380, 180] width 761 height 361
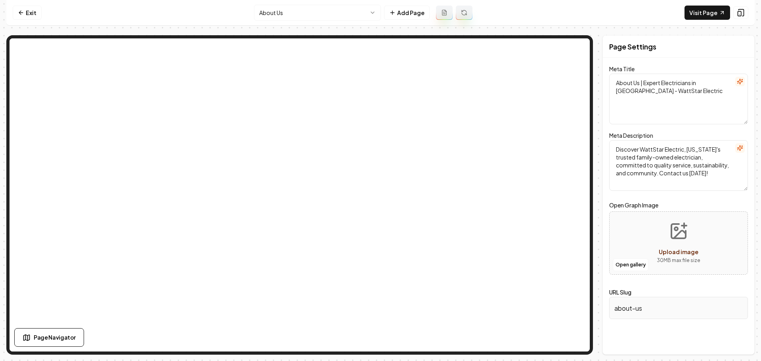
click at [296, 13] on html "Computer Required This feature is only available on a computer. Please switch t…" at bounding box center [380, 180] width 761 height 361
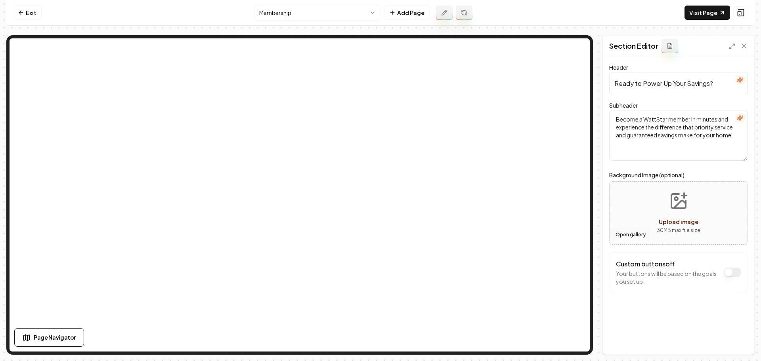
click at [625, 239] on button "Open gallery" at bounding box center [631, 235] width 36 height 13
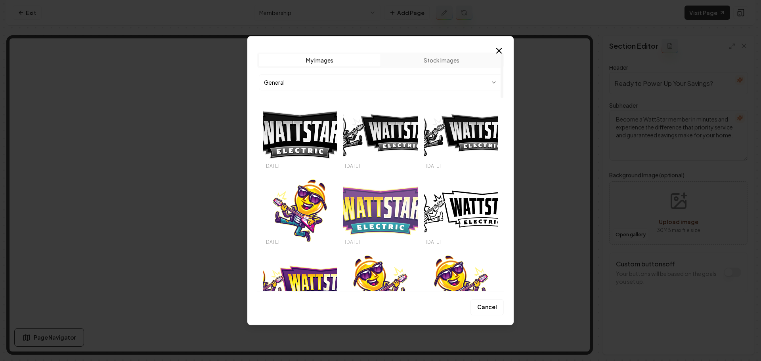
click at [389, 202] on img "Select image image_68d5a2685c7cd75eb8980581.svg" at bounding box center [380, 211] width 74 height 70
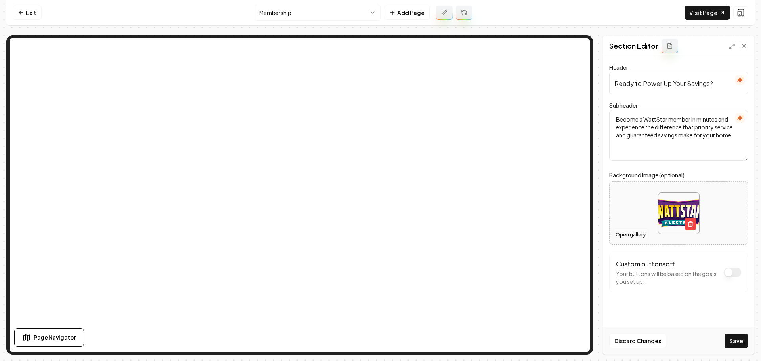
click at [638, 234] on button "Open gallery" at bounding box center [631, 235] width 36 height 13
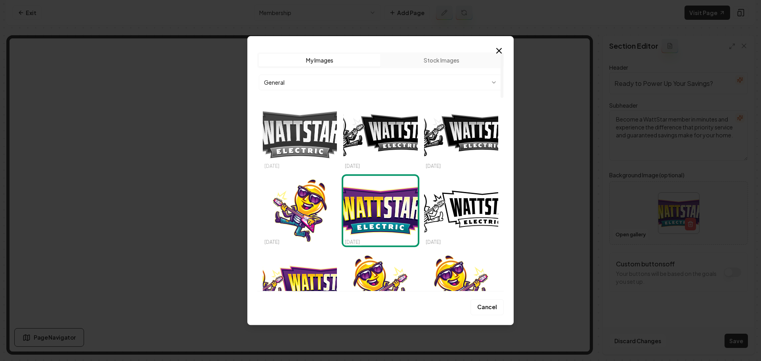
click at [336, 157] on img "Select image image_68d5a3455c7cd75eb89e2858.svg" at bounding box center [300, 135] width 74 height 70
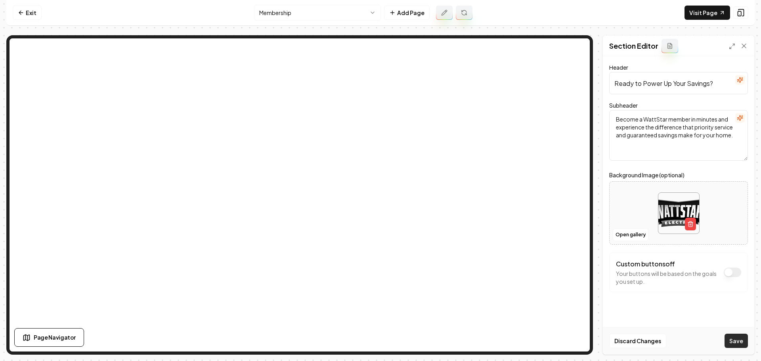
click at [741, 345] on button "Save" at bounding box center [735, 341] width 23 height 14
click at [287, 10] on html "Computer Required This feature is only available on a computer. Please switch t…" at bounding box center [380, 180] width 761 height 361
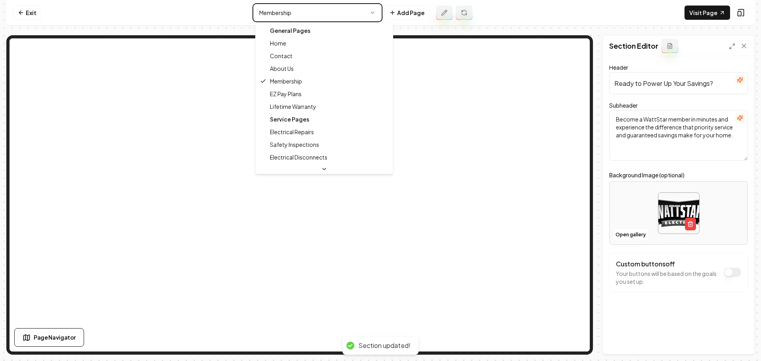
click at [614, 235] on html "Computer Required This feature is only available on a computer. Please switch t…" at bounding box center [380, 180] width 761 height 361
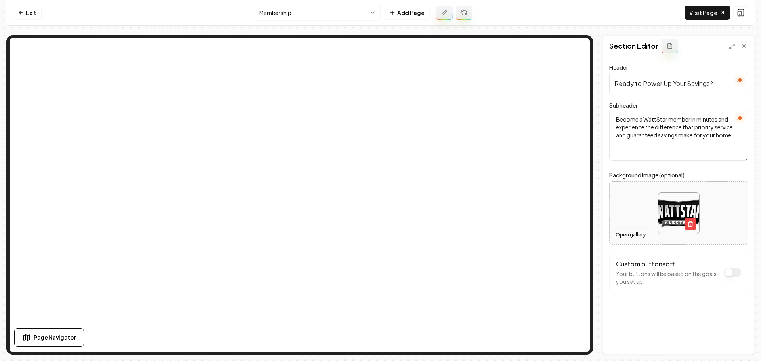
click at [622, 234] on button "Open gallery" at bounding box center [631, 235] width 36 height 13
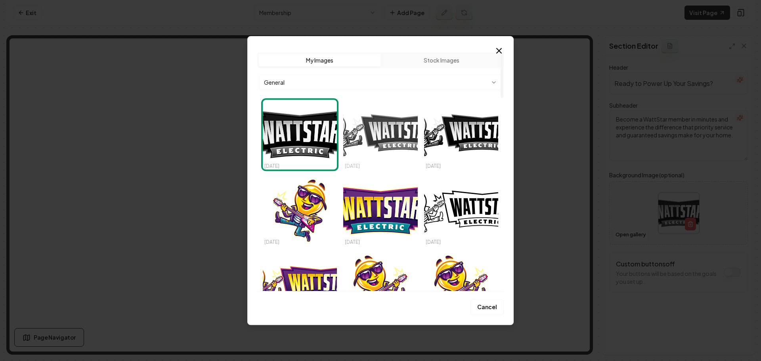
drag, startPoint x: 394, startPoint y: 128, endPoint x: 632, endPoint y: 262, distance: 273.8
click at [393, 127] on img "Select image image_68d5a3345c7cd75eb89da352.svg" at bounding box center [380, 135] width 74 height 70
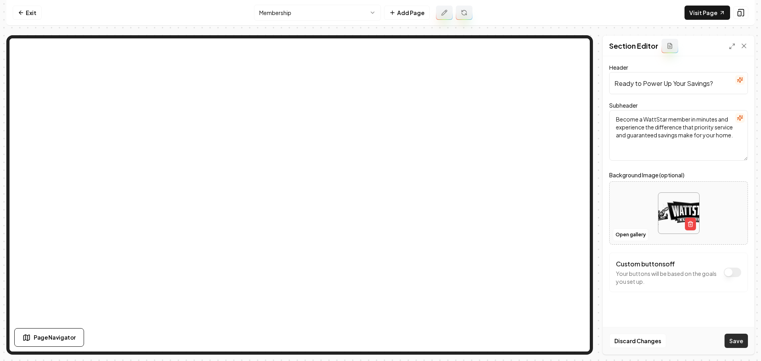
click at [745, 346] on button "Save" at bounding box center [735, 341] width 23 height 14
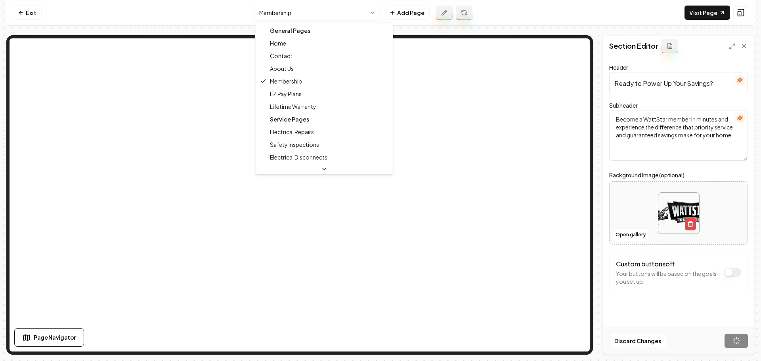
click at [340, 10] on html "Computer Required This feature is only available on a computer. Please switch t…" at bounding box center [380, 180] width 761 height 361
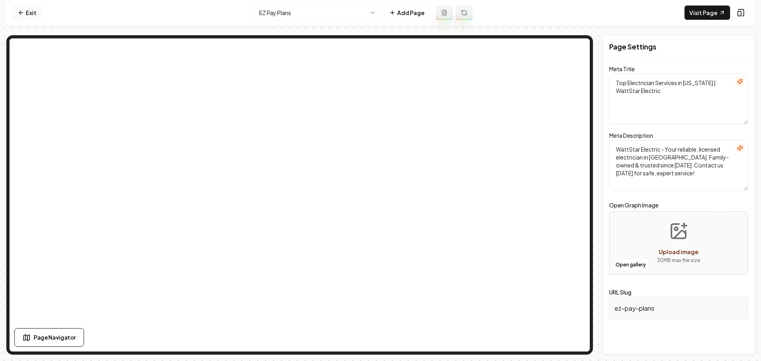
click at [25, 11] on link "Exit" at bounding box center [27, 13] width 29 height 14
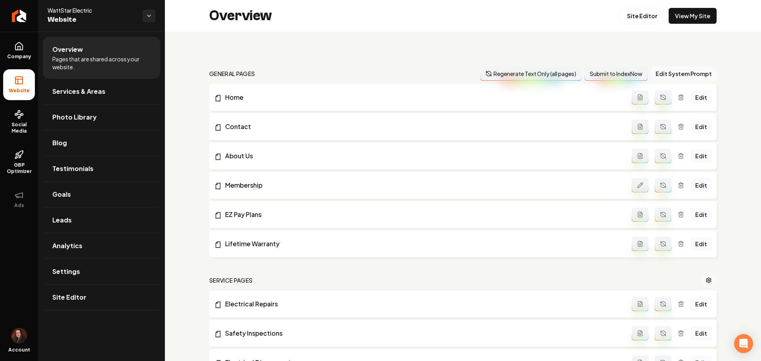
click at [693, 215] on link "Edit" at bounding box center [700, 215] width 21 height 14
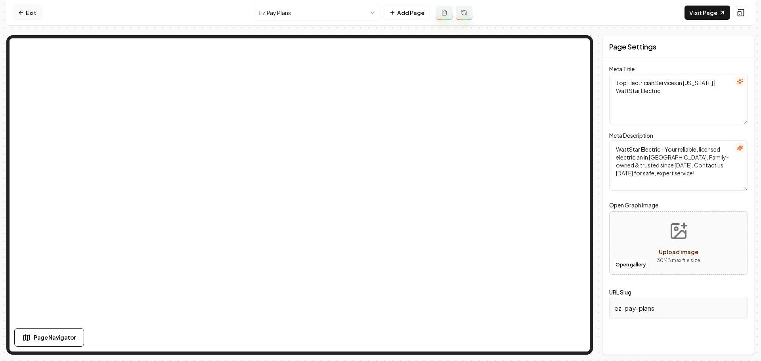
click at [31, 14] on link "Exit" at bounding box center [27, 13] width 29 height 14
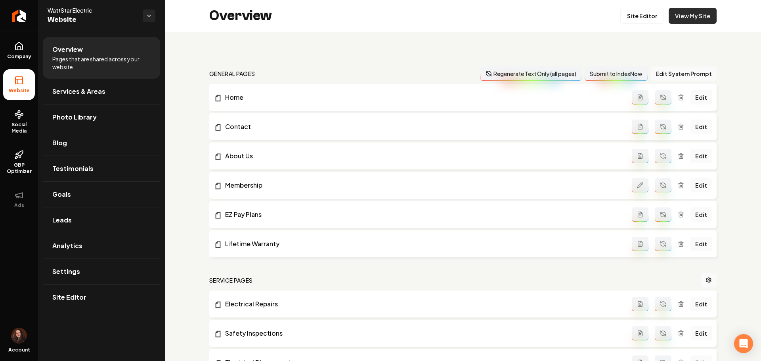
click at [678, 21] on link "View My Site" at bounding box center [693, 16] width 48 height 16
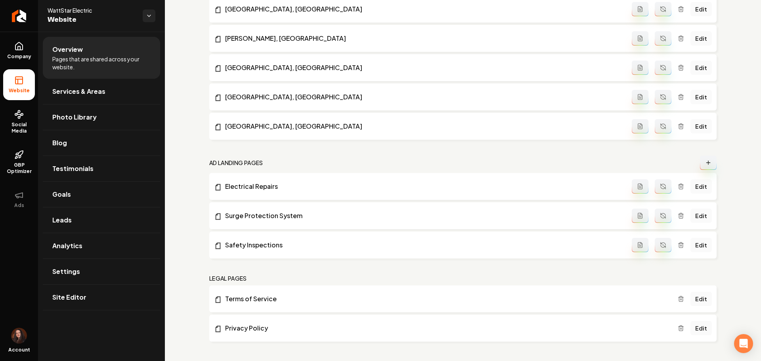
scroll to position [1003, 0]
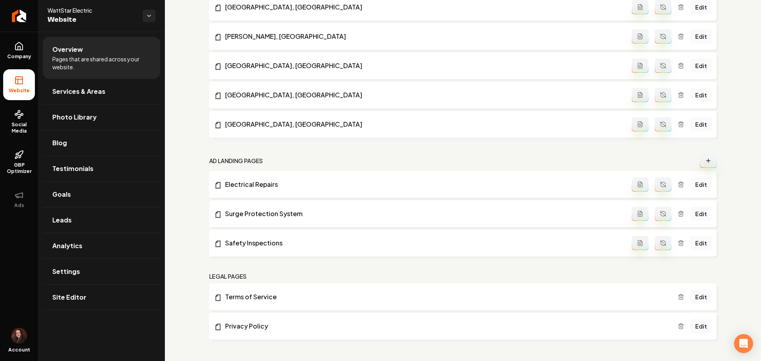
click at [693, 182] on link "Edit" at bounding box center [700, 185] width 21 height 14
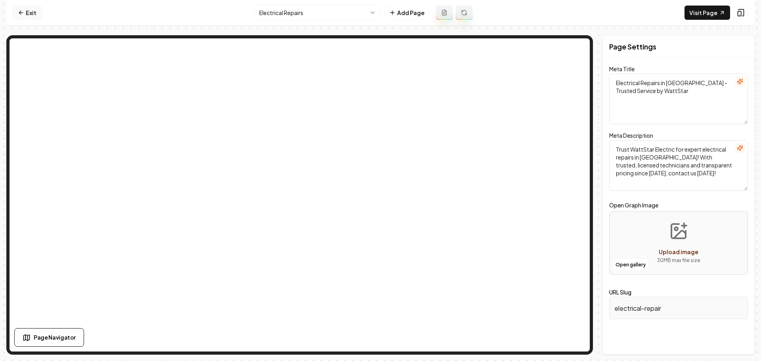
click at [29, 13] on link "Exit" at bounding box center [27, 13] width 29 height 14
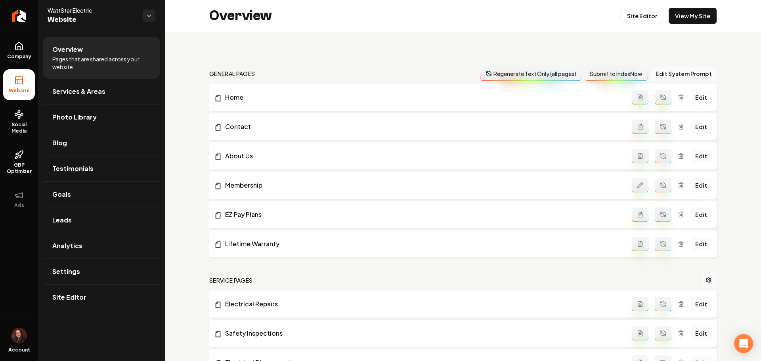
scroll to position [1003, 0]
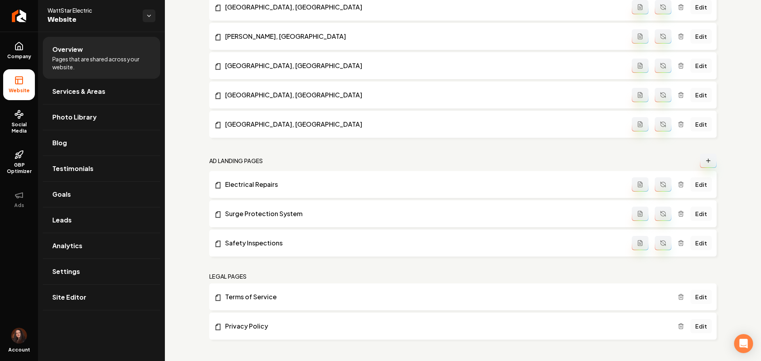
click at [695, 302] on link "Edit" at bounding box center [700, 297] width 21 height 14
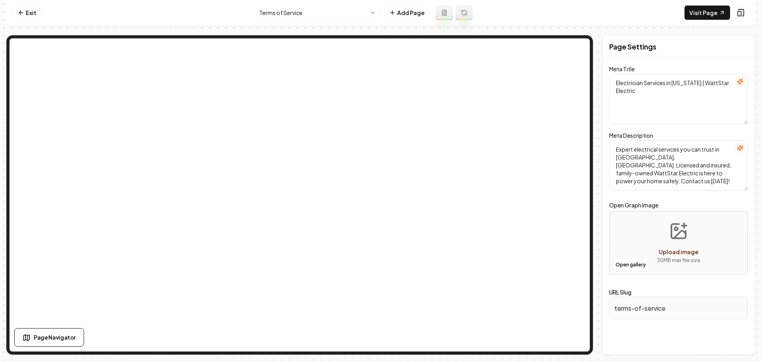
click at [12, 12] on nav "Exit Terms of Service Add Page Visit Page" at bounding box center [380, 13] width 748 height 26
click at [17, 12] on link "Exit" at bounding box center [27, 13] width 29 height 14
